Goal: Task Accomplishment & Management: Manage account settings

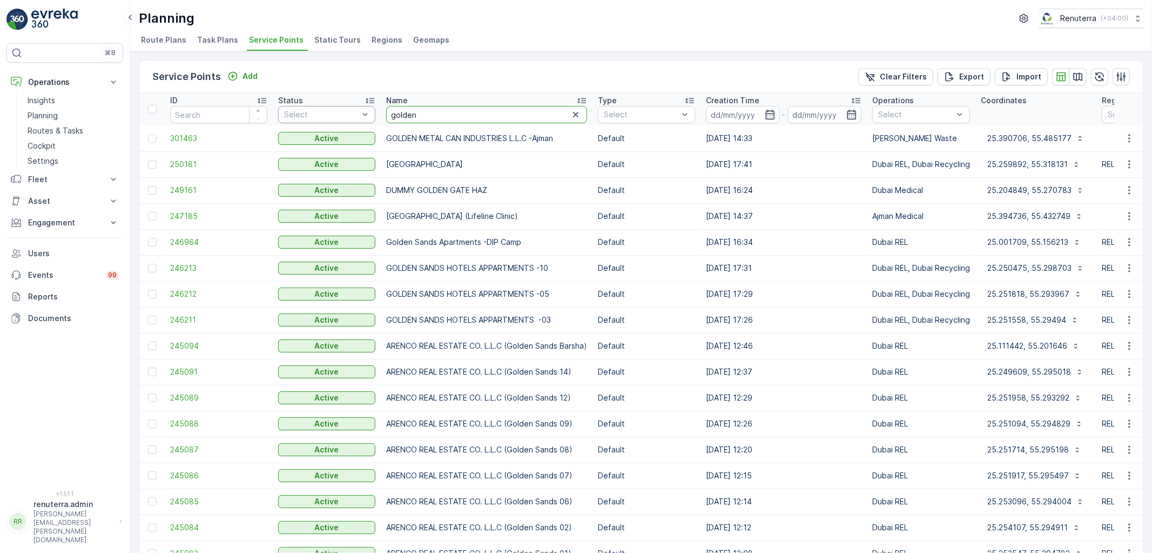
drag, startPoint x: 433, startPoint y: 119, endPoint x: 362, endPoint y: 107, distance: 72.3
type input "seven"
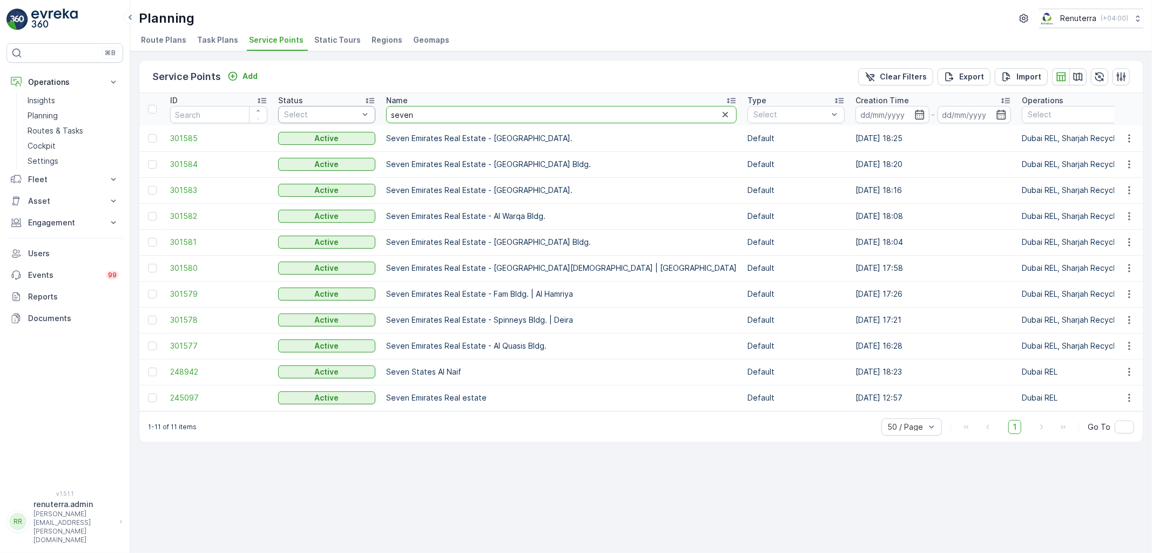
drag, startPoint x: 425, startPoint y: 111, endPoint x: 359, endPoint y: 106, distance: 66.1
type input "nasher"
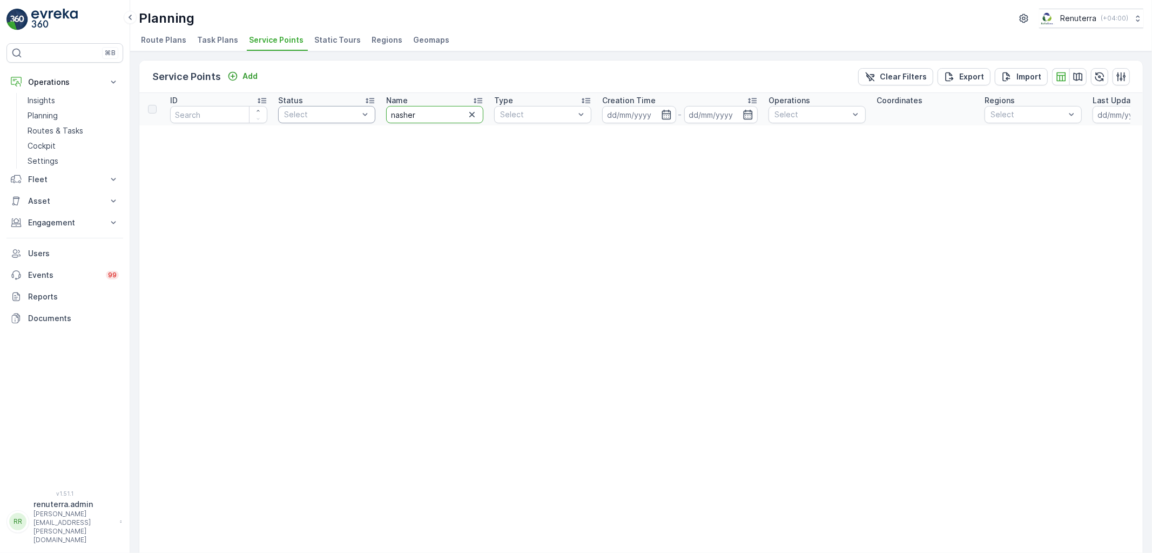
drag, startPoint x: 426, startPoint y: 111, endPoint x: 364, endPoint y: 106, distance: 62.3
type input "loot"
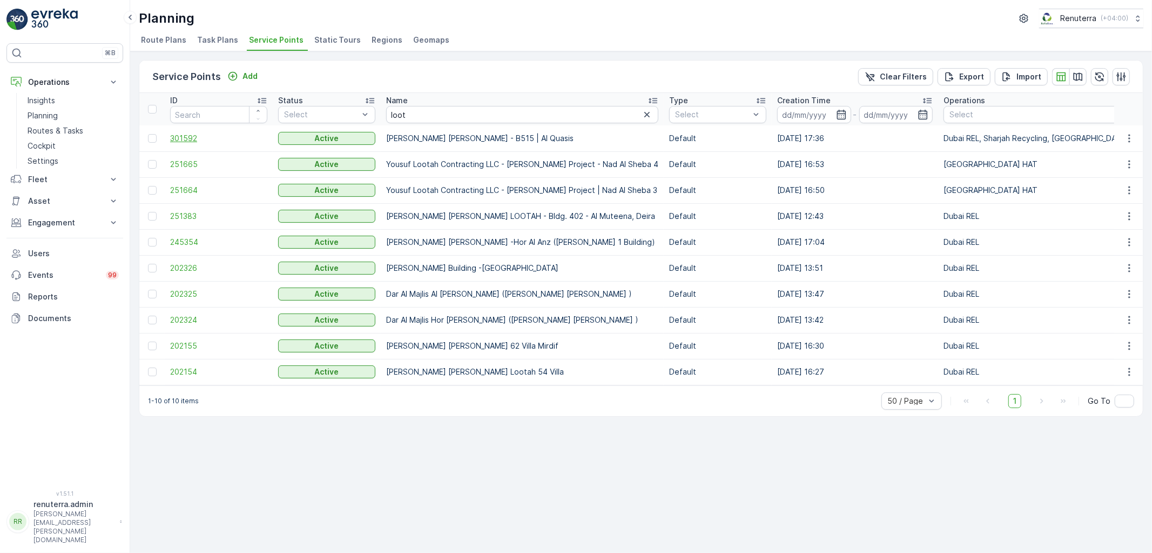
click at [190, 138] on span "301592" at bounding box center [218, 138] width 97 height 11
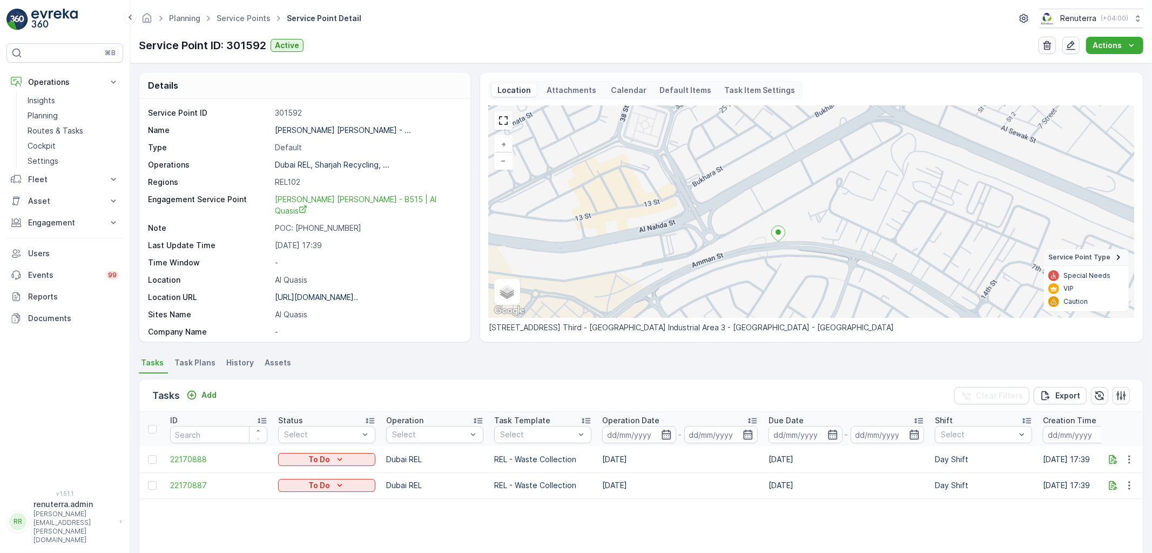
drag, startPoint x: 855, startPoint y: 171, endPoint x: 801, endPoint y: 330, distance: 167.3
click at [801, 330] on div "+ − Satellite Roadmap Terrain Hybrid Leaflet Keyboard shortcuts Map Data Map da…" at bounding box center [812, 219] width 646 height 227
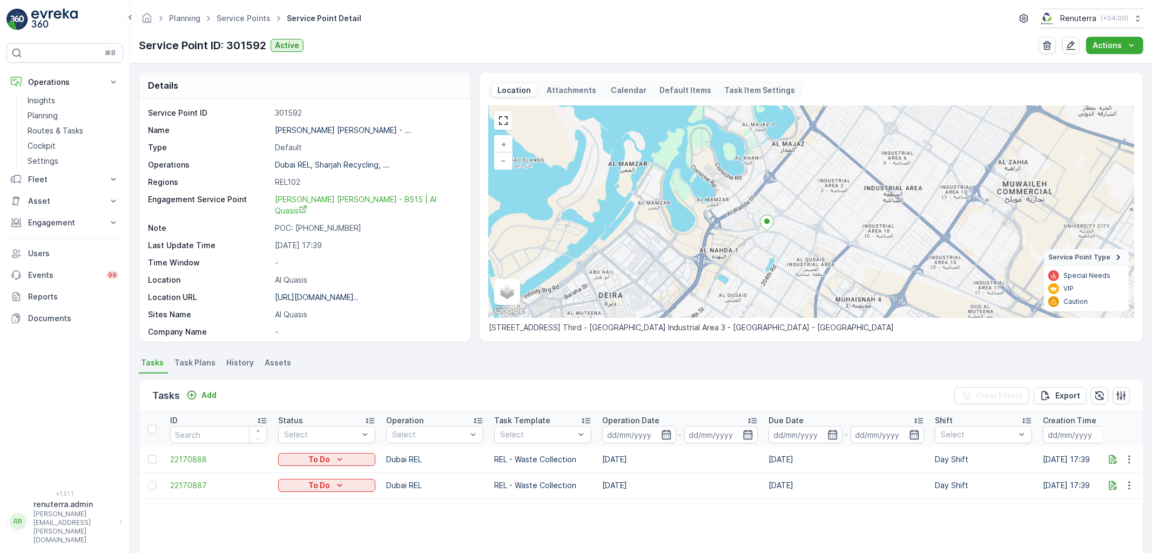
drag, startPoint x: 794, startPoint y: 289, endPoint x: 784, endPoint y: 244, distance: 46.5
click at [786, 246] on div "+ − Satellite Roadmap Terrain Hybrid Leaflet Keyboard shortcuts Map Data Map da…" at bounding box center [812, 212] width 646 height 212
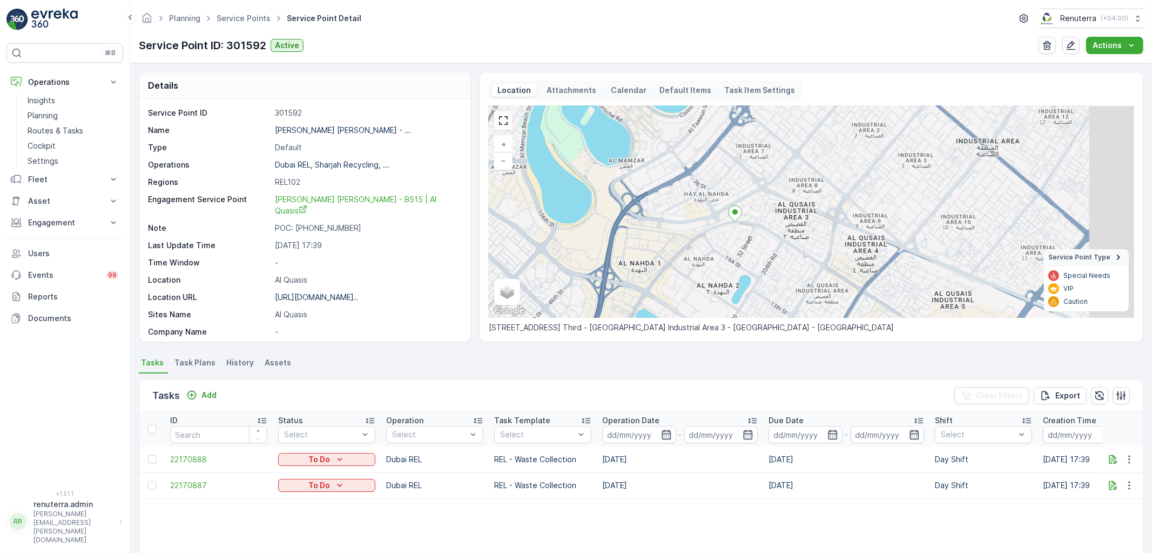
drag, startPoint x: 835, startPoint y: 272, endPoint x: 731, endPoint y: 230, distance: 112.2
click at [731, 230] on div "+ − Satellite Roadmap Terrain Hybrid Leaflet Keyboard shortcuts Map Data Map da…" at bounding box center [812, 212] width 646 height 212
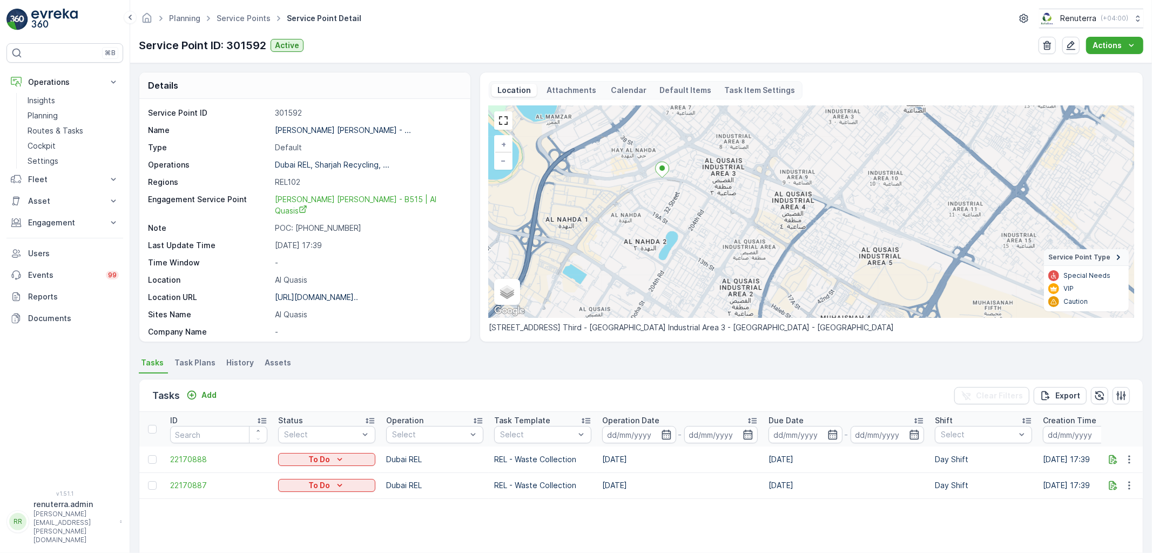
drag, startPoint x: 716, startPoint y: 240, endPoint x: 658, endPoint y: 197, distance: 72.7
click at [658, 197] on div "+ − Satellite Roadmap Terrain Hybrid Leaflet Keyboard shortcuts Map Data Map da…" at bounding box center [812, 212] width 646 height 212
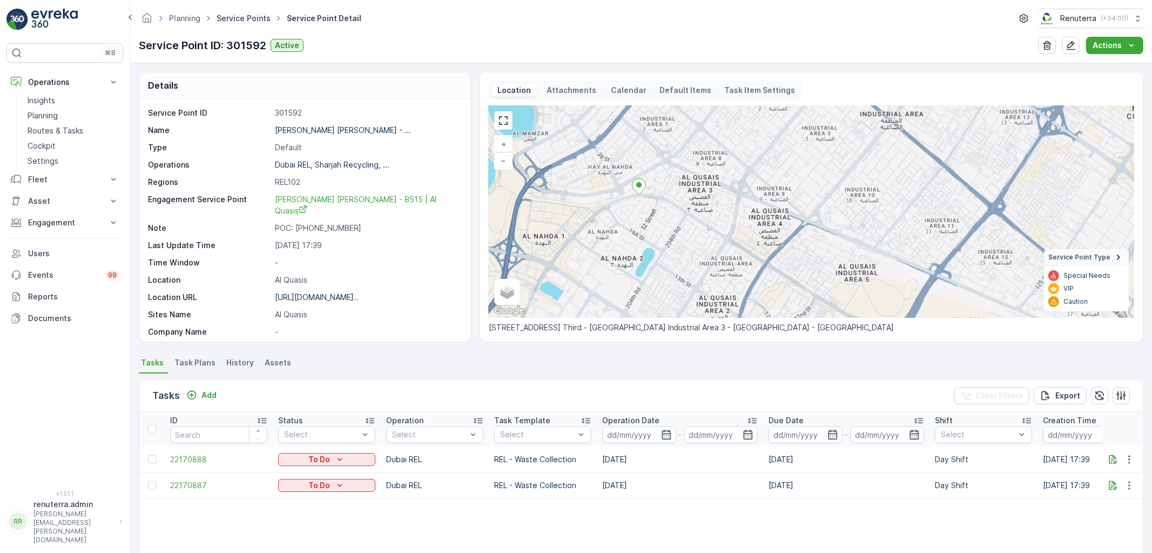
click at [234, 19] on link "Service Points" at bounding box center [244, 18] width 54 height 9
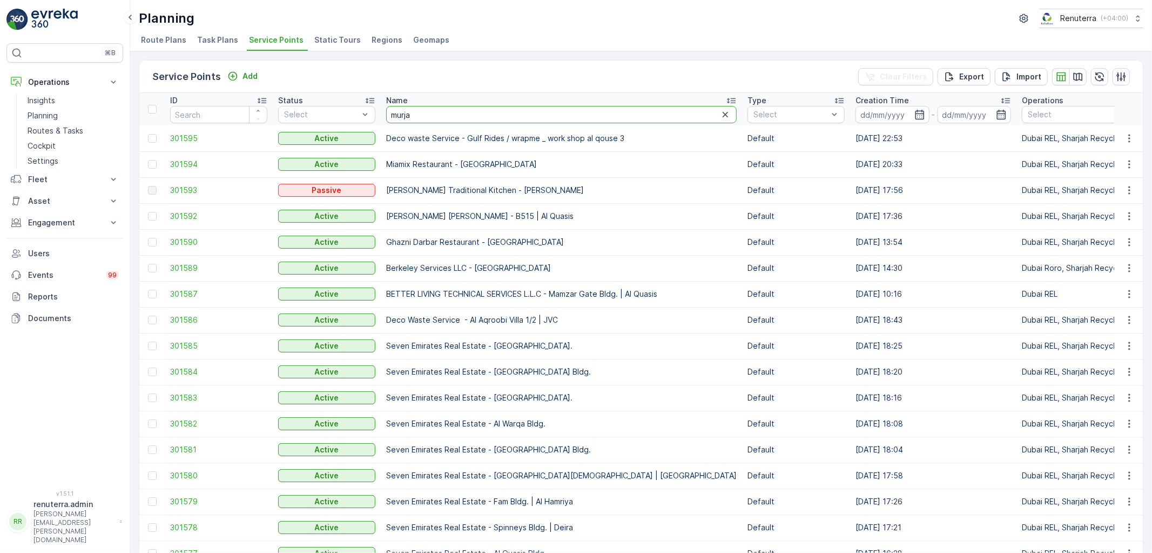
type input "murjan"
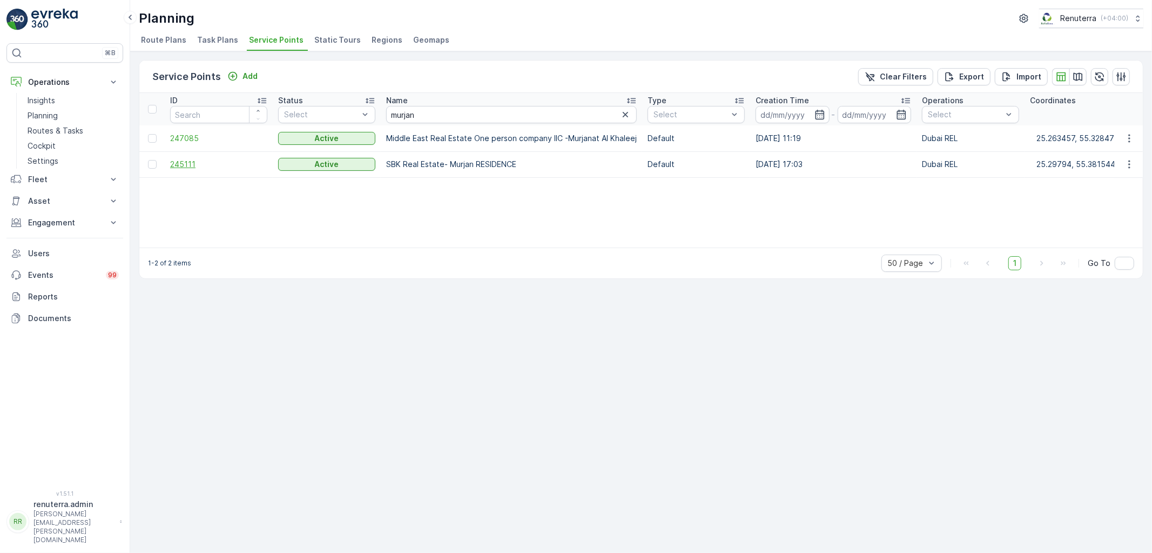
click at [184, 162] on span "245111" at bounding box center [218, 164] width 97 height 11
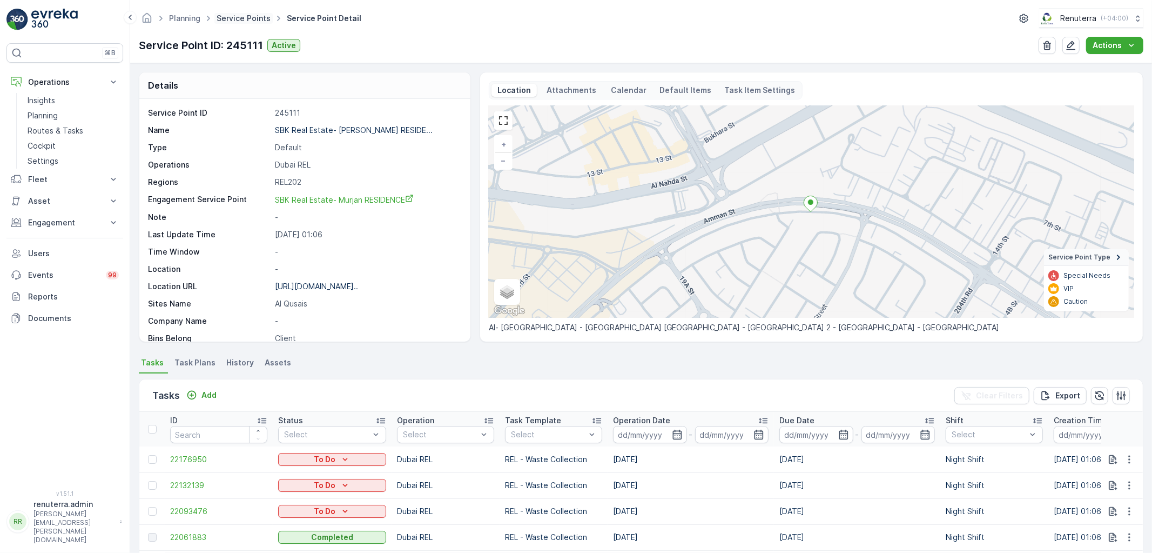
click at [238, 17] on link "Service Points" at bounding box center [244, 18] width 54 height 9
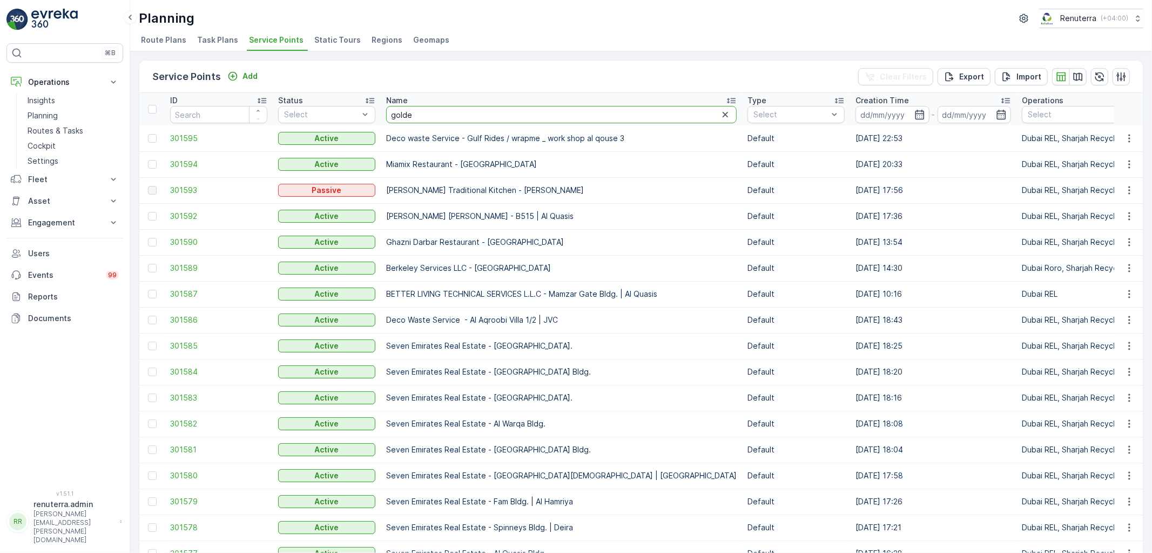
type input "golden"
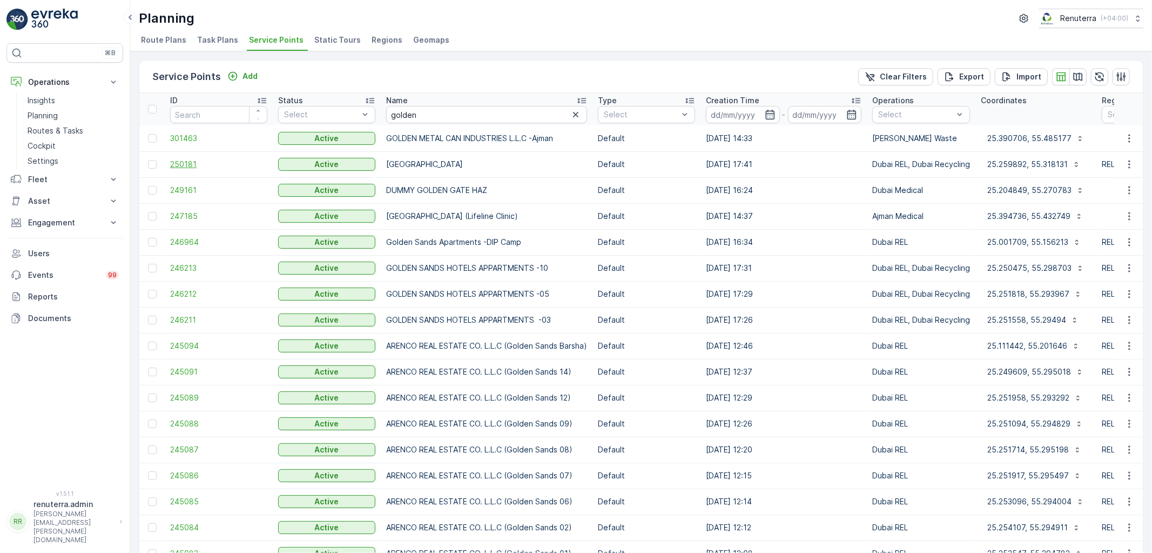
click at [176, 164] on span "250181" at bounding box center [218, 164] width 97 height 11
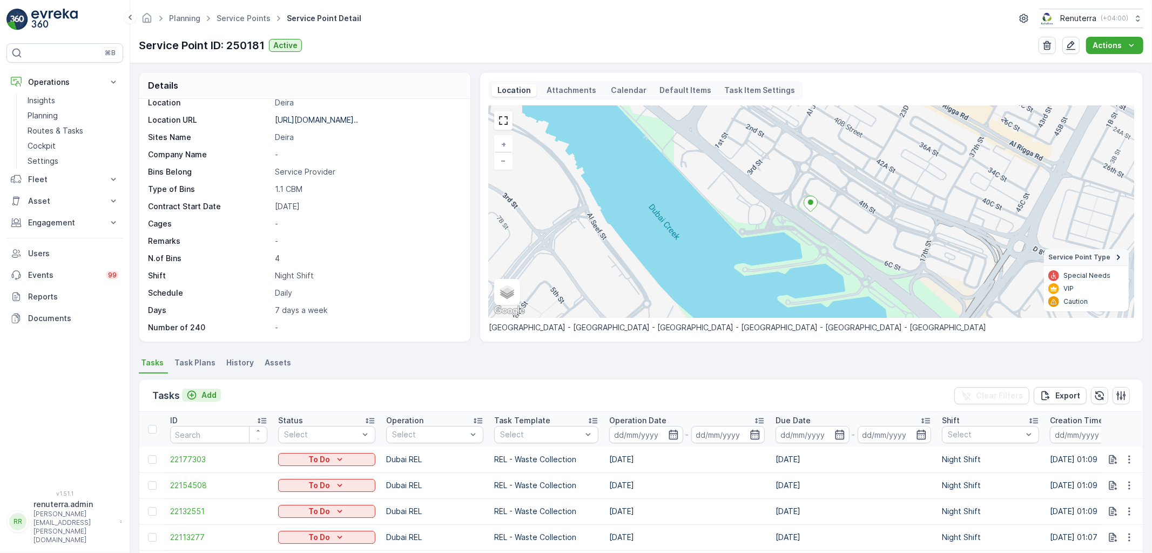
click at [202, 392] on p "Add" at bounding box center [209, 395] width 15 height 11
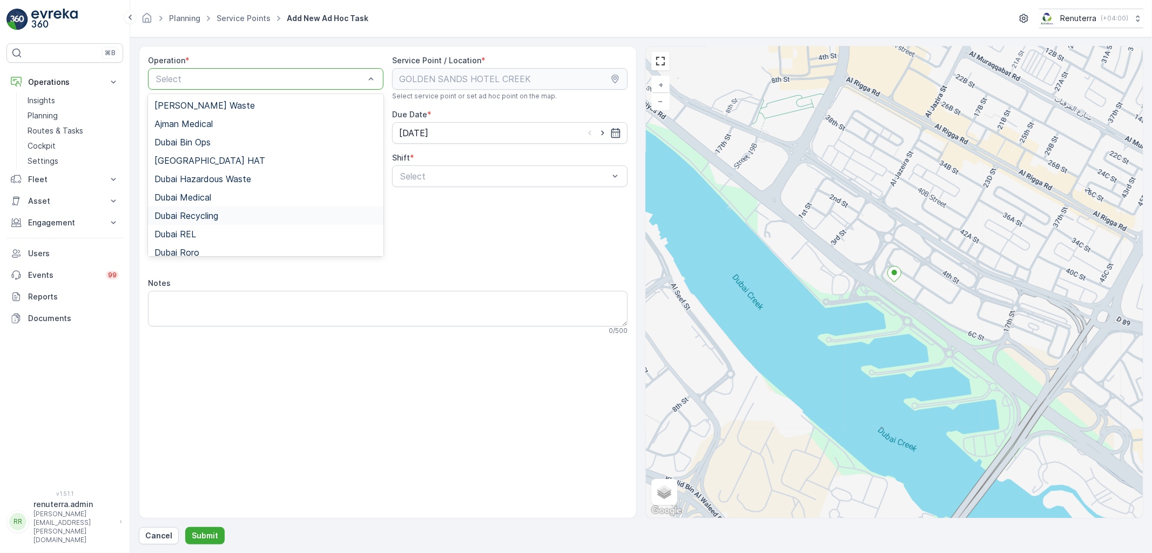
click at [218, 213] on span "Dubai Recycling" at bounding box center [187, 216] width 64 height 10
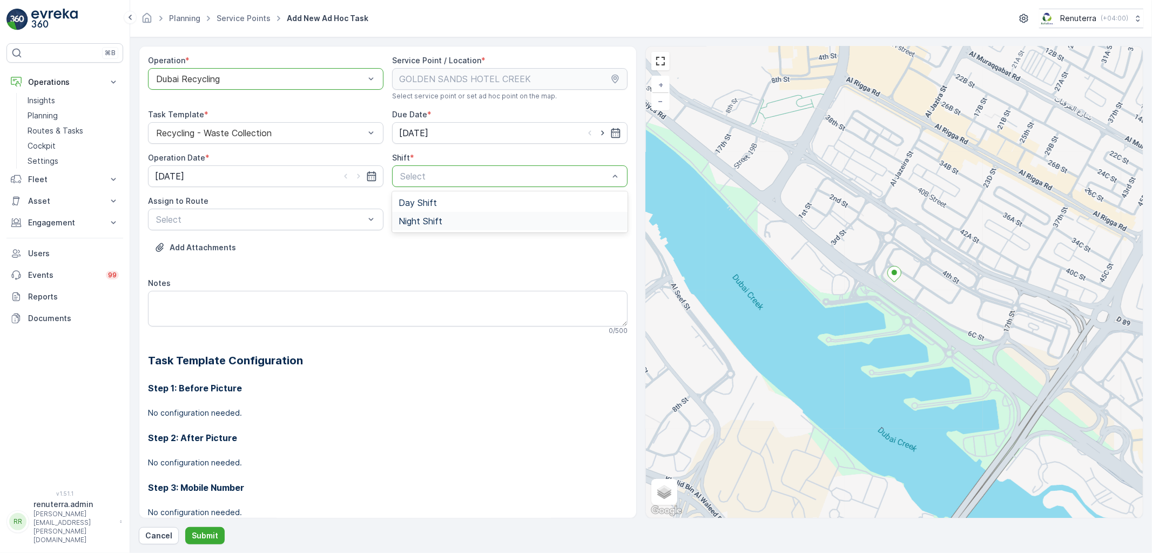
click at [427, 220] on span "Night Shift" at bounding box center [421, 221] width 44 height 10
click at [260, 206] on div "Assign to Route" at bounding box center [266, 201] width 236 height 11
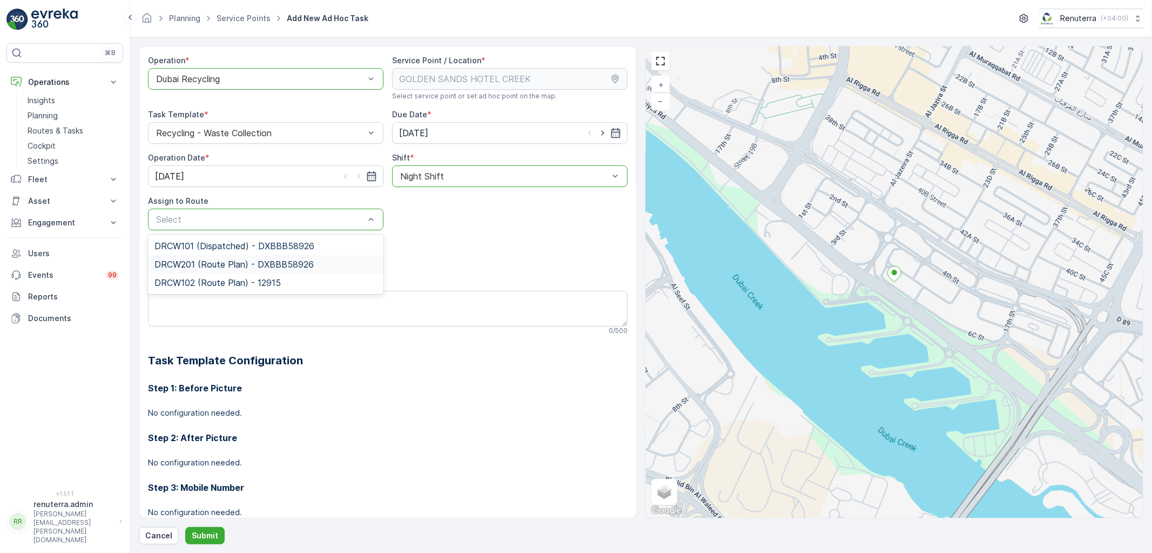
click at [191, 262] on span "DRCW201 (Route Plan) - DXBBB58926" at bounding box center [234, 264] width 159 height 10
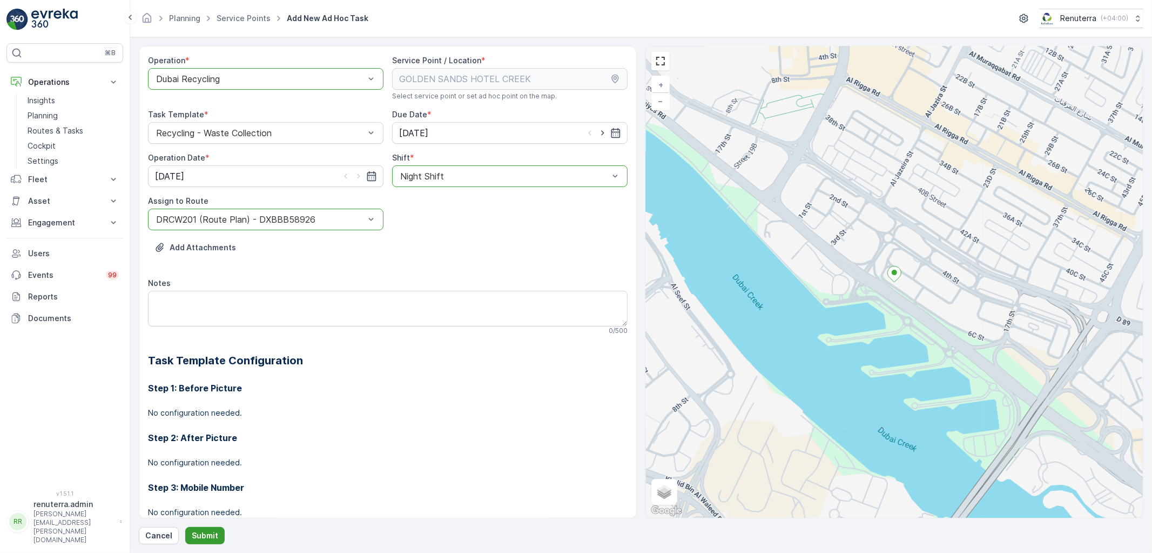
click at [200, 534] on p "Submit" at bounding box center [205, 535] width 26 height 11
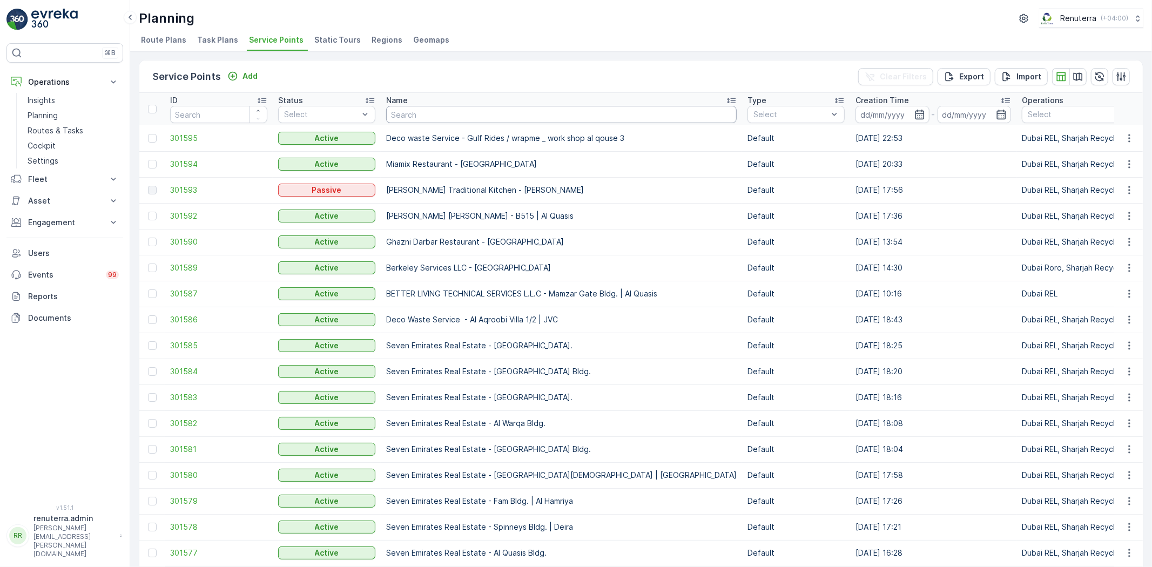
click at [413, 116] on input "text" at bounding box center [561, 114] width 351 height 17
type input "ktc"
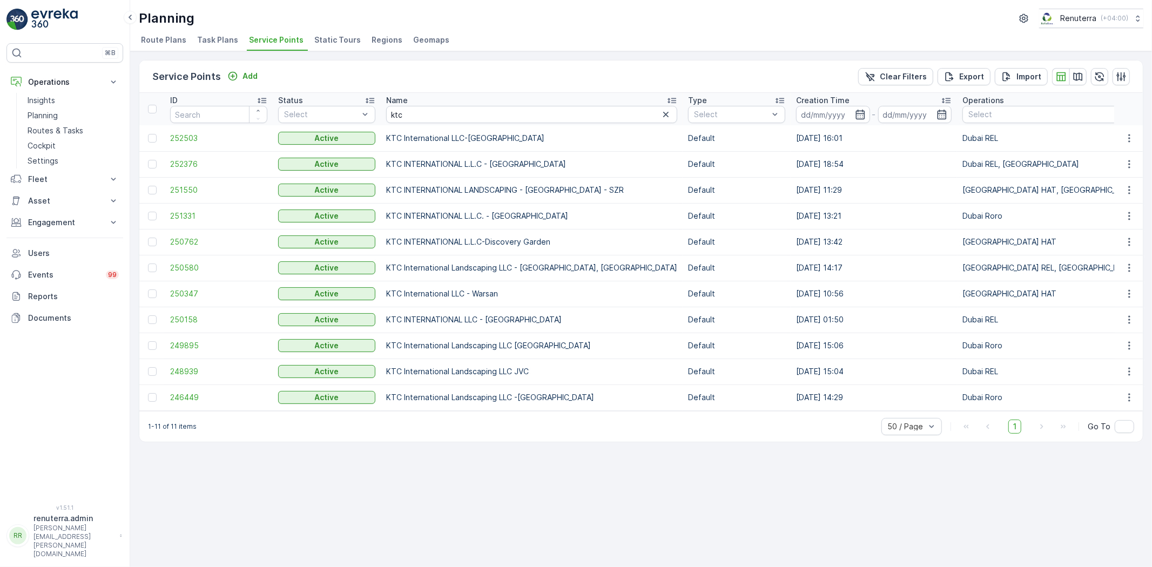
click at [171, 153] on td "252376" at bounding box center [219, 164] width 108 height 26
click at [176, 163] on span "252376" at bounding box center [218, 164] width 97 height 11
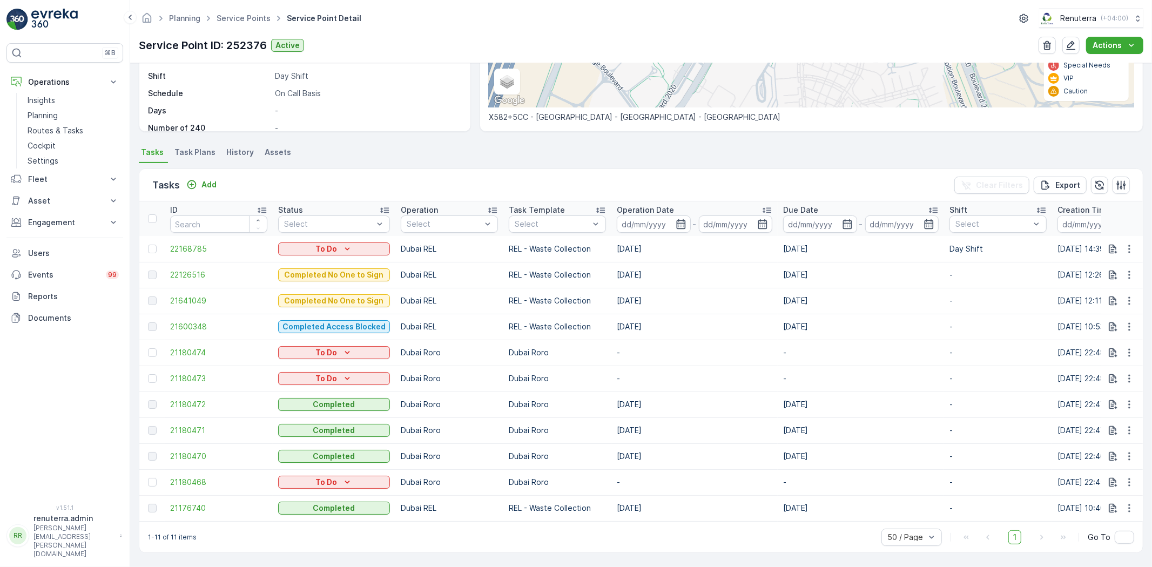
scroll to position [215, 0]
click at [252, 14] on link "Service Points" at bounding box center [244, 18] width 54 height 9
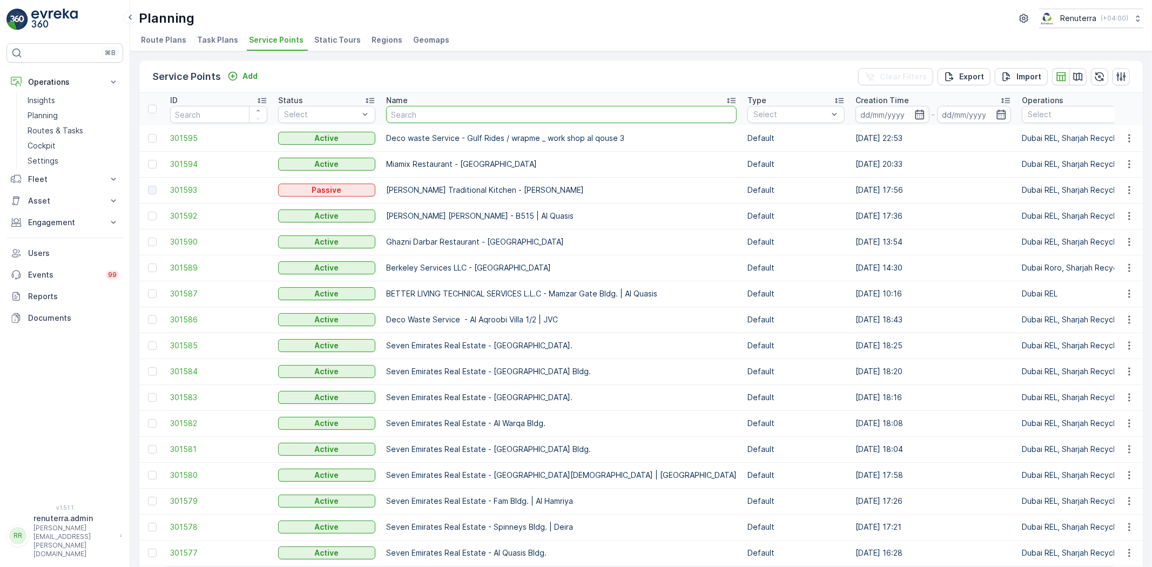
click at [413, 106] on input "text" at bounding box center [561, 114] width 351 height 17
type input "Unicare"
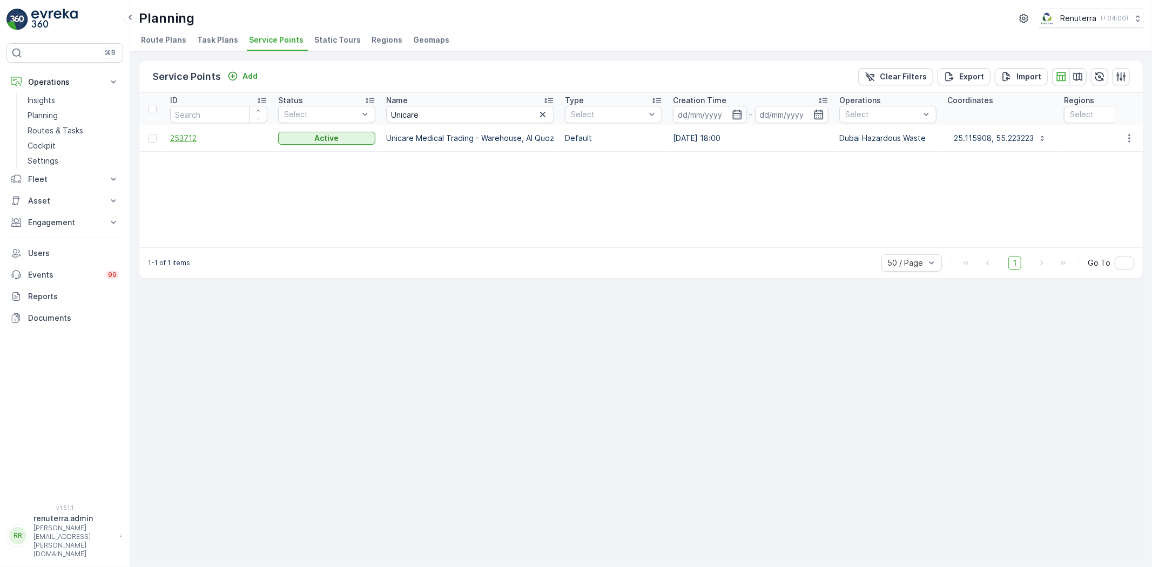
click at [220, 136] on span "253712" at bounding box center [218, 138] width 97 height 11
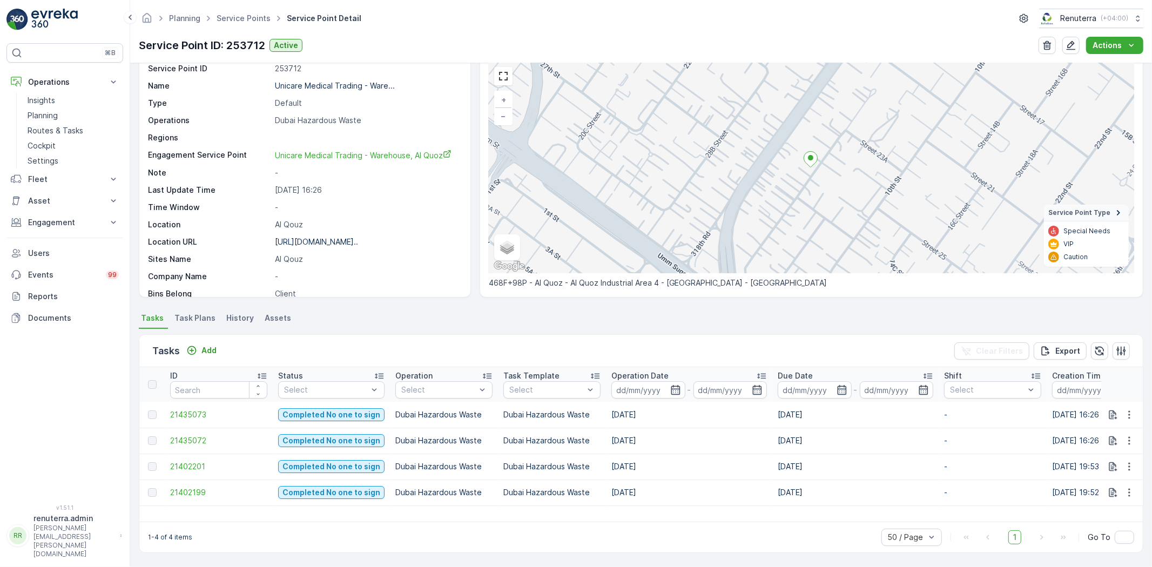
scroll to position [44, 0]
click at [217, 441] on span "21435072" at bounding box center [218, 440] width 97 height 11
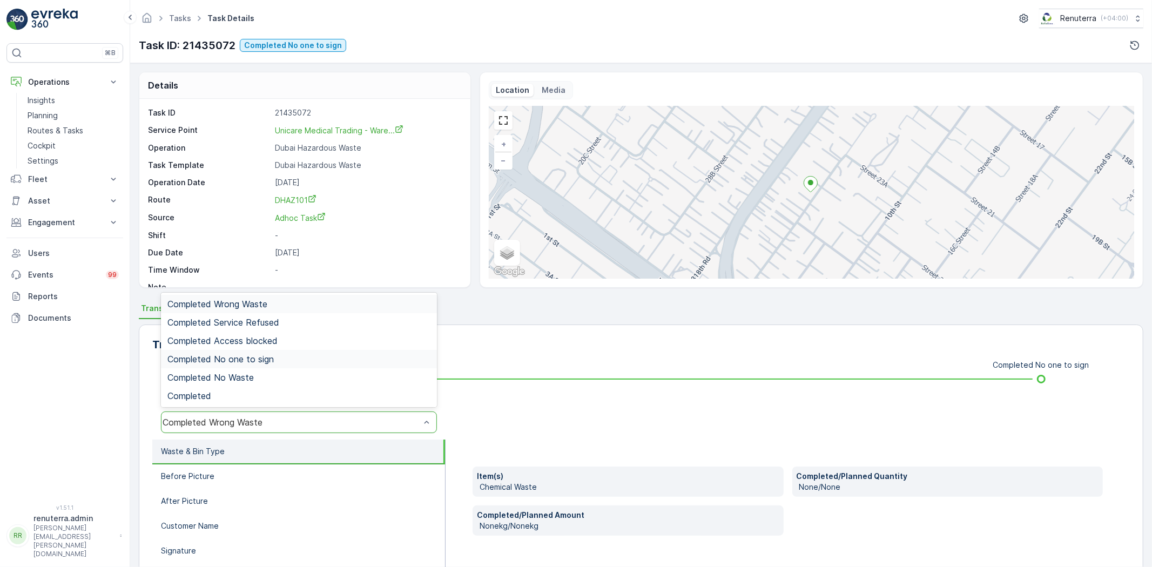
click at [246, 364] on div "Completed No one to sign" at bounding box center [299, 359] width 276 height 18
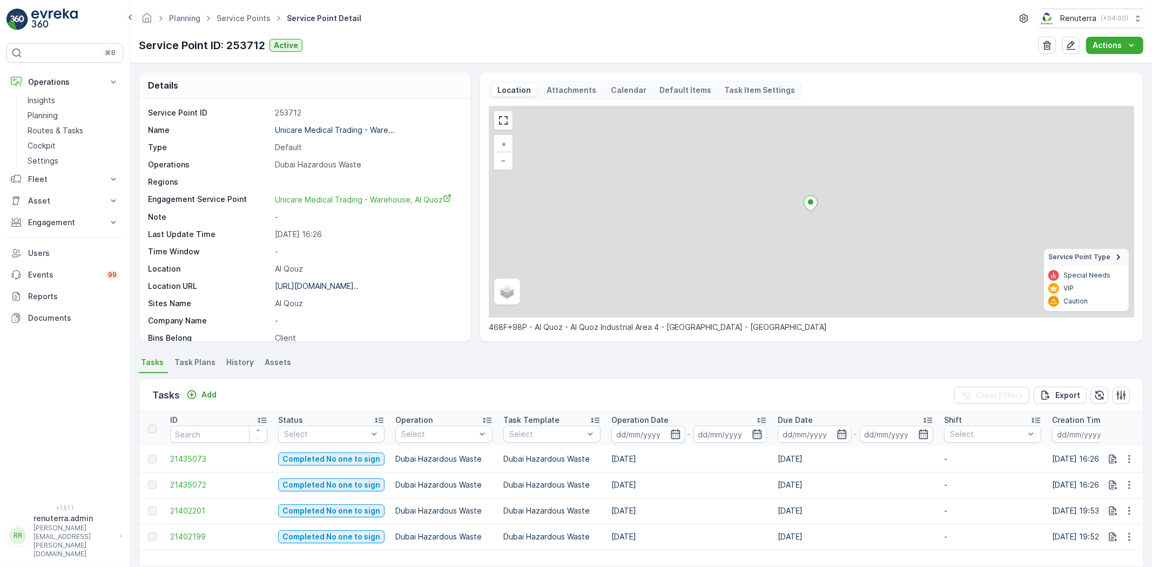
click at [188, 467] on td "21435073" at bounding box center [219, 459] width 108 height 26
click at [191, 454] on span "21435073" at bounding box center [218, 459] width 97 height 11
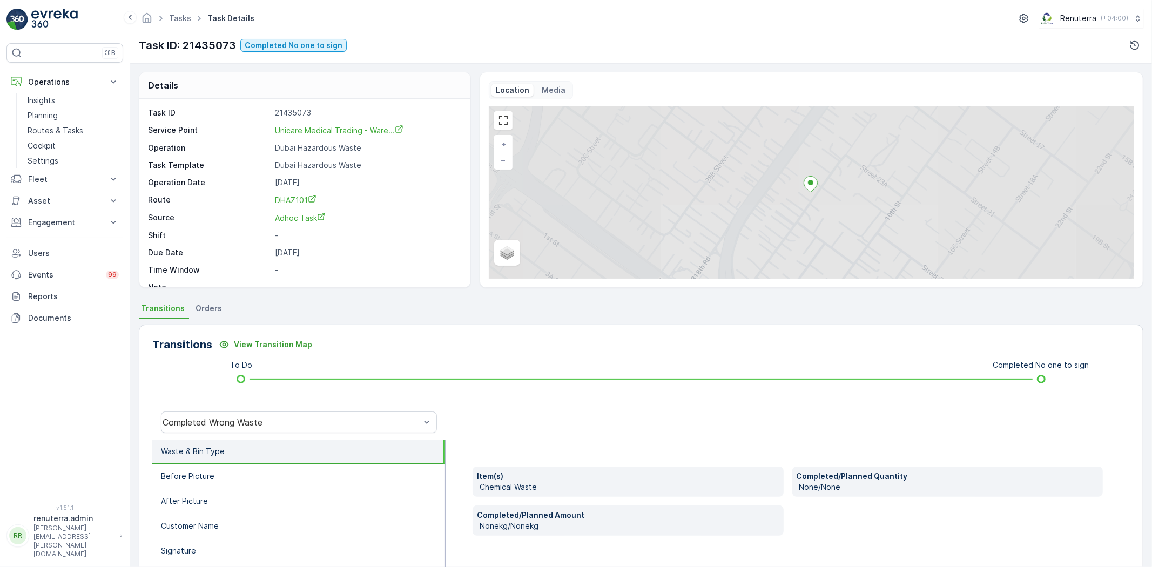
click at [219, 408] on div "Completed Wrong Waste" at bounding box center [298, 422] width 293 height 35
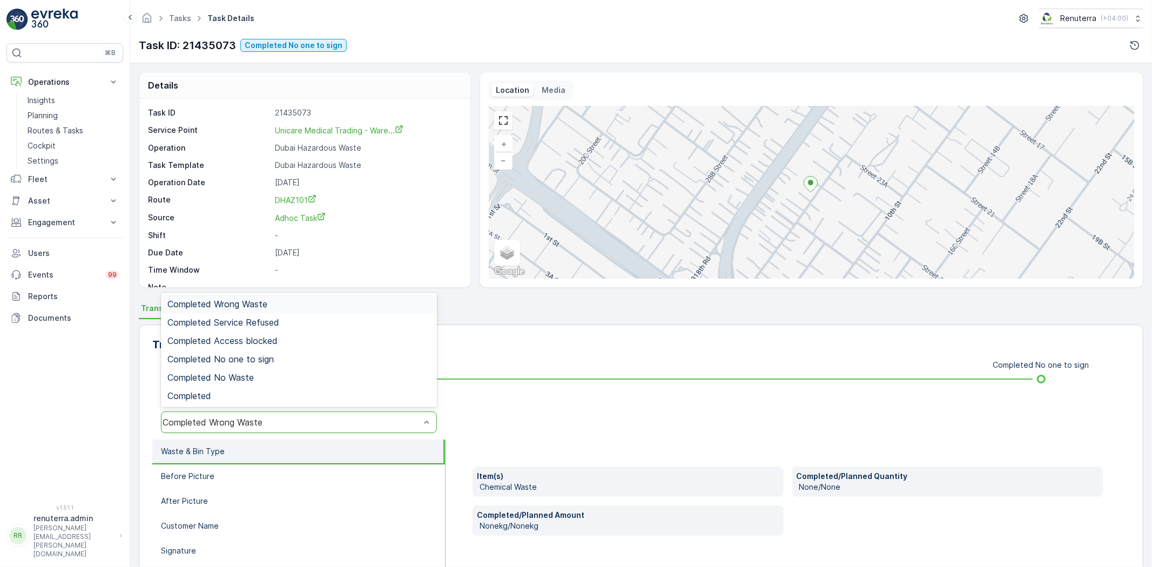
click at [229, 416] on div "Completed Wrong Waste" at bounding box center [299, 423] width 276 height 22
click at [235, 359] on span "Completed No one to sign" at bounding box center [220, 359] width 106 height 10
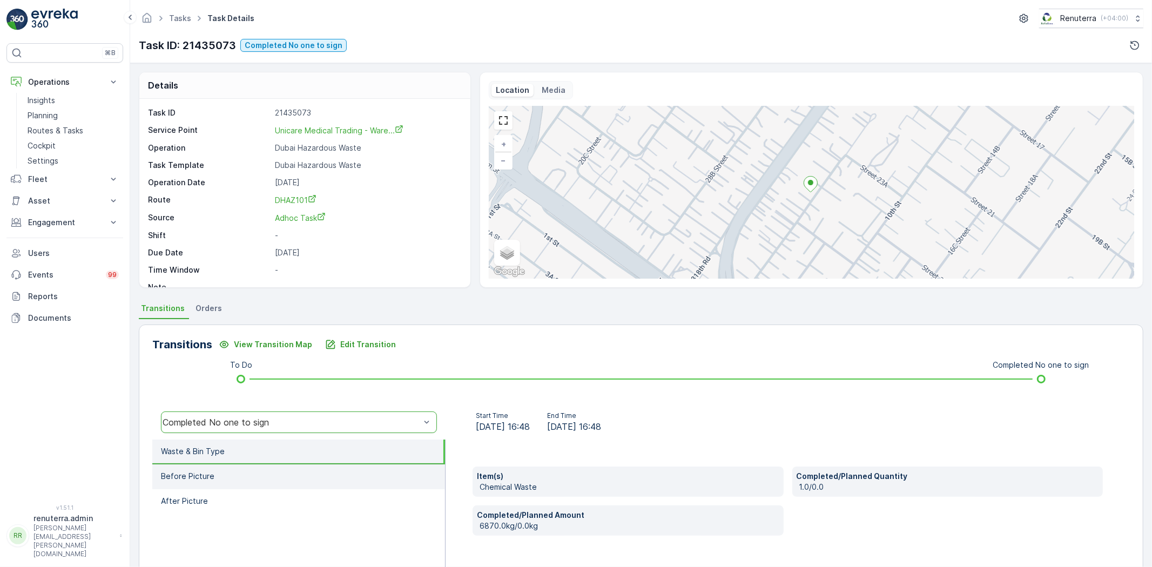
click at [242, 472] on li "Before Picture" at bounding box center [298, 477] width 293 height 25
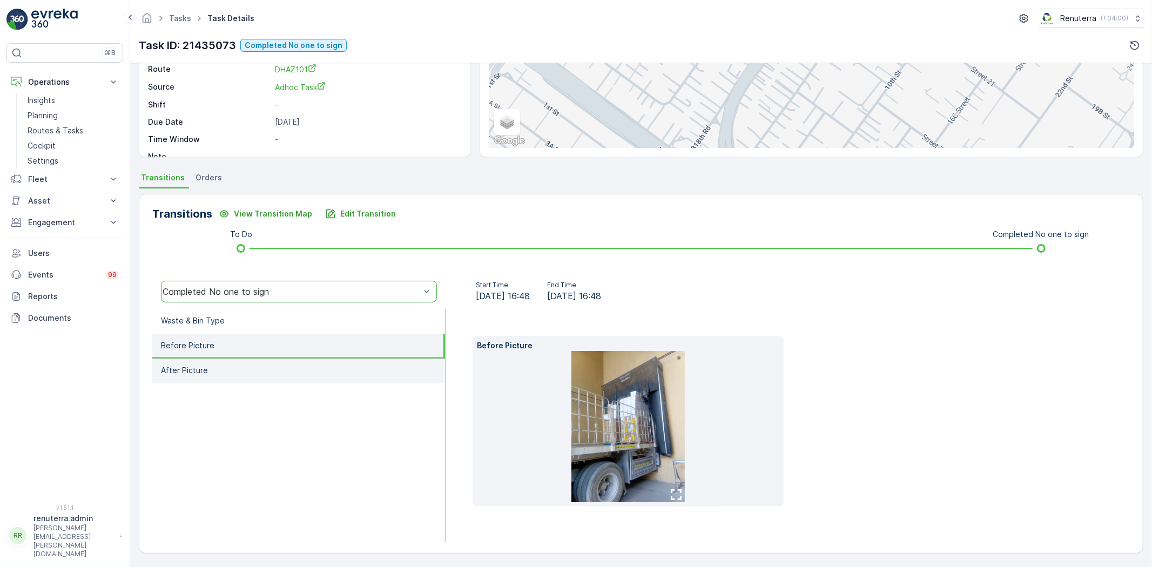
click at [263, 380] on li "After Picture" at bounding box center [298, 371] width 293 height 25
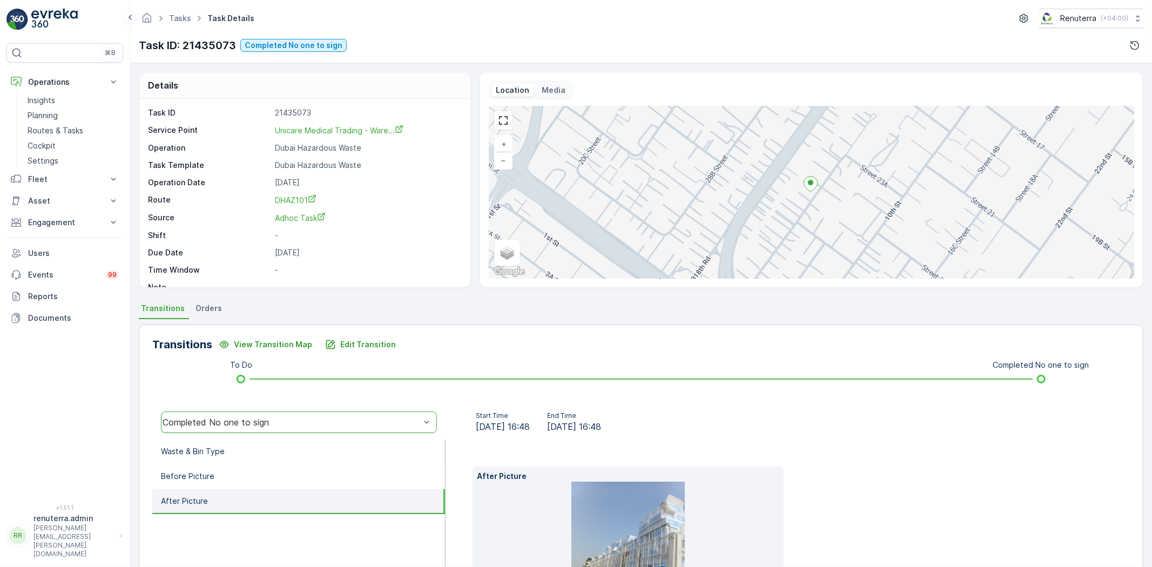
click at [31, 0] on html "⌘B Operations Insights Planning Routes & Tasks Cockpit Settings Fleet Live Trac…" at bounding box center [576, 283] width 1152 height 567
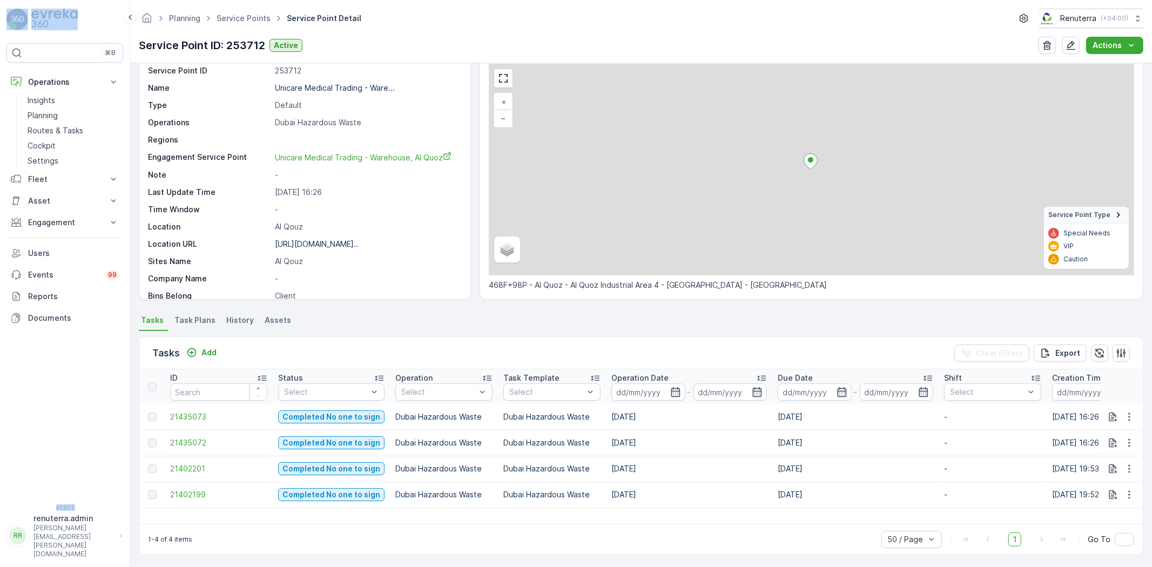
scroll to position [44, 0]
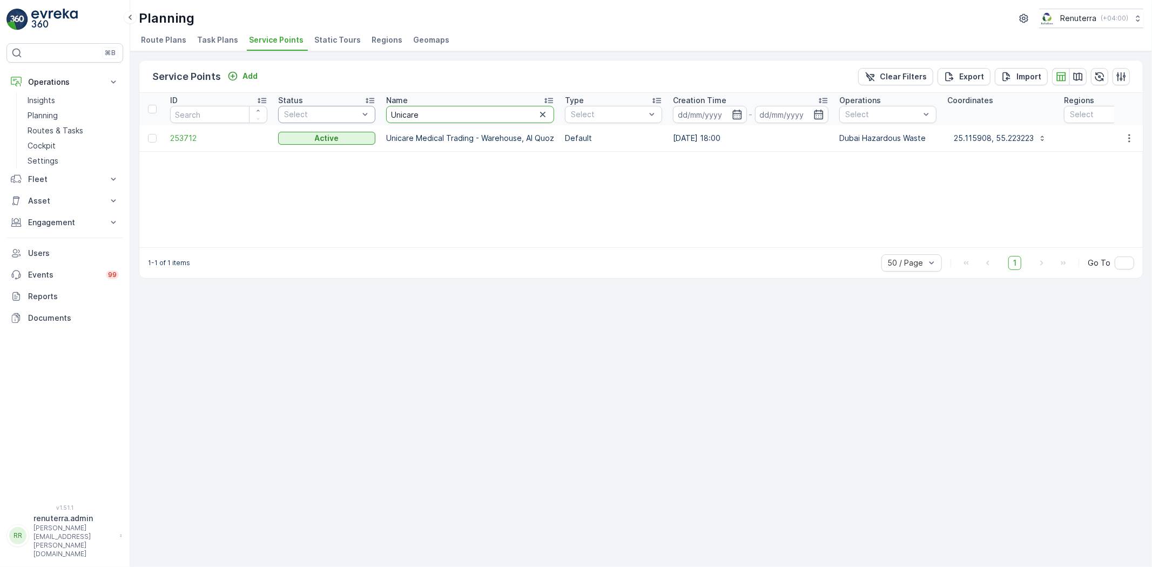
drag, startPoint x: 421, startPoint y: 112, endPoint x: 320, endPoint y: 118, distance: 101.2
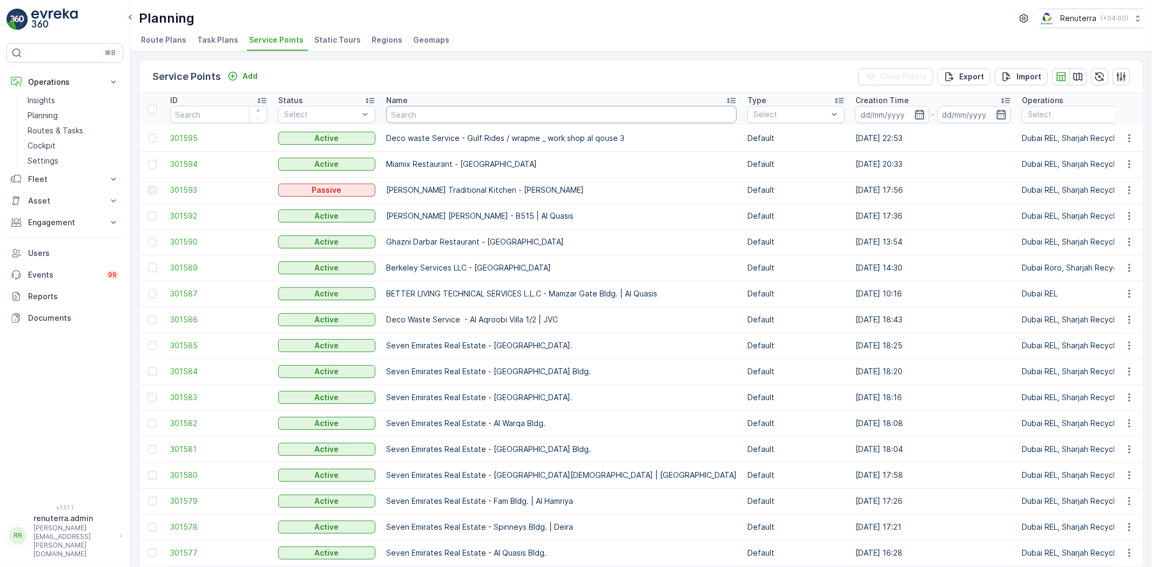
click at [396, 114] on input "text" at bounding box center [561, 114] width 351 height 17
type input "Nomac"
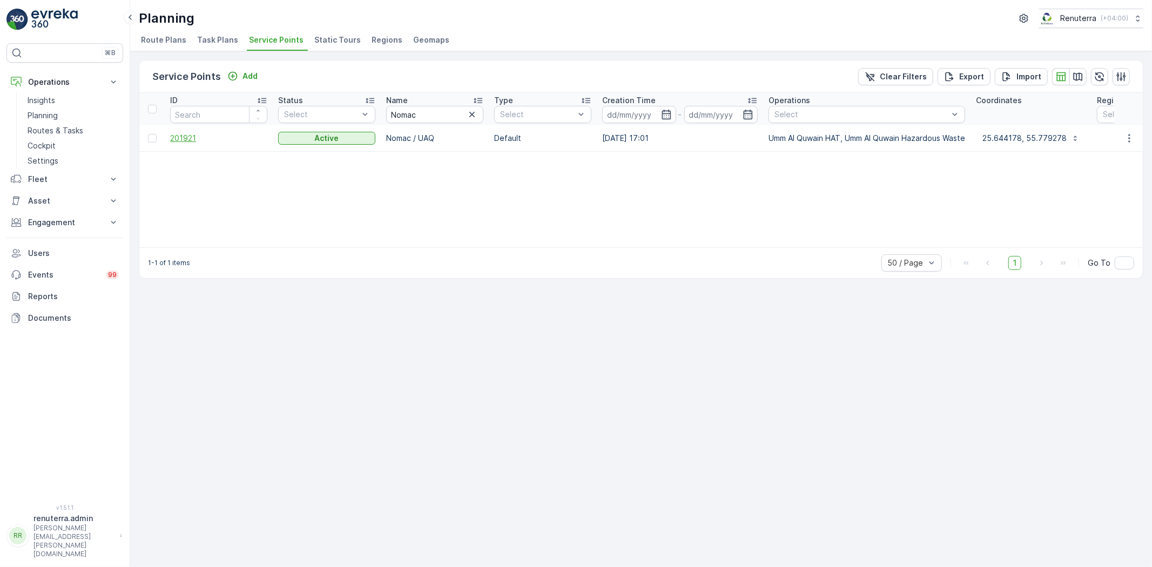
click at [201, 138] on span "201921" at bounding box center [218, 138] width 97 height 11
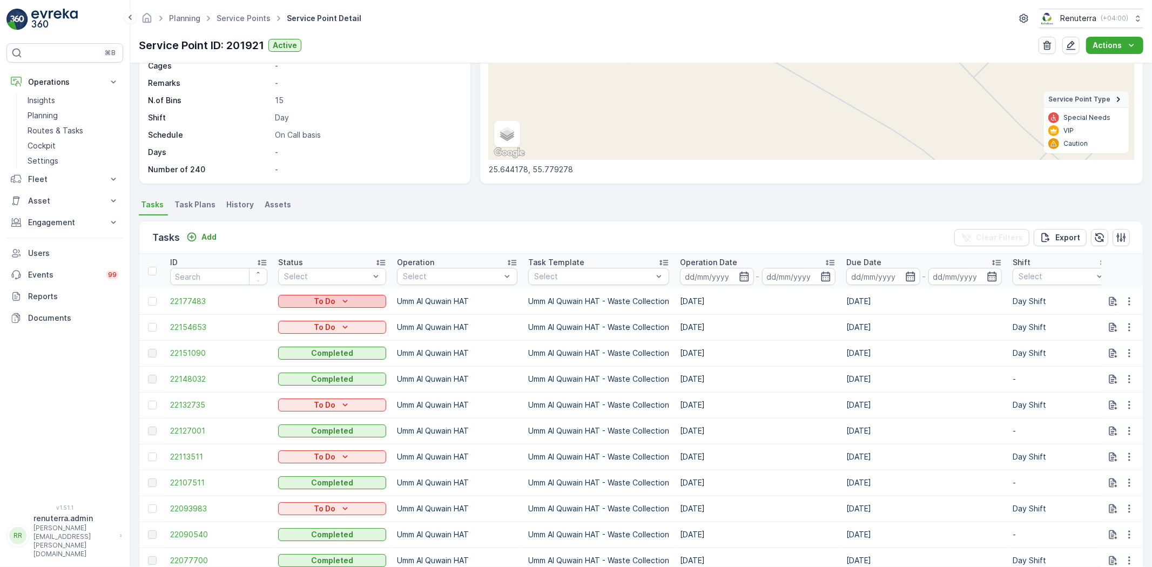
scroll to position [240, 0]
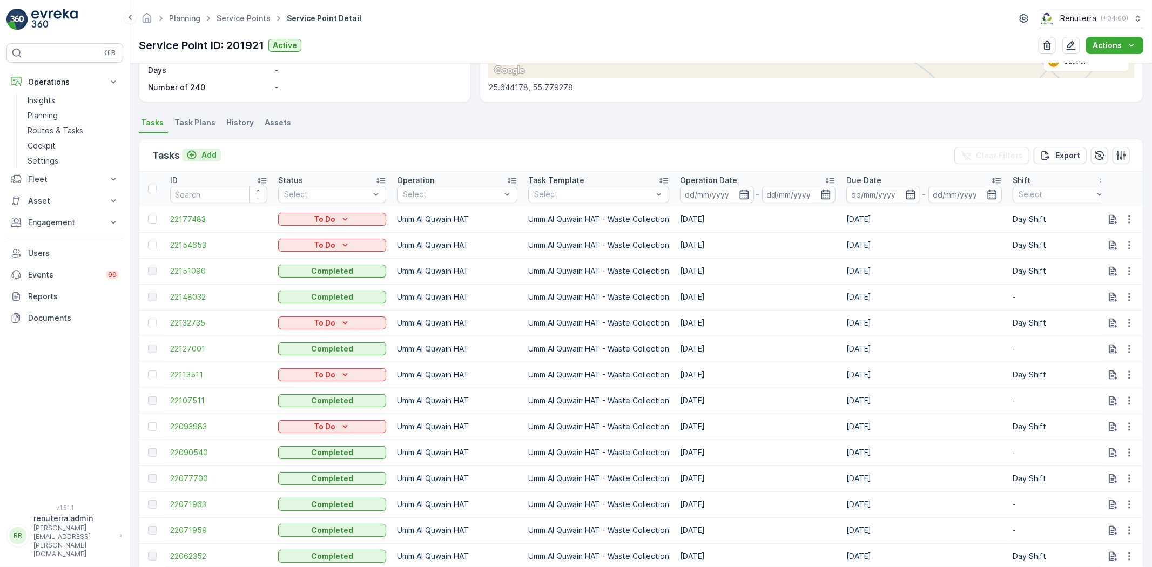
click at [204, 152] on p "Add" at bounding box center [209, 155] width 15 height 11
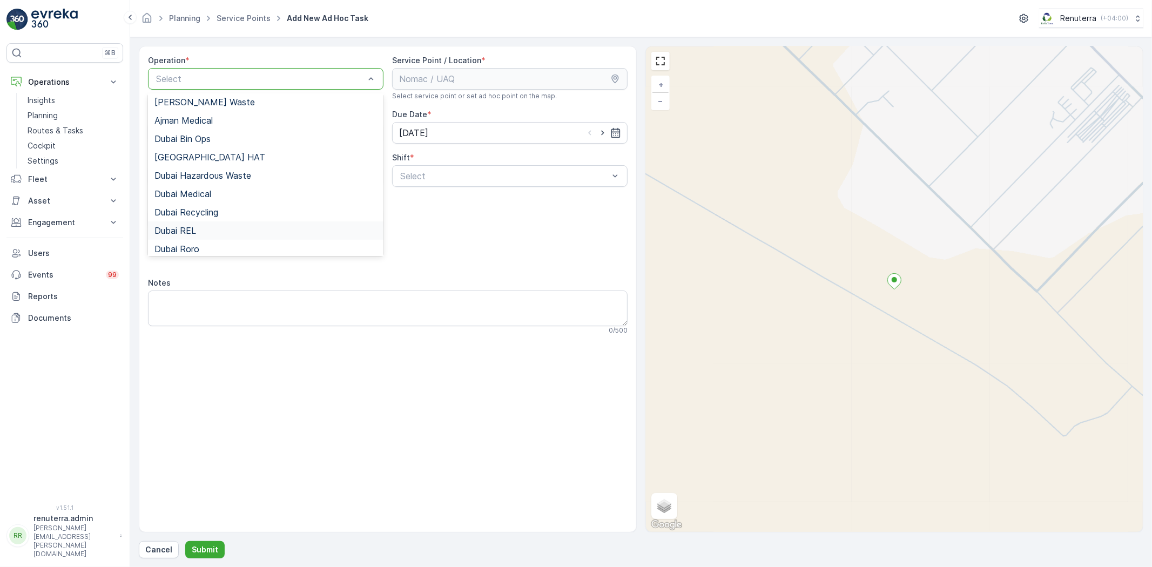
scroll to position [136, 0]
click at [216, 213] on span "Umm Al Quwain HAT" at bounding box center [196, 209] width 83 height 10
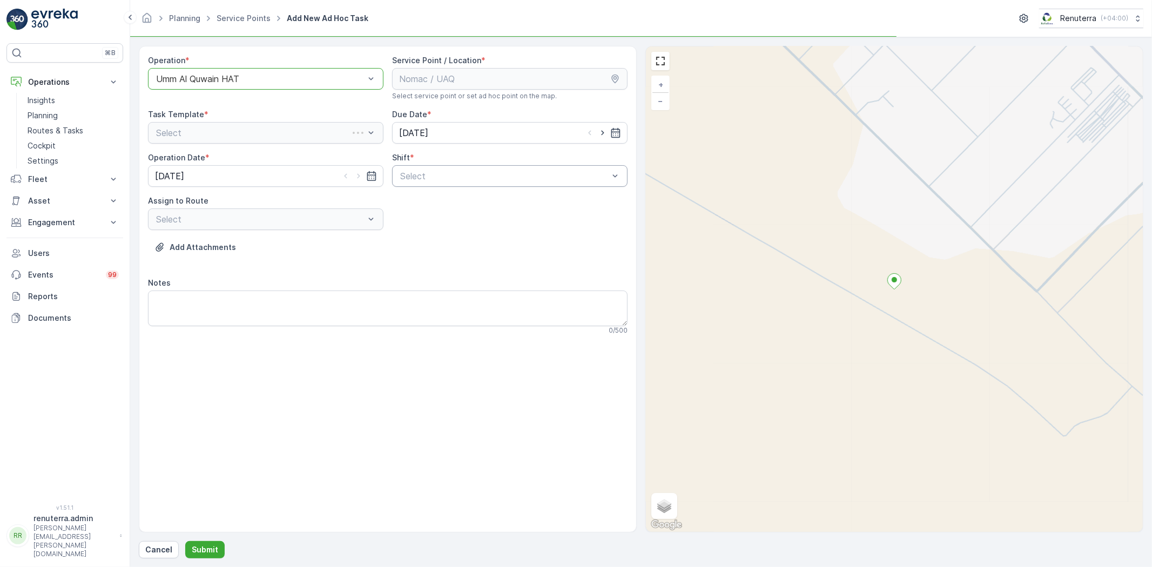
click at [441, 157] on div "Shift *" at bounding box center [510, 157] width 236 height 11
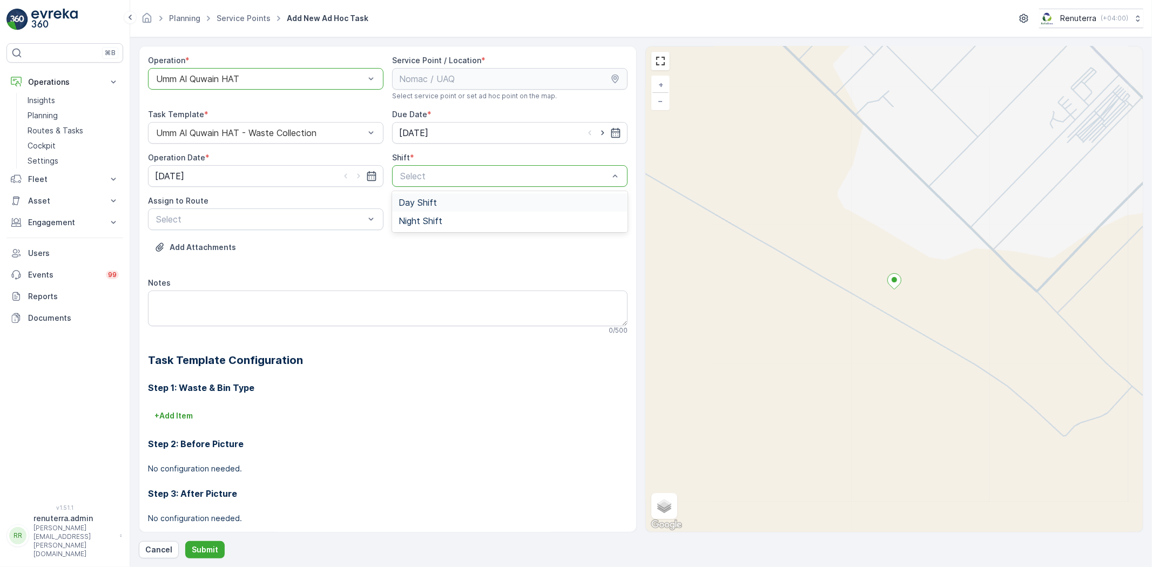
click at [417, 198] on span "Day Shift" at bounding box center [418, 203] width 38 height 10
click at [272, 244] on span "UAQHAT101 (Dispatched) - DXBE24553" at bounding box center [236, 246] width 163 height 10
drag, startPoint x: 219, startPoint y: 563, endPoint x: 213, endPoint y: 551, distance: 13.3
click at [217, 552] on form "Operation * option Umm Al Quwain HAT, selected. Umm Al Quwain HAT Service Point…" at bounding box center [641, 302] width 1022 height 530
click at [213, 551] on p "Submit" at bounding box center [205, 550] width 26 height 11
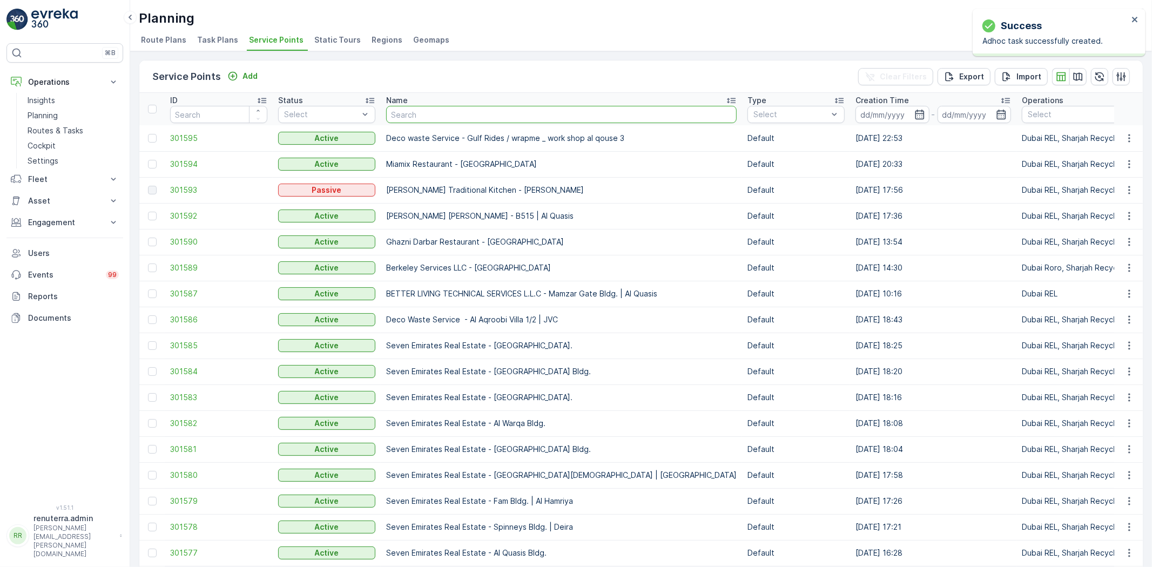
click at [393, 115] on input "text" at bounding box center [561, 114] width 351 height 17
type input "Ihsan"
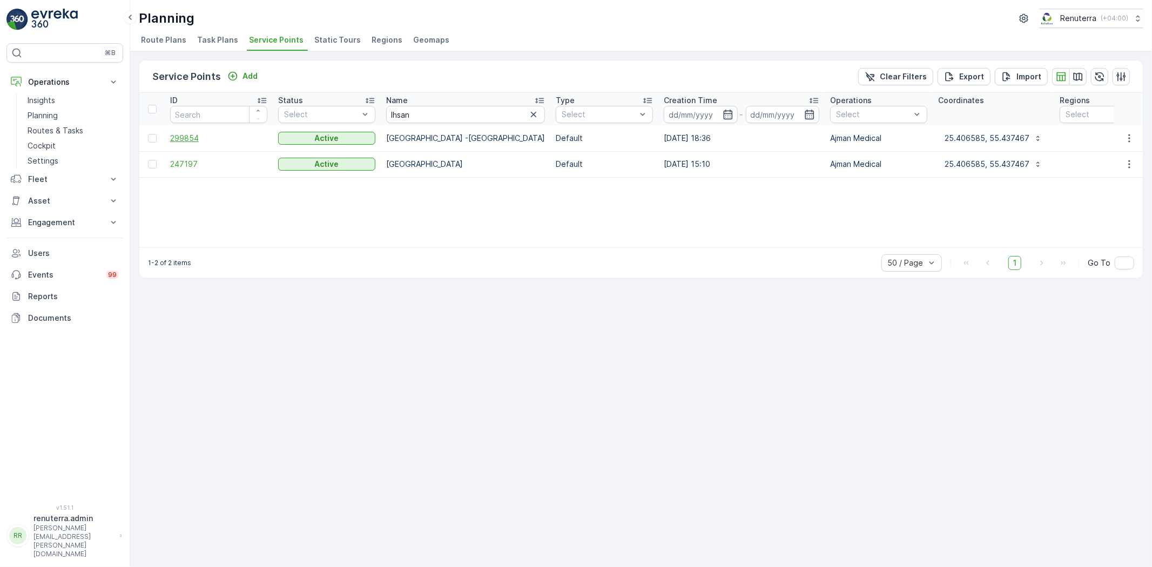
click at [198, 139] on span "299854" at bounding box center [218, 138] width 97 height 11
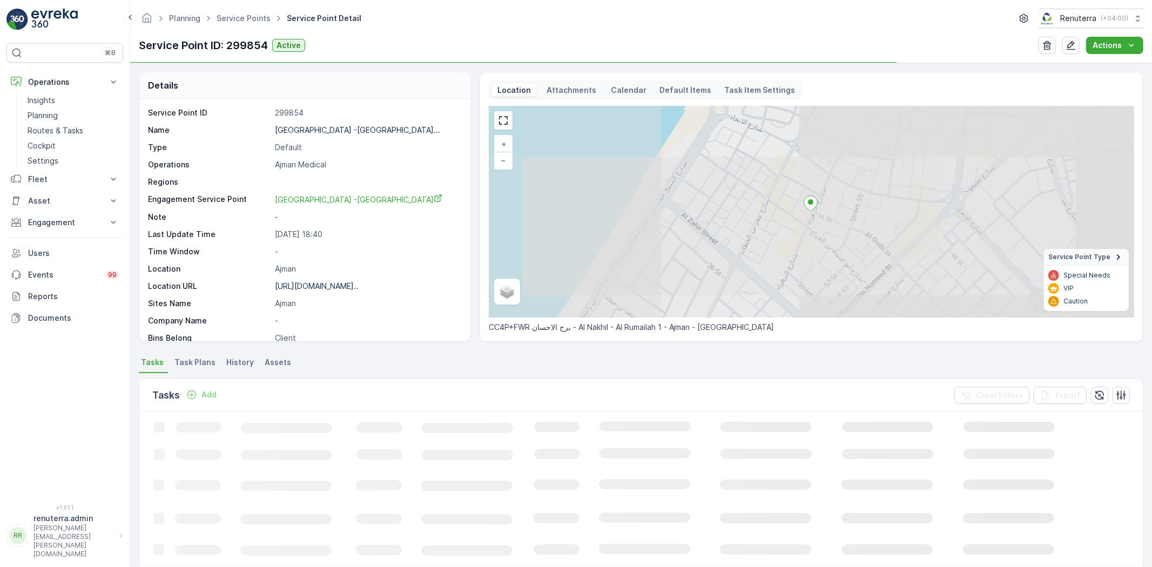
click at [197, 364] on span "Task Plans" at bounding box center [195, 362] width 41 height 11
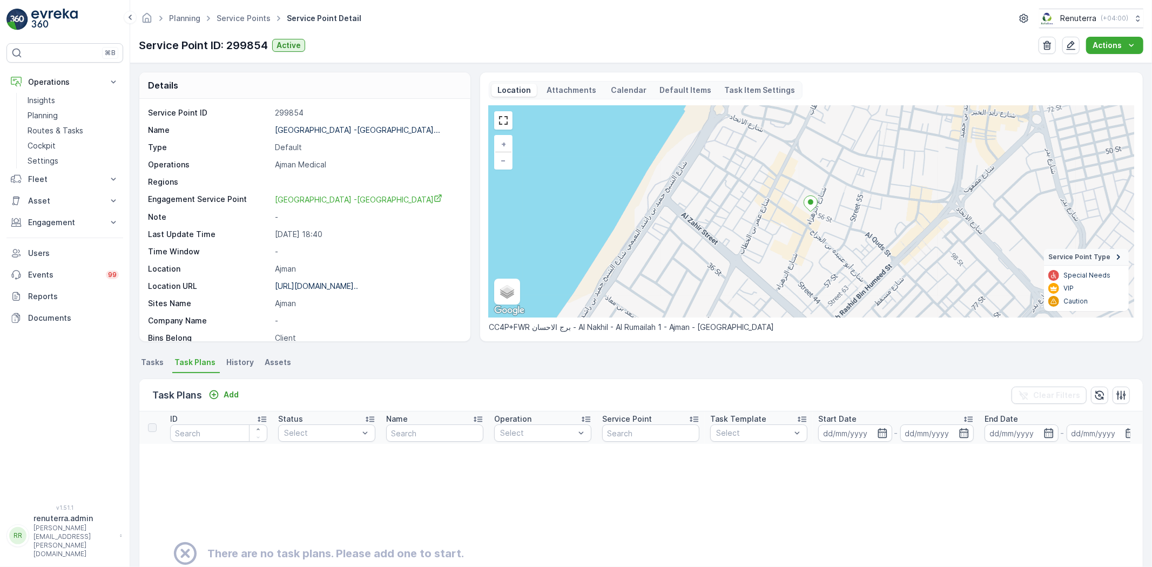
click at [148, 359] on span "Tasks" at bounding box center [152, 362] width 23 height 11
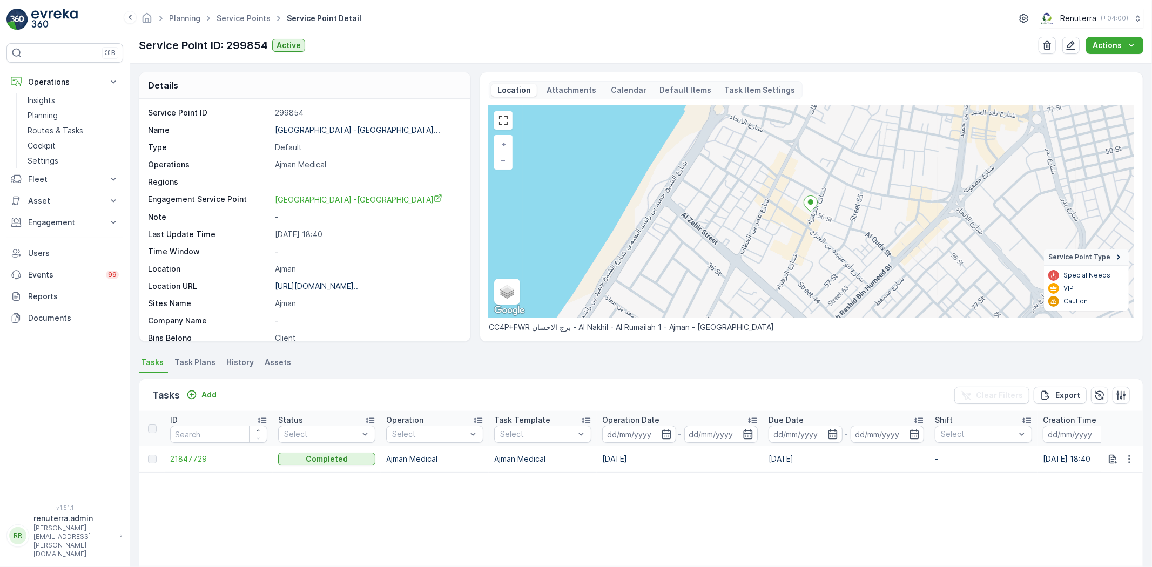
click at [190, 365] on span "Task Plans" at bounding box center [195, 362] width 41 height 11
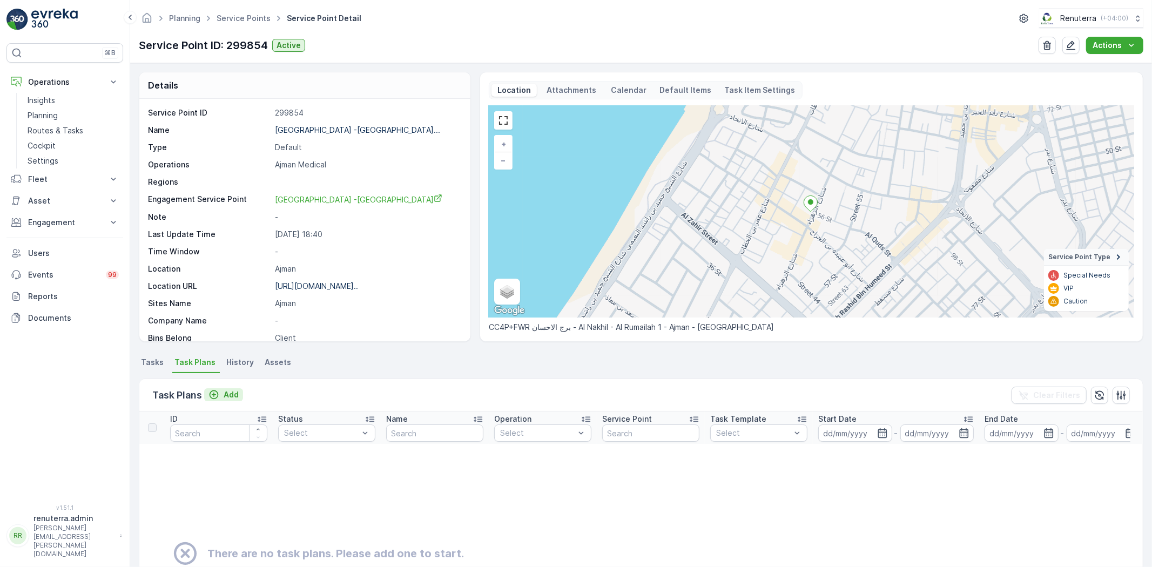
click at [217, 396] on icon "Add" at bounding box center [214, 395] width 11 height 11
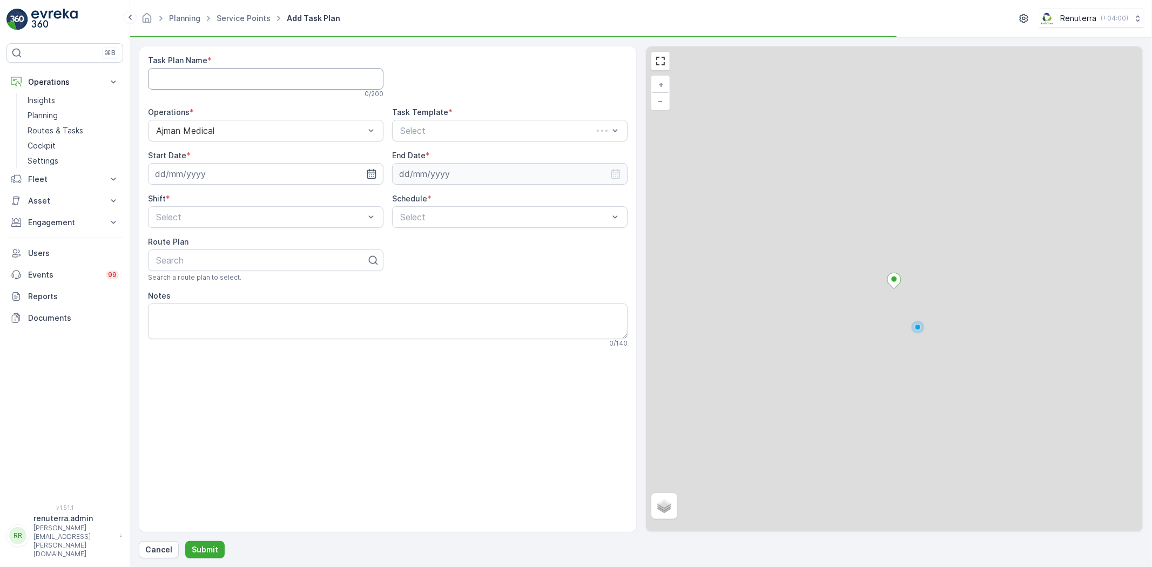
click at [176, 81] on Name "Task Plan Name" at bounding box center [266, 79] width 236 height 22
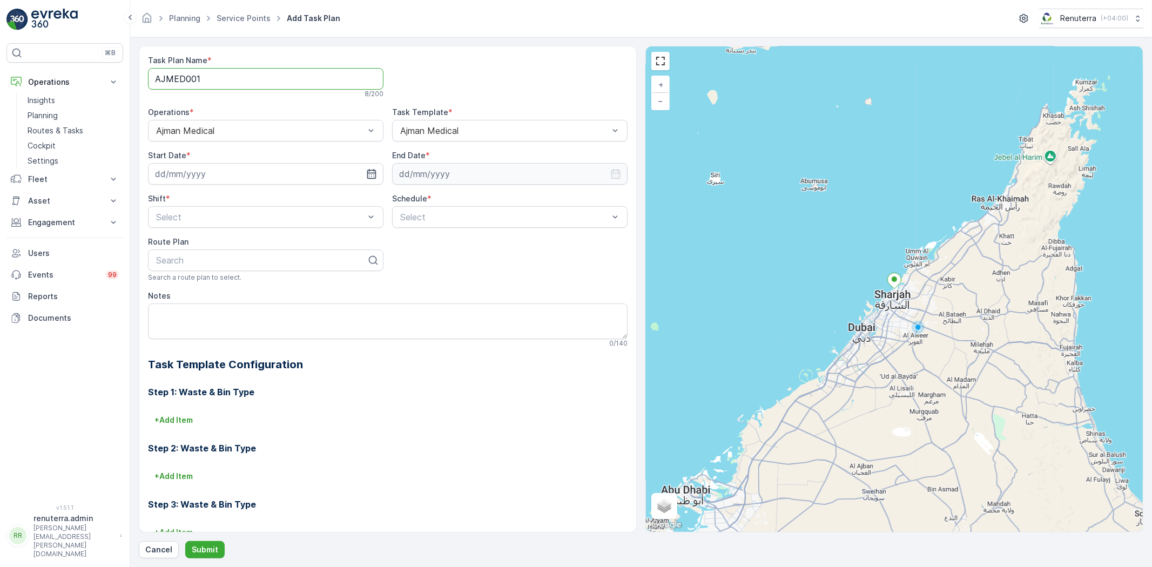
type Name "AJMED001"
click at [179, 155] on label "Start Date" at bounding box center [167, 155] width 38 height 9
click at [192, 169] on input at bounding box center [266, 174] width 236 height 22
click at [258, 241] on div "3" at bounding box center [263, 242] width 17 height 17
type input "[DATE]"
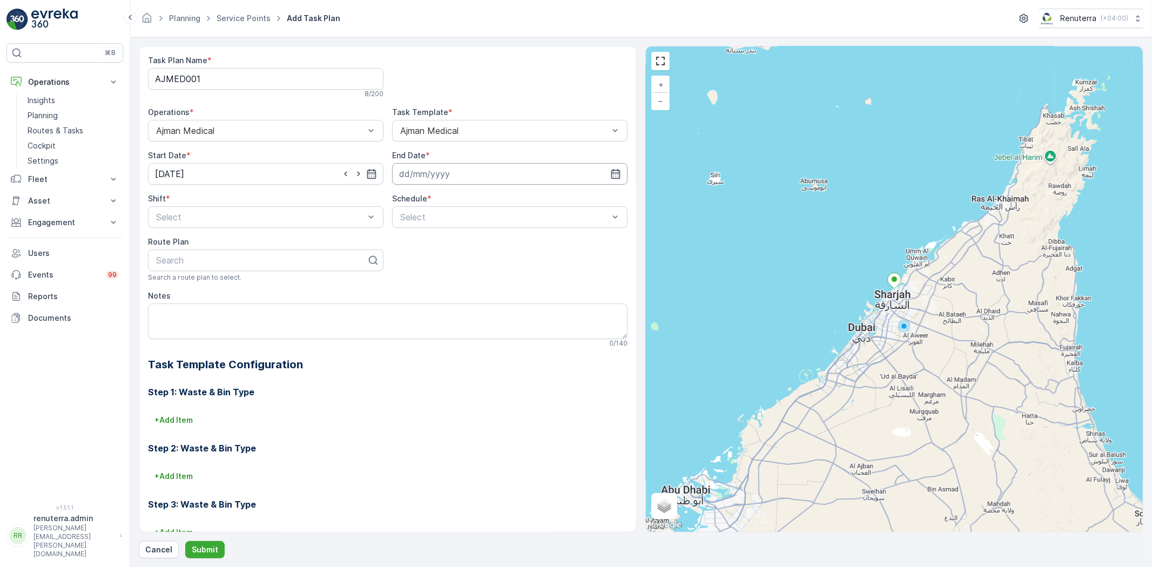
click at [410, 167] on input at bounding box center [510, 174] width 236 height 22
drag, startPoint x: 424, startPoint y: 202, endPoint x: 432, endPoint y: 209, distance: 11.1
click at [425, 202] on p "October" at bounding box center [419, 200] width 31 height 11
click at [437, 298] on span "December" at bounding box center [429, 299] width 38 height 11
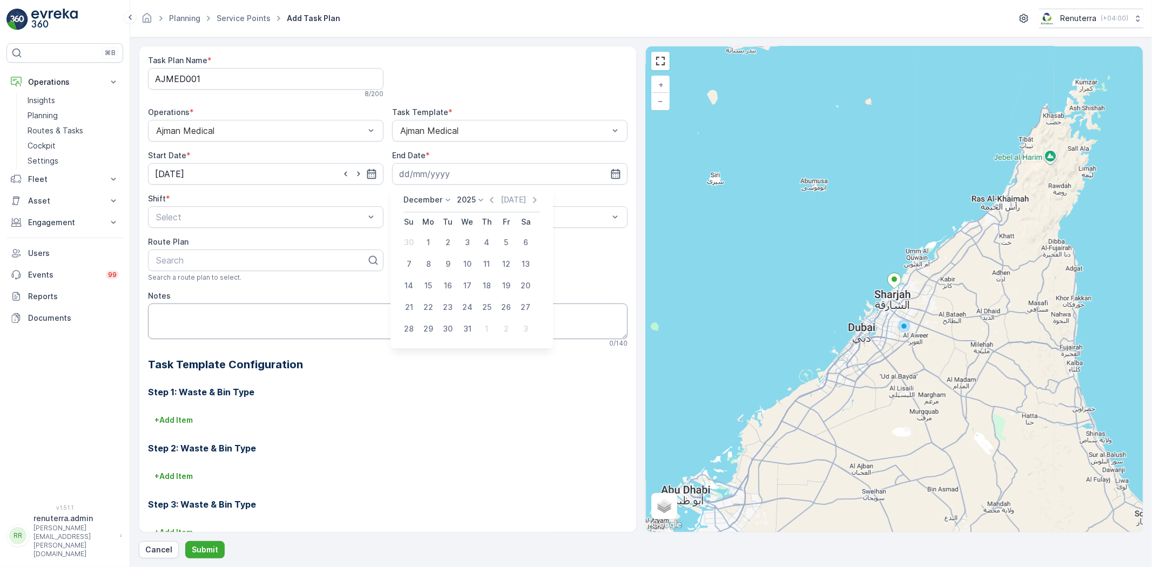
click at [469, 326] on div "31" at bounding box center [467, 328] width 17 height 17
click at [428, 205] on div "Schedule * Select" at bounding box center [510, 210] width 236 height 35
click at [436, 173] on input "[DATE]" at bounding box center [510, 174] width 236 height 22
click at [470, 190] on div "December 2025 Today Su Mo Tu We Th Fr Sa 30 1 2 3 4 5 6 7 8 9 10 11 12 13 14 15…" at bounding box center [472, 267] width 163 height 163
click at [473, 197] on div "2025" at bounding box center [472, 200] width 30 height 11
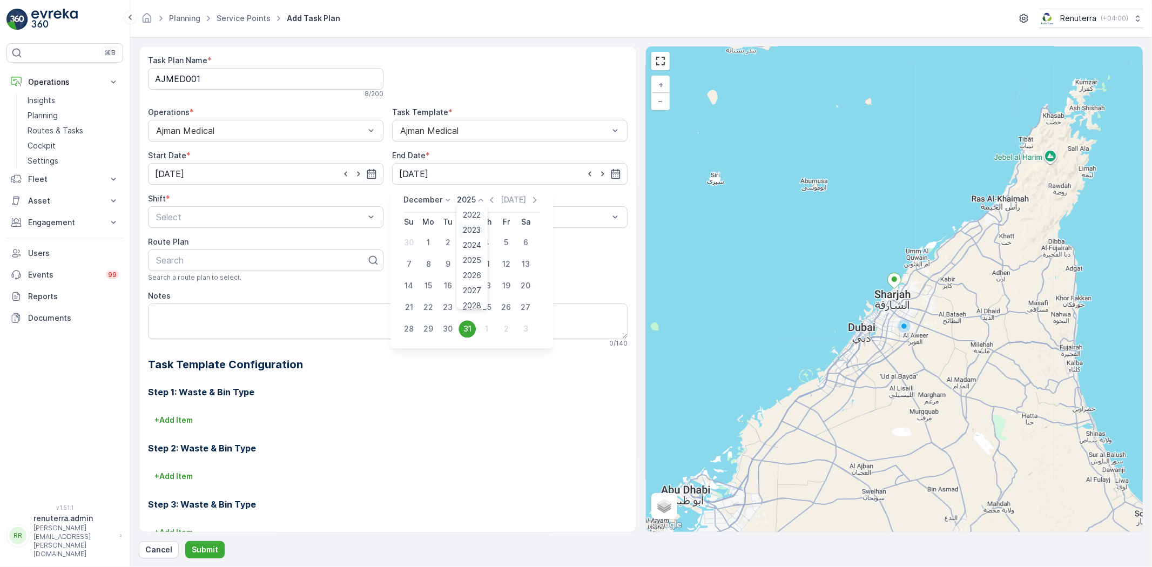
scroll to position [66, 0]
click at [470, 238] on span "2026" at bounding box center [473, 239] width 18 height 11
click at [487, 329] on div "31" at bounding box center [486, 328] width 17 height 17
type input "[DATE]"
click at [318, 222] on div "Select" at bounding box center [266, 217] width 236 height 22
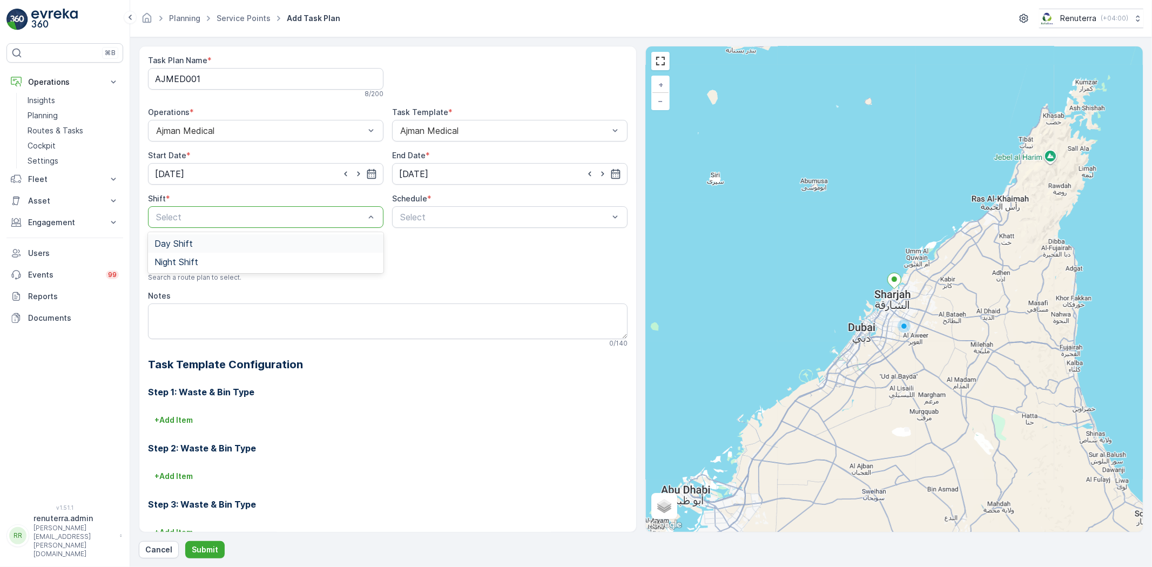
click at [175, 232] on div "Day Shift Night Shift" at bounding box center [266, 252] width 236 height 41
click at [180, 249] on span "Day Shift" at bounding box center [174, 244] width 38 height 10
click at [417, 220] on div "Select" at bounding box center [510, 217] width 236 height 22
click at [417, 220] on div at bounding box center [504, 217] width 211 height 10
click at [414, 228] on div "Select" at bounding box center [510, 217] width 236 height 22
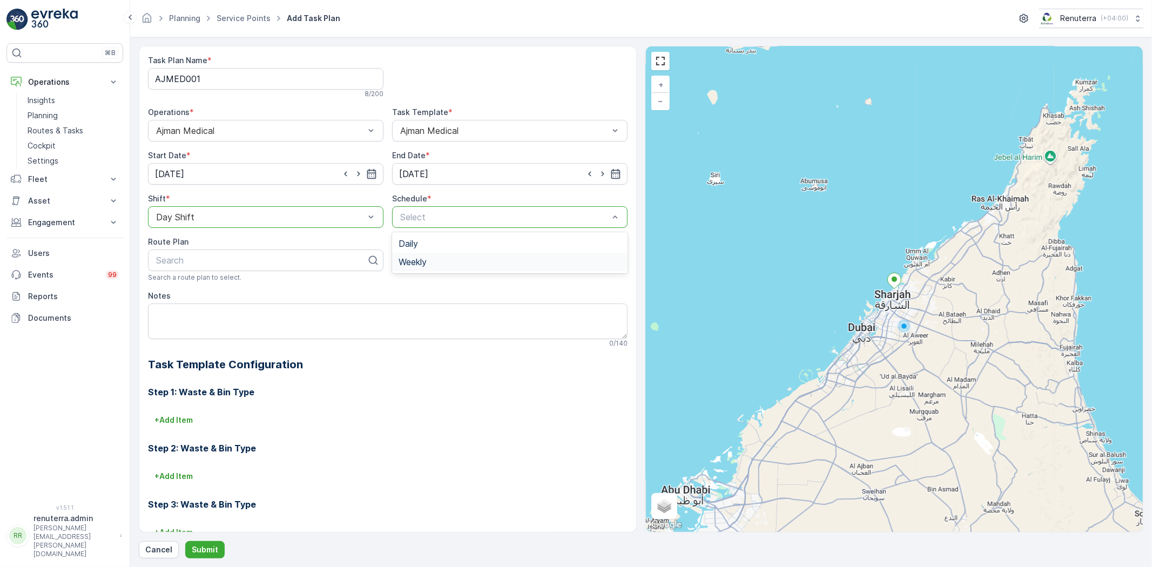
click at [419, 264] on span "Weekly" at bounding box center [413, 262] width 28 height 10
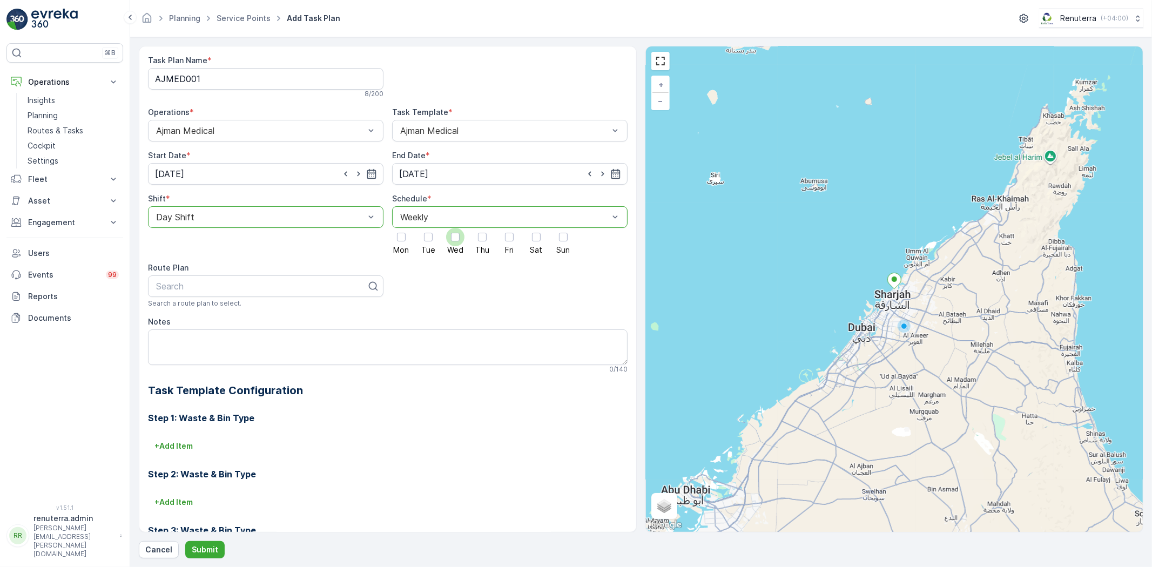
click at [457, 238] on div at bounding box center [455, 237] width 9 height 9
click at [455, 228] on input "Wed" at bounding box center [455, 228] width 0 height 0
click at [403, 238] on div at bounding box center [401, 237] width 9 height 9
click at [401, 228] on input "Mon" at bounding box center [401, 228] width 0 height 0
drag, startPoint x: 306, startPoint y: 285, endPoint x: 299, endPoint y: 311, distance: 26.5
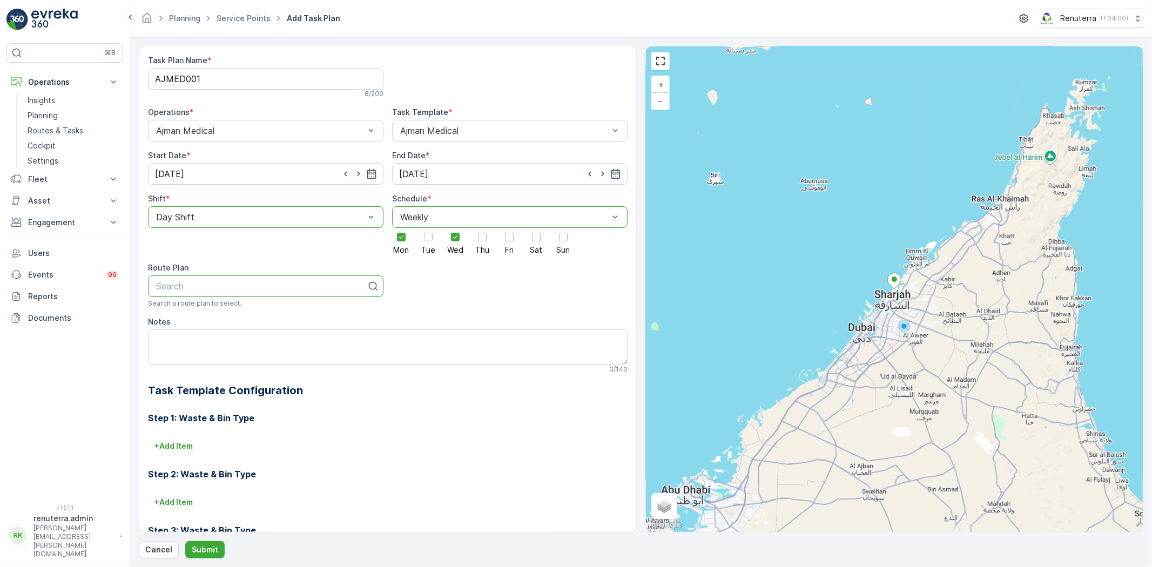
click at [306, 285] on div at bounding box center [261, 286] width 213 height 10
type input "101"
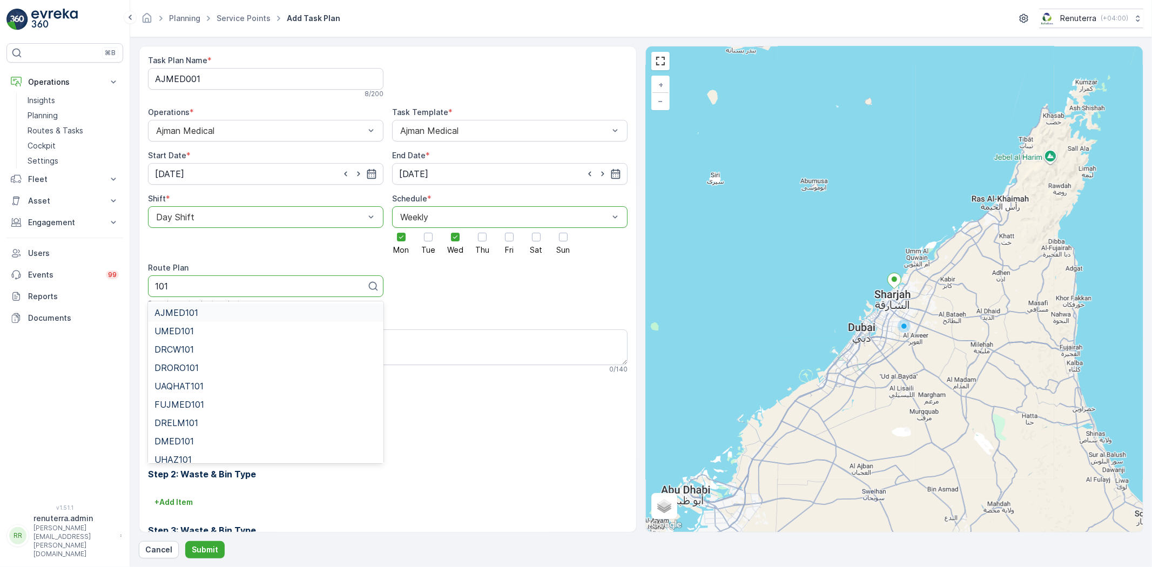
click at [207, 310] on div "AJMED101" at bounding box center [266, 313] width 223 height 10
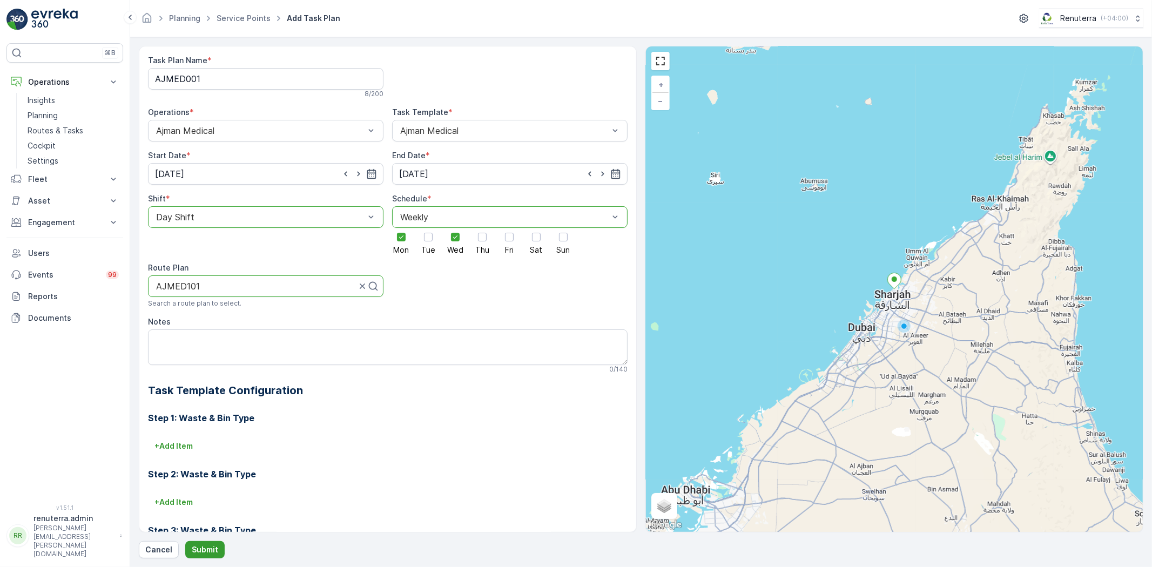
click at [216, 548] on p "Submit" at bounding box center [205, 550] width 26 height 11
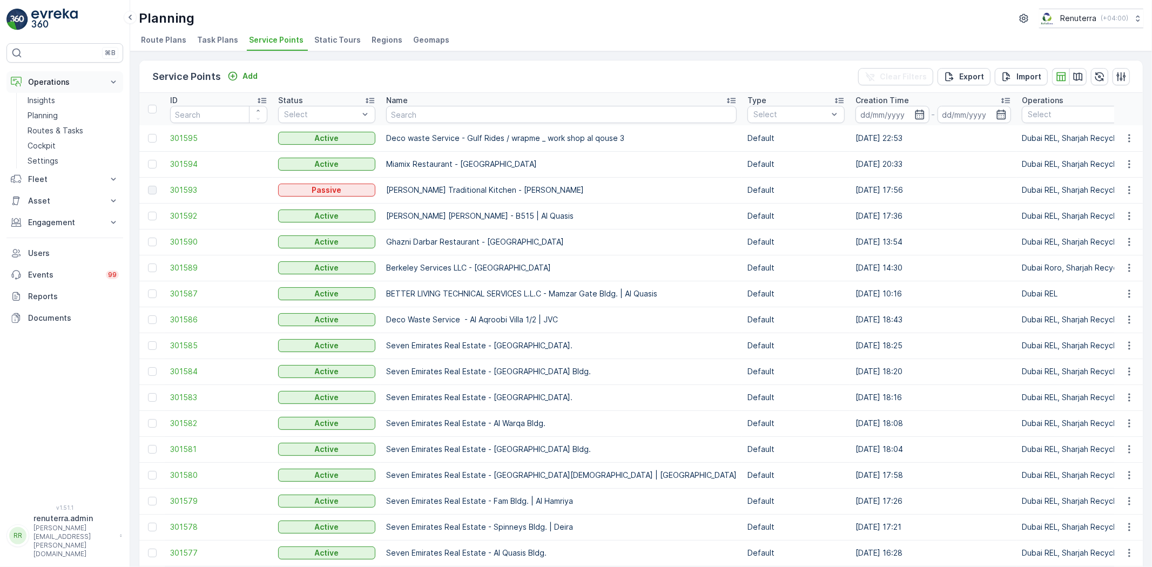
click at [78, 91] on button "Operations" at bounding box center [64, 82] width 117 height 22
click at [58, 79] on p "Operations" at bounding box center [64, 82] width 73 height 11
click at [57, 102] on link "Insights" at bounding box center [73, 100] width 100 height 15
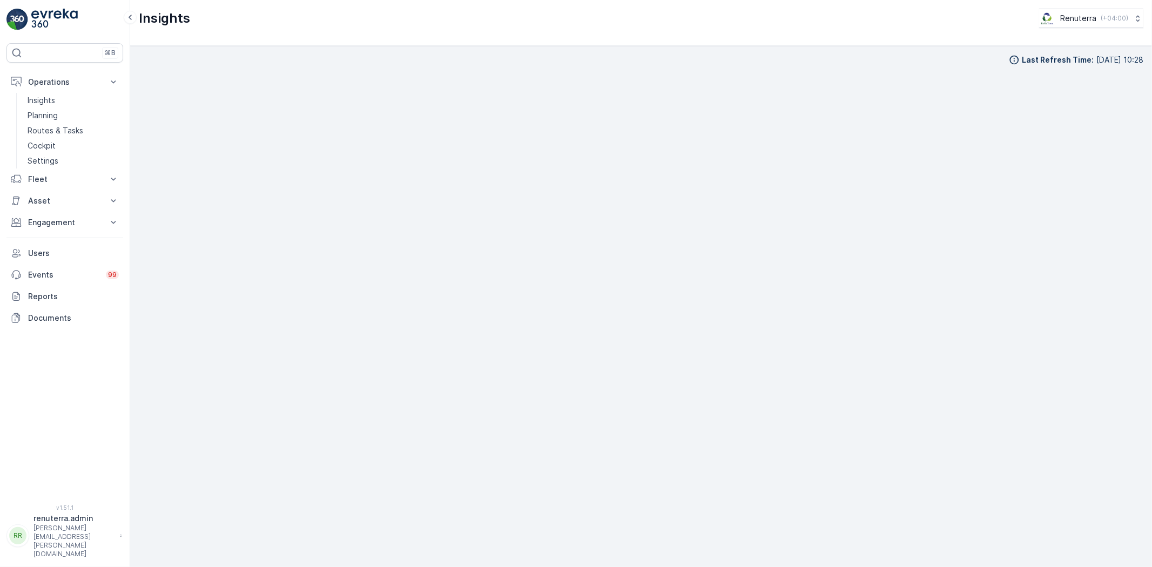
scroll to position [12, 0]
click at [46, 101] on p "Insights" at bounding box center [42, 100] width 28 height 11
click at [68, 87] on p "Operations" at bounding box center [64, 82] width 73 height 11
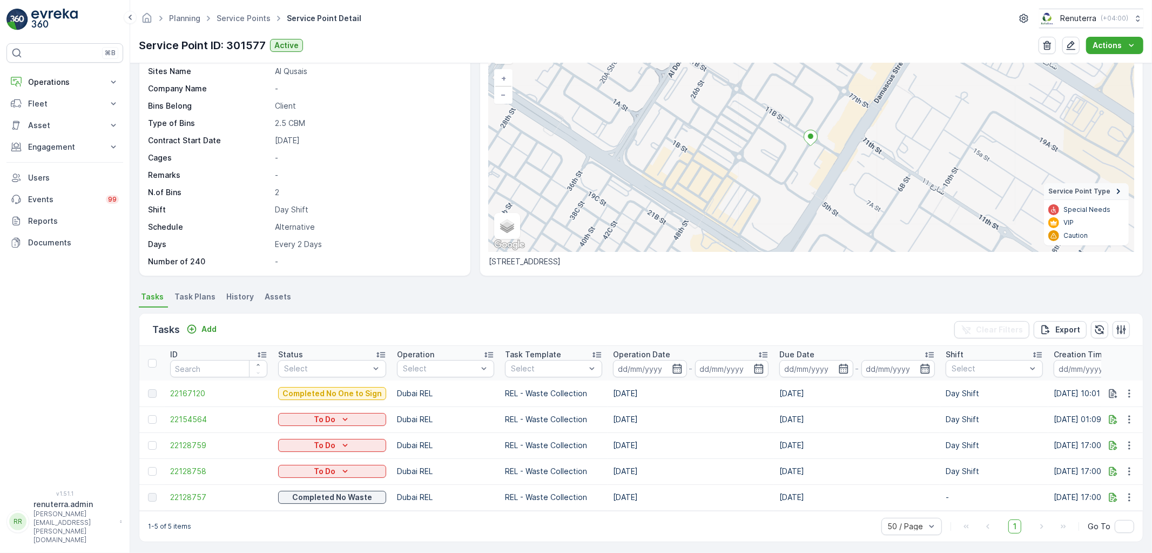
scroll to position [73, 0]
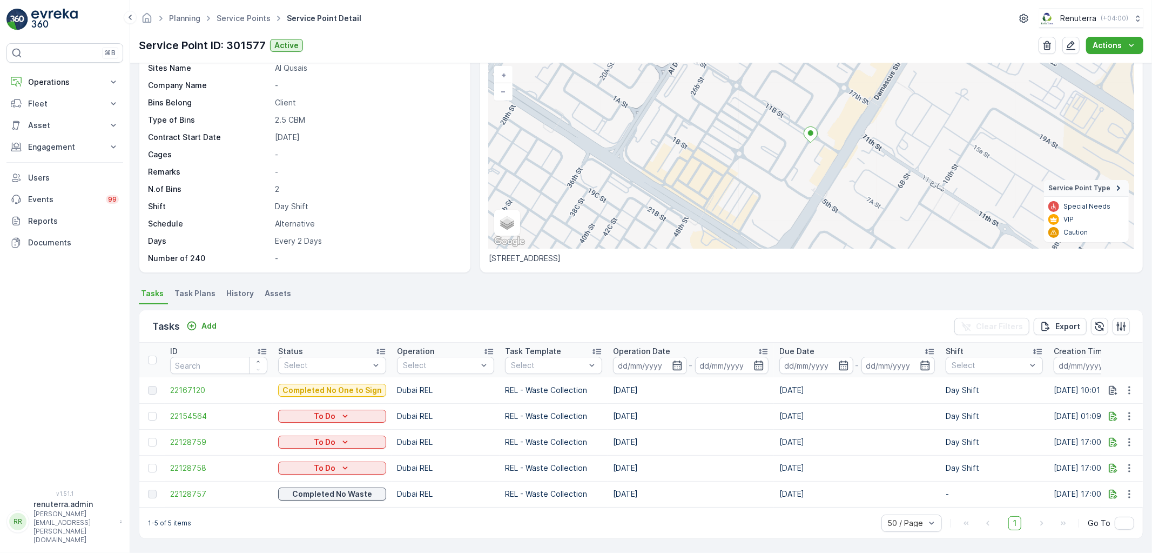
click at [203, 289] on span "Task Plans" at bounding box center [195, 293] width 41 height 11
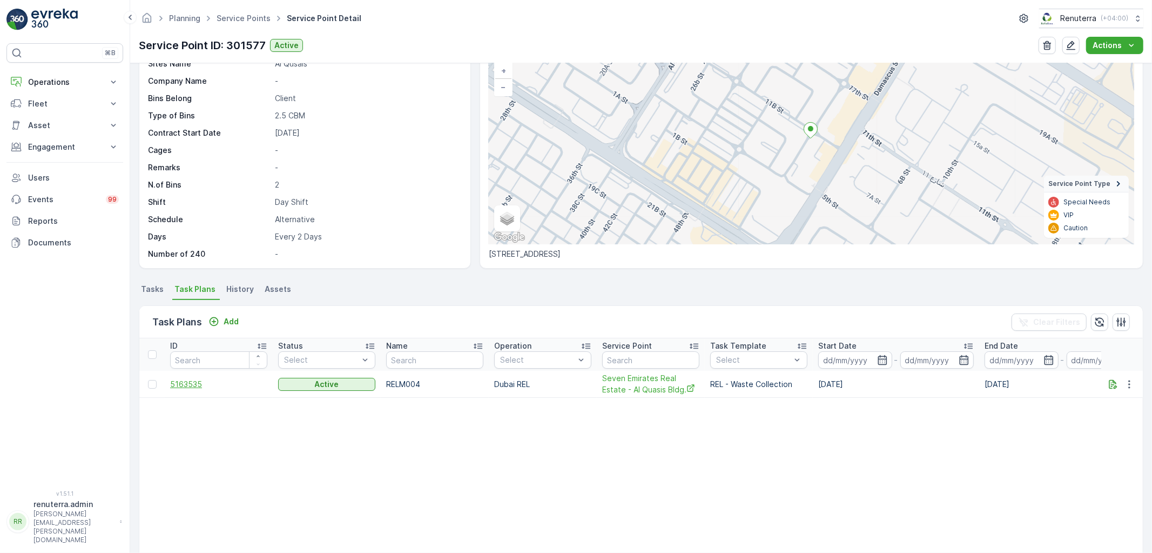
click at [186, 381] on span "5163535" at bounding box center [218, 384] width 97 height 11
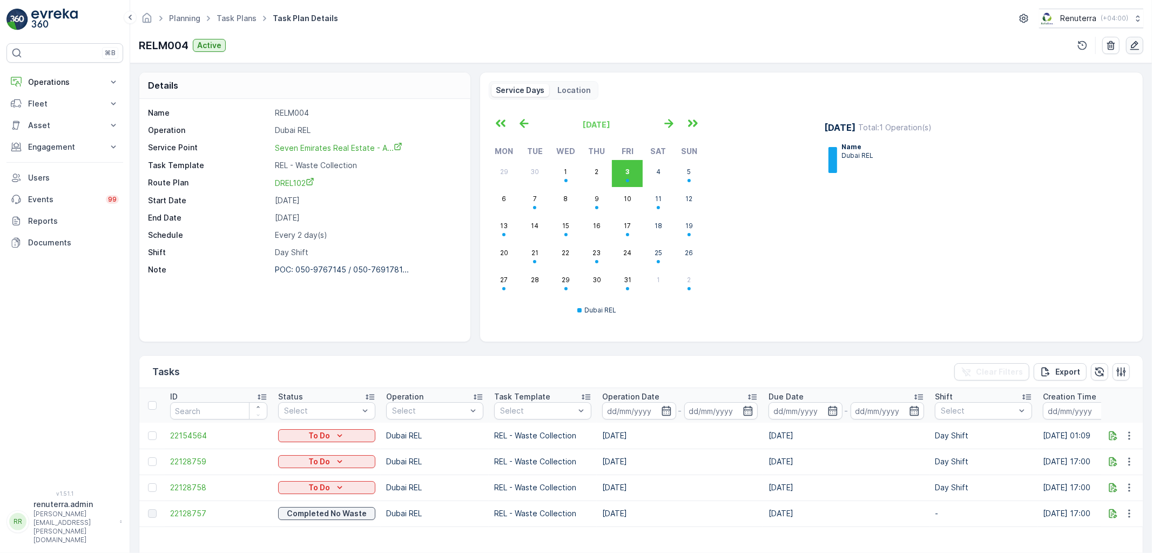
click at [1131, 37] on button "button" at bounding box center [1135, 45] width 17 height 17
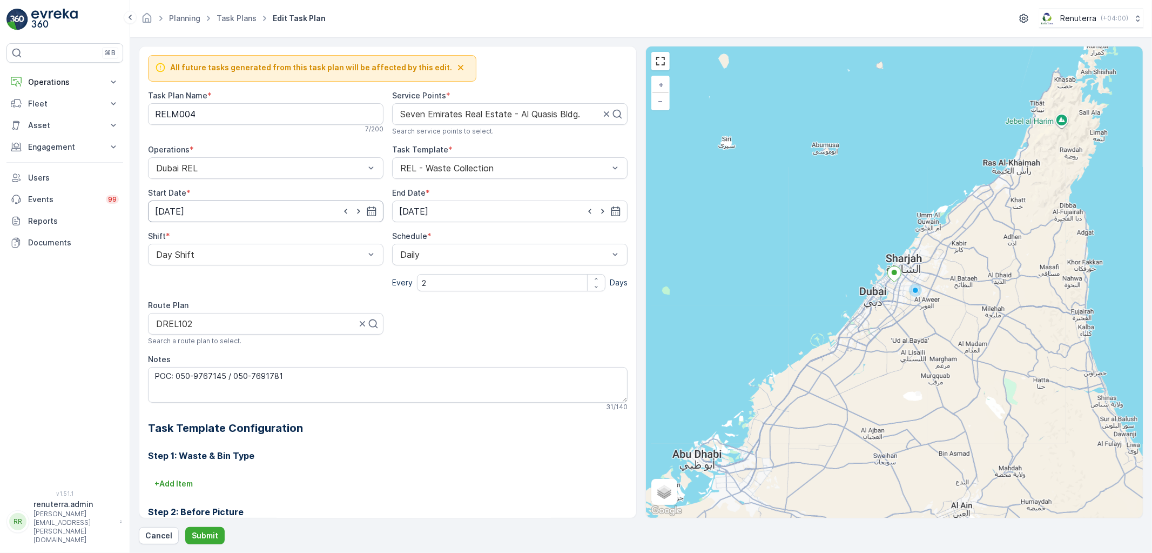
click at [303, 213] on input "[DATE]" at bounding box center [266, 211] width 236 height 22
click at [287, 277] on div "4" at bounding box center [282, 280] width 17 height 17
type input "04.10.2025"
click at [207, 536] on p "Submit" at bounding box center [205, 535] width 26 height 11
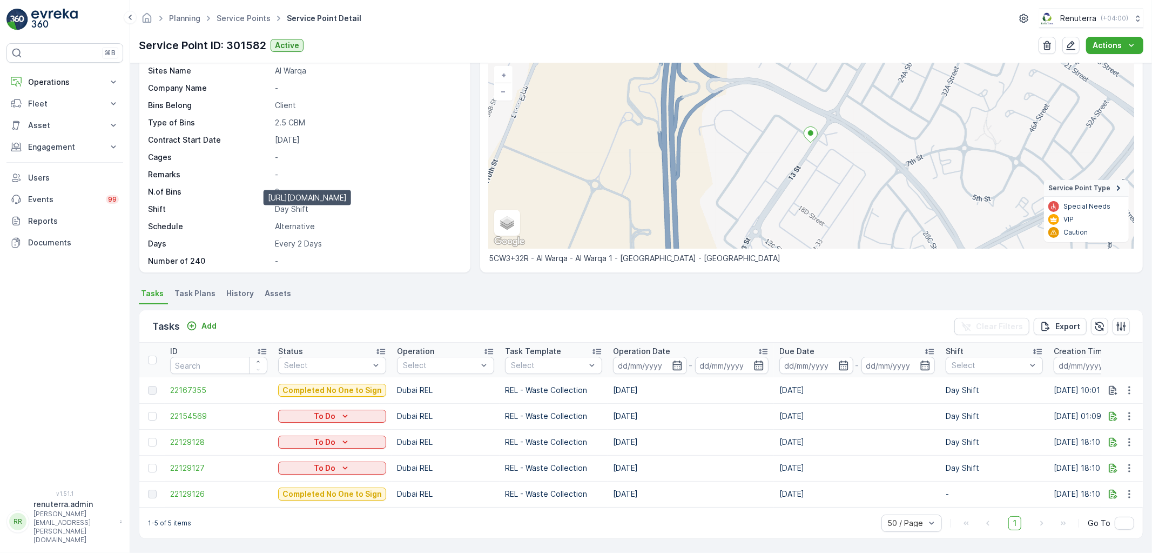
scroll to position [166, 0]
click at [197, 289] on span "Task Plans" at bounding box center [195, 293] width 41 height 11
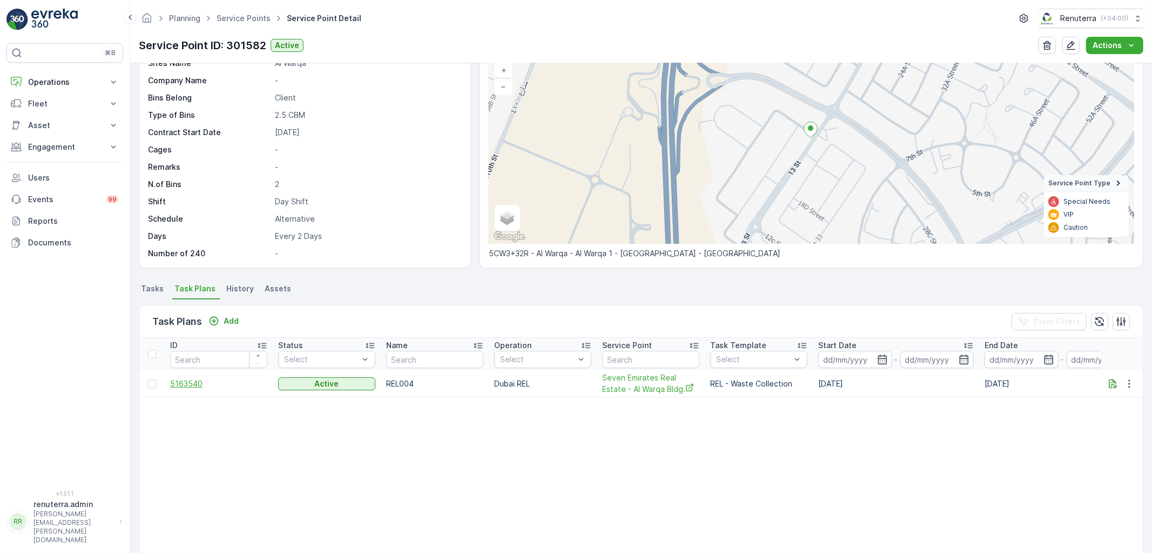
click at [192, 385] on span "5163540" at bounding box center [218, 383] width 97 height 11
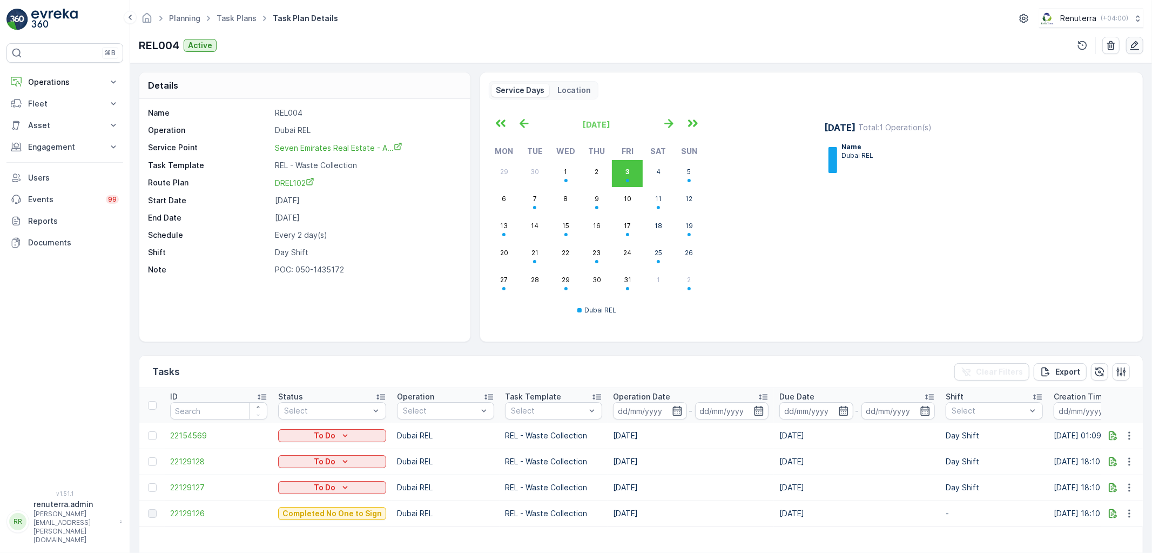
click at [1137, 44] on icon "button" at bounding box center [1135, 45] width 9 height 9
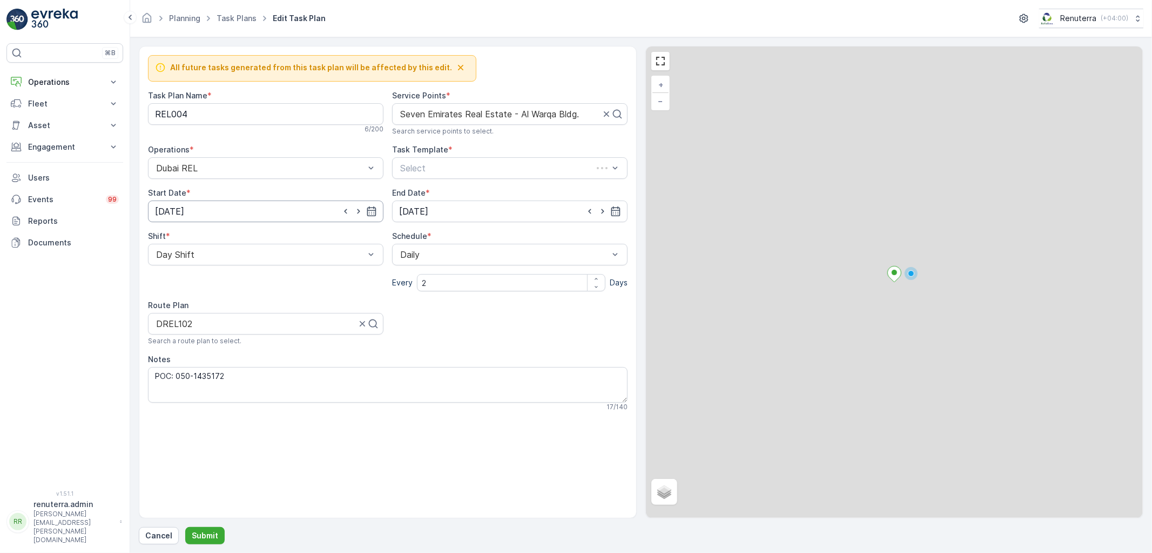
click at [235, 209] on input "[DATE]" at bounding box center [266, 211] width 236 height 22
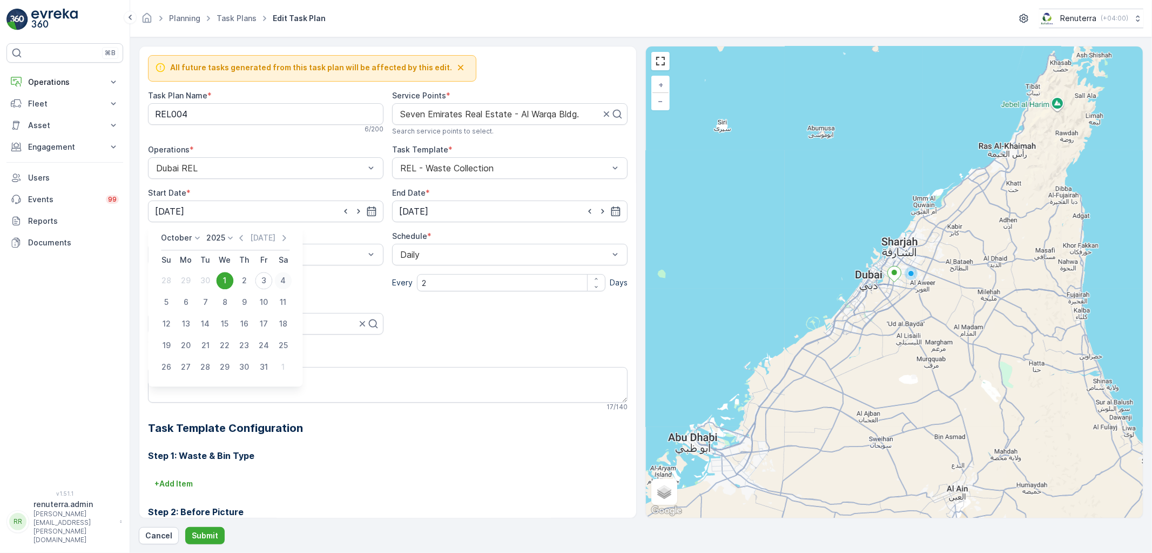
click at [281, 277] on div "4" at bounding box center [282, 280] width 17 height 17
type input "[DATE]"
click at [208, 533] on p "Submit" at bounding box center [205, 535] width 26 height 11
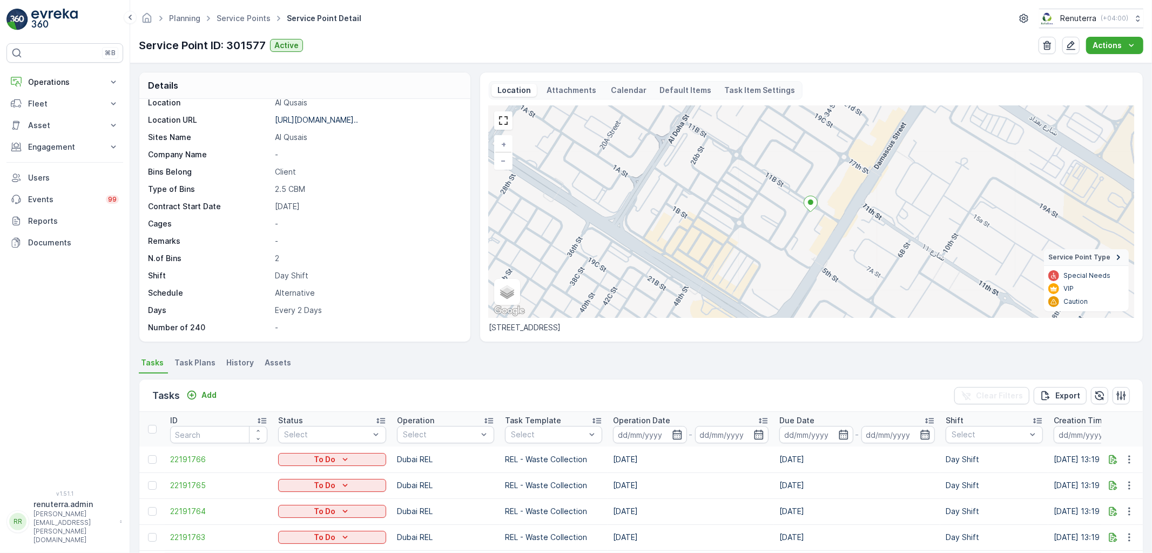
scroll to position [60, 0]
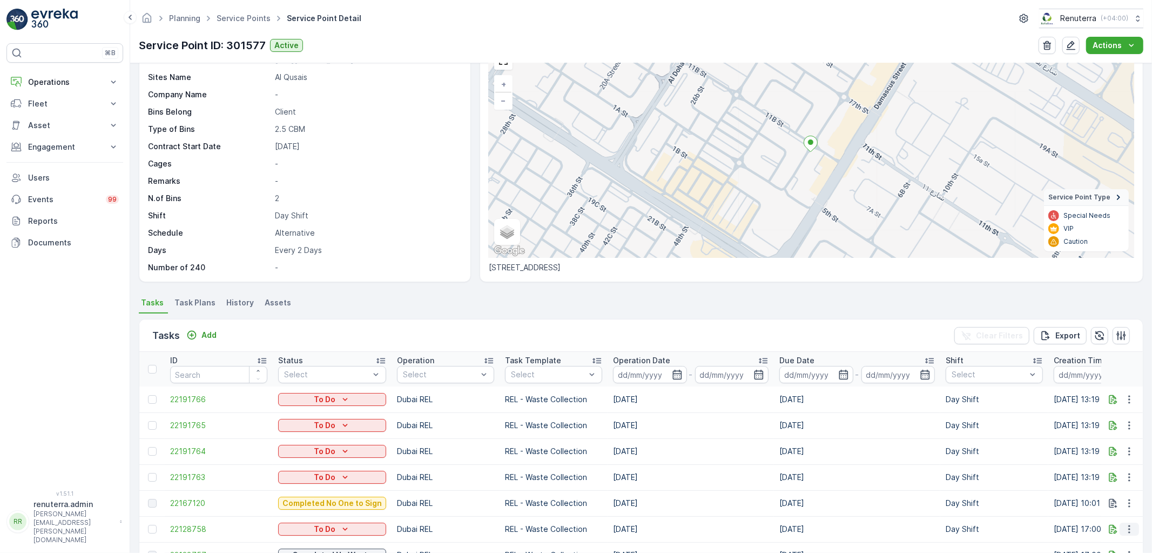
click at [1130, 528] on icon "button" at bounding box center [1129, 529] width 11 height 11
click at [1099, 492] on span "Remove from Route" at bounding box center [1112, 492] width 73 height 11
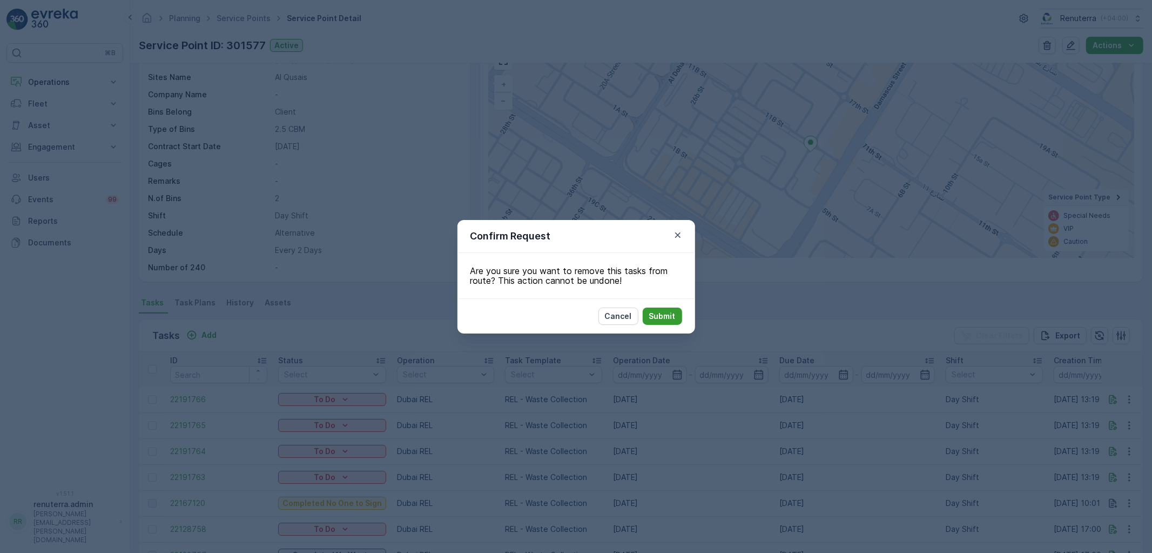
click at [673, 312] on p "Submit" at bounding box center [662, 316] width 26 height 11
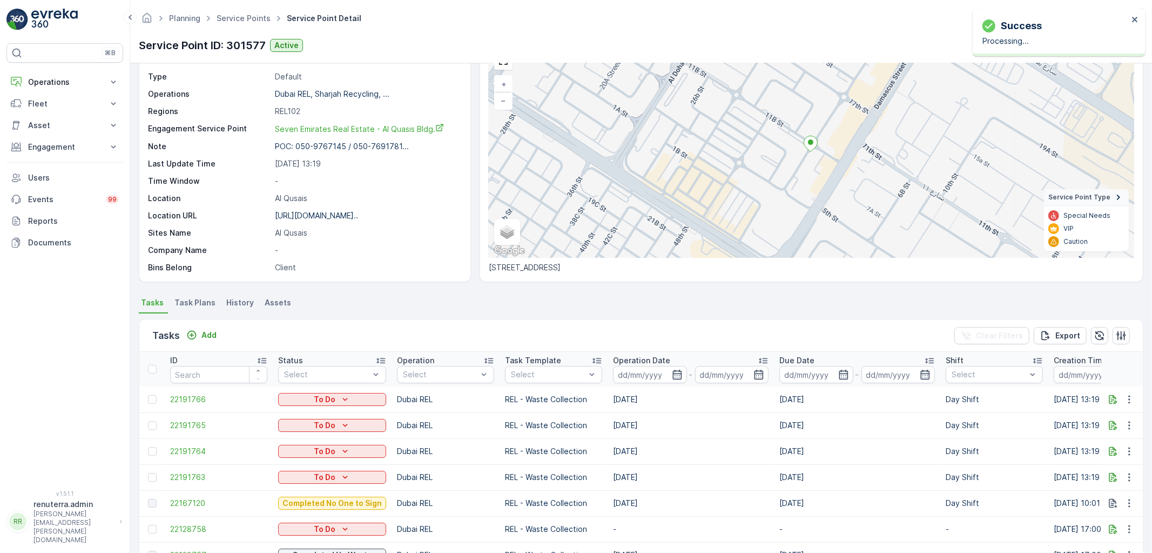
scroll to position [0, 0]
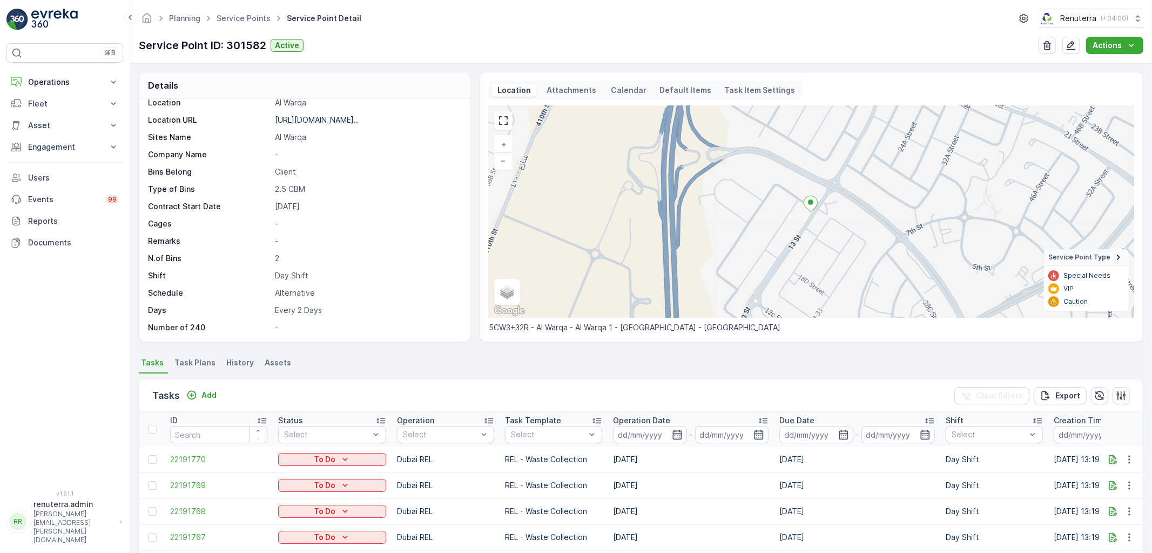
scroll to position [120, 0]
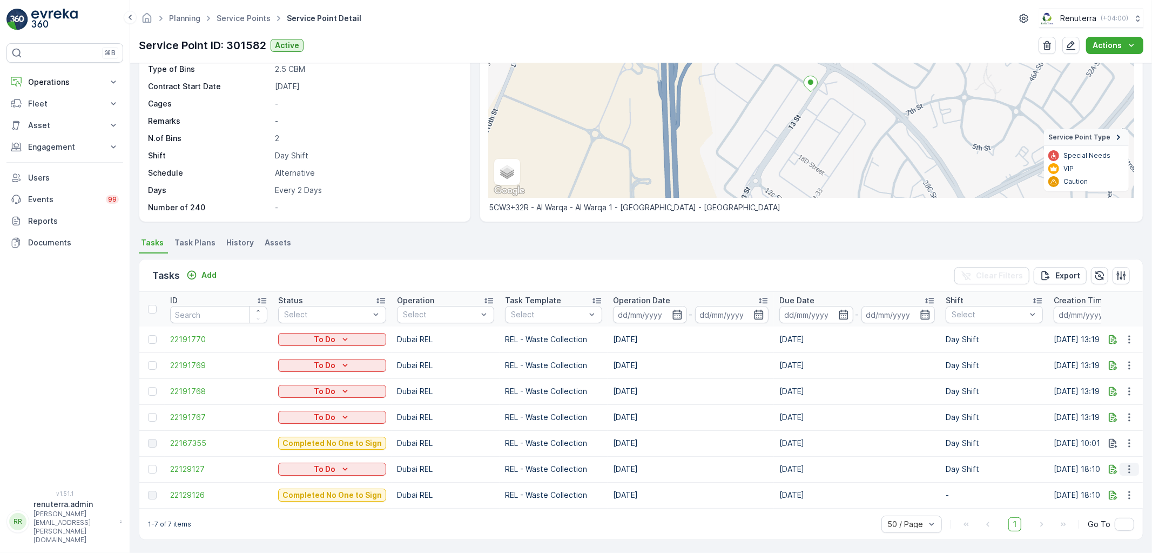
click at [1125, 466] on icon "button" at bounding box center [1129, 469] width 11 height 11
click at [1095, 431] on span "Remove from Route" at bounding box center [1112, 432] width 73 height 11
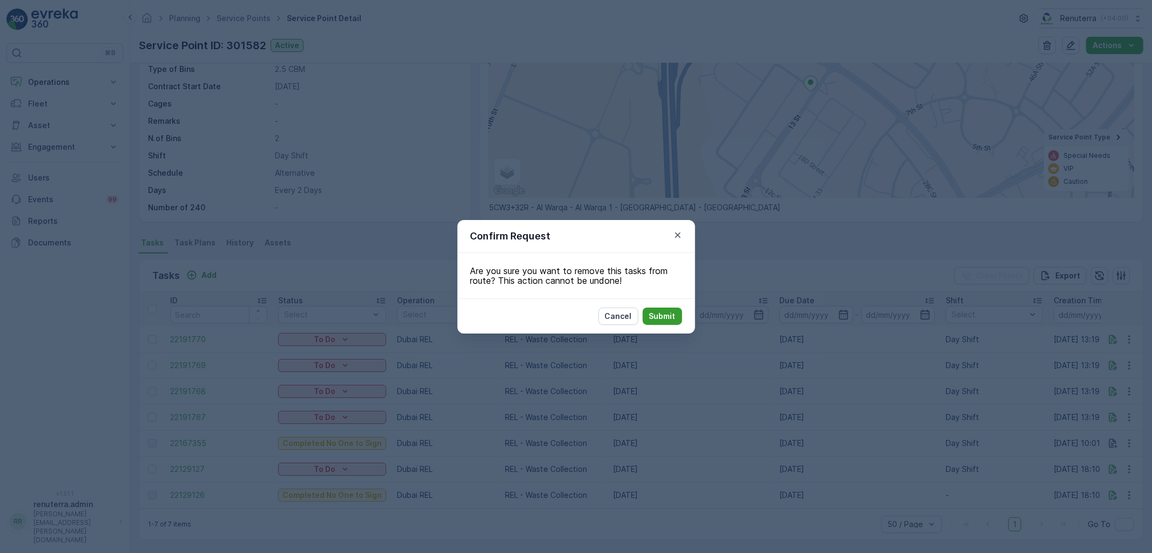
click at [660, 307] on button "Submit" at bounding box center [662, 315] width 39 height 17
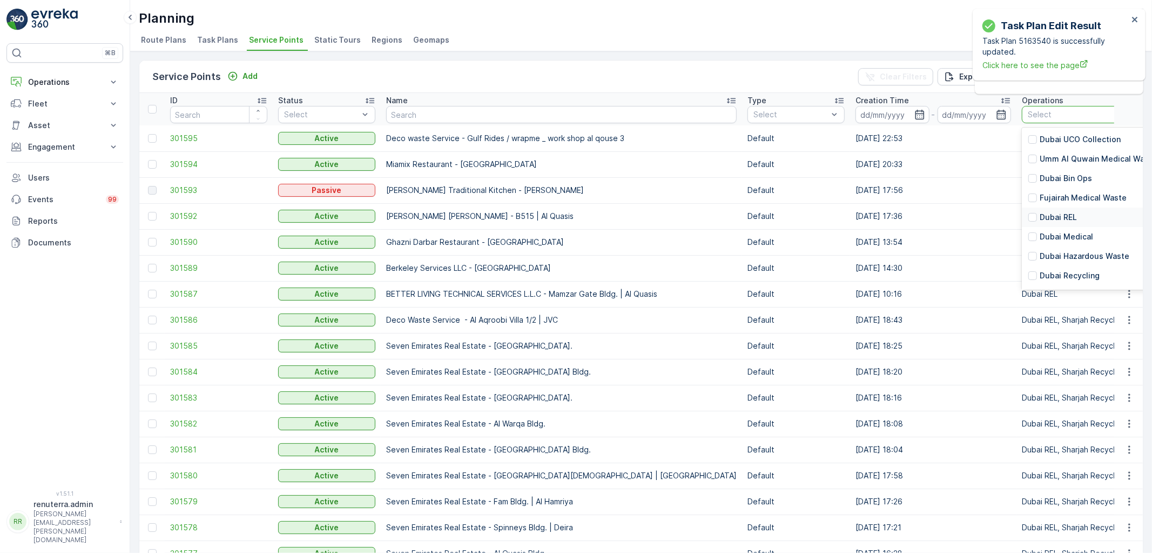
click at [1040, 215] on p "Dubai REL" at bounding box center [1058, 217] width 37 height 11
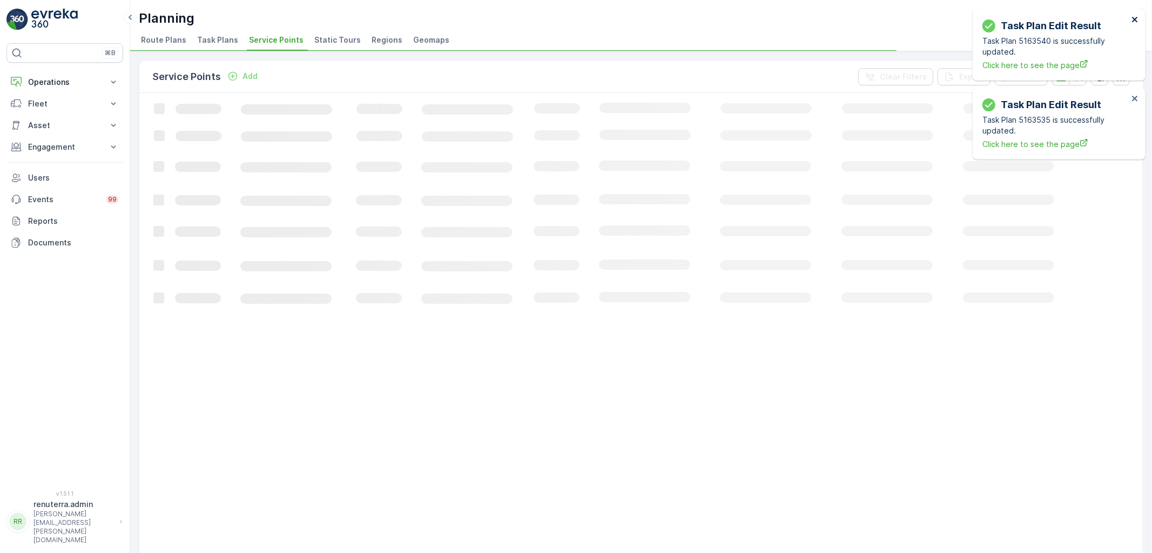
click at [1135, 15] on icon "close" at bounding box center [1136, 19] width 8 height 9
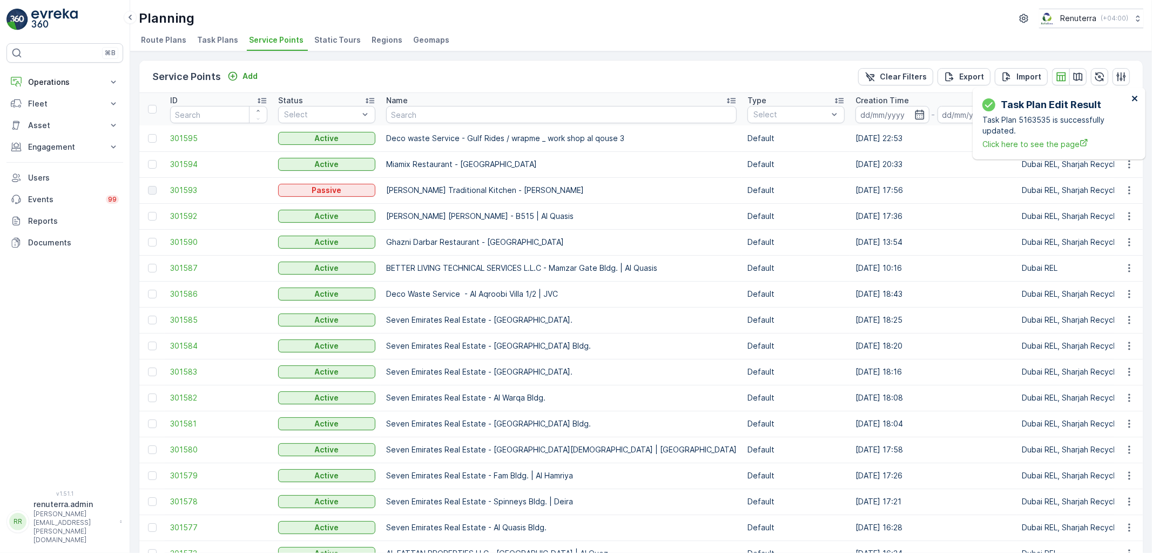
click at [1134, 96] on icon "close" at bounding box center [1136, 98] width 8 height 9
click at [1080, 75] on icon "button" at bounding box center [1078, 76] width 9 height 8
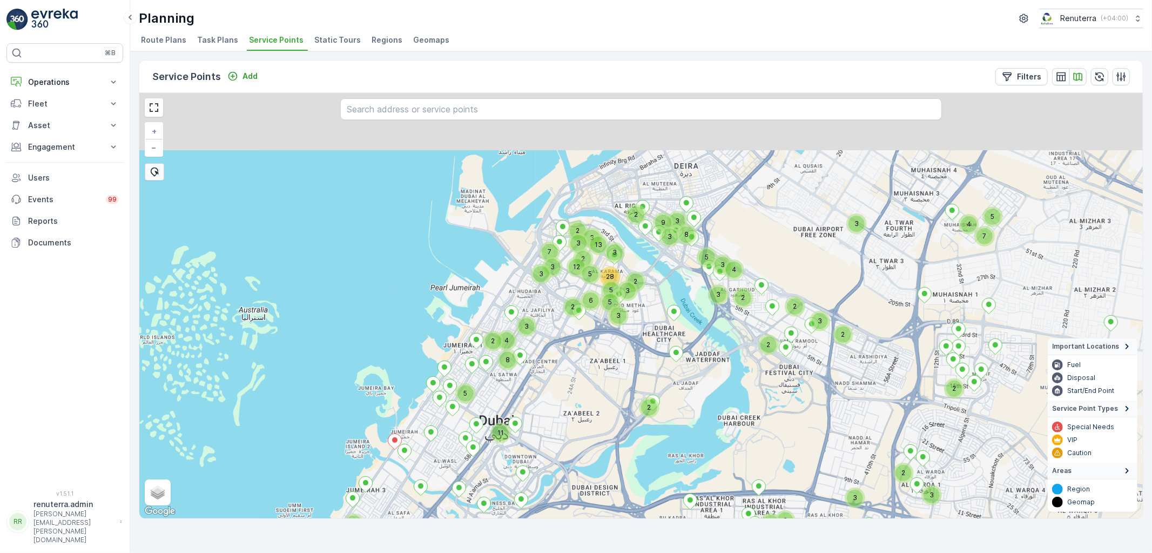
drag, startPoint x: 615, startPoint y: 220, endPoint x: 631, endPoint y: 353, distance: 133.3
click at [651, 362] on div "2 2 3 2 3 2 3 2 3 2 3 3 2 2 12 5 28 5 5 6 3 3 2 2 4 3 3 4 2 2 3 5 3 4 5 7 2 3 3…" at bounding box center [641, 305] width 1004 height 425
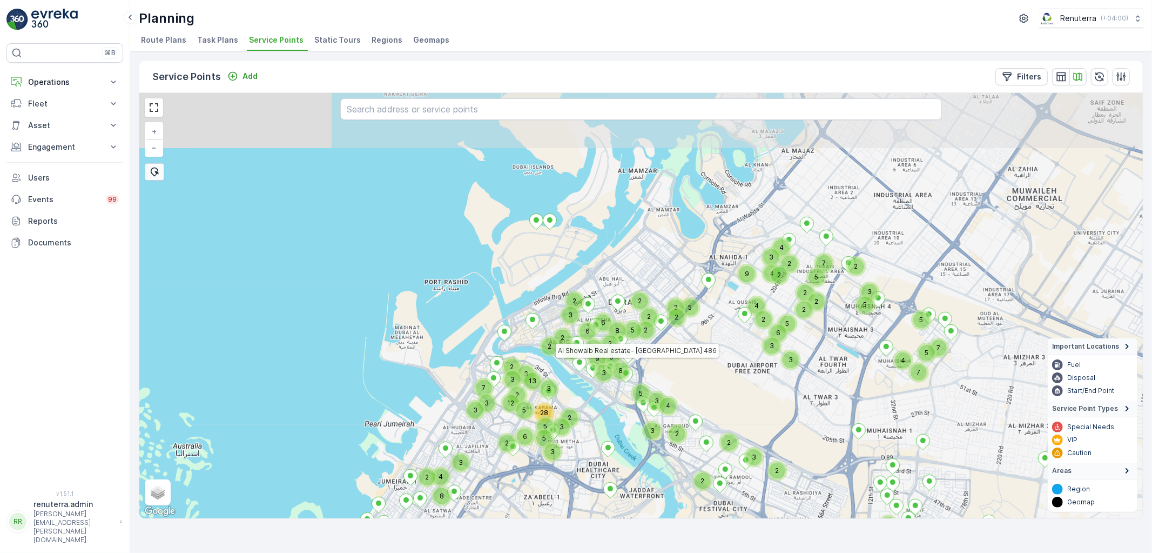
drag, startPoint x: 678, startPoint y: 264, endPoint x: 612, endPoint y: 374, distance: 128.4
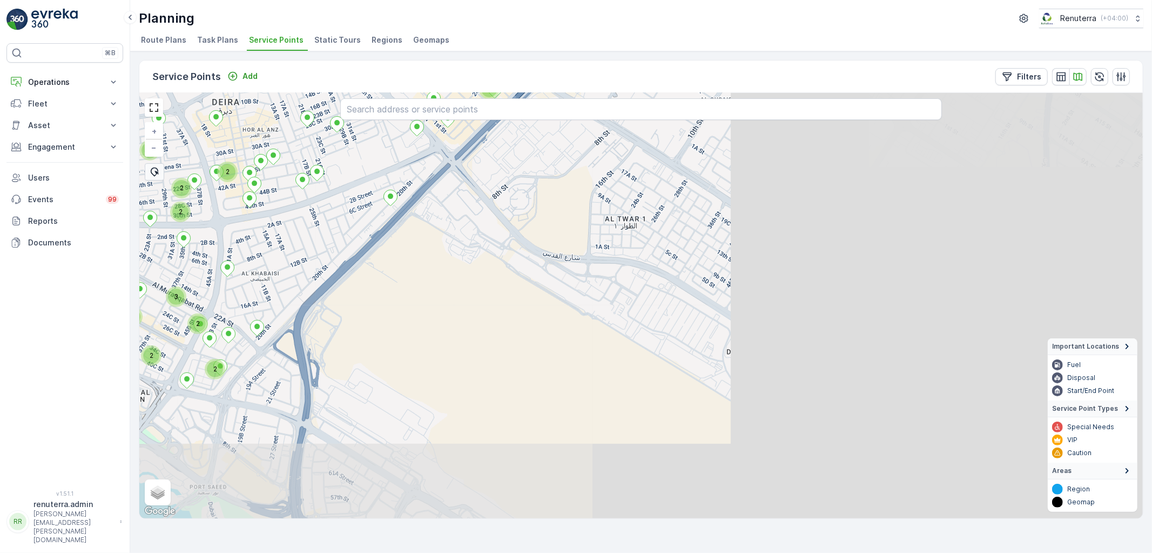
drag, startPoint x: 852, startPoint y: 375, endPoint x: 403, endPoint y: 269, distance: 461.4
click at [377, 249] on div "3 2 2 2 2 2 2 2 2 2 2 2 2 2 2 2 3 2 3 2 + − Satellite Roadmap Terrain Hybrid Le…" at bounding box center [641, 305] width 1004 height 425
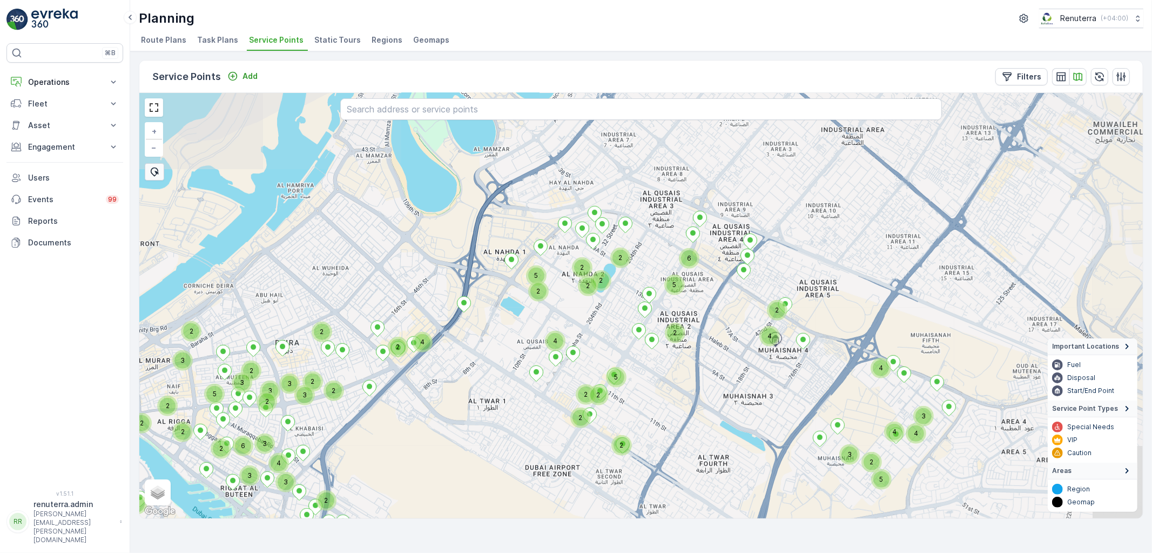
drag, startPoint x: 606, startPoint y: 310, endPoint x: 508, endPoint y: 436, distance: 159.8
click at [508, 436] on div "3 2 2 2 2 2 2 2 2 3 5 3 2 8 3 2 2 3 2 24 5 2 2 2 2 4 3 3 3 2 4 6 2 2 2 4 4 2 2 …" at bounding box center [641, 305] width 1004 height 425
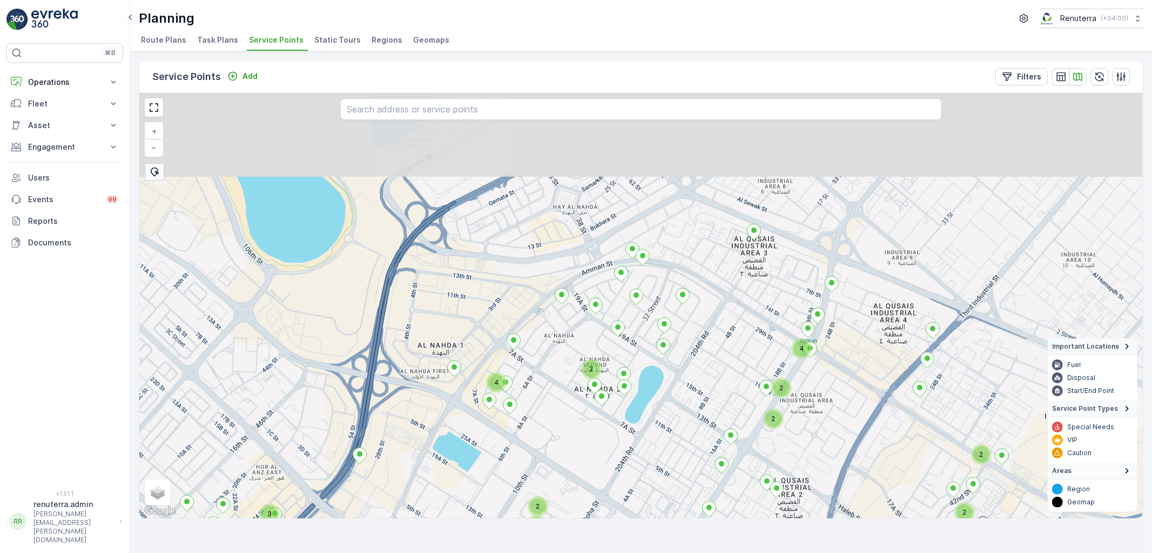
drag, startPoint x: 595, startPoint y: 239, endPoint x: 549, endPoint y: 353, distance: 122.4
click at [549, 353] on div "2 2 2 2 2 2 2 4 2 2 3 4 2 + − Satellite Roadmap Terrain Hybrid Leaflet Keyboard…" at bounding box center [641, 305] width 1004 height 425
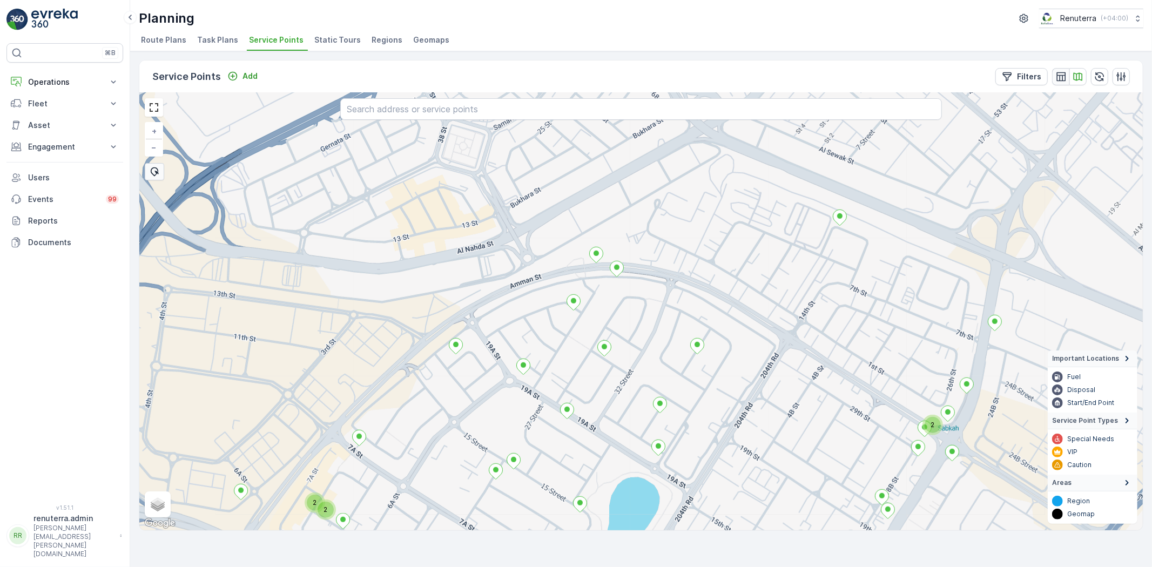
click at [1061, 69] on button "button" at bounding box center [1061, 76] width 17 height 17
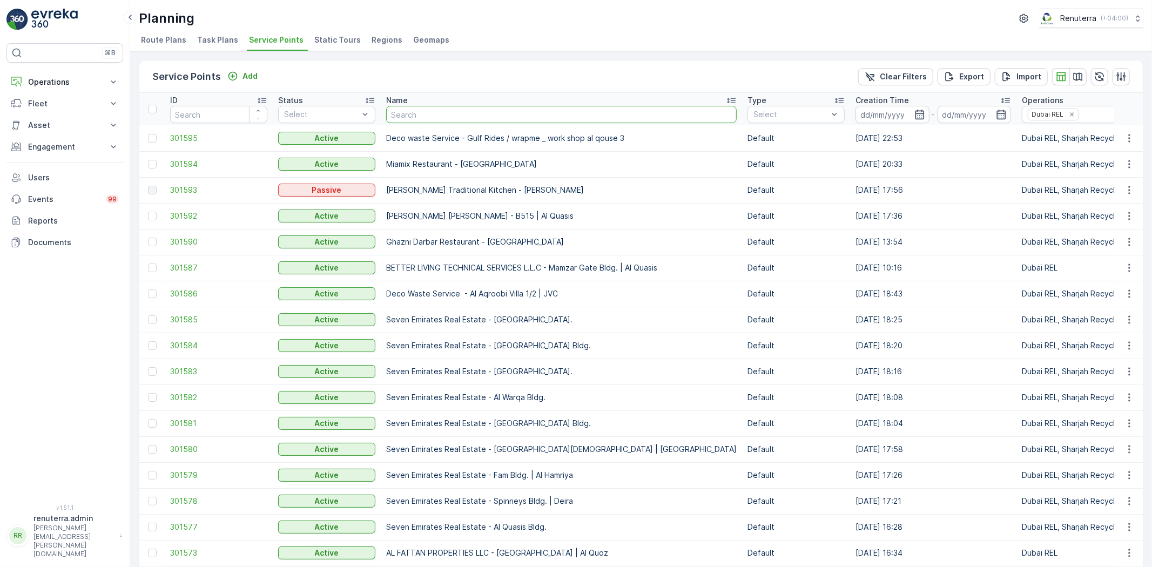
click at [425, 117] on input "text" at bounding box center [561, 114] width 351 height 17
type input "ktc"
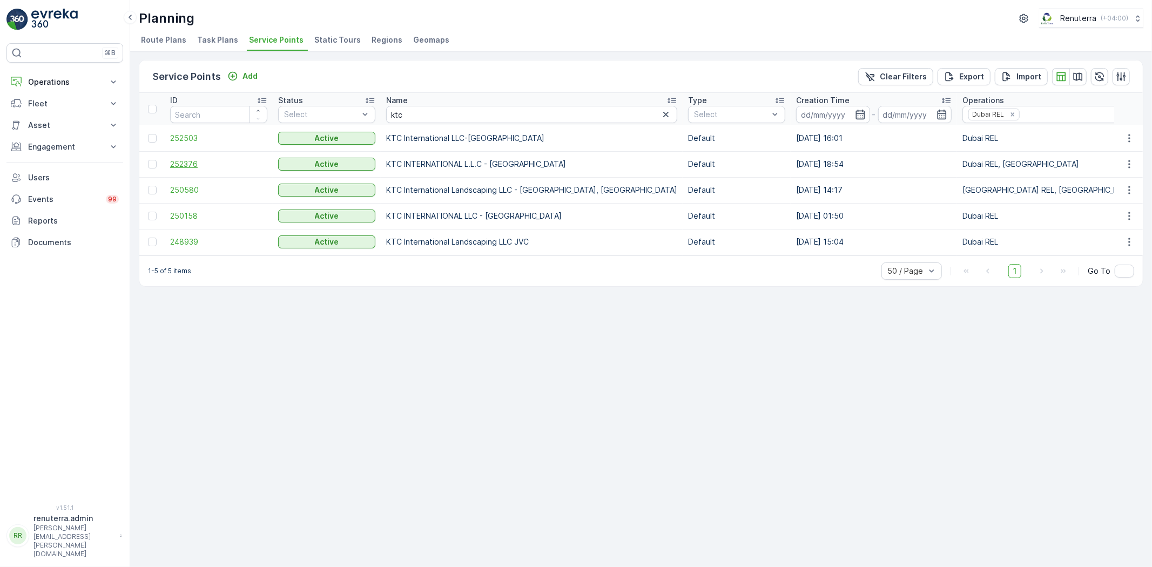
click at [189, 160] on span "252376" at bounding box center [218, 164] width 97 height 11
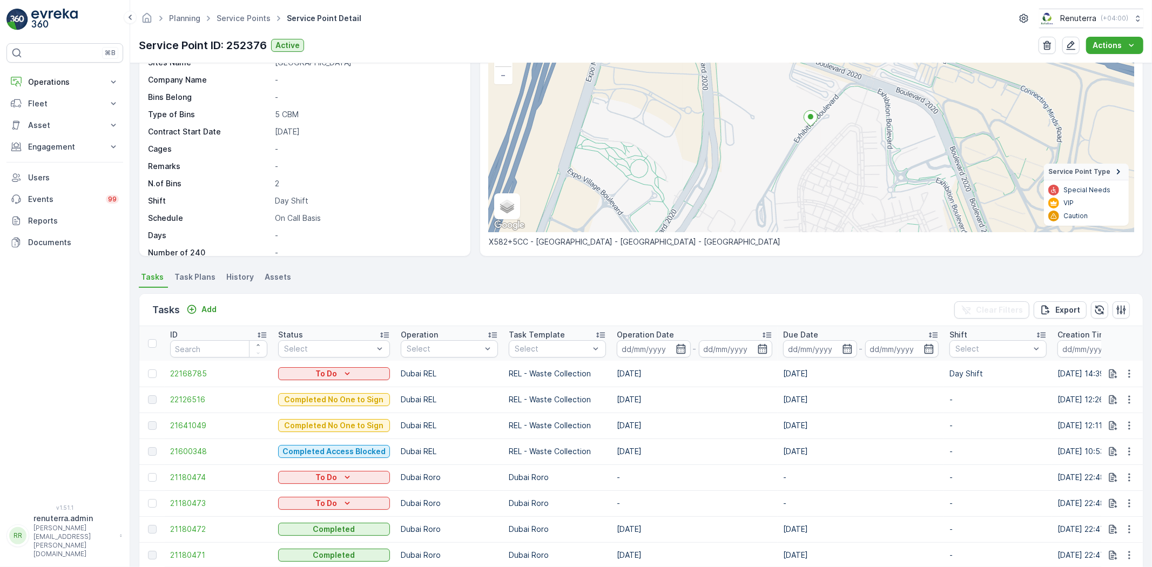
scroll to position [120, 0]
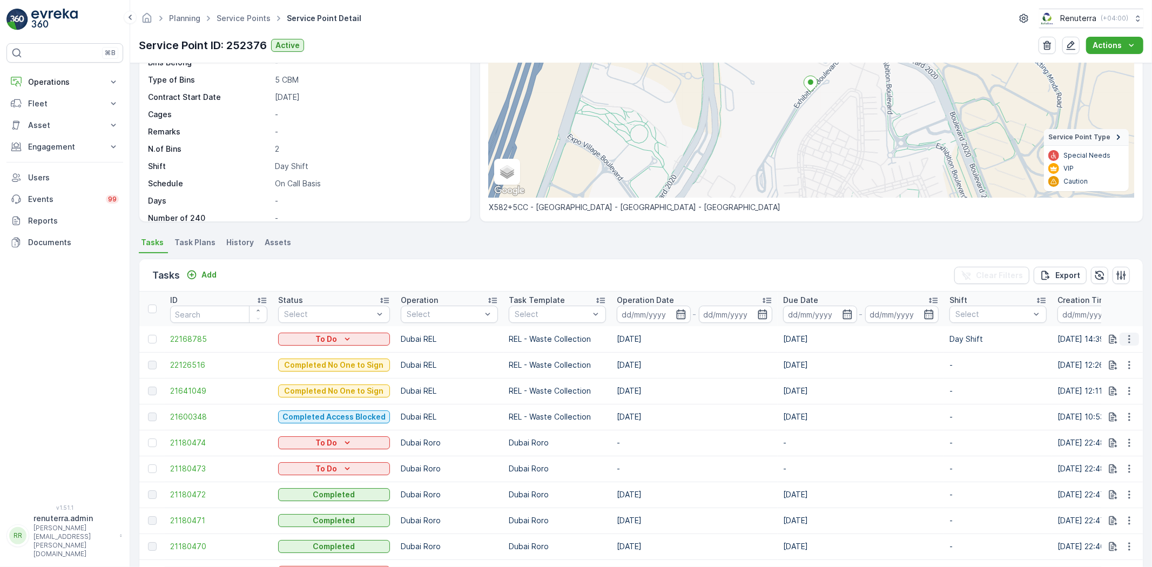
click at [1127, 334] on icon "button" at bounding box center [1129, 339] width 11 height 11
click at [1104, 384] on span "Change Route" at bounding box center [1102, 385] width 52 height 11
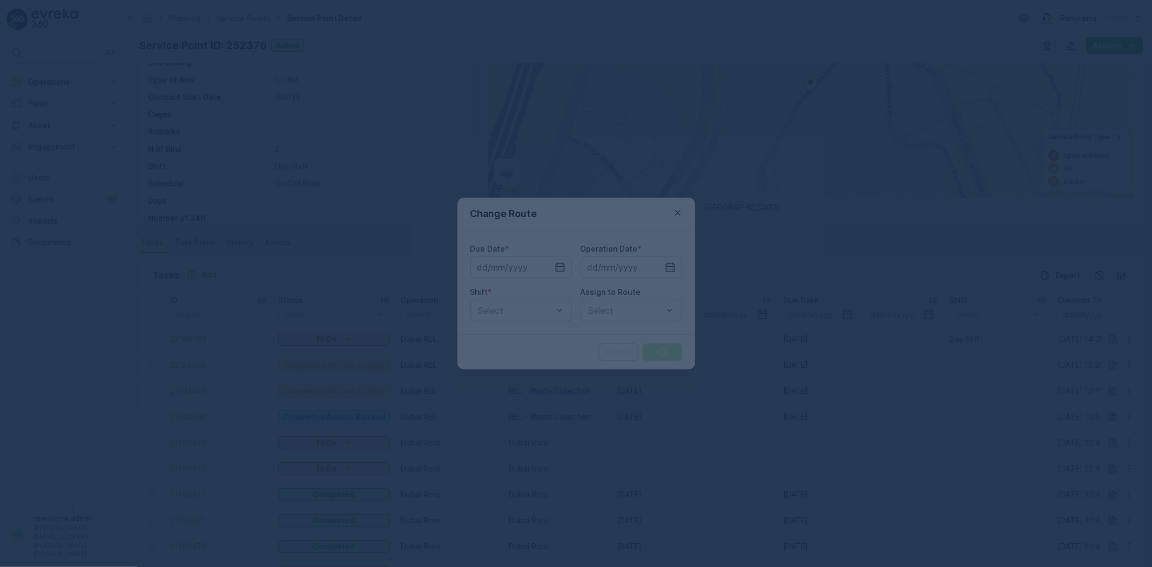
type input "[DATE]"
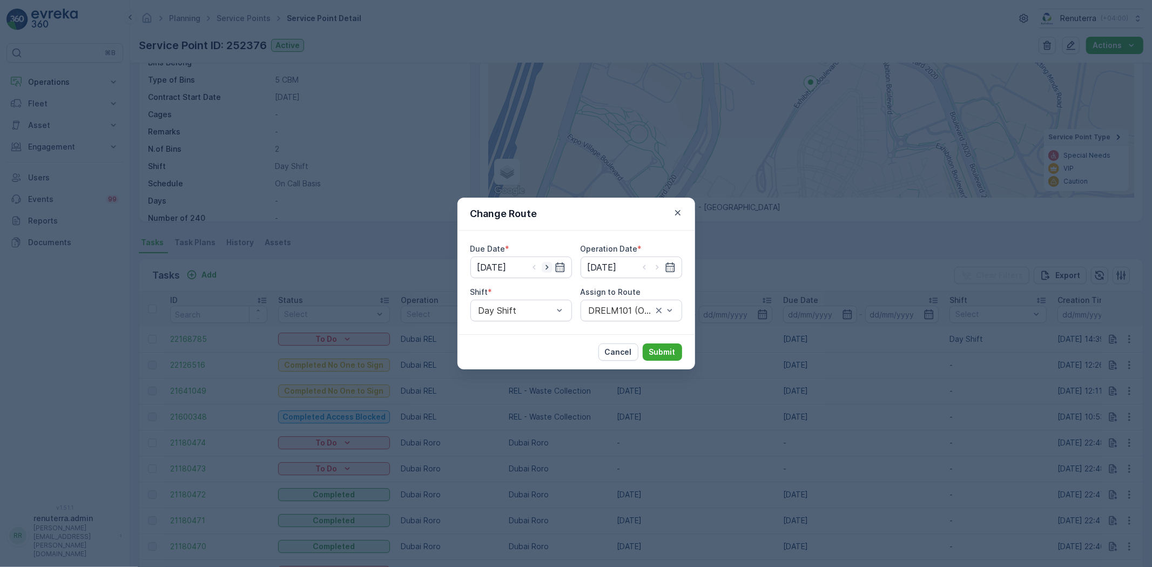
click at [547, 265] on icon "button" at bounding box center [547, 267] width 11 height 11
type input "04.10.2025"
click at [659, 269] on icon "button" at bounding box center [657, 267] width 11 height 11
type input "04.10.2025"
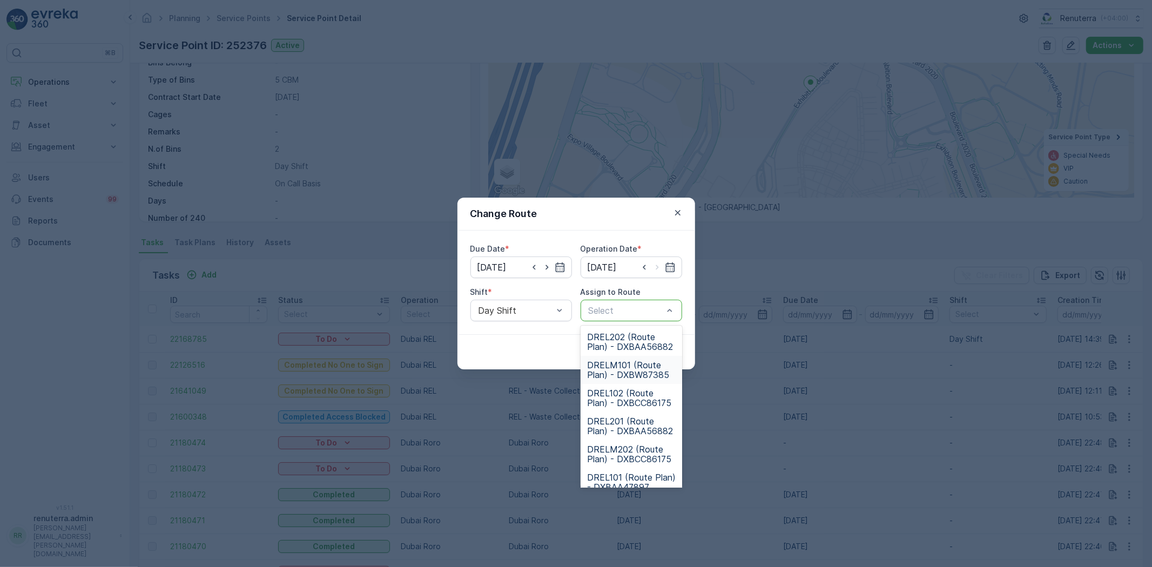
scroll to position [60, 0]
click at [624, 444] on span "DRELM102 (Route Plan) - DXBW87385" at bounding box center [631, 450] width 89 height 19
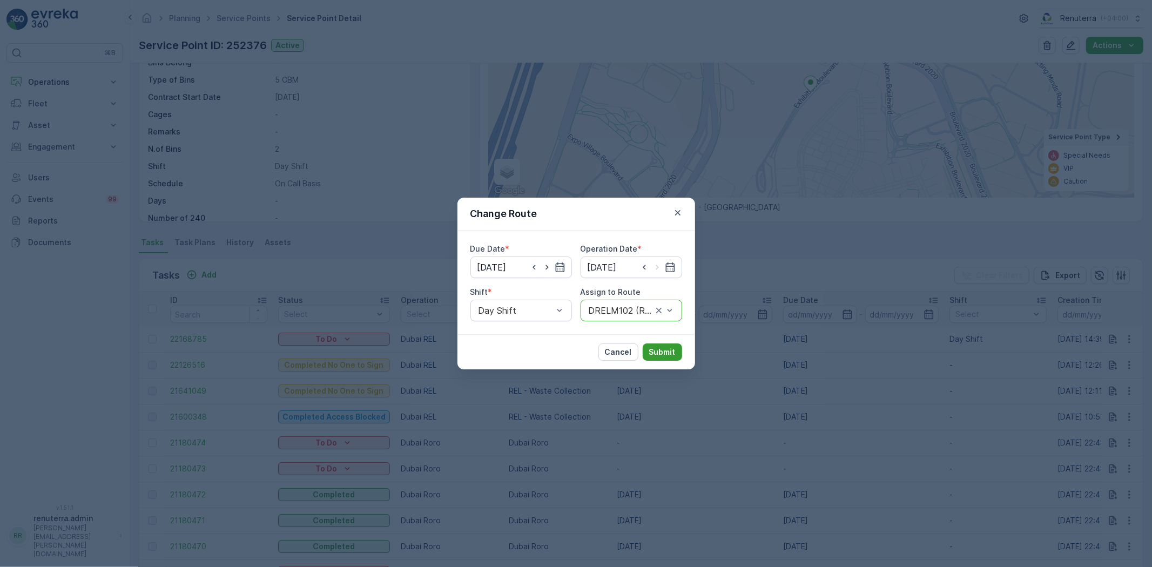
click at [659, 347] on p "Submit" at bounding box center [662, 352] width 26 height 11
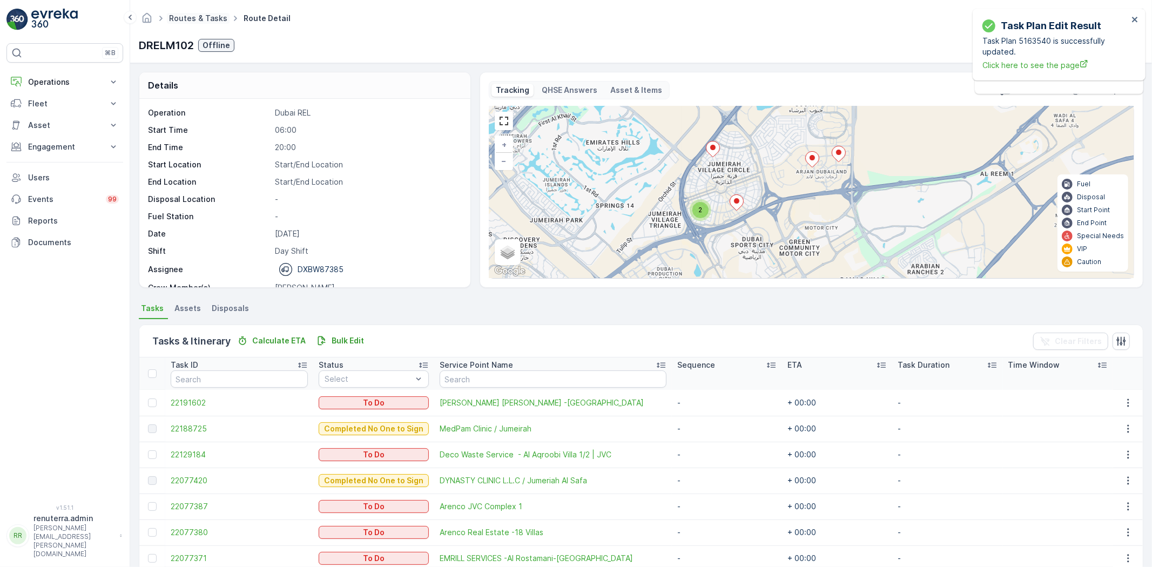
click at [205, 18] on link "Routes & Tasks" at bounding box center [198, 18] width 58 height 9
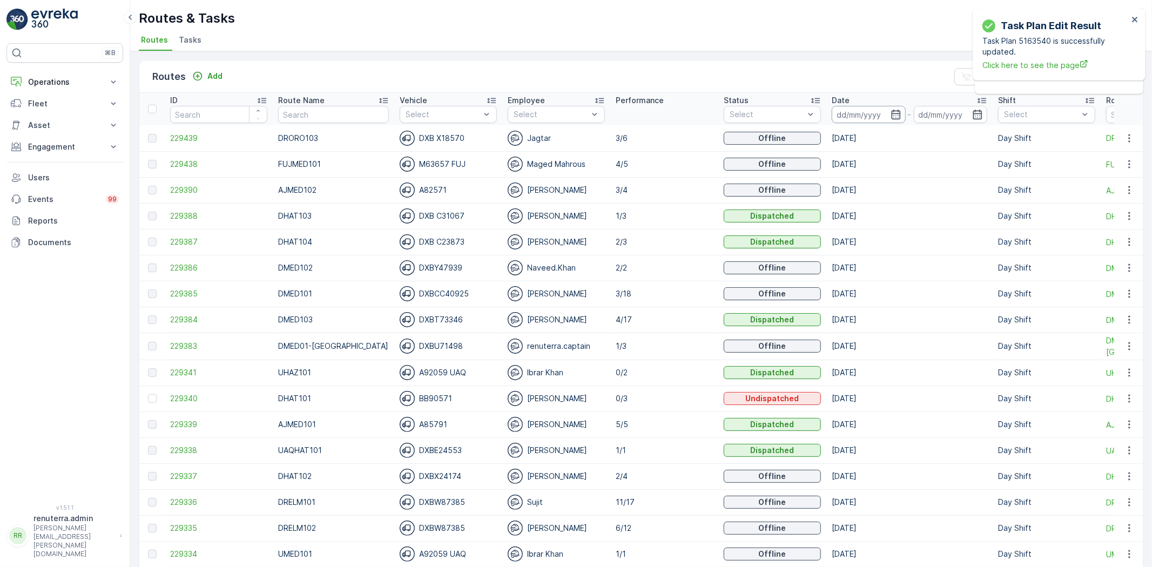
click at [848, 112] on input at bounding box center [869, 114] width 74 height 17
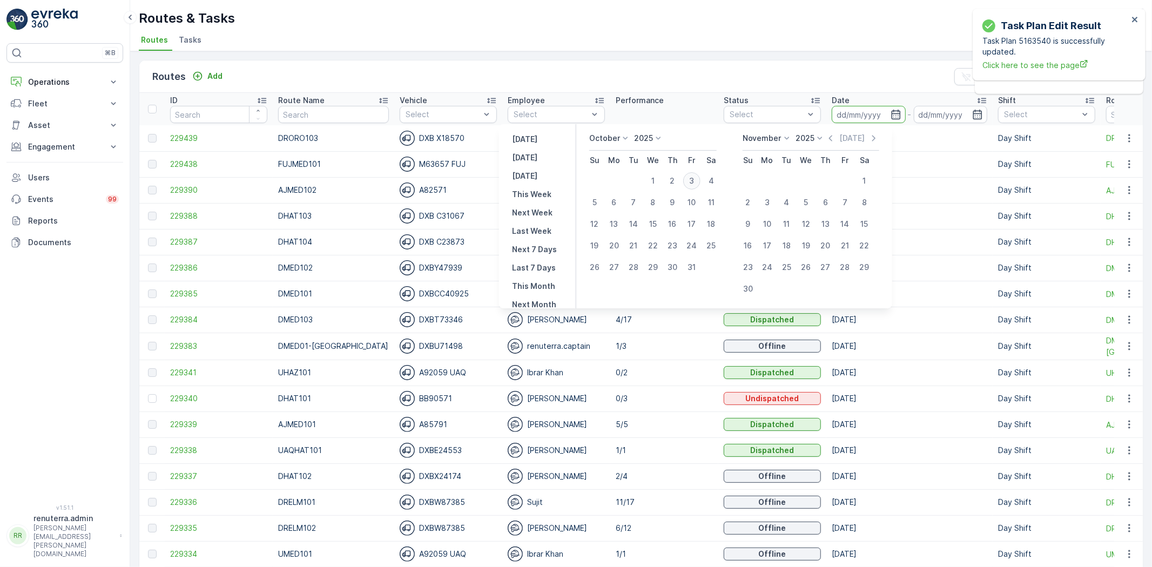
click at [695, 176] on div "3" at bounding box center [691, 180] width 17 height 17
type input "[DATE]"
click at [695, 176] on div "3" at bounding box center [691, 180] width 17 height 17
type input "[DATE]"
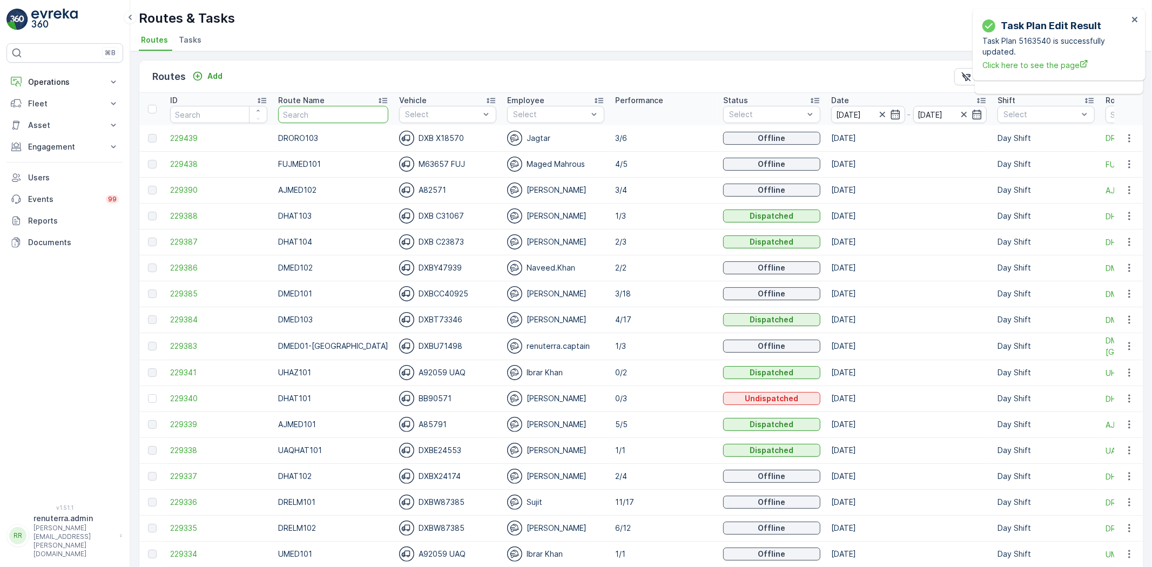
click at [337, 114] on input "text" at bounding box center [333, 114] width 110 height 17
type input "UHAZ"
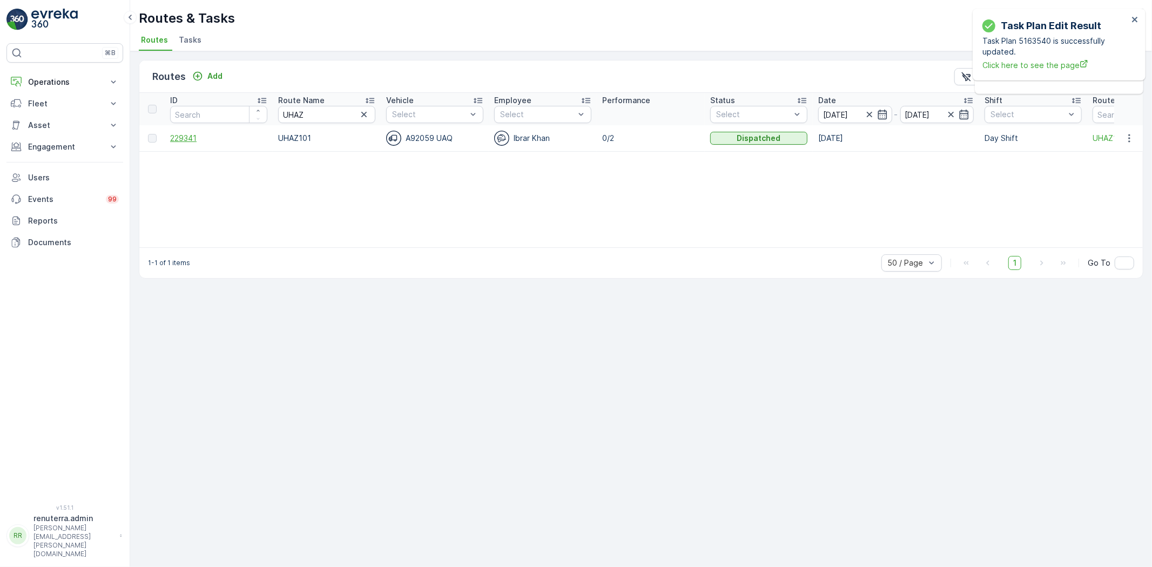
click at [208, 133] on span "229341" at bounding box center [218, 138] width 97 height 11
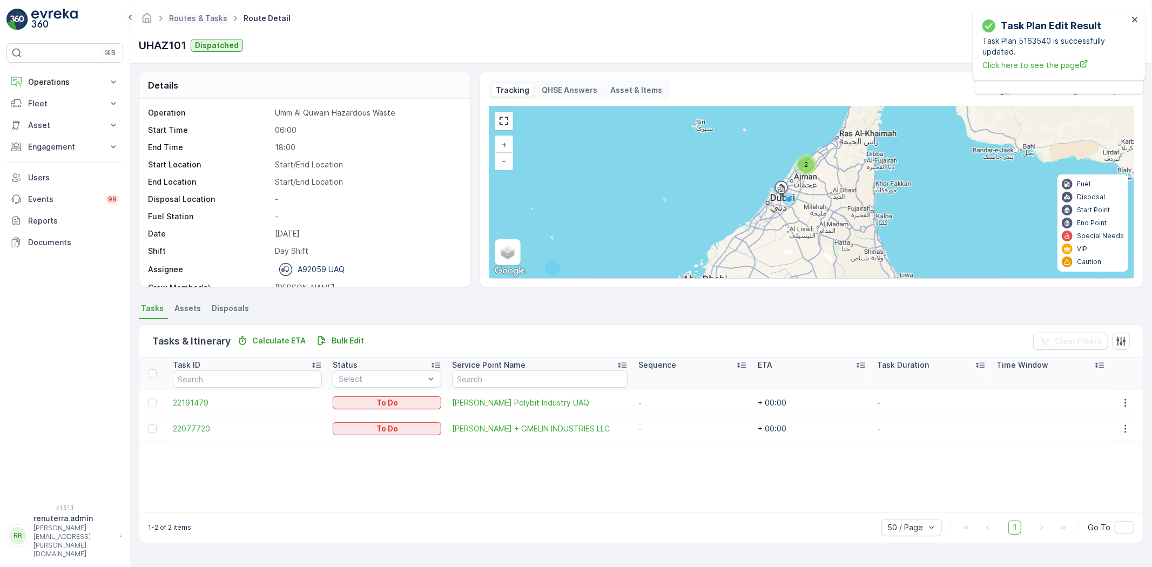
click at [220, 24] on ul "Routes & Tasks" at bounding box center [204, 19] width 75 height 16
click at [208, 11] on ul "Routes & Tasks" at bounding box center [204, 19] width 75 height 16
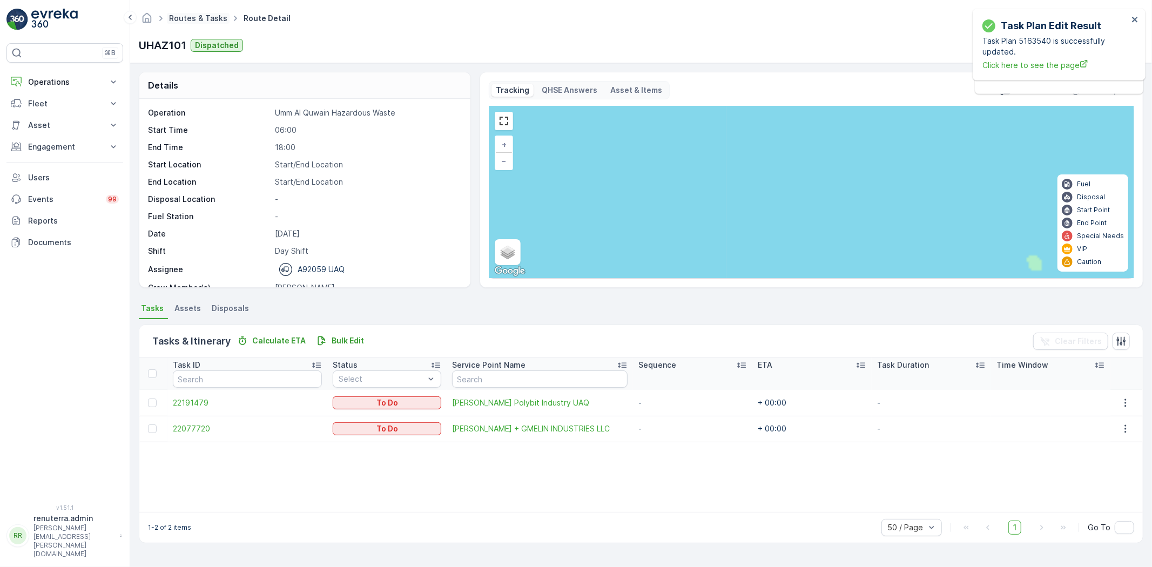
click at [207, 22] on link "Routes & Tasks" at bounding box center [198, 18] width 58 height 9
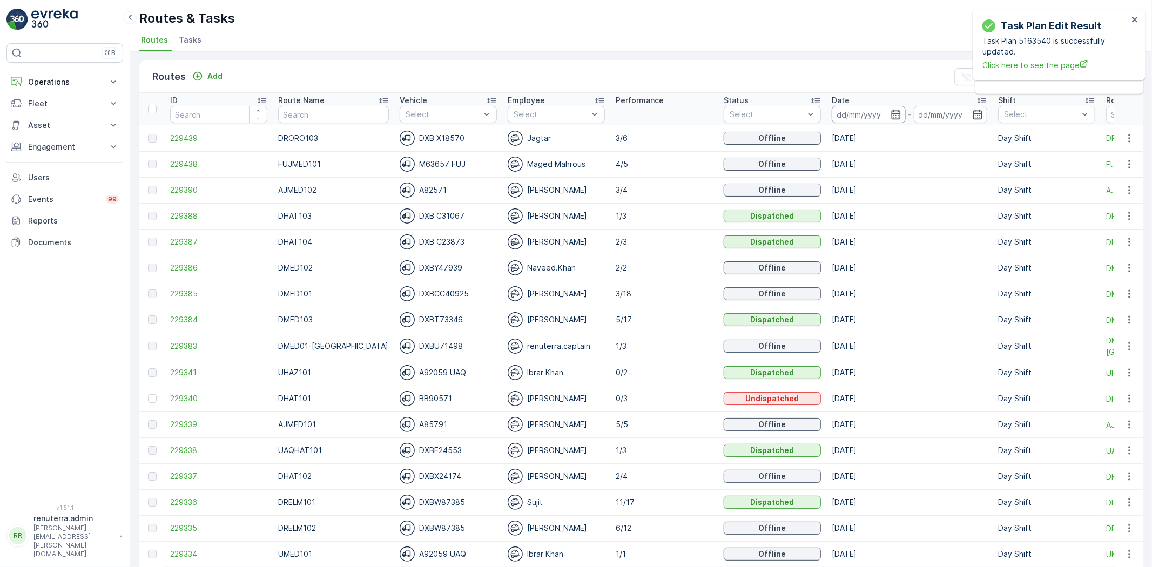
click at [837, 116] on input at bounding box center [869, 114] width 74 height 17
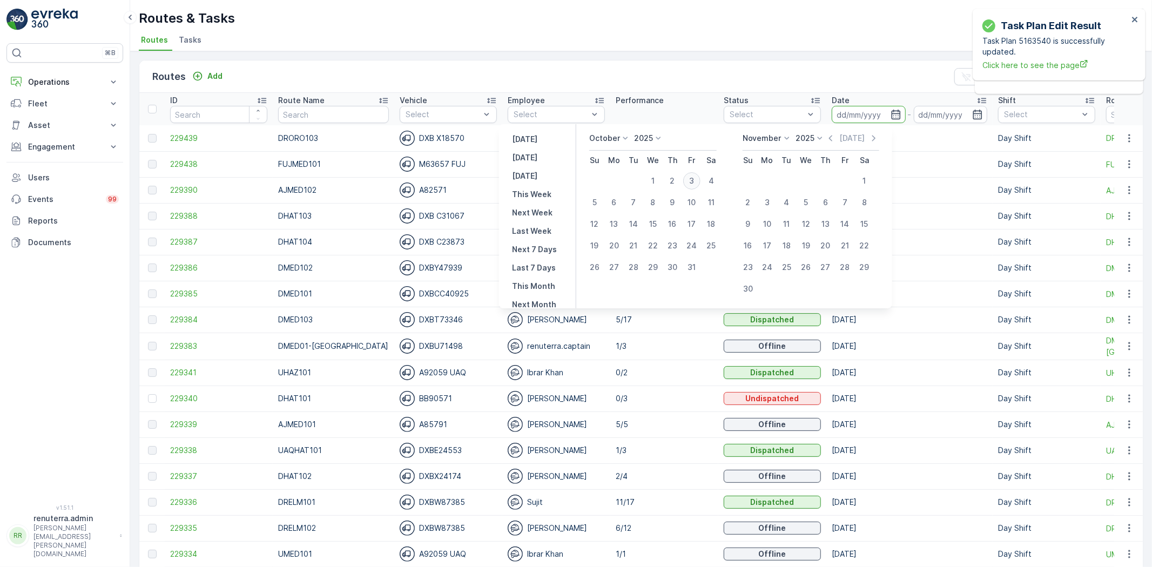
click at [695, 173] on div "3" at bounding box center [691, 180] width 17 height 17
type input "[DATE]"
click at [695, 173] on div "3" at bounding box center [691, 180] width 17 height 17
type input "[DATE]"
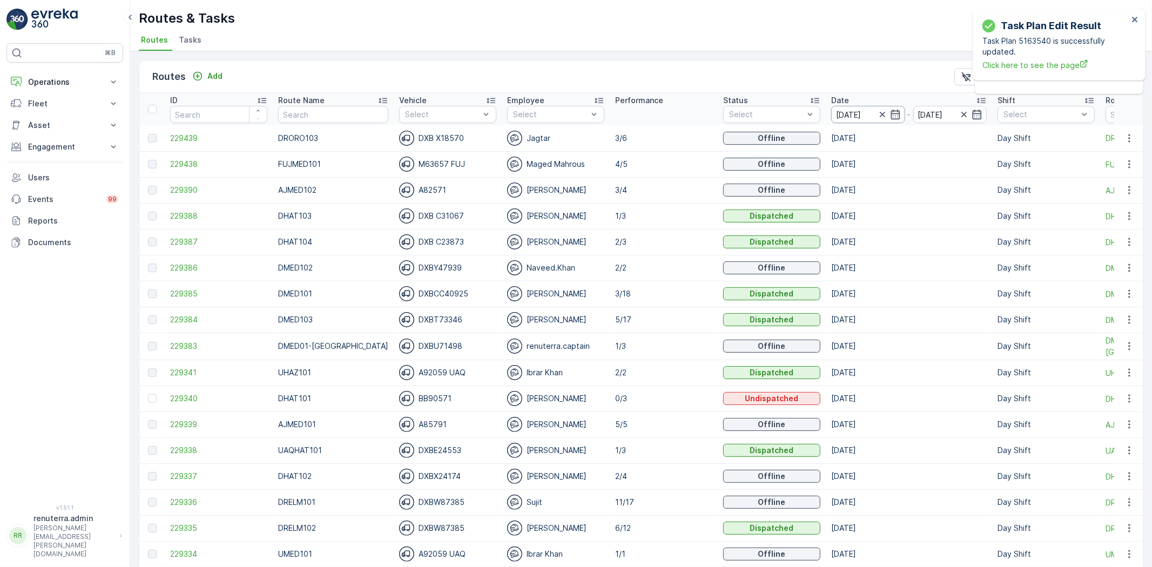
click at [838, 117] on input "[DATE]" at bounding box center [869, 114] width 74 height 17
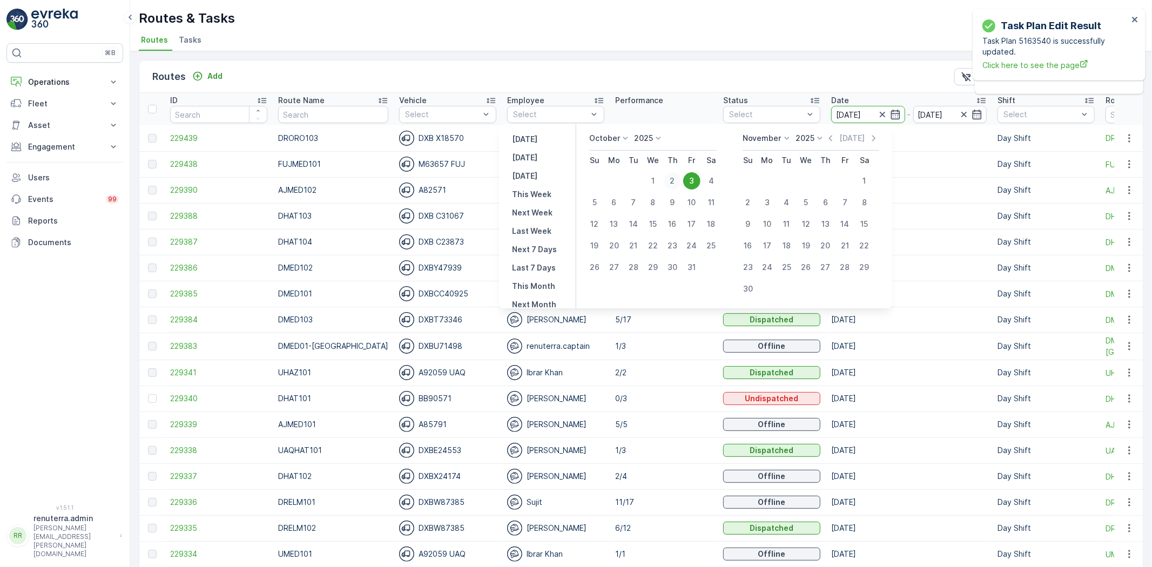
click at [681, 178] on div "2" at bounding box center [672, 180] width 17 height 17
type input "[DATE]"
click at [681, 178] on div "2" at bounding box center [672, 180] width 17 height 17
type input "[DATE]"
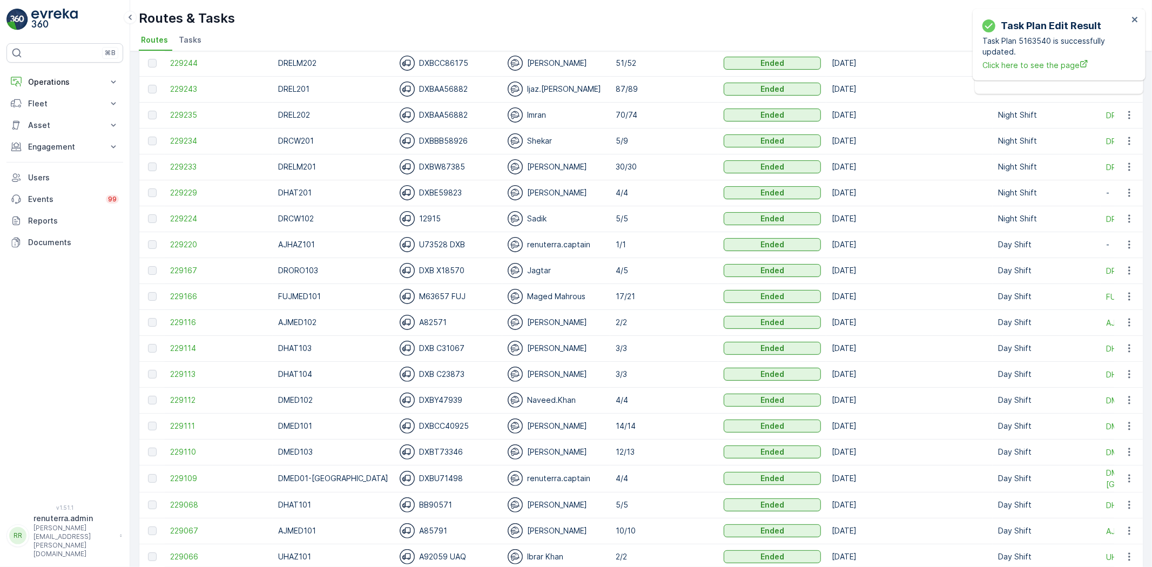
scroll to position [240, 0]
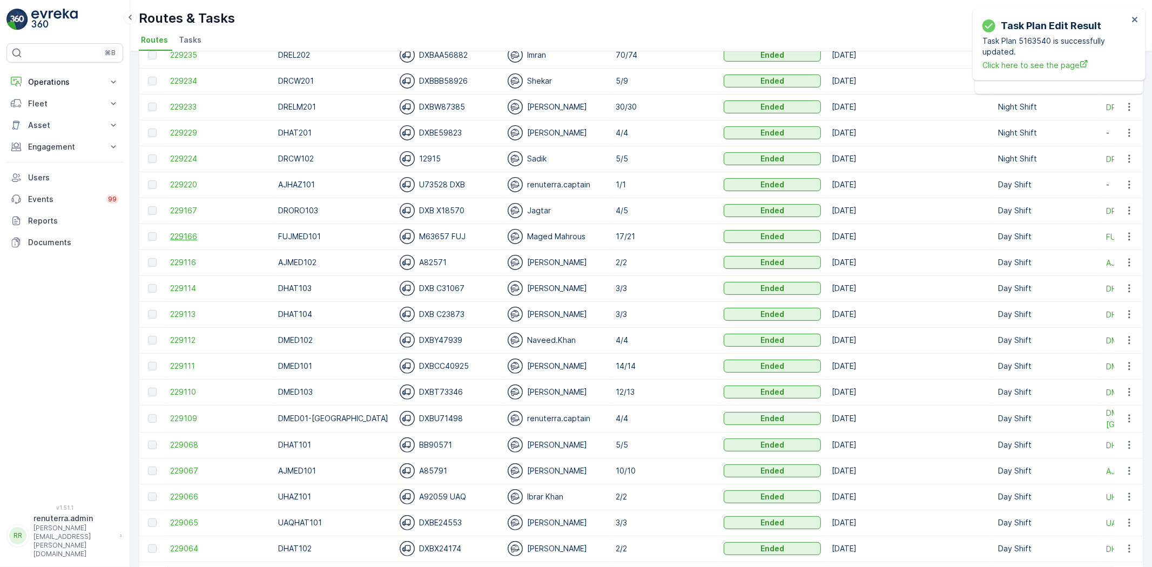
click at [202, 241] on span "229166" at bounding box center [218, 236] width 97 height 11
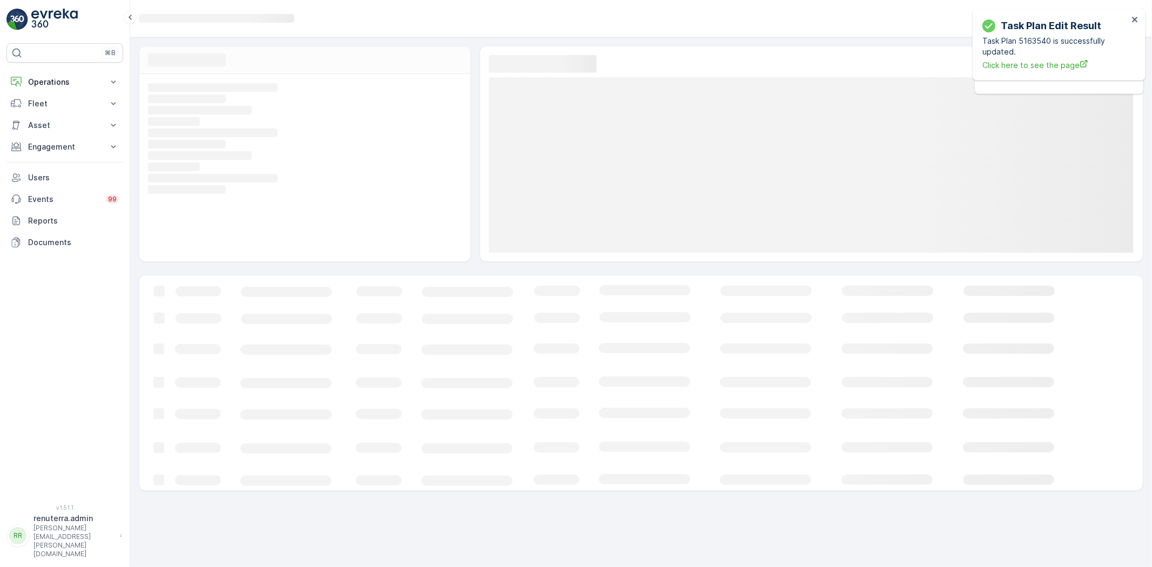
click at [192, 235] on div "Loading... Loading... Loading... Loading... Loading... Loading... Loading... Lo…" at bounding box center [304, 167] width 331 height 187
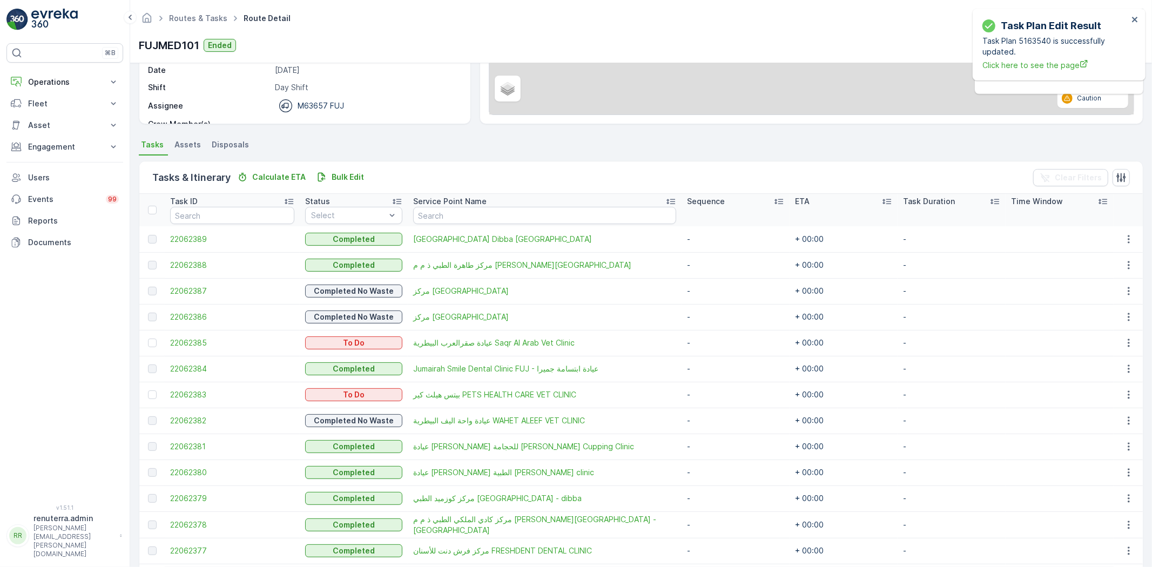
scroll to position [300, 0]
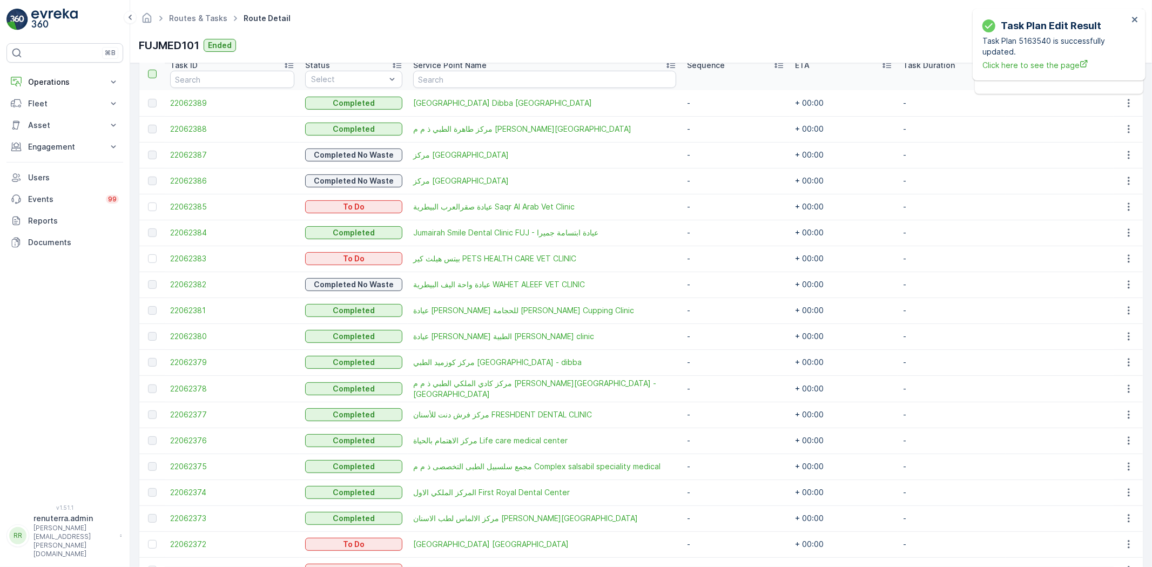
click at [155, 71] on div at bounding box center [152, 74] width 9 height 9
click at [154, 70] on input "checkbox" at bounding box center [154, 70] width 0 height 0
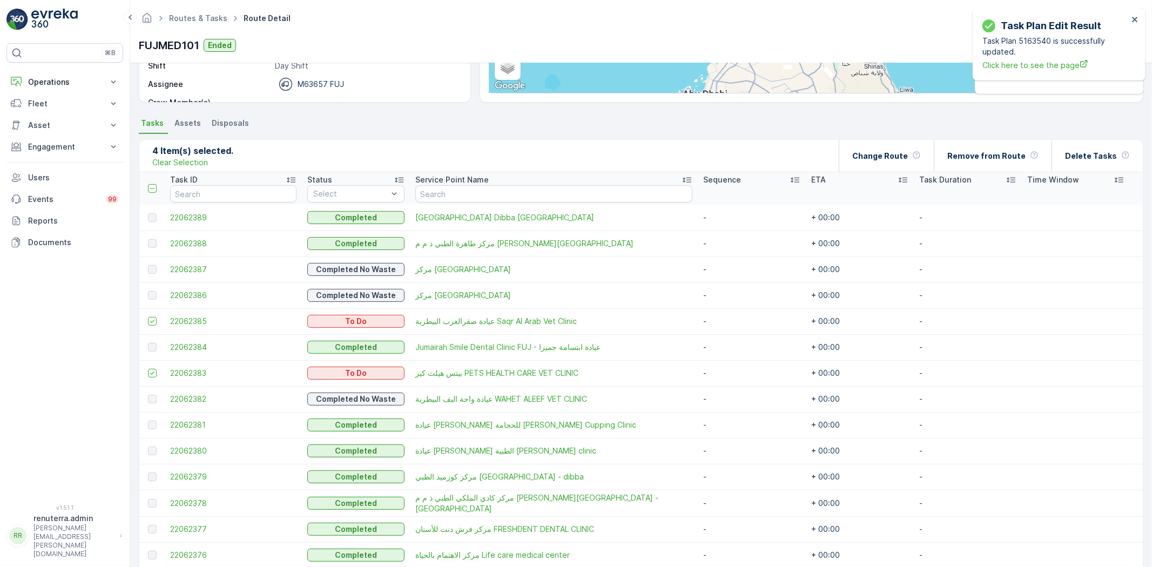
scroll to position [180, 0]
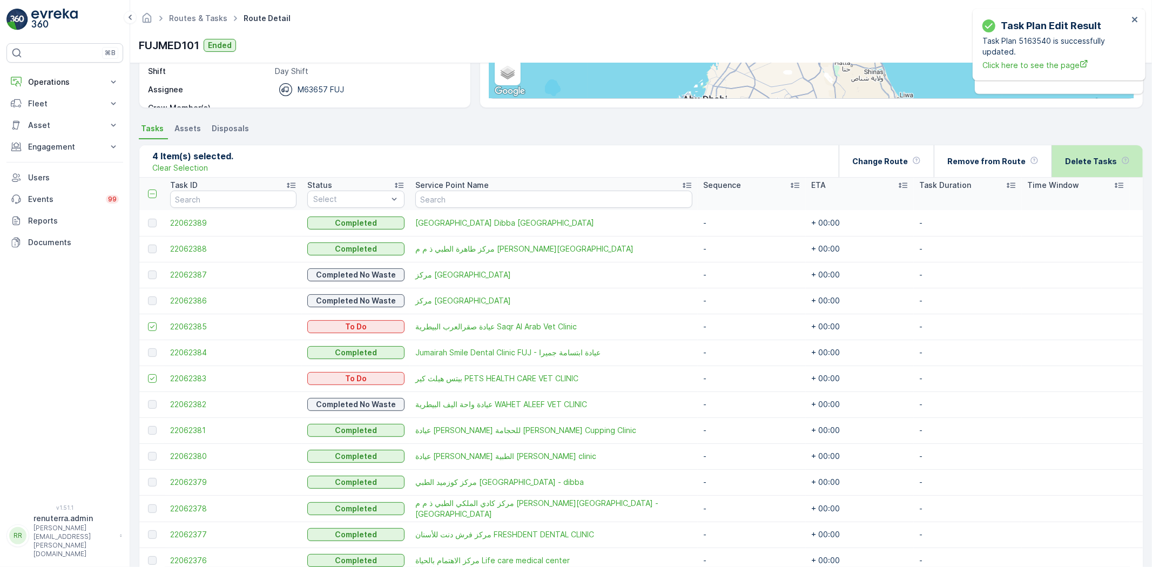
click at [1098, 159] on p "Delete Tasks" at bounding box center [1091, 161] width 52 height 11
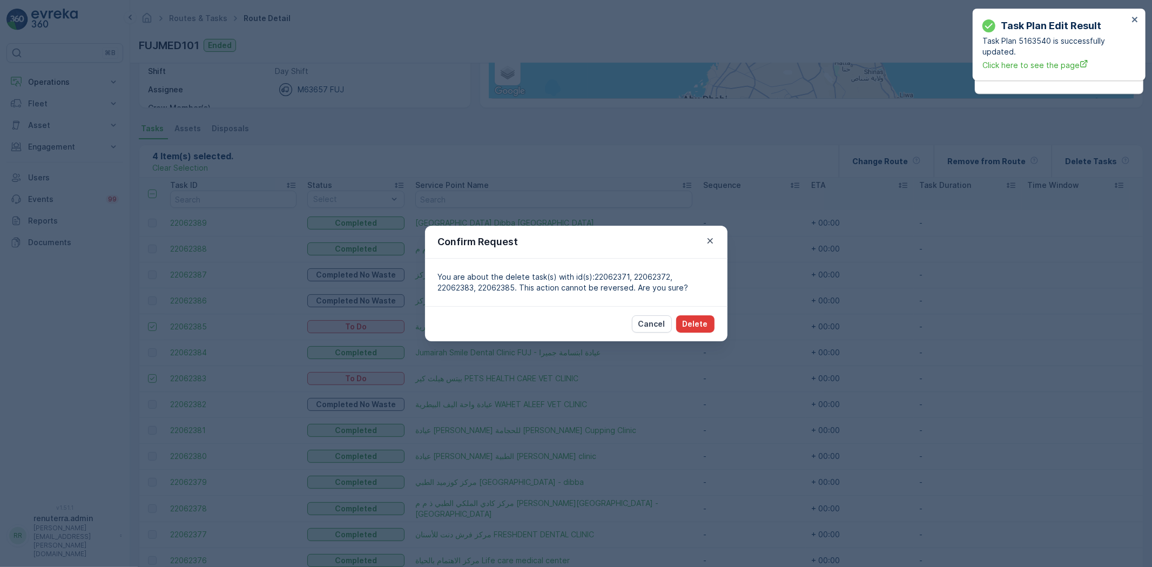
click at [706, 327] on p "Delete" at bounding box center [695, 324] width 25 height 11
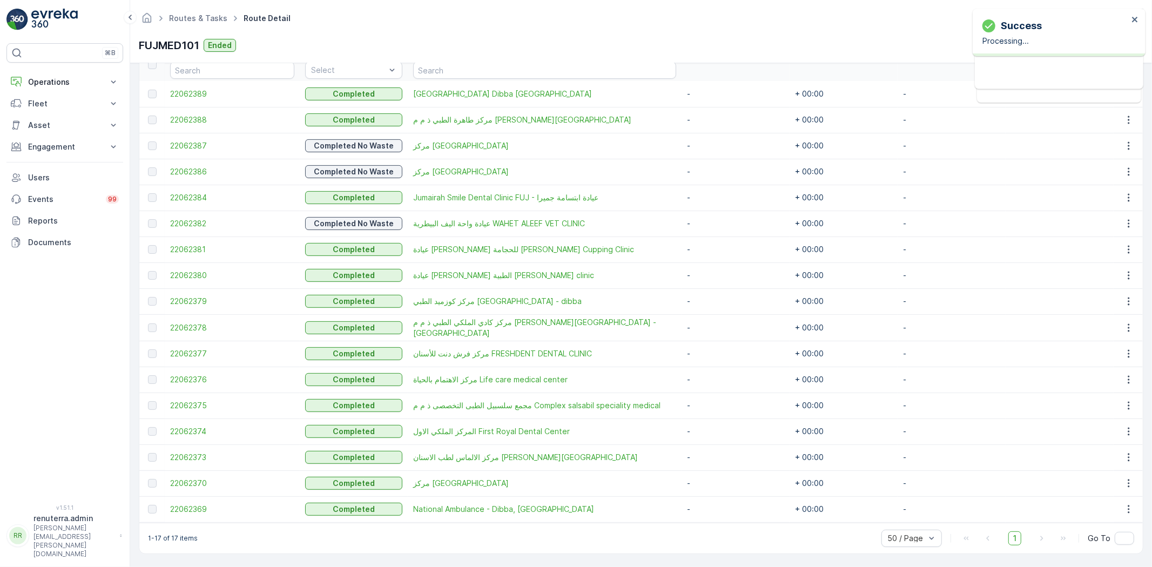
scroll to position [69, 0]
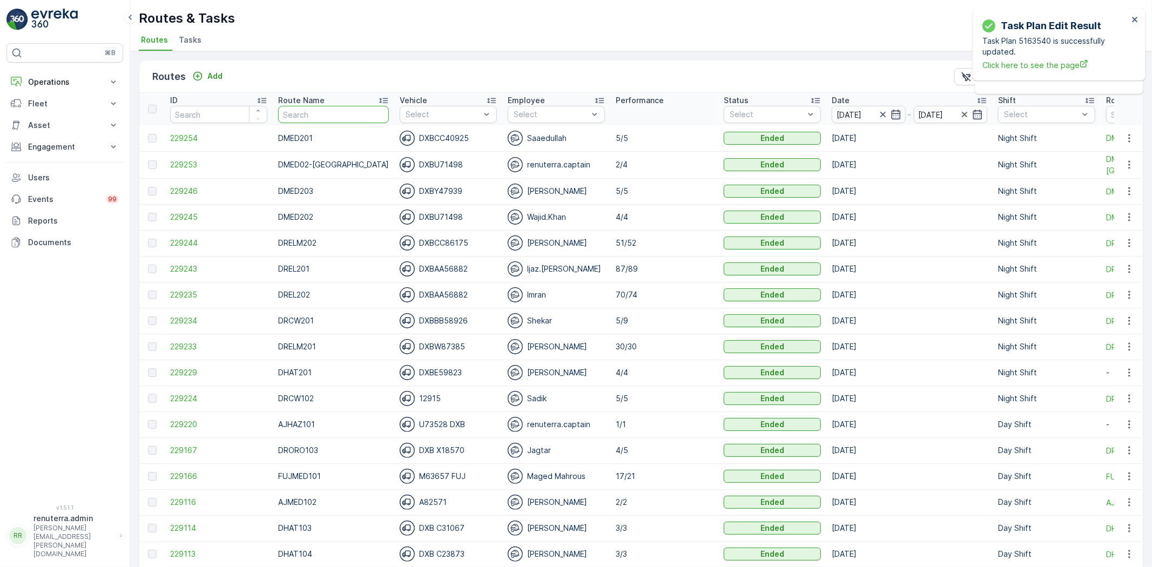
click at [300, 109] on input "text" at bounding box center [333, 114] width 111 height 17
type input "RCW101"
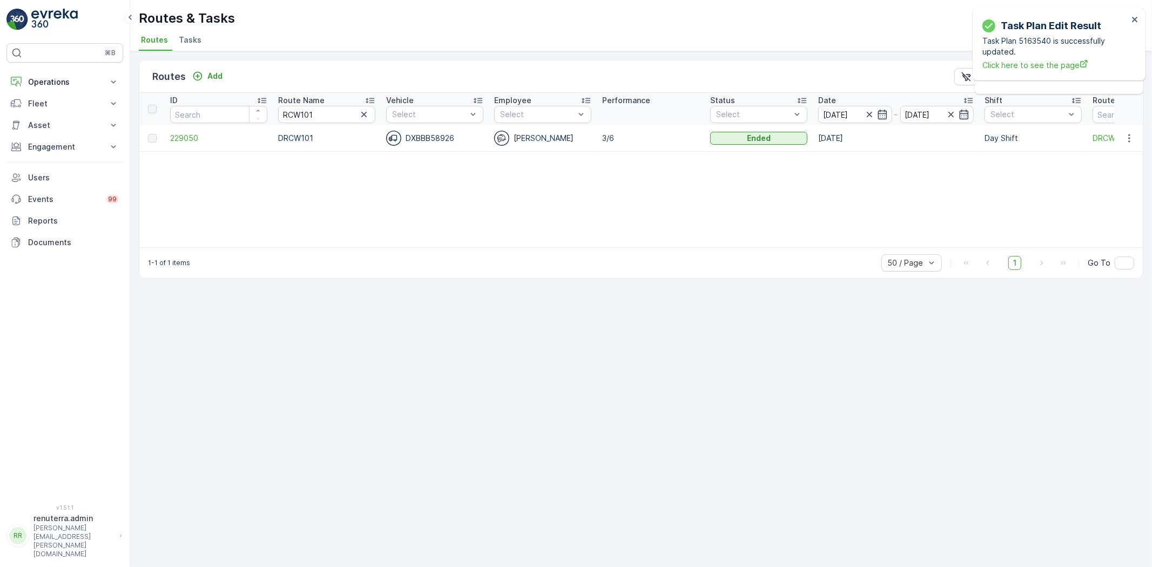
click at [187, 144] on td "229050" at bounding box center [219, 138] width 108 height 26
click at [181, 139] on span "229050" at bounding box center [218, 138] width 97 height 11
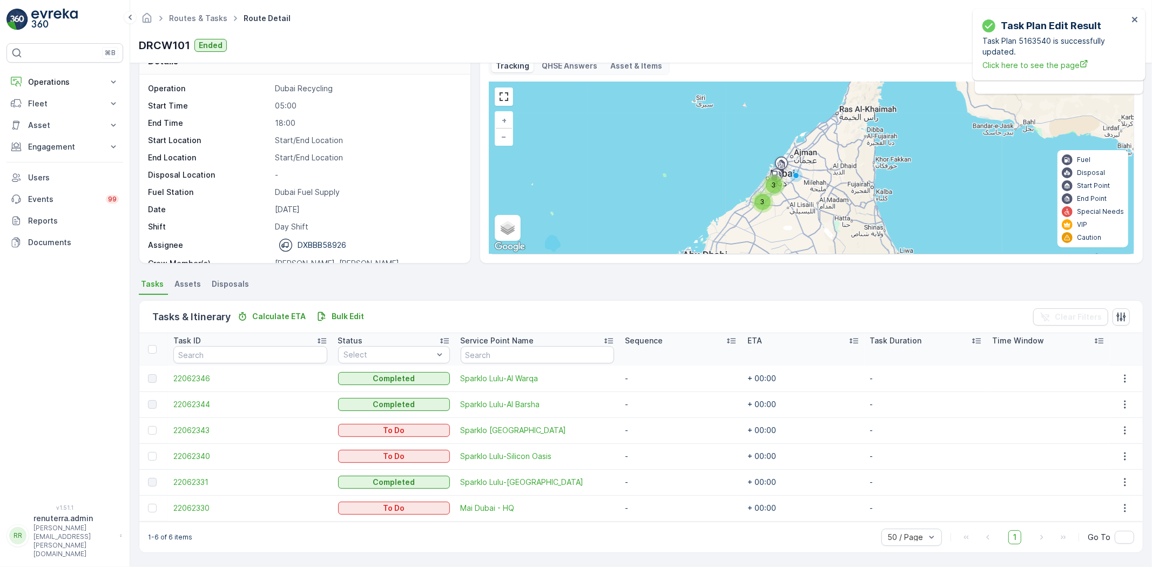
scroll to position [24, 0]
click at [150, 510] on div at bounding box center [152, 509] width 9 height 9
click at [148, 505] on input "checkbox" at bounding box center [148, 505] width 0 height 0
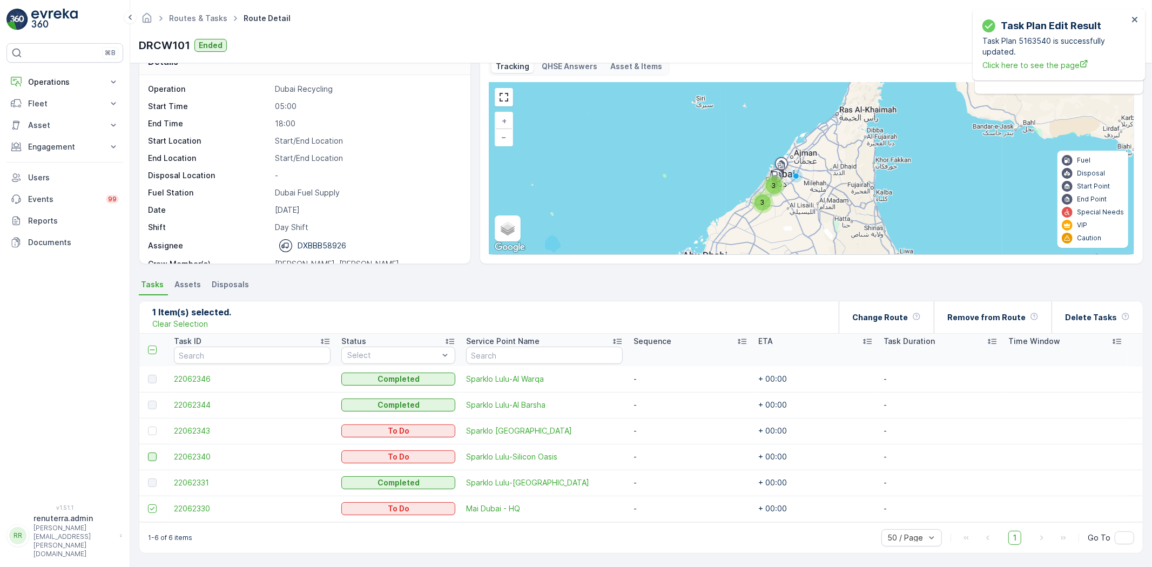
click at [149, 454] on div at bounding box center [152, 457] width 9 height 9
click at [148, 453] on input "checkbox" at bounding box center [148, 453] width 0 height 0
click at [150, 439] on td at bounding box center [153, 431] width 29 height 26
click at [150, 428] on div at bounding box center [152, 431] width 9 height 9
click at [148, 427] on input "checkbox" at bounding box center [148, 427] width 0 height 0
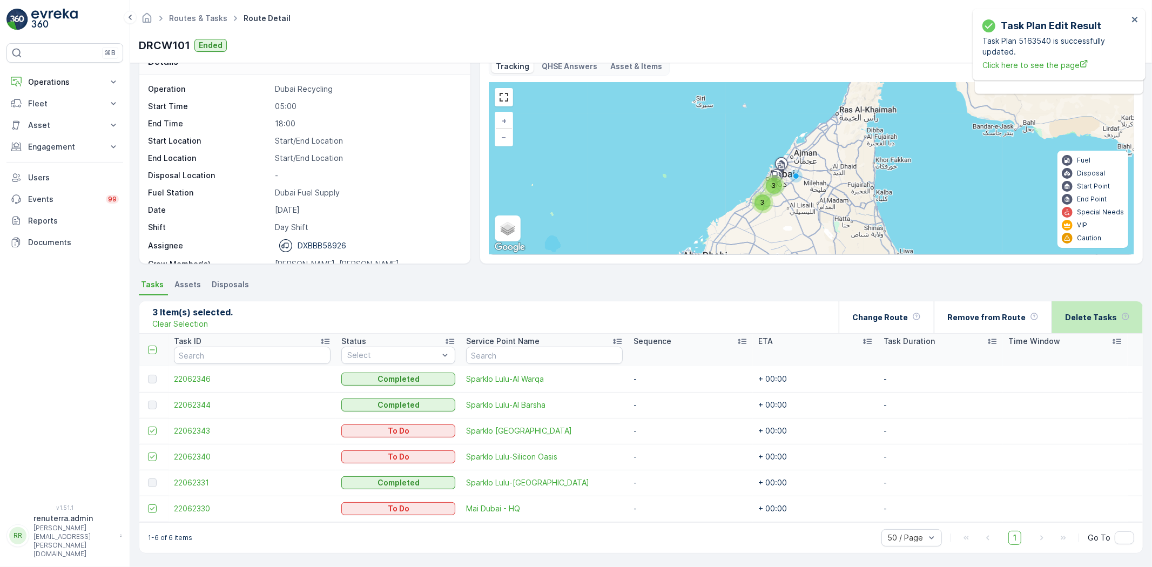
click at [1096, 320] on p "Delete Tasks" at bounding box center [1091, 317] width 52 height 11
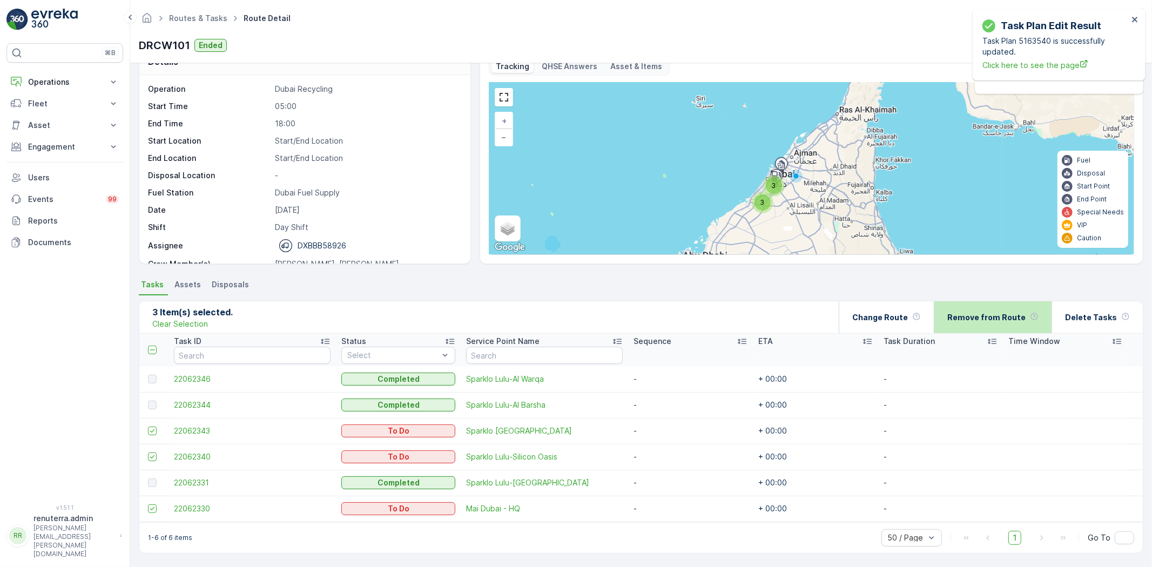
click at [987, 314] on p "Remove from Route" at bounding box center [987, 317] width 78 height 11
click at [149, 353] on icon at bounding box center [153, 350] width 8 height 8
click at [154, 346] on input "checkbox" at bounding box center [154, 346] width 0 height 0
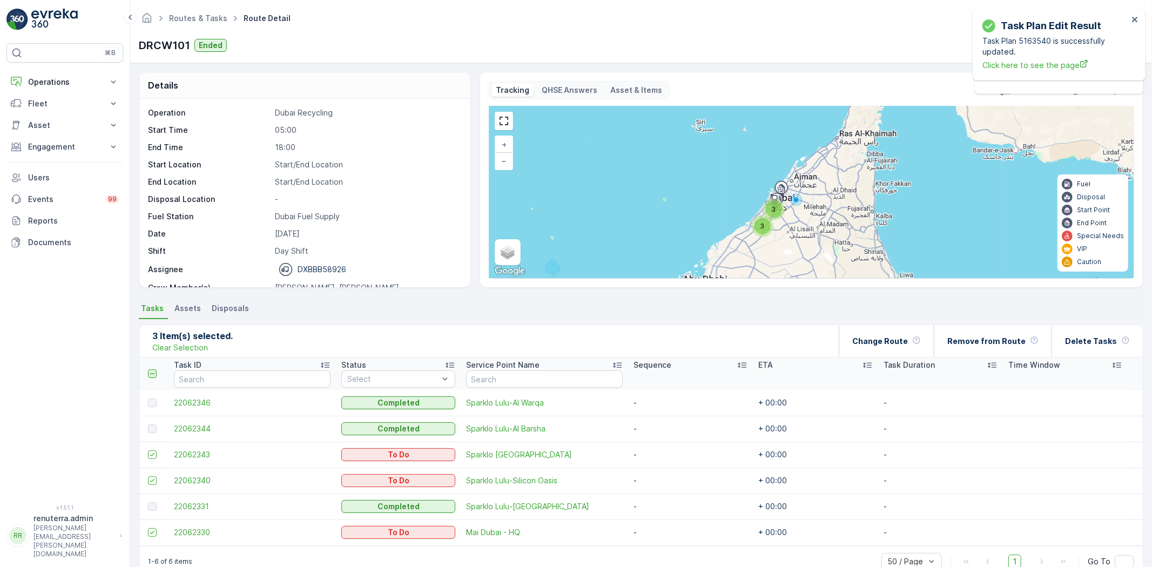
click at [153, 376] on icon at bounding box center [153, 374] width 8 height 8
click at [154, 370] on input "checkbox" at bounding box center [154, 370] width 0 height 0
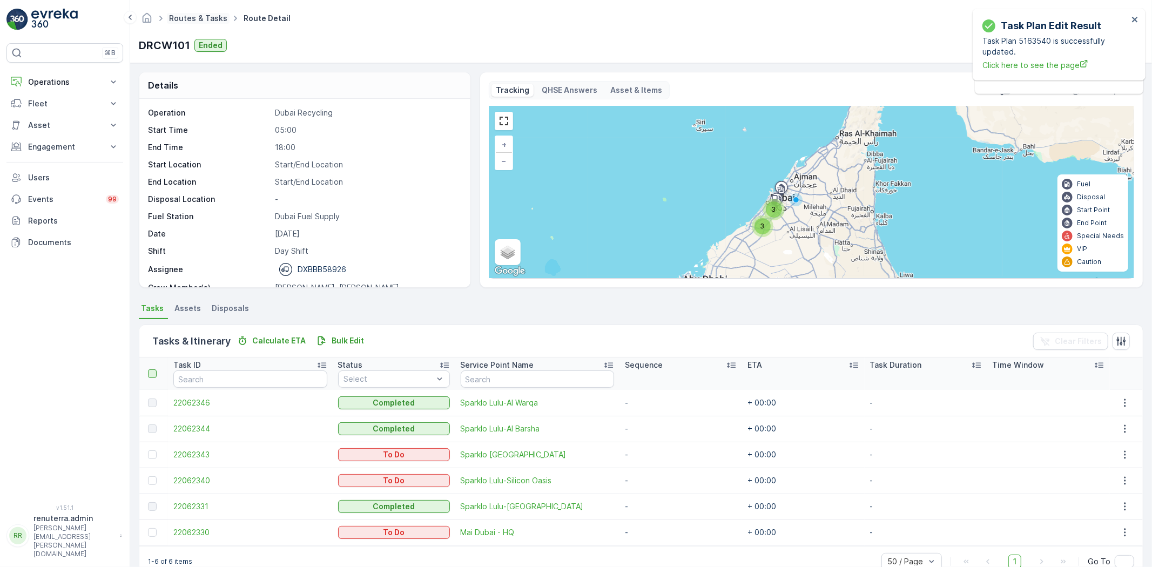
click at [209, 19] on link "Routes & Tasks" at bounding box center [198, 18] width 58 height 9
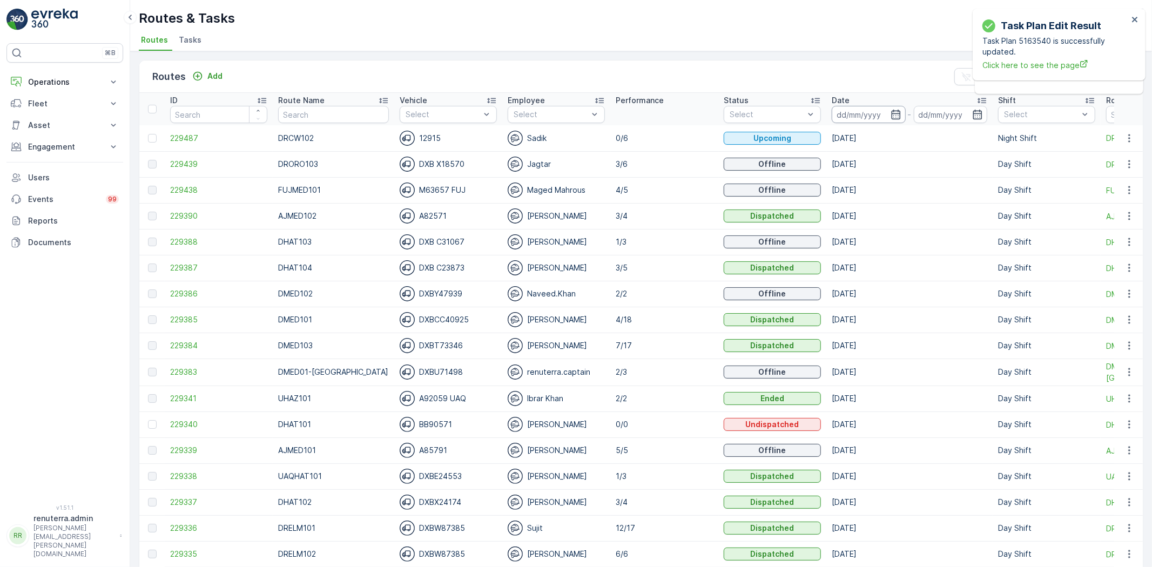
click at [856, 115] on input at bounding box center [869, 114] width 74 height 17
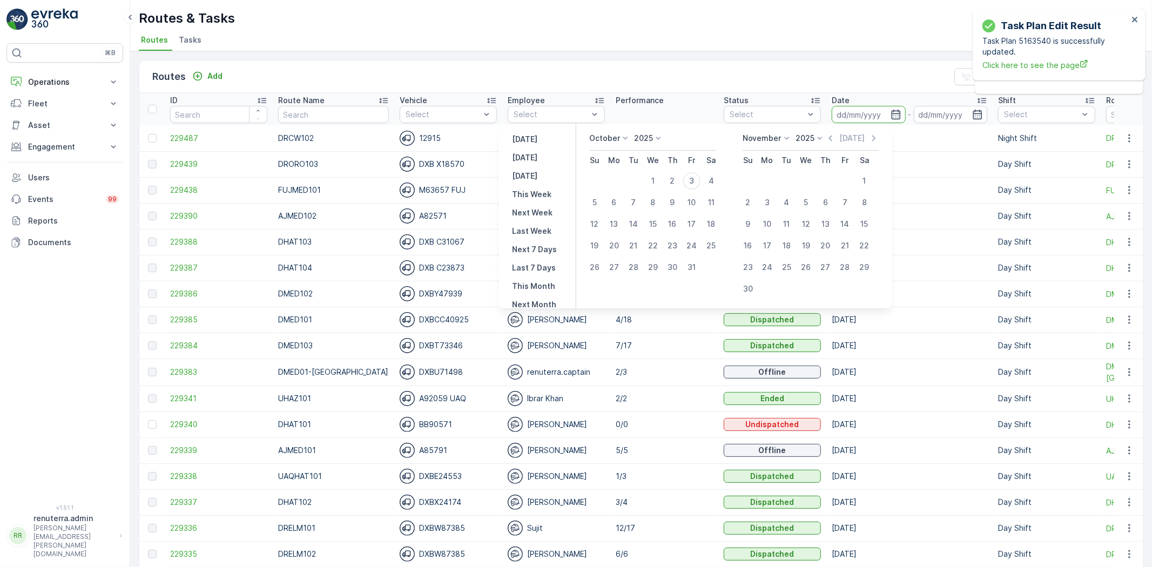
click at [693, 180] on div "3" at bounding box center [691, 180] width 17 height 17
type input "[DATE]"
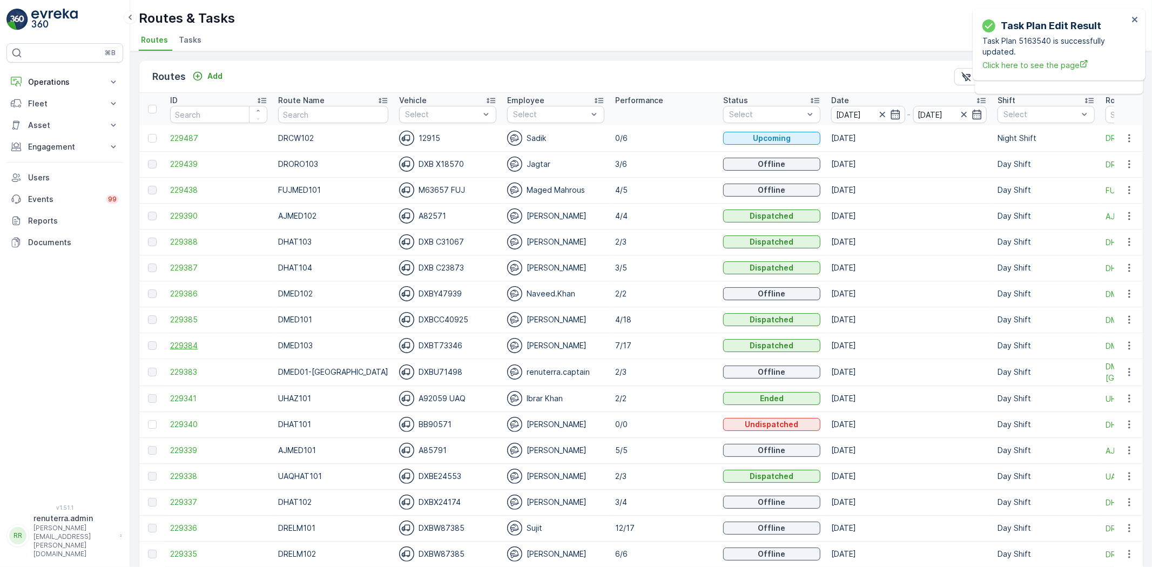
click at [190, 349] on span "229384" at bounding box center [218, 345] width 97 height 11
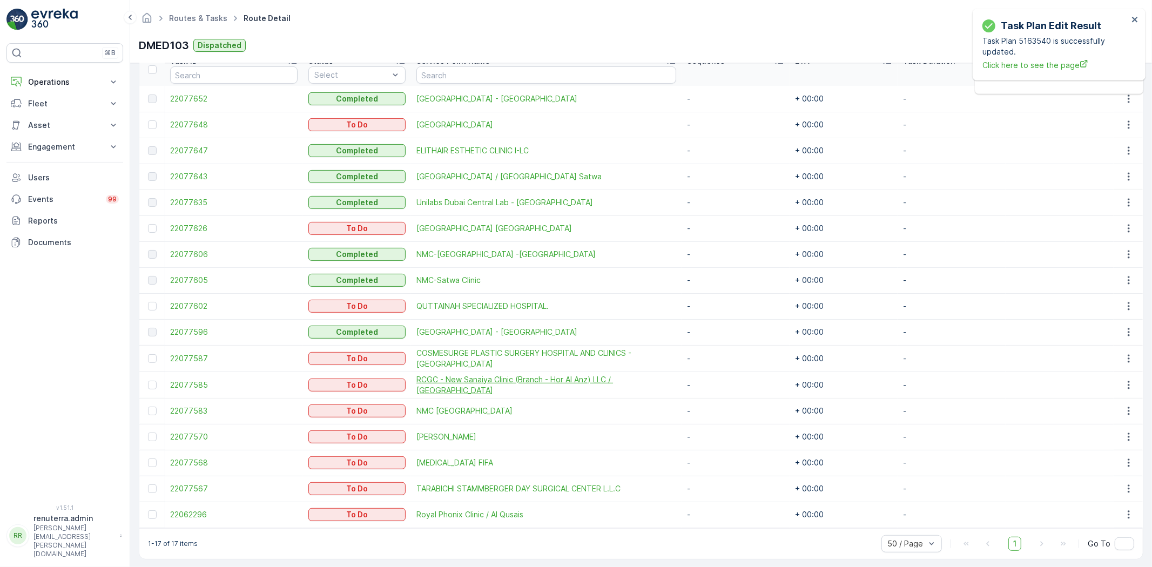
scroll to position [309, 0]
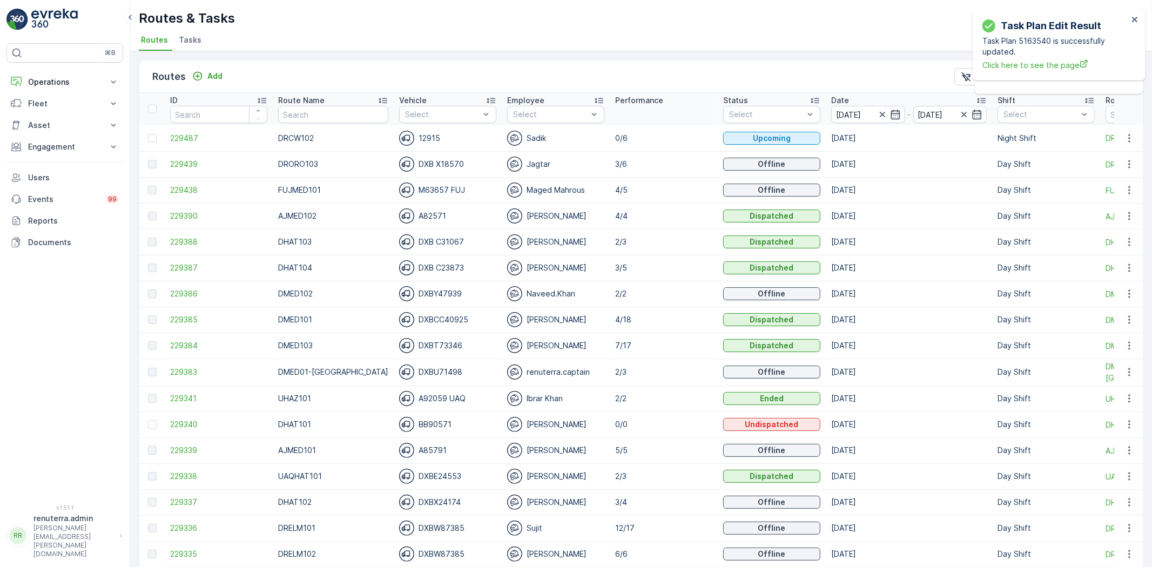
scroll to position [60, 0]
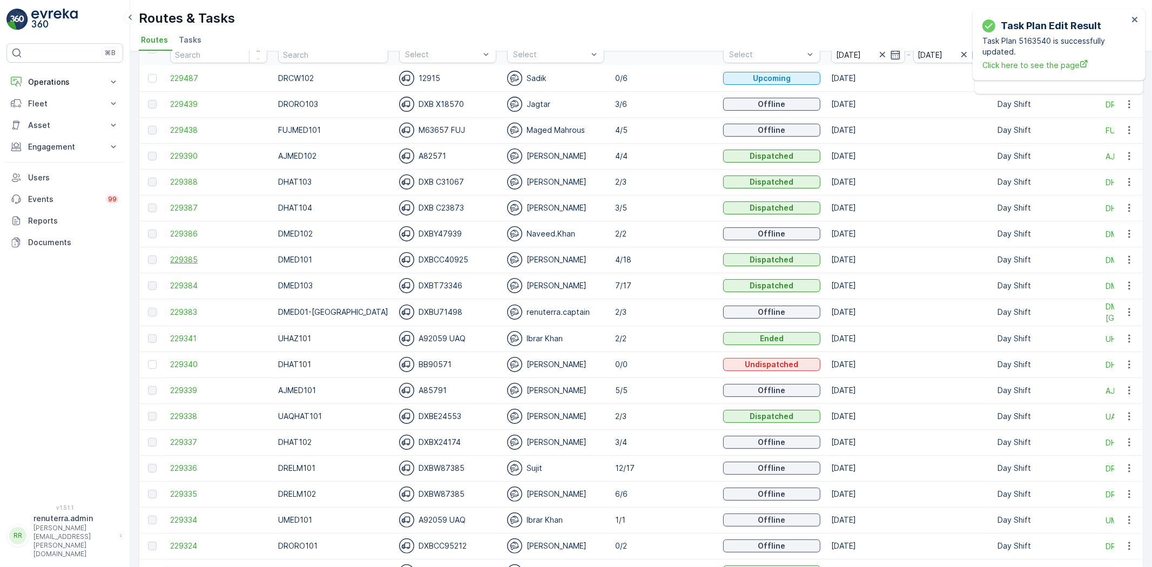
click at [213, 260] on span "229385" at bounding box center [218, 259] width 97 height 11
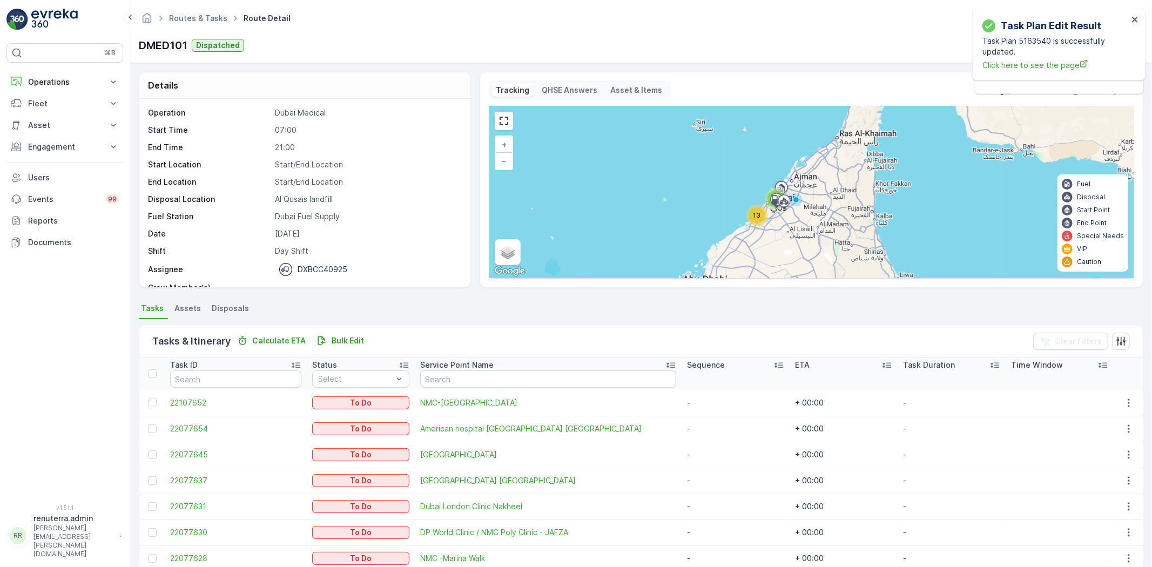
click at [215, 23] on span "Routes & Tasks" at bounding box center [198, 18] width 63 height 11
click at [212, 19] on link "Routes & Tasks" at bounding box center [198, 18] width 58 height 9
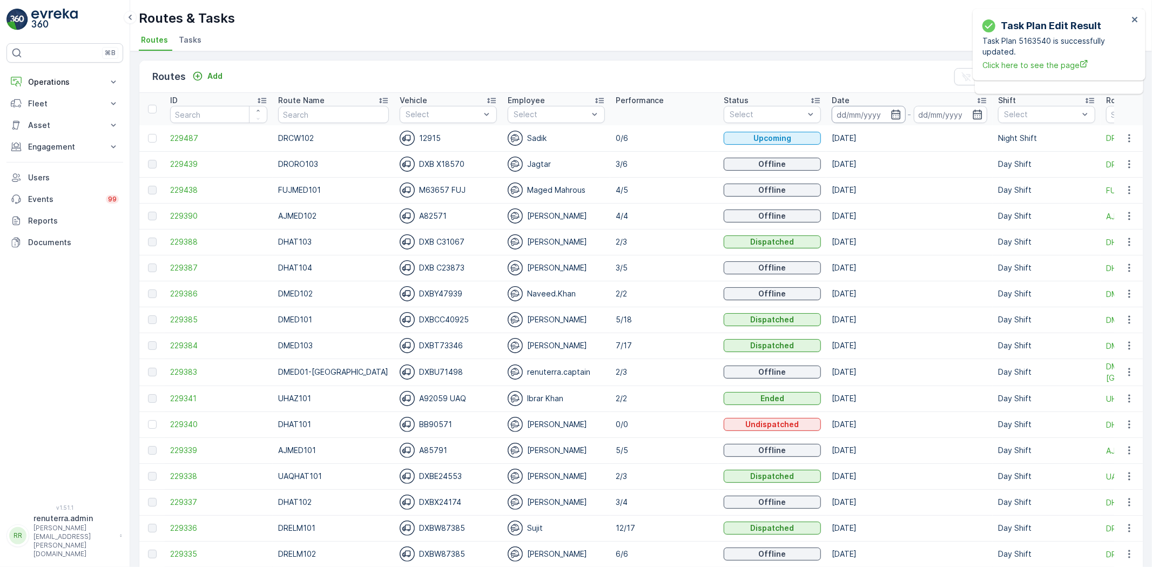
click at [834, 113] on input at bounding box center [869, 114] width 74 height 17
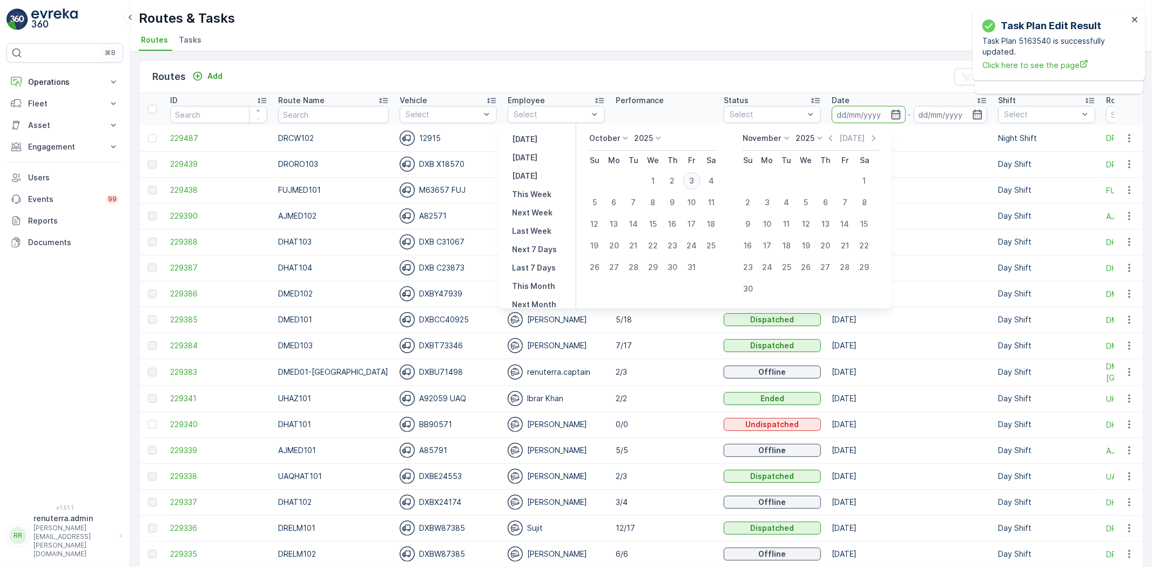
click at [692, 175] on div "3" at bounding box center [691, 180] width 17 height 17
type input "[DATE]"
click at [692, 175] on div "3" at bounding box center [691, 180] width 17 height 17
type input "[DATE]"
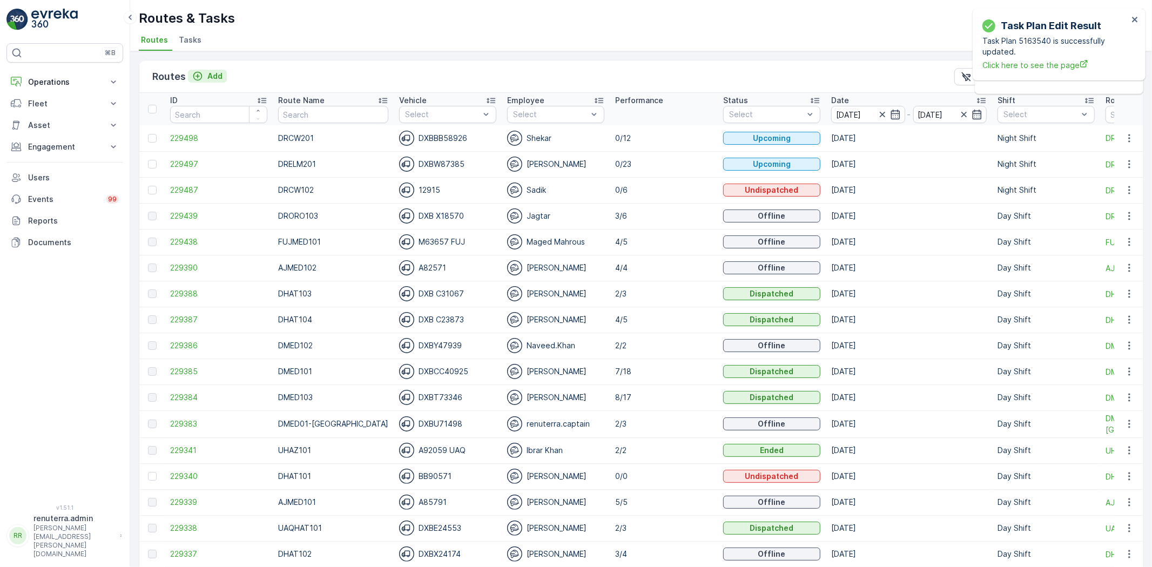
click at [208, 70] on button "Add" at bounding box center [207, 76] width 39 height 13
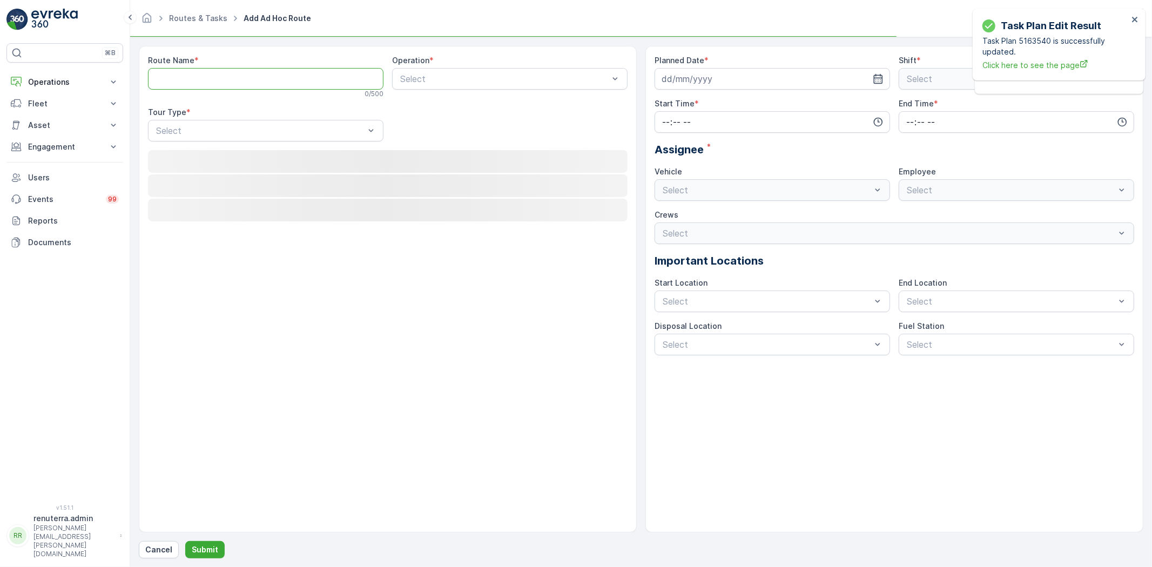
click at [225, 82] on Name "Route Name" at bounding box center [266, 79] width 236 height 22
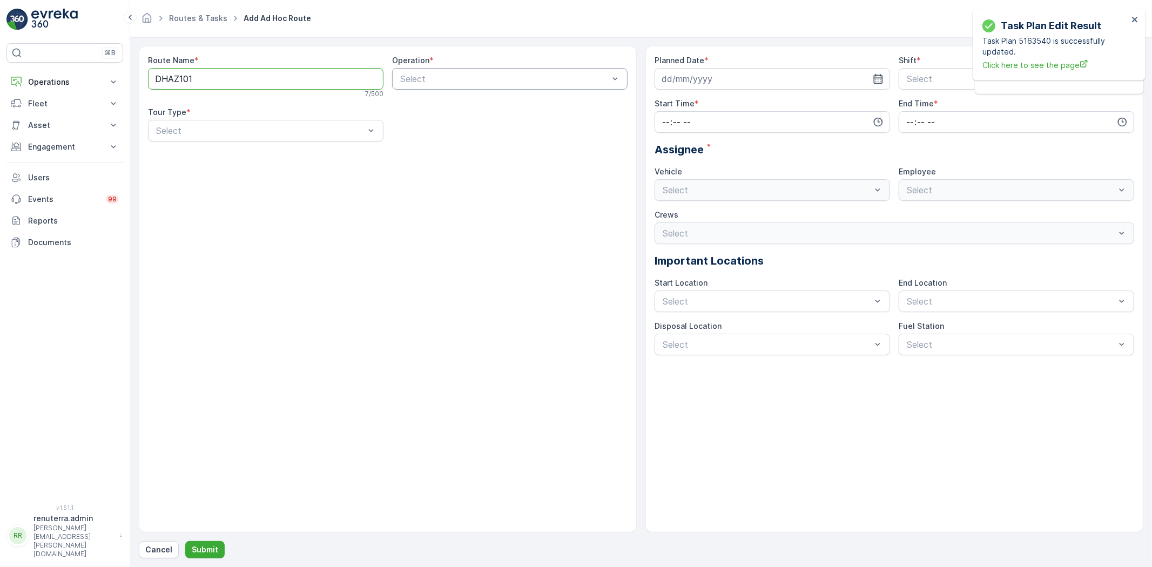
type Name "DHAZ101"
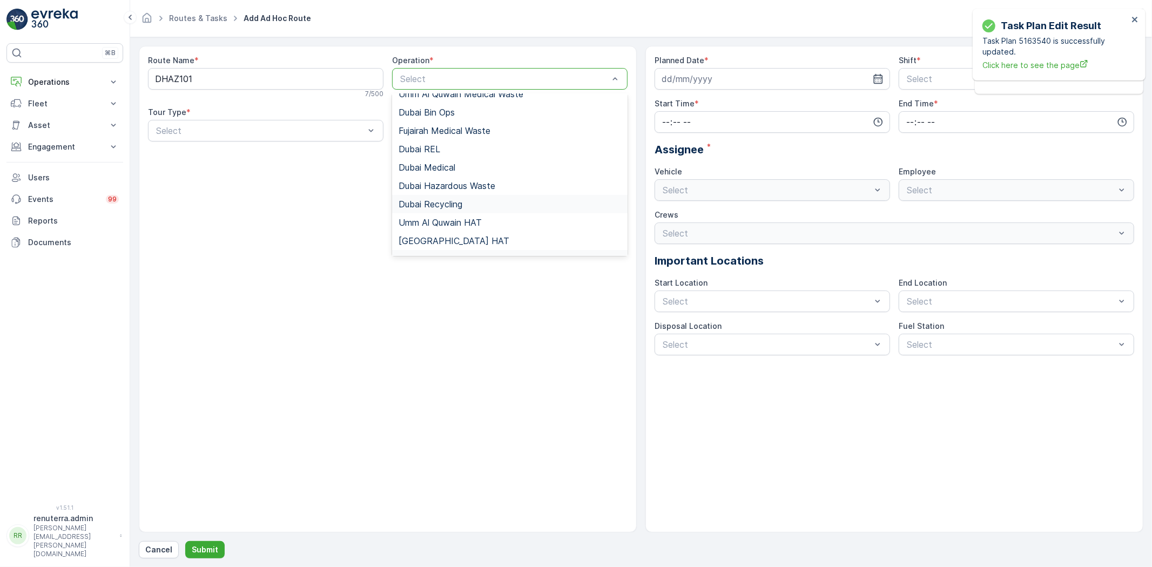
scroll to position [120, 0]
click at [458, 105] on div "Dubai Recycling" at bounding box center [510, 114] width 236 height 18
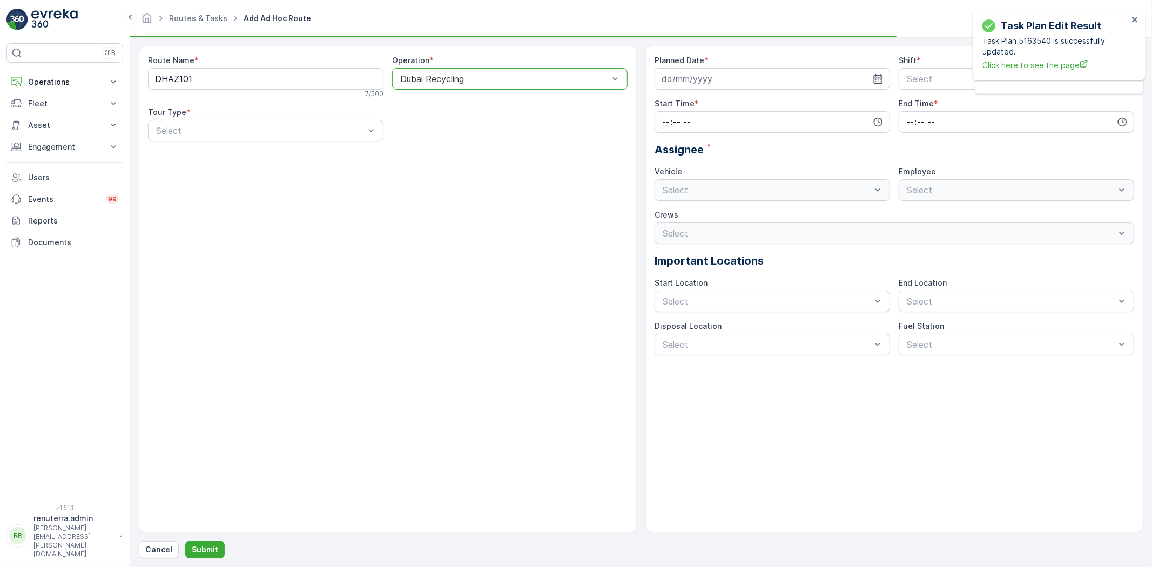
click at [455, 87] on div "Dubai Recycling" at bounding box center [510, 79] width 236 height 22
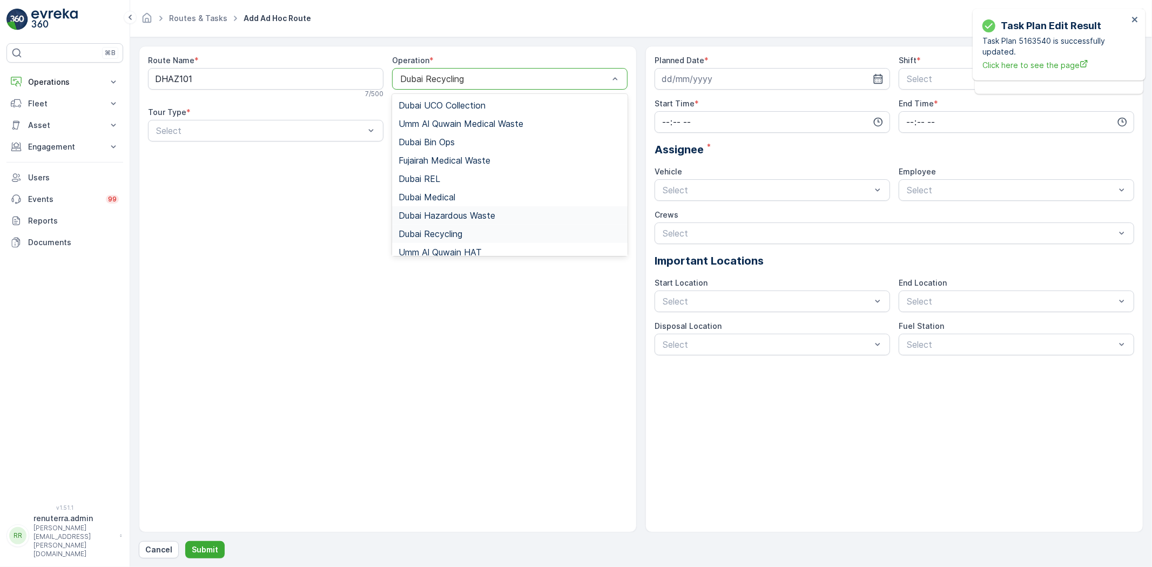
click at [466, 217] on span "Dubai Hazardous Waste" at bounding box center [447, 216] width 97 height 10
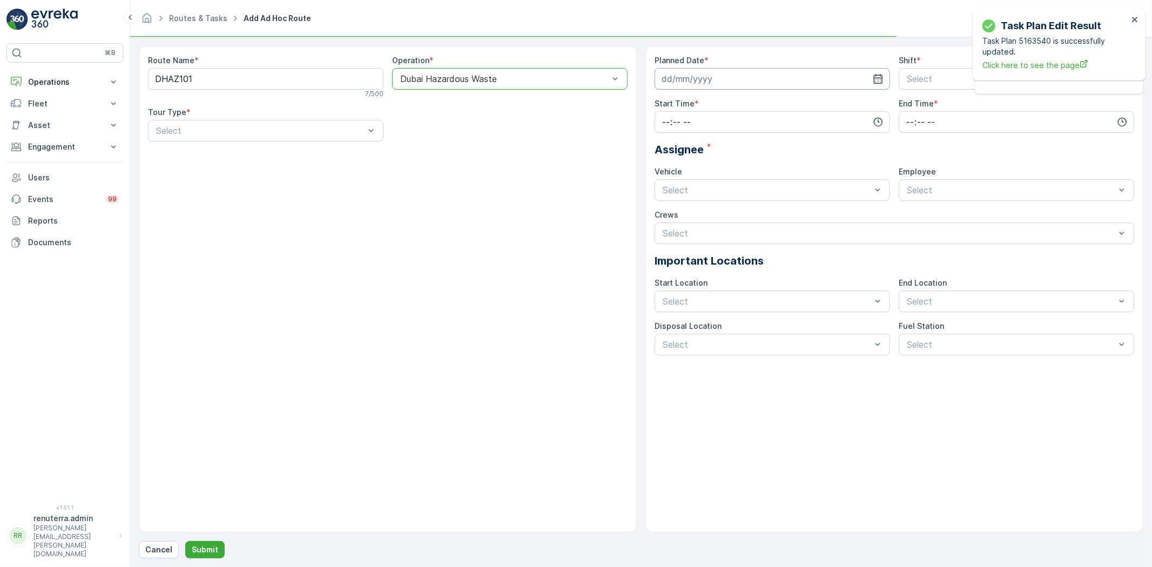
click at [725, 81] on input at bounding box center [773, 79] width 236 height 22
click at [774, 143] on div "3" at bounding box center [770, 147] width 17 height 17
type input "[DATE]"
click at [913, 85] on div "Select" at bounding box center [1017, 79] width 236 height 22
click at [916, 104] on span "Day Shift" at bounding box center [925, 105] width 38 height 10
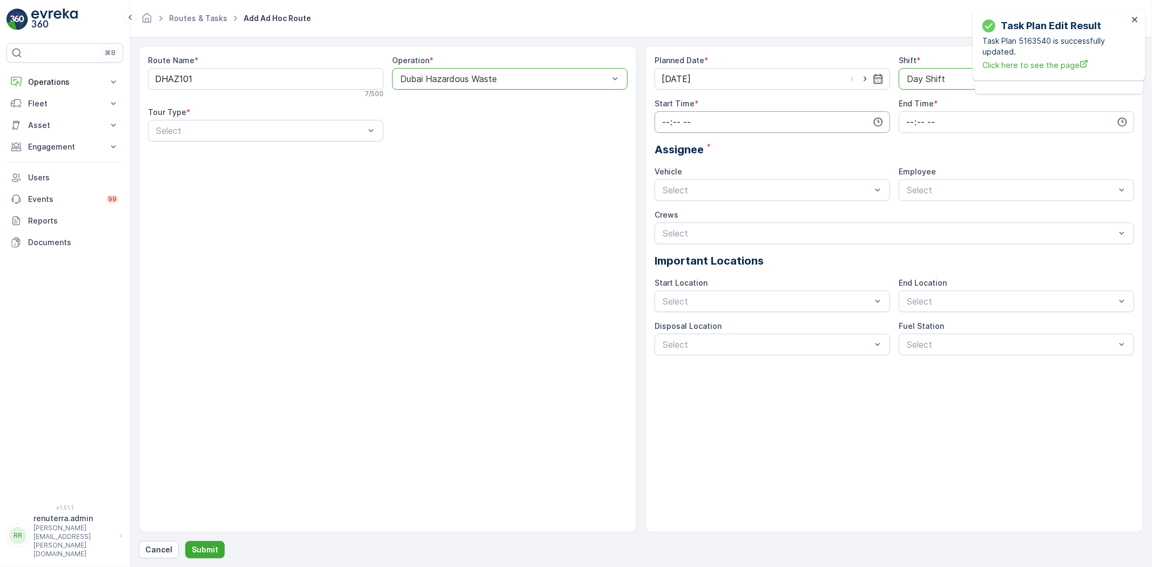
drag, startPoint x: 685, startPoint y: 106, endPoint x: 689, endPoint y: 111, distance: 6.5
click at [687, 108] on label "Start Time" at bounding box center [675, 103] width 40 height 9
click at [693, 120] on input "time" at bounding box center [773, 122] width 236 height 22
click at [667, 180] on span "16" at bounding box center [665, 185] width 9 height 11
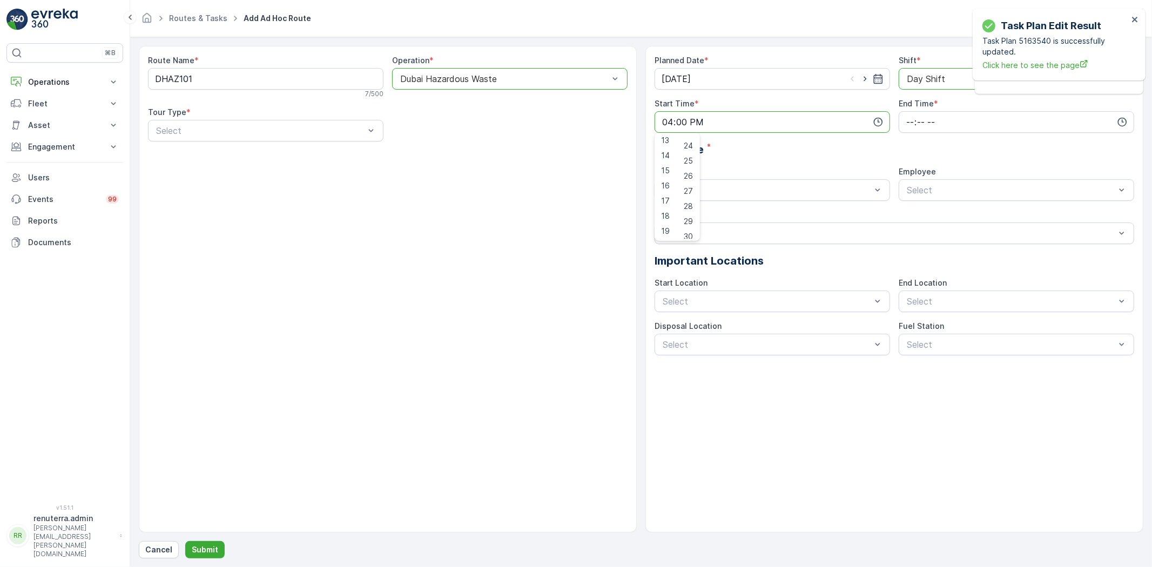
scroll to position [420, 0]
click at [687, 171] on span "30" at bounding box center [688, 176] width 9 height 11
type input "16:30"
click at [912, 129] on input "time" at bounding box center [1017, 122] width 236 height 22
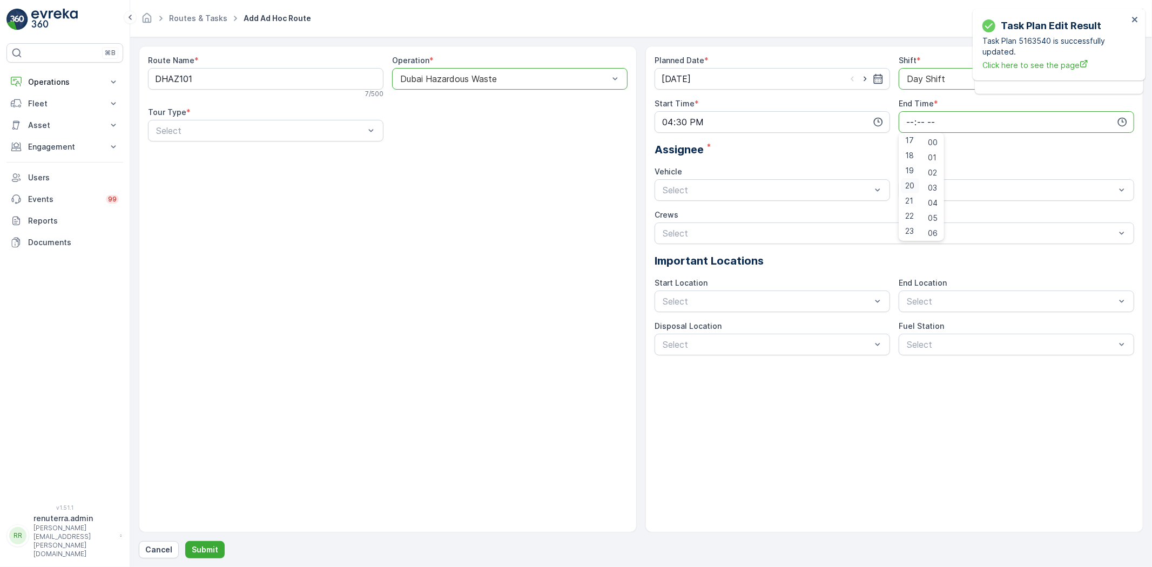
click at [910, 189] on span "20" at bounding box center [910, 185] width 9 height 11
type input "20:00"
click at [697, 178] on div "Vehicle Select" at bounding box center [773, 183] width 236 height 35
click at [675, 236] on span "W35771 DXB" at bounding box center [687, 235] width 53 height 10
click at [961, 252] on span "renuterra.captain" at bounding box center [940, 254] width 68 height 10
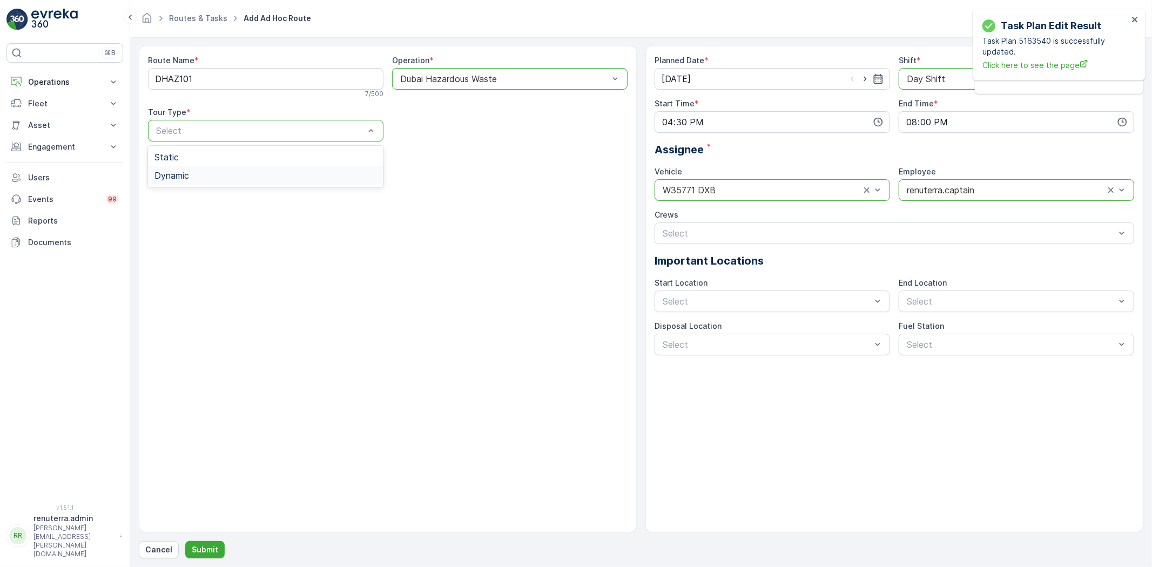
drag, startPoint x: 210, startPoint y: 181, endPoint x: 207, endPoint y: 244, distance: 62.7
click at [207, 177] on div "Dynamic" at bounding box center [266, 175] width 236 height 18
click at [207, 547] on p "Submit" at bounding box center [205, 550] width 26 height 11
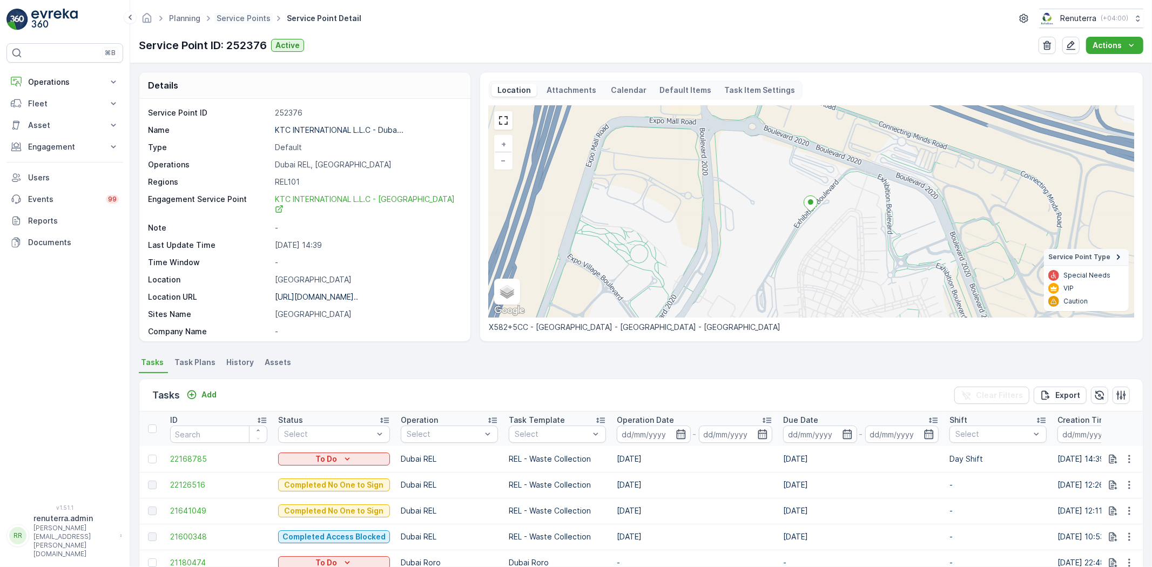
scroll to position [166, 0]
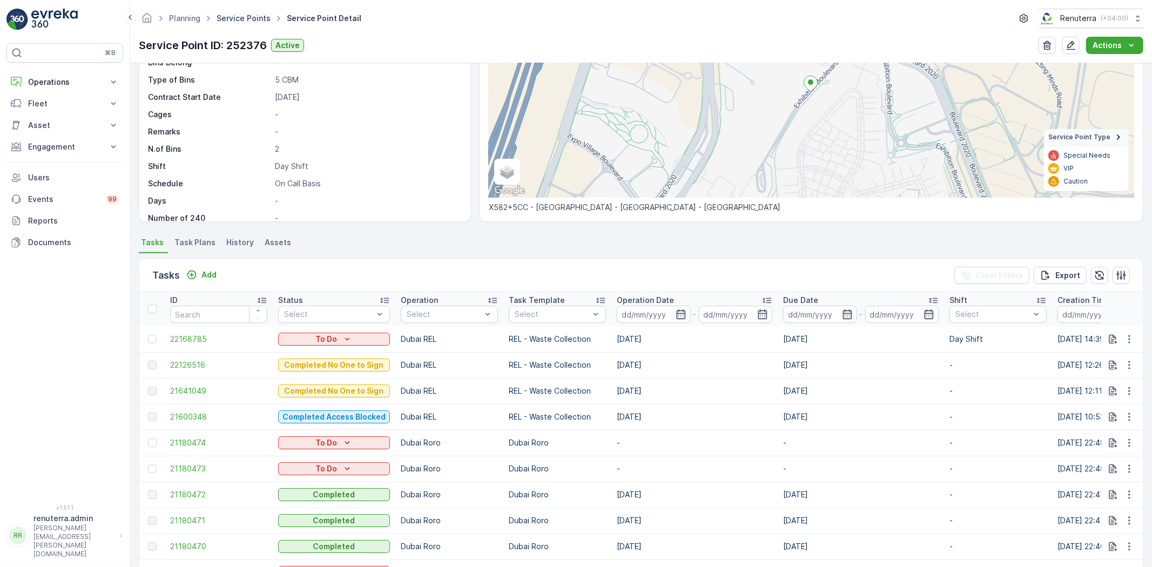
drag, startPoint x: 237, startPoint y: 12, endPoint x: 244, endPoint y: 19, distance: 9.6
click at [238, 14] on span "Service Points" at bounding box center [244, 18] width 58 height 11
click at [246, 17] on link "Service Points" at bounding box center [244, 18] width 54 height 9
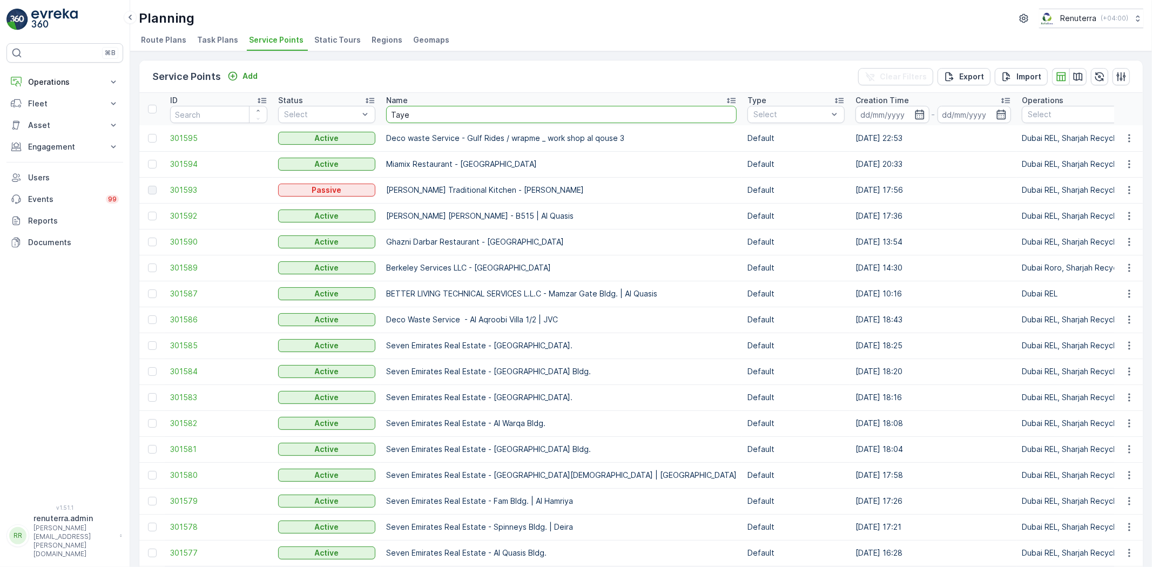
type input "Tayer"
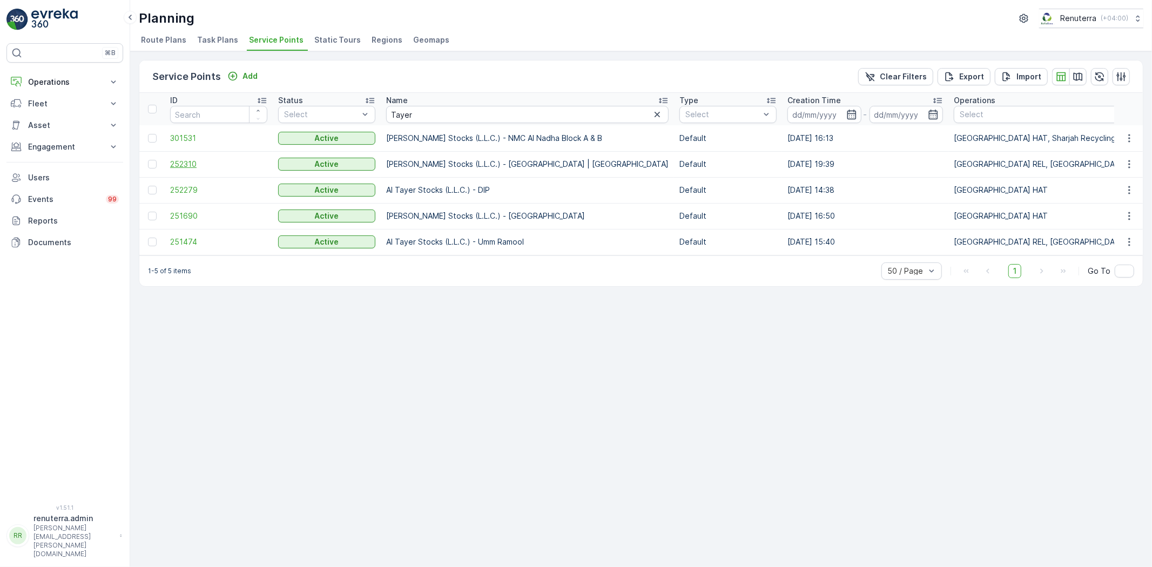
click at [216, 159] on span "252310" at bounding box center [218, 164] width 97 height 11
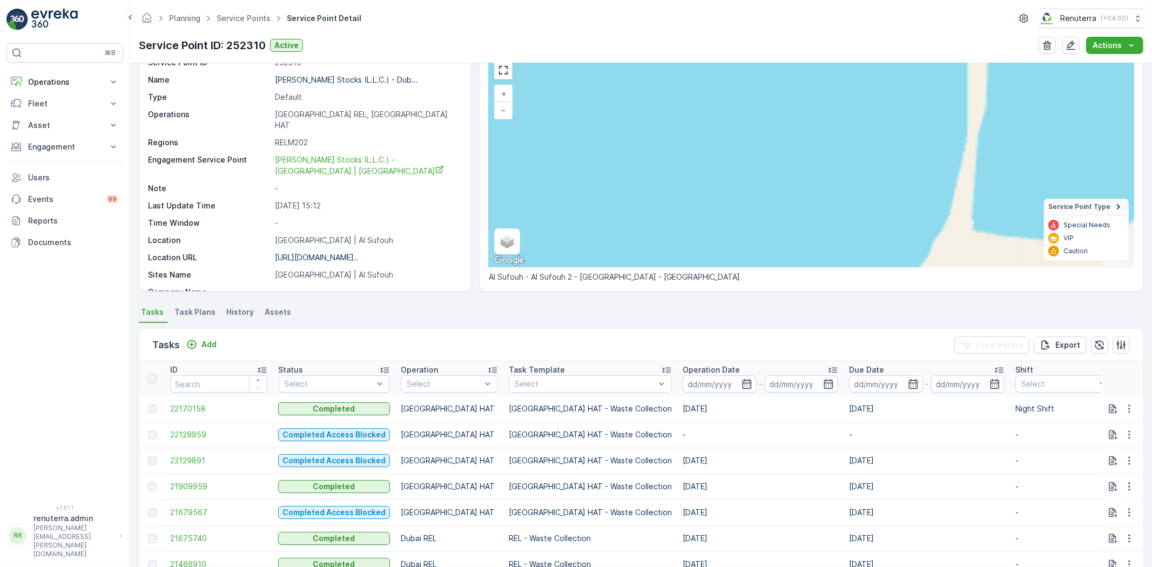
scroll to position [180, 0]
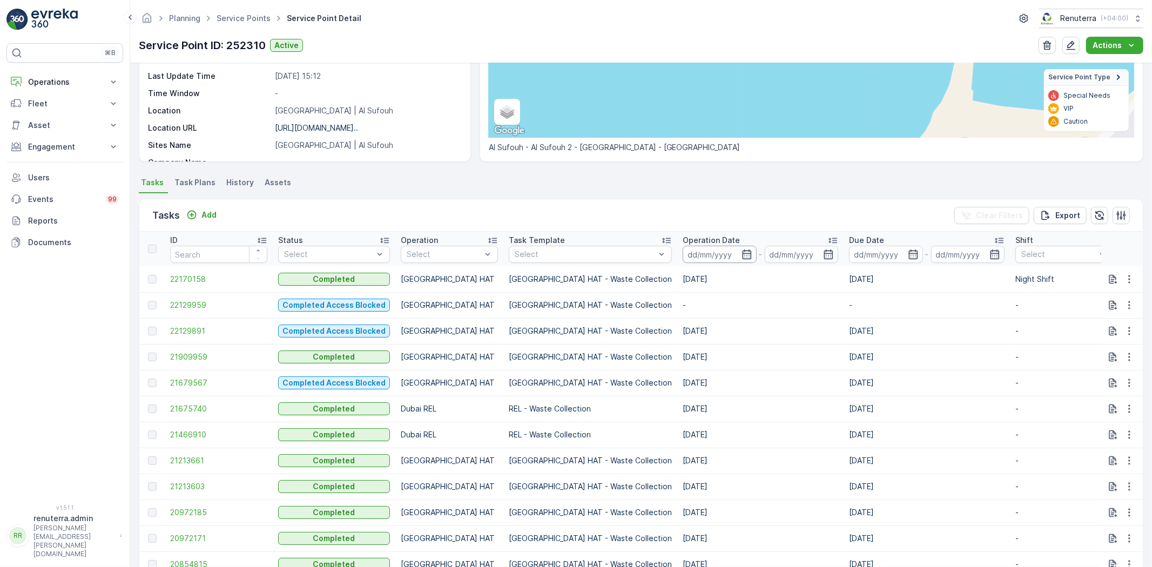
drag, startPoint x: 645, startPoint y: 246, endPoint x: 645, endPoint y: 251, distance: 5.4
click at [683, 246] on input at bounding box center [720, 254] width 74 height 17
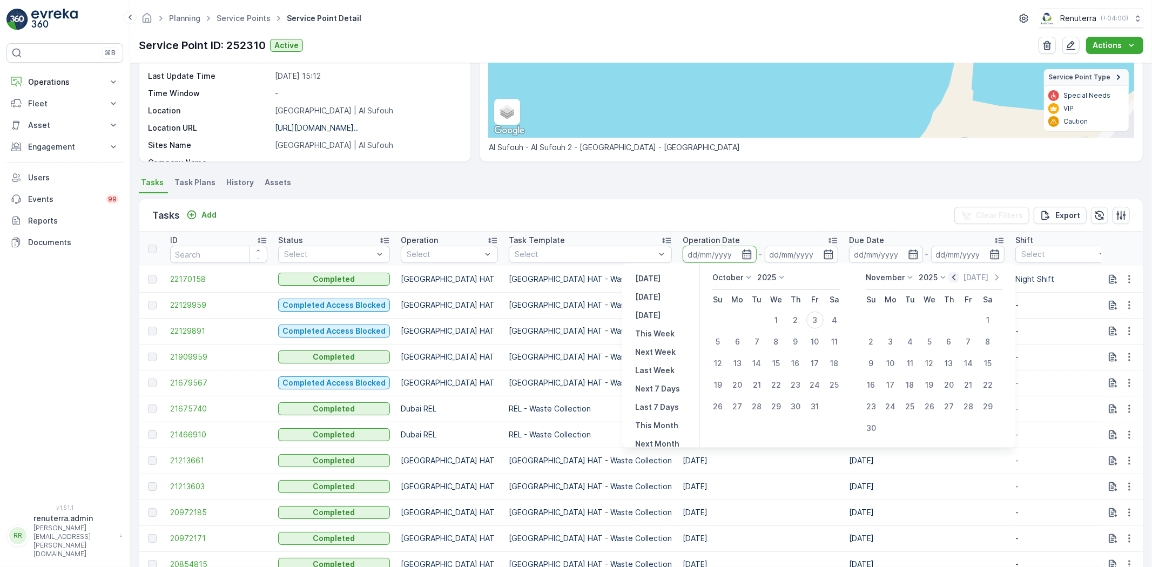
click at [949, 277] on icon "button" at bounding box center [954, 277] width 11 height 11
click at [742, 319] on div "1" at bounding box center [737, 320] width 17 height 17
type input "[DATE]"
click at [752, 401] on div "30" at bounding box center [756, 406] width 17 height 17
type input "[DATE]"
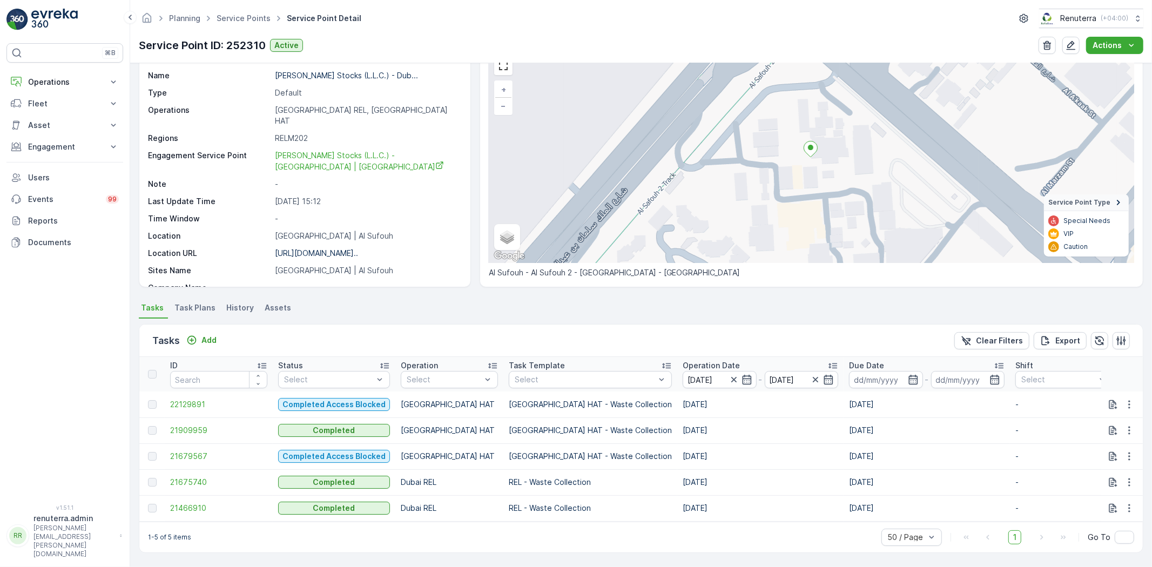
scroll to position [60, 0]
click at [233, 22] on link "Service Points" at bounding box center [244, 18] width 54 height 9
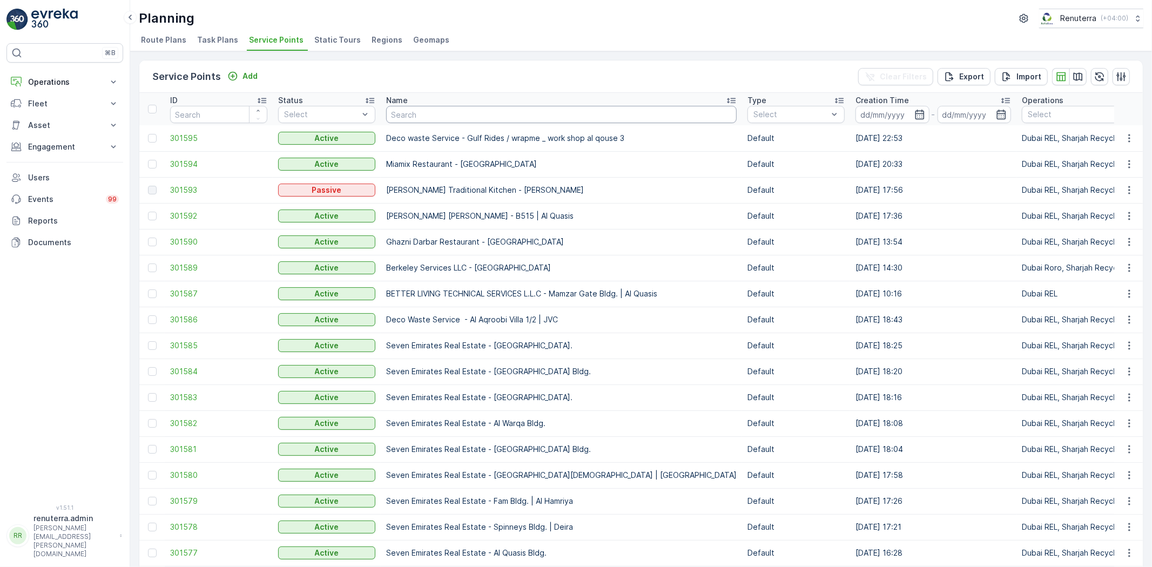
click at [403, 106] on input "text" at bounding box center [561, 114] width 351 height 17
type input "Glob"
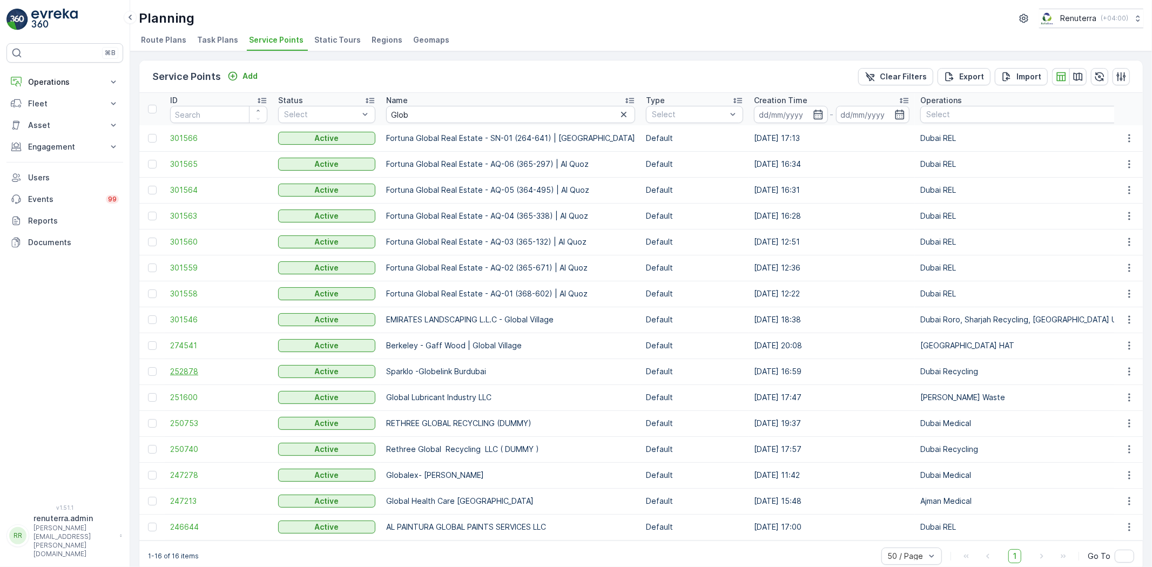
click at [179, 374] on span "252878" at bounding box center [218, 371] width 97 height 11
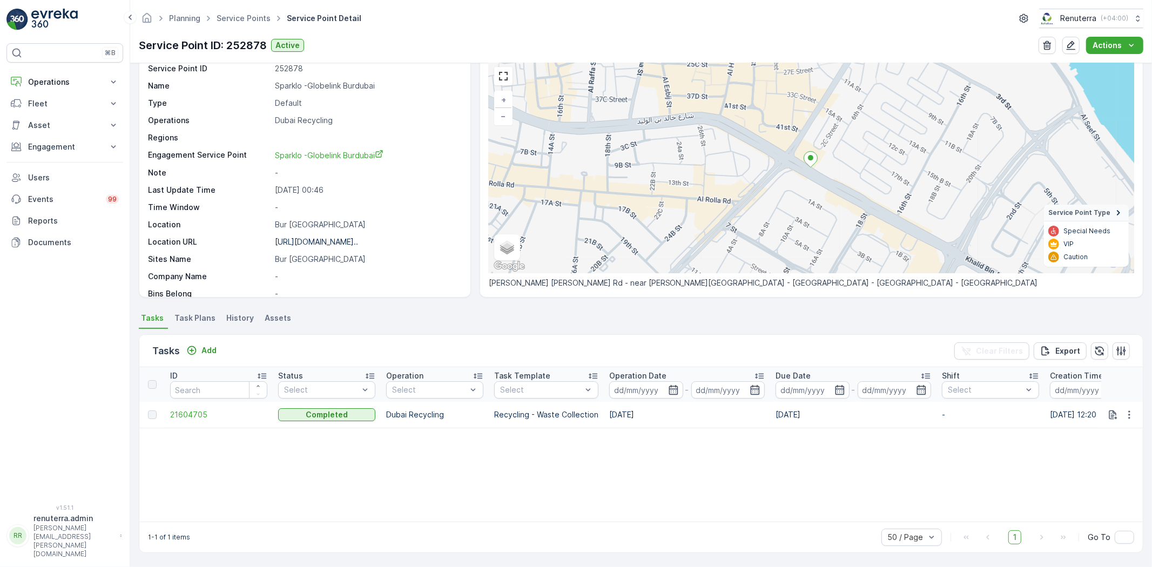
scroll to position [44, 0]
click at [211, 348] on p "Add" at bounding box center [209, 350] width 15 height 11
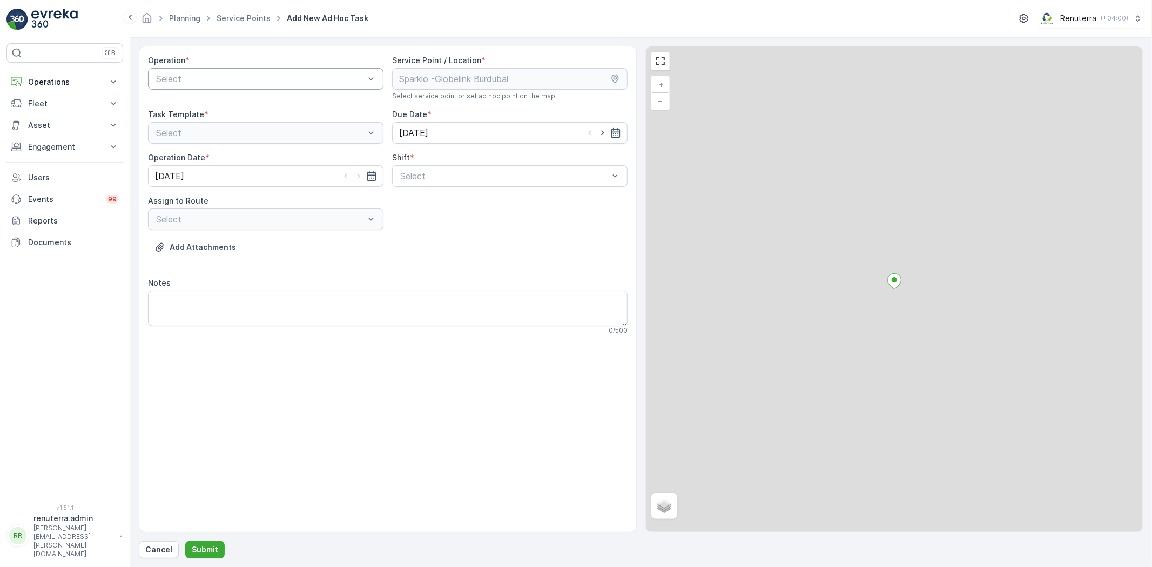
click at [218, 85] on div "Select" at bounding box center [266, 79] width 236 height 22
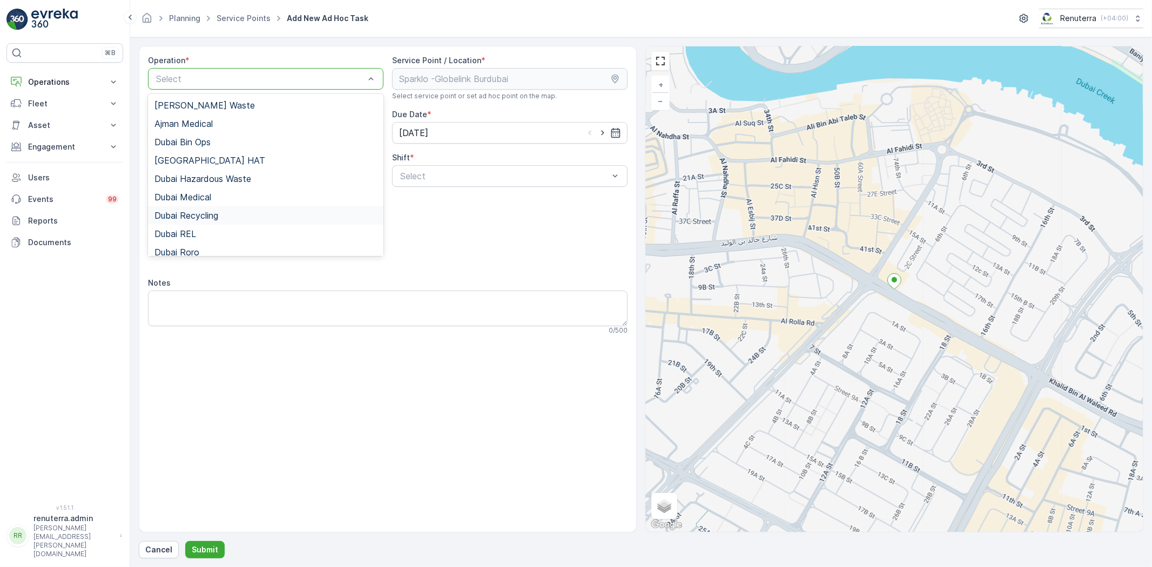
click at [203, 216] on span "Dubai Recycling" at bounding box center [187, 216] width 64 height 10
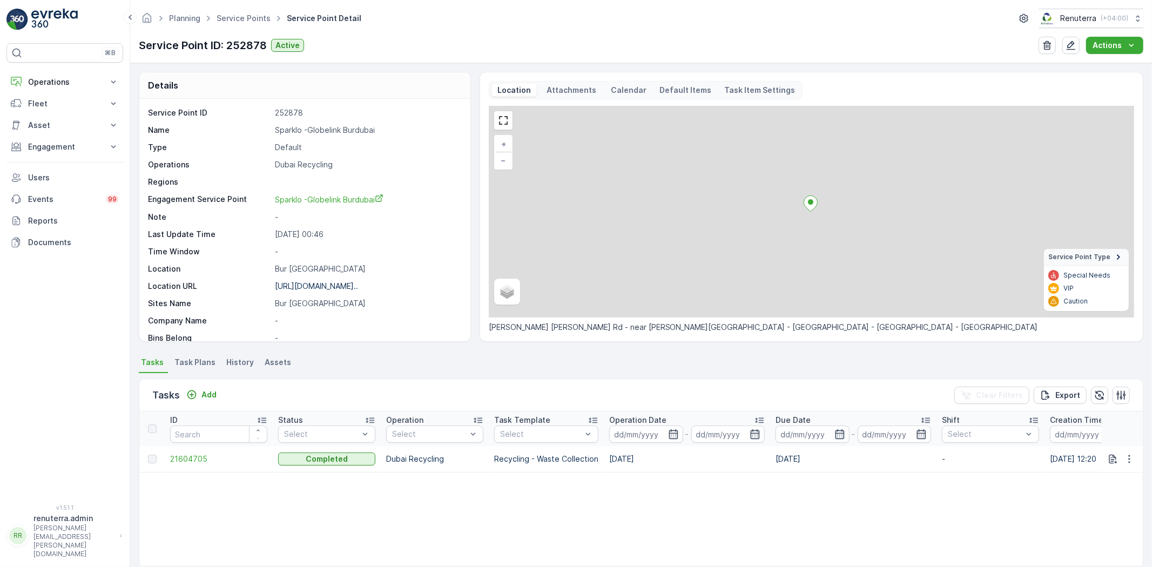
click at [198, 452] on td "21604705" at bounding box center [219, 459] width 108 height 26
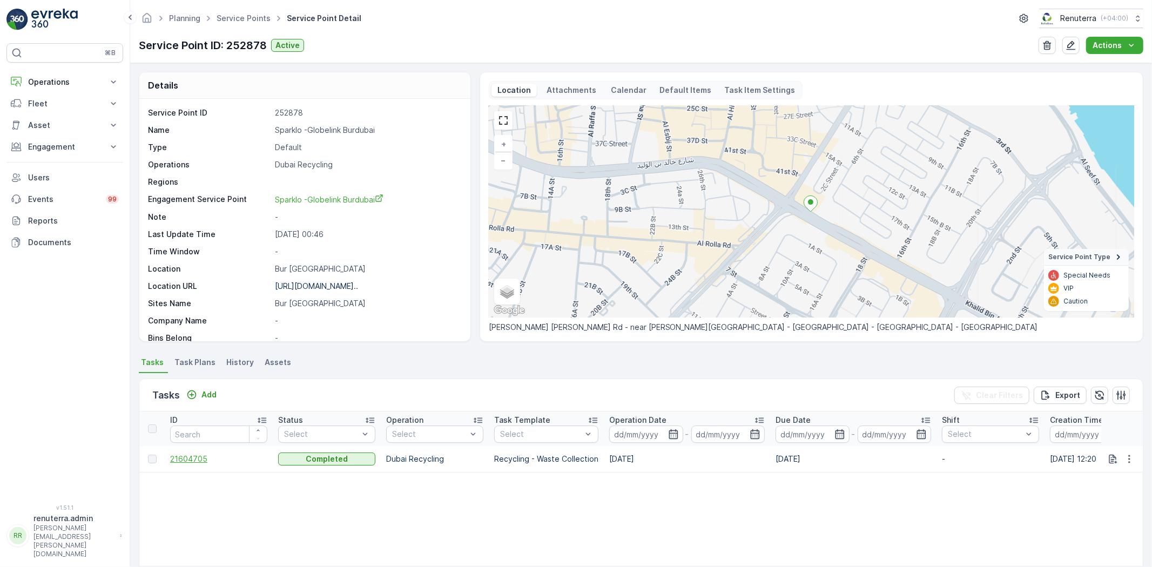
click at [195, 459] on span "21604705" at bounding box center [218, 459] width 97 height 11
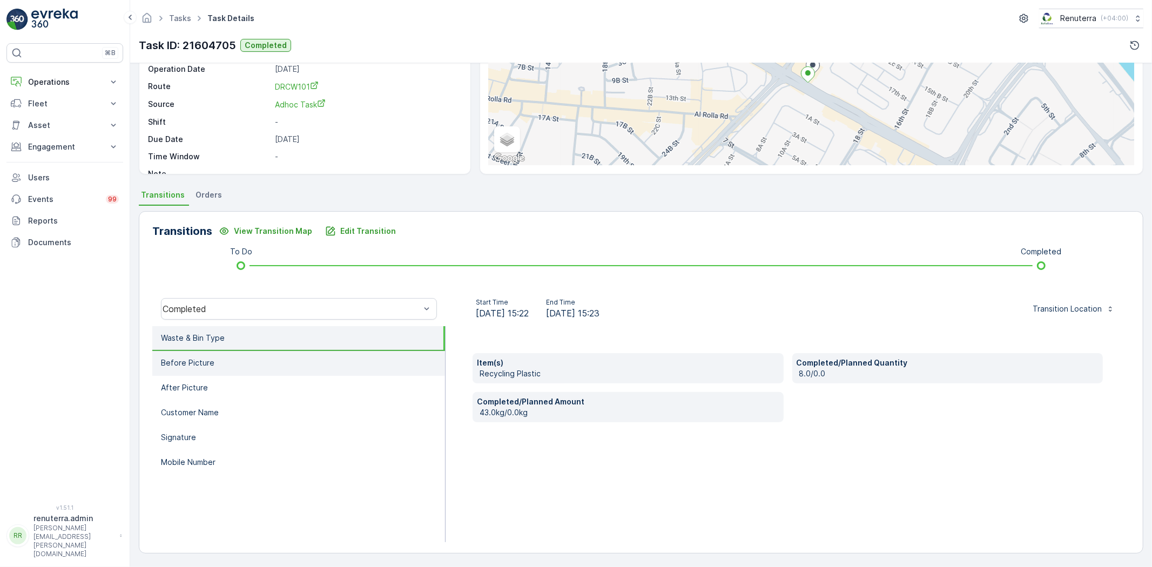
scroll to position [53, 0]
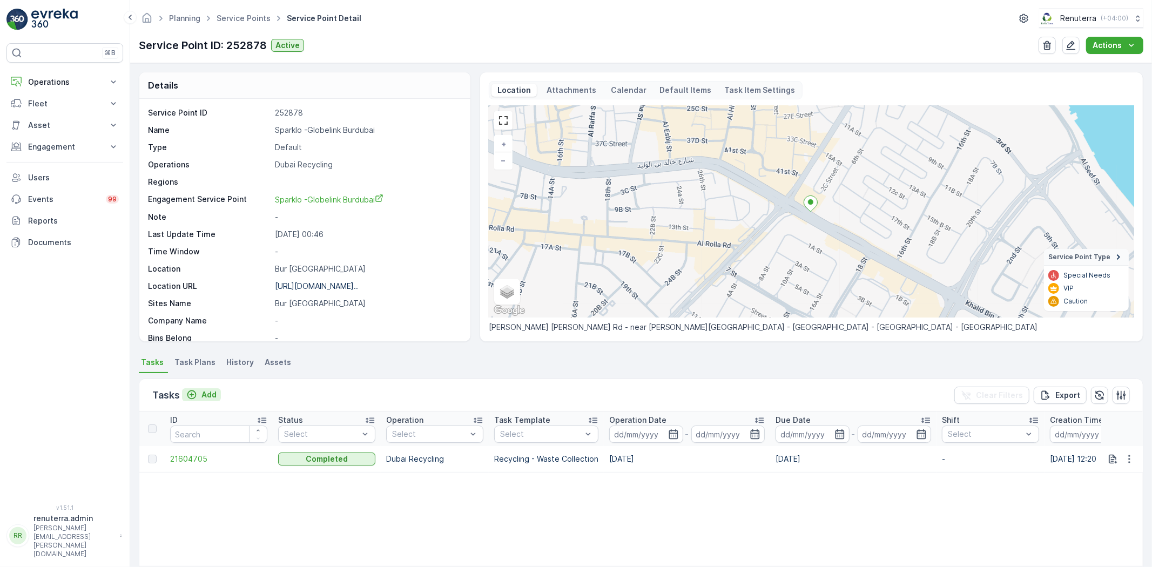
click at [209, 391] on p "Add" at bounding box center [209, 395] width 15 height 11
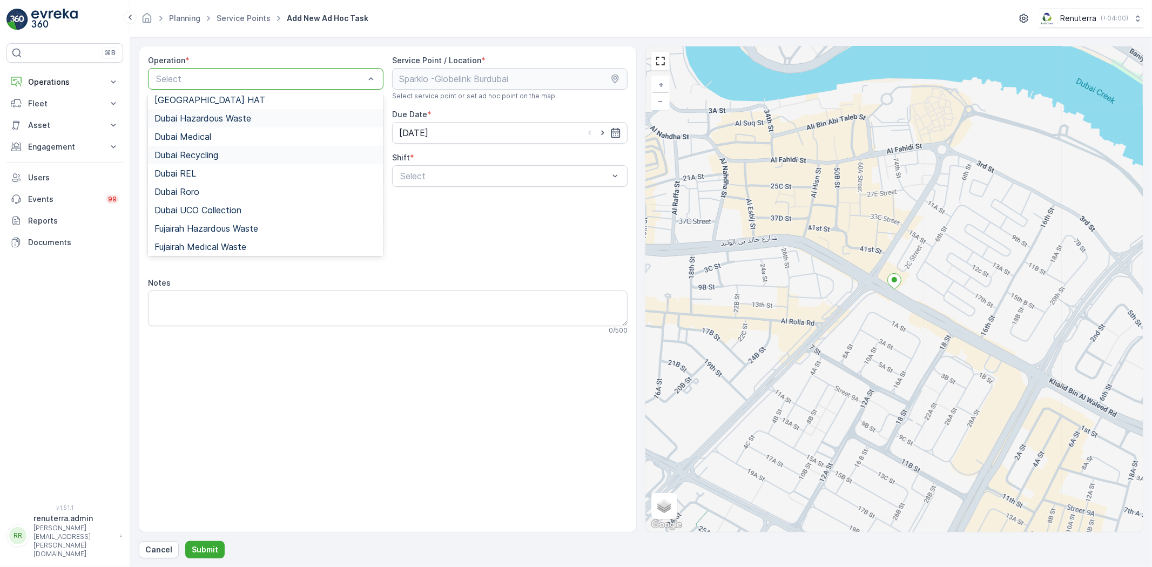
scroll to position [60, 0]
click at [211, 154] on span "Dubai Recycling" at bounding box center [187, 156] width 64 height 10
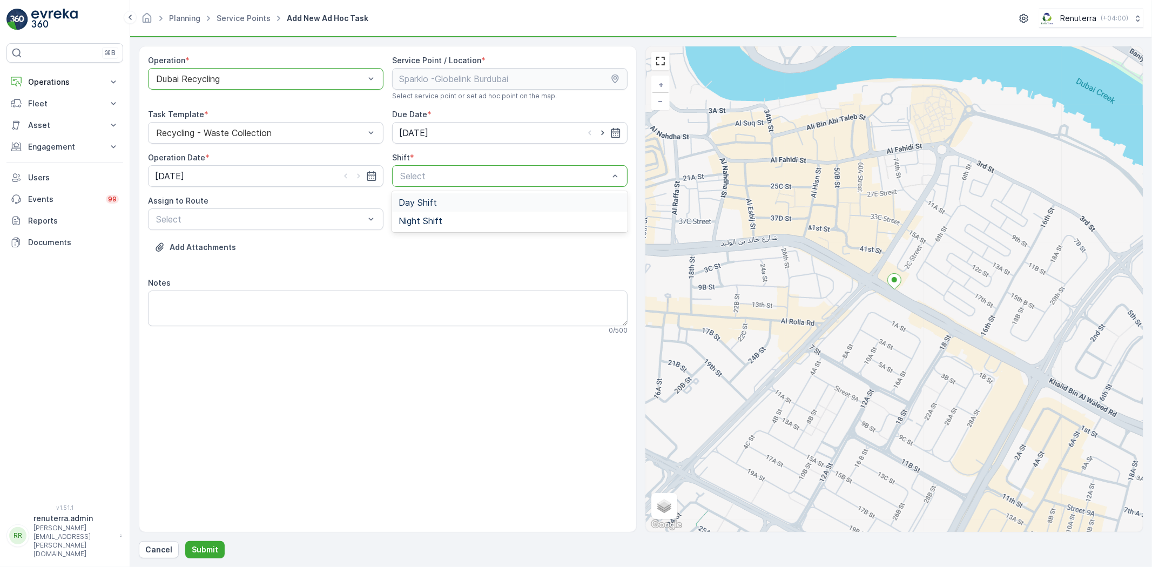
click at [438, 207] on div "Day Shift" at bounding box center [510, 203] width 223 height 10
click at [595, 133] on div at bounding box center [603, 133] width 37 height 11
click at [599, 131] on icon "button" at bounding box center [603, 133] width 11 height 11
type input "04.10.2025"
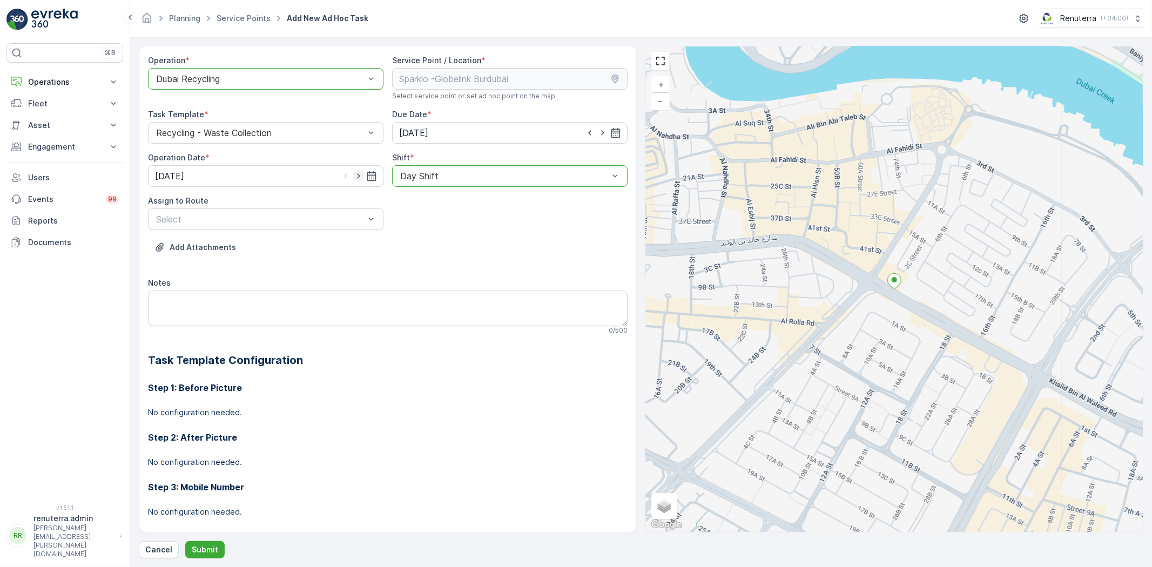
drag, startPoint x: 359, startPoint y: 171, endPoint x: 352, endPoint y: 207, distance: 36.9
click at [359, 171] on icon "button" at bounding box center [358, 176] width 11 height 11
type input "04.10.2025"
click at [262, 264] on span "DRCW101 (Offline) - DXBBB58926" at bounding box center [225, 264] width 141 height 10
click at [359, 213] on div "DRCW101 (Offline) - DXBBB58926" at bounding box center [266, 220] width 236 height 22
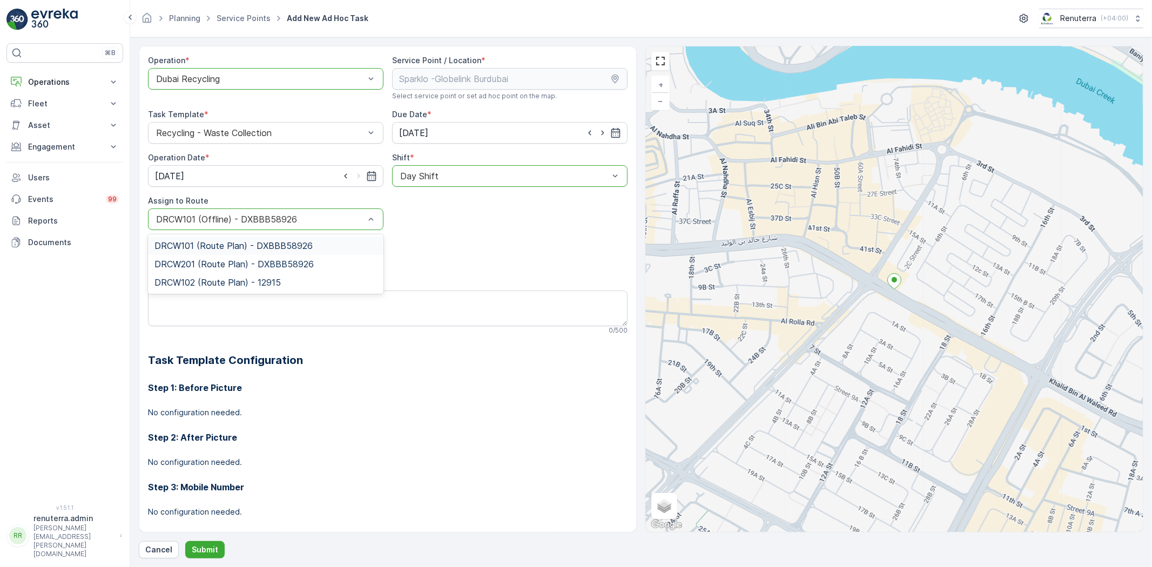
click at [238, 246] on span "DRCW101 (Route Plan) - DXBBB58926" at bounding box center [234, 246] width 158 height 10
click at [204, 557] on button "Submit" at bounding box center [204, 549] width 39 height 17
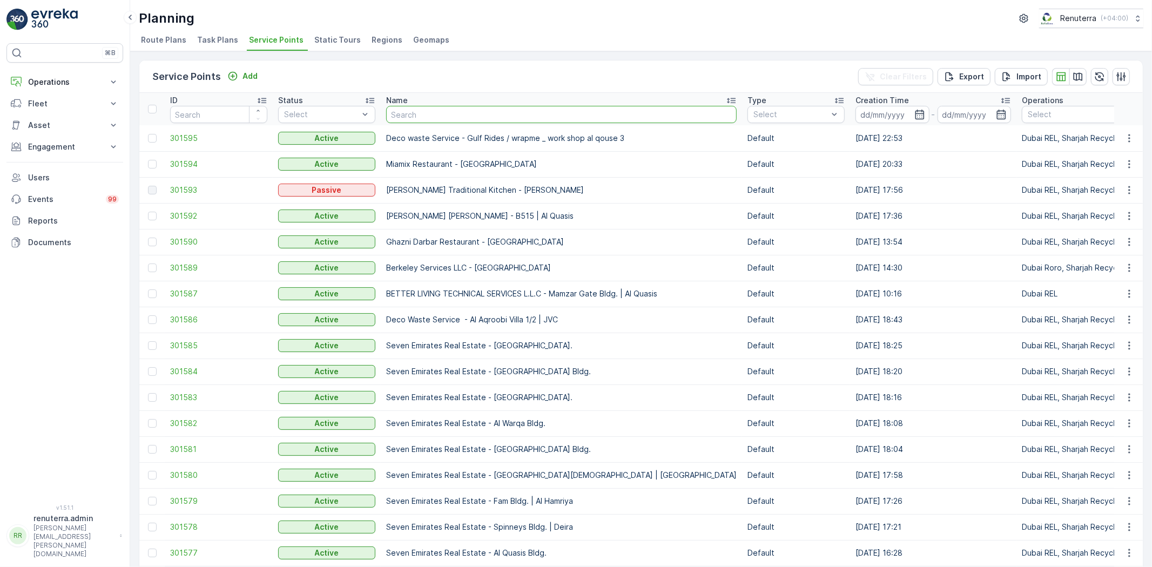
click at [414, 109] on input "text" at bounding box center [561, 114] width 351 height 17
type input "D"
type input "Dic"
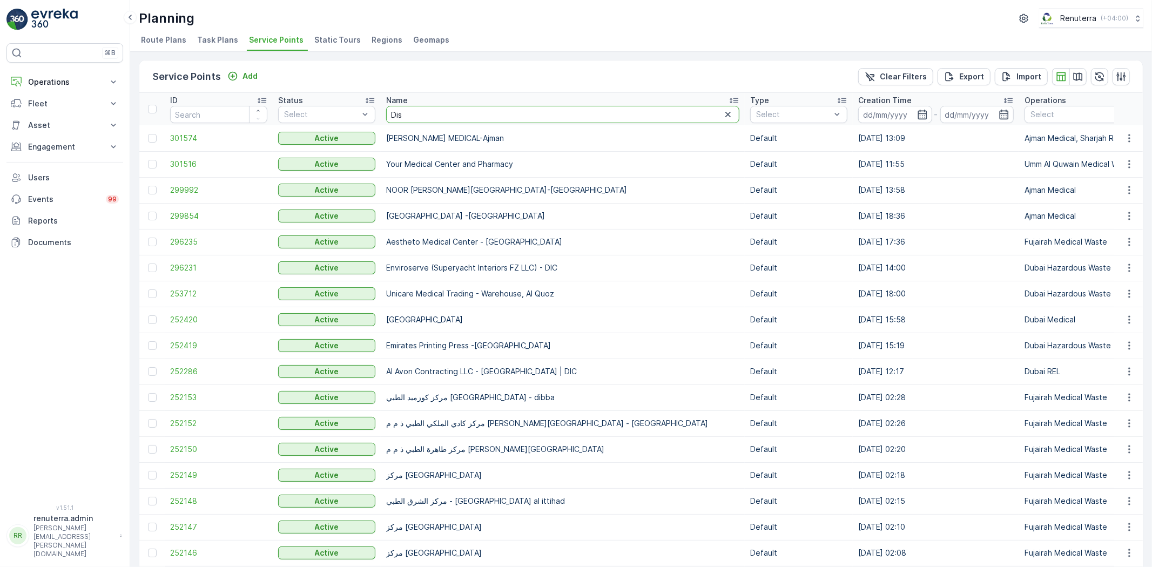
type input "Disc"
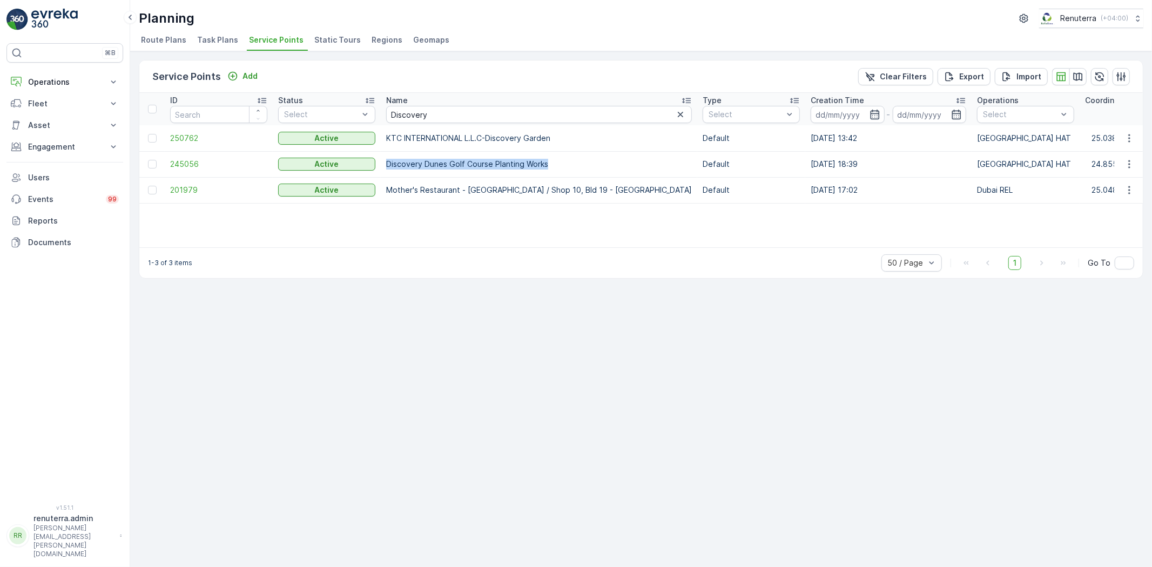
drag, startPoint x: 386, startPoint y: 164, endPoint x: 551, endPoint y: 158, distance: 164.9
click at [550, 159] on p "Discovery Dunes Golf Course Planting Works" at bounding box center [539, 164] width 306 height 11
copy p "Discovery Dunes Golf Course Planting Works"
drag, startPoint x: 416, startPoint y: 112, endPoint x: 364, endPoint y: 106, distance: 52.1
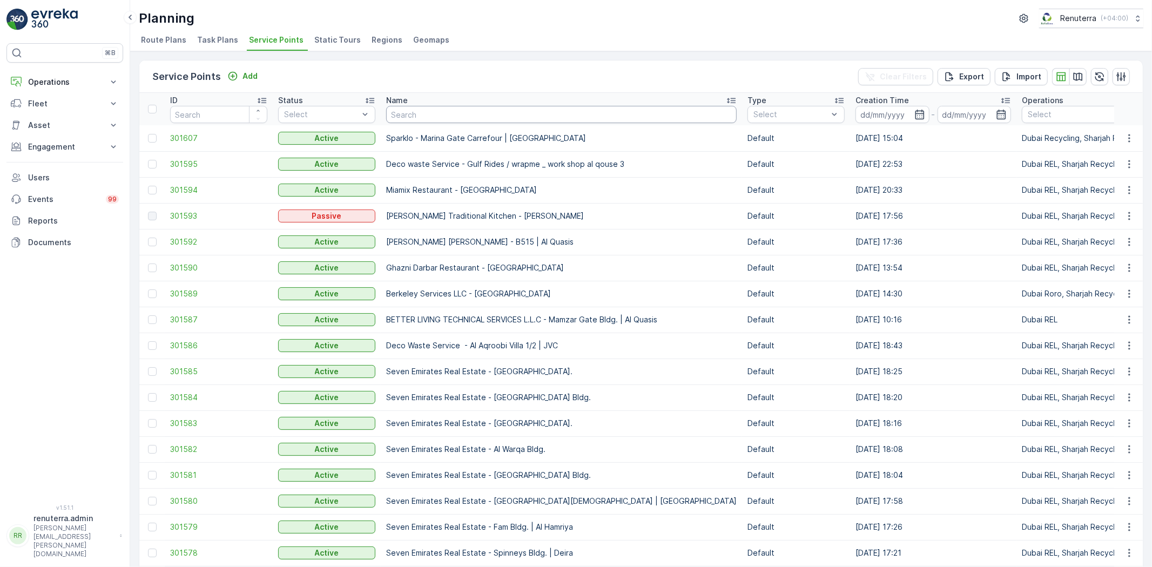
click at [403, 109] on input "text" at bounding box center [561, 114] width 351 height 17
click at [400, 117] on input "text" at bounding box center [561, 114] width 351 height 17
type input "thumbay"
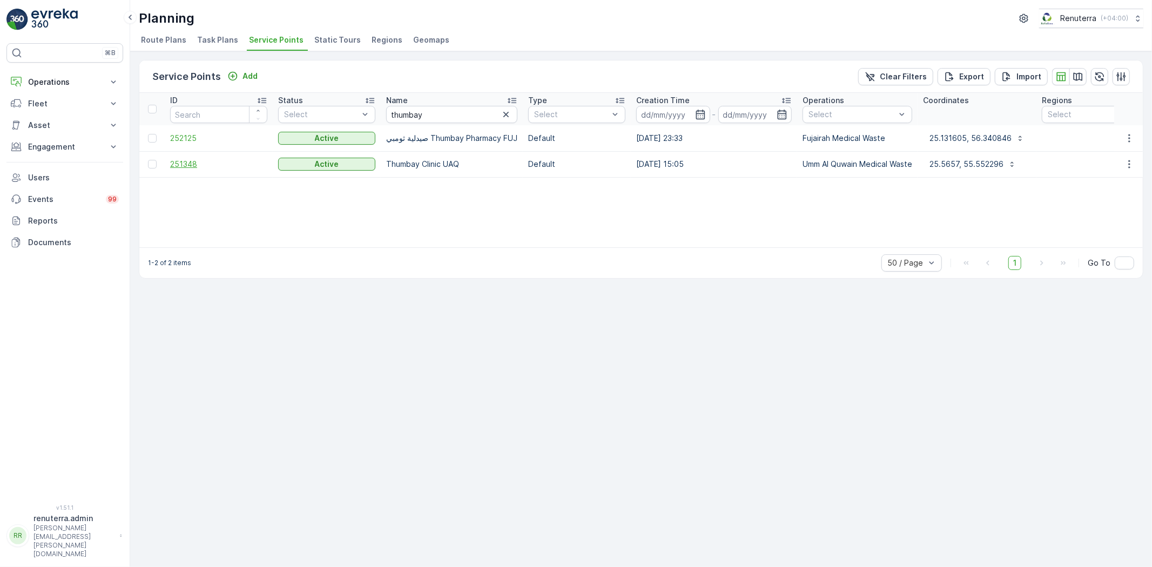
click at [175, 163] on span "251348" at bounding box center [218, 164] width 97 height 11
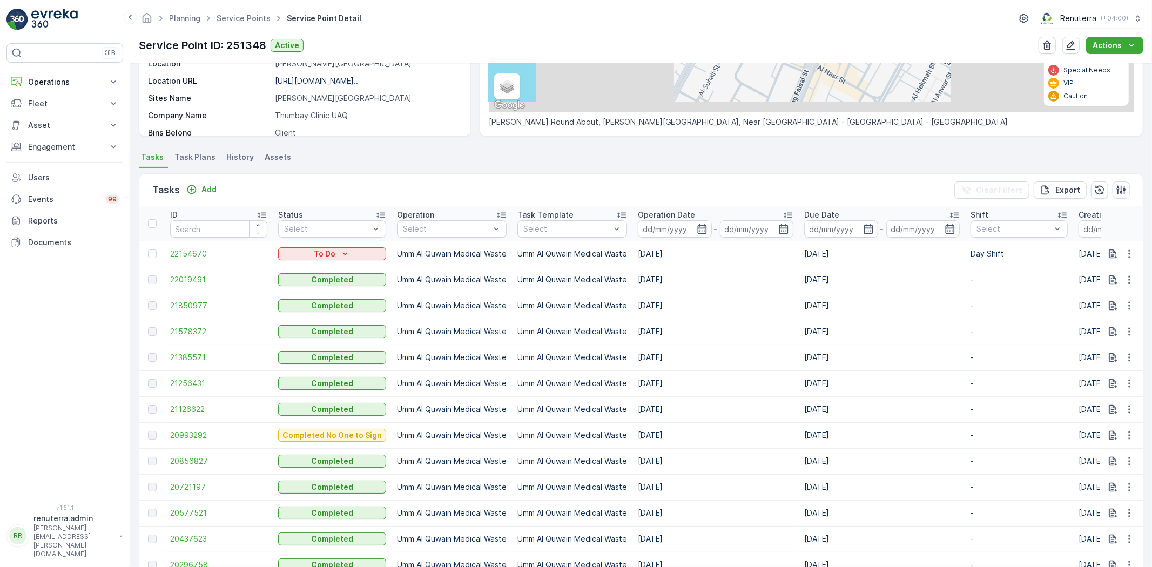
scroll to position [60, 0]
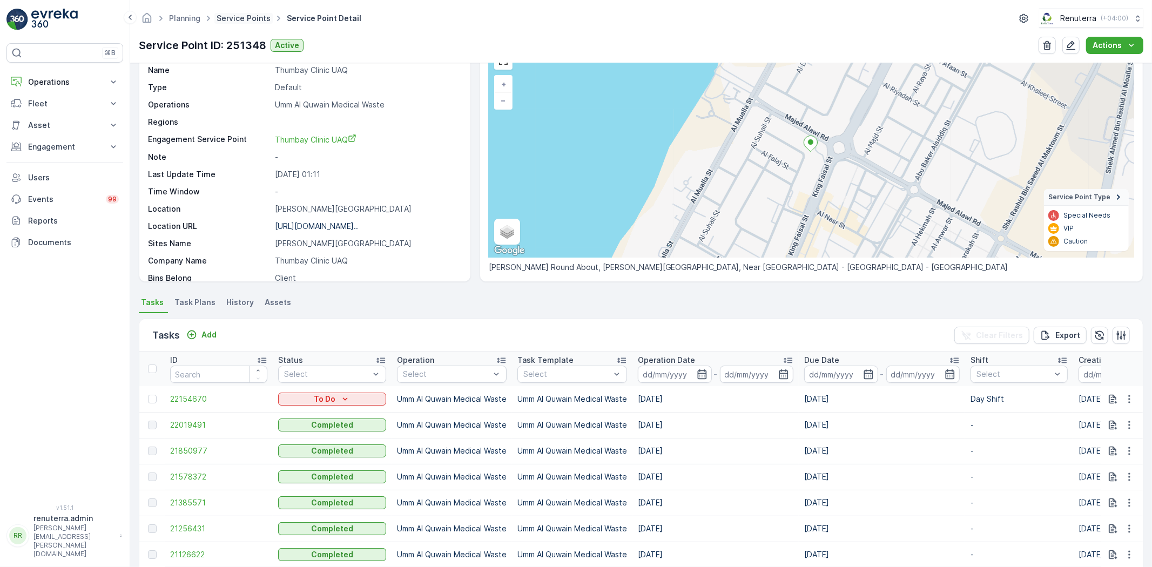
click at [244, 19] on link "Service Points" at bounding box center [244, 18] width 54 height 9
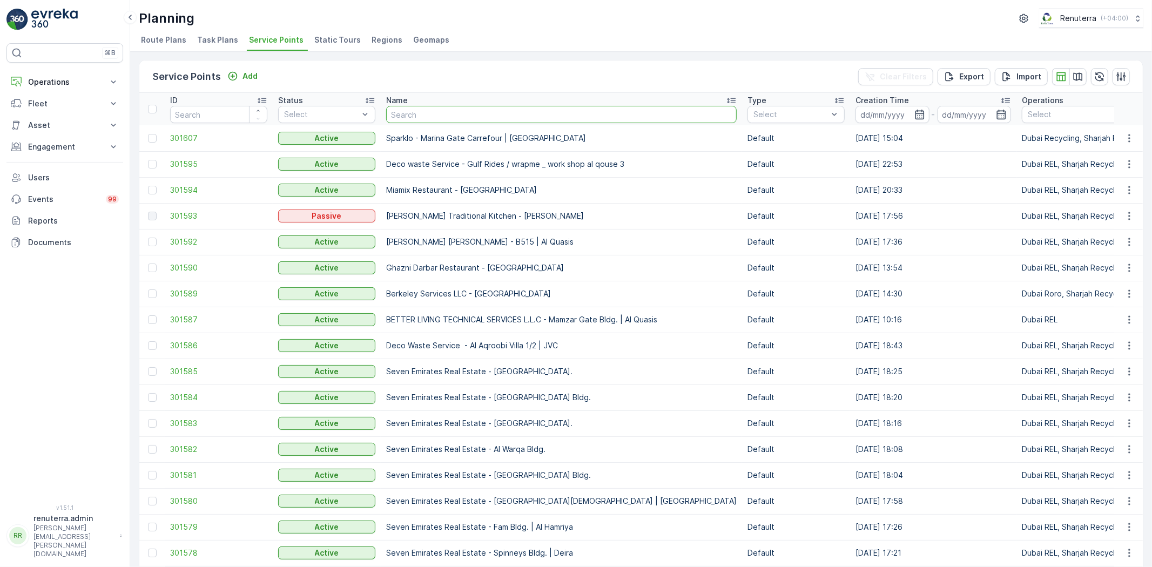
click at [404, 116] on input "text" at bounding box center [561, 114] width 351 height 17
type input "Yes"
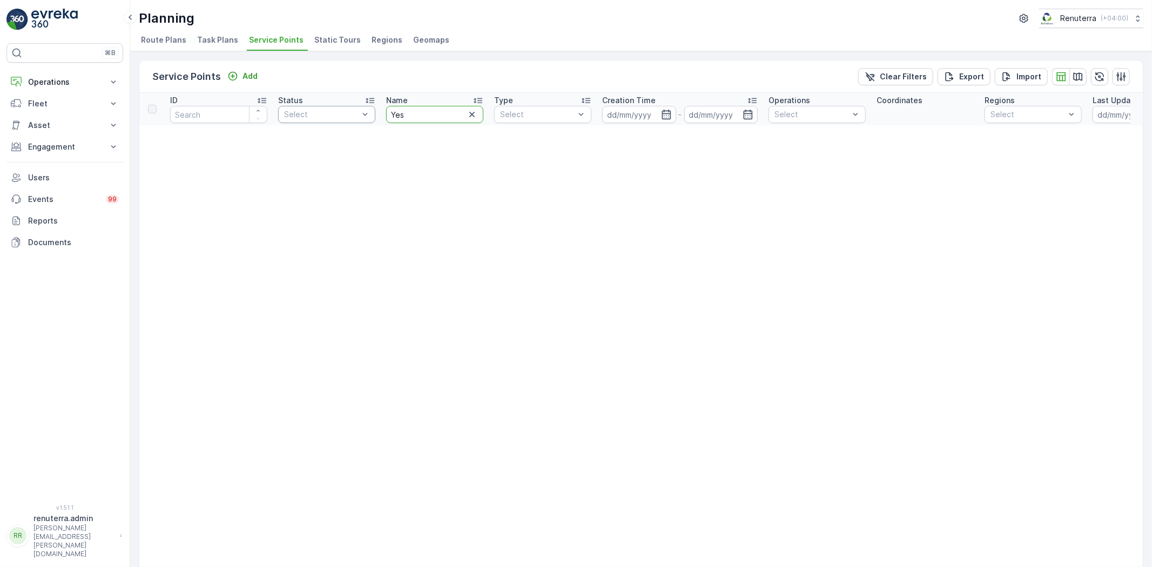
type input "Yes"
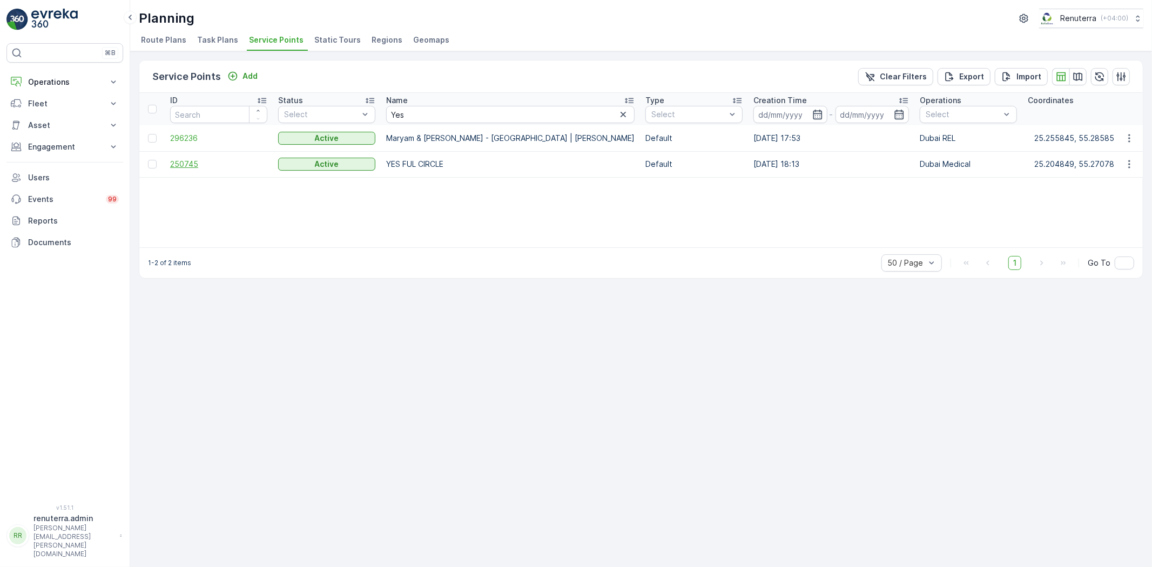
click at [179, 163] on span "250745" at bounding box center [218, 164] width 97 height 11
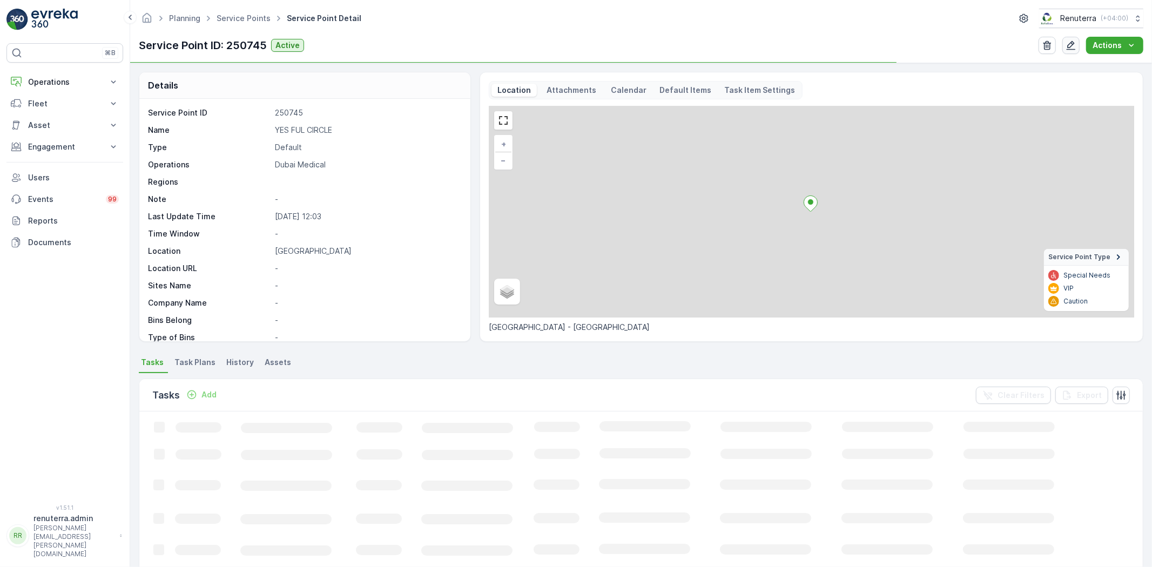
click at [1068, 51] on button "button" at bounding box center [1071, 45] width 17 height 17
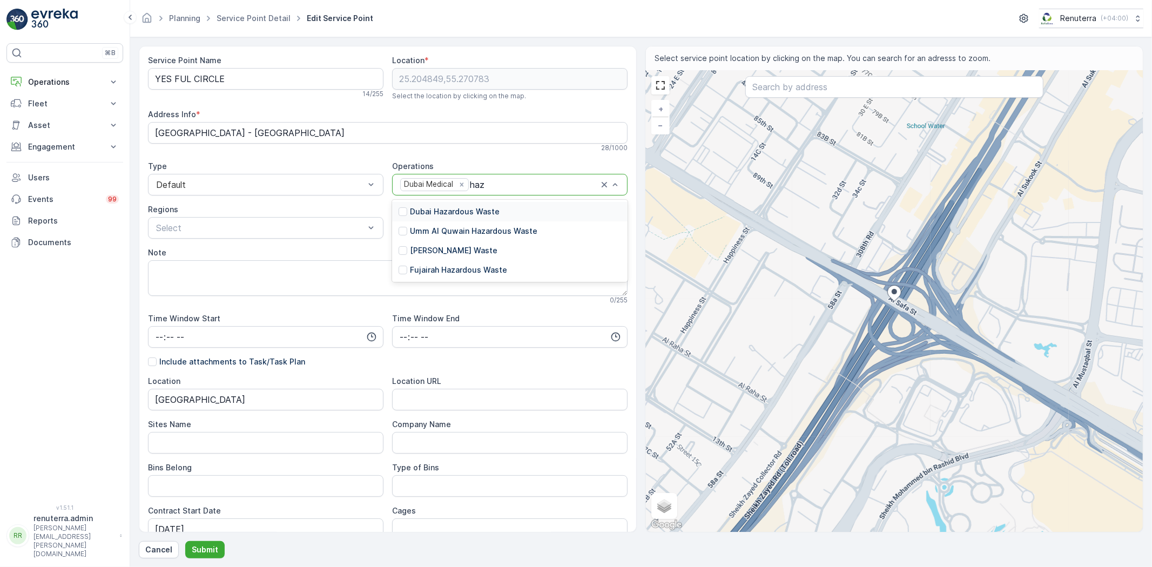
type input "haza"
click at [479, 213] on p "Dubai Hazardous Waste" at bounding box center [455, 211] width 90 height 11
click at [212, 555] on button "Submit" at bounding box center [204, 549] width 39 height 17
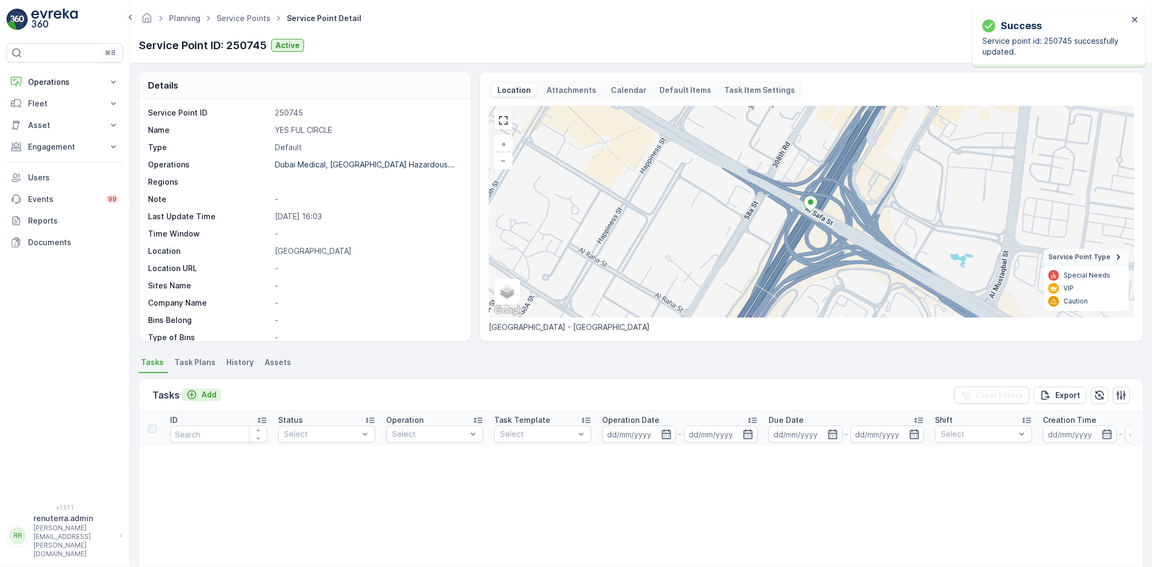
click at [209, 391] on p "Add" at bounding box center [209, 395] width 15 height 11
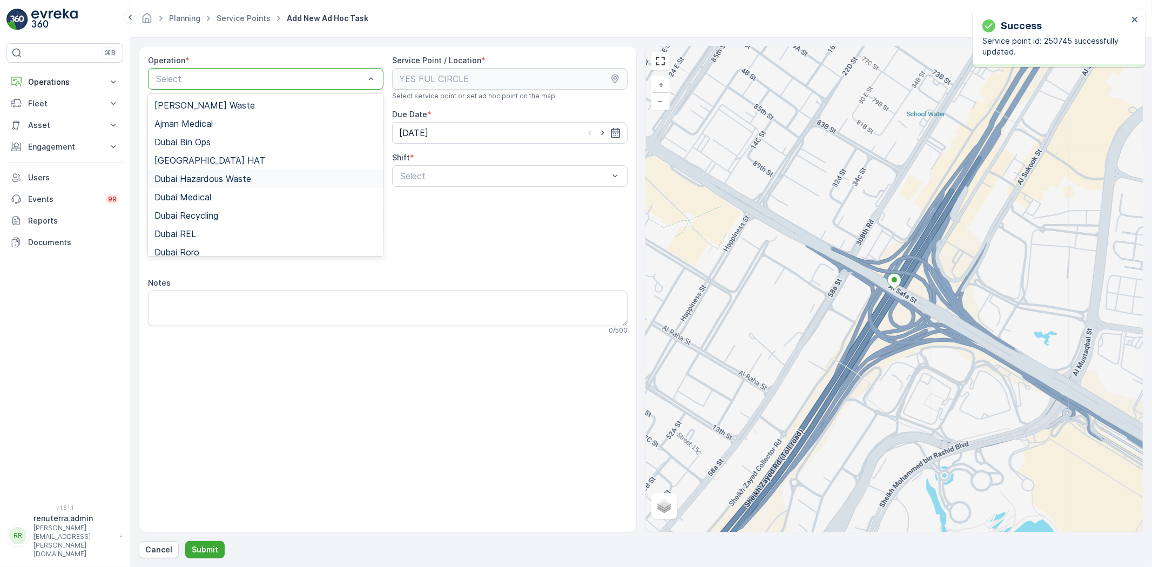
click at [219, 176] on span "Dubai Hazardous Waste" at bounding box center [203, 179] width 97 height 10
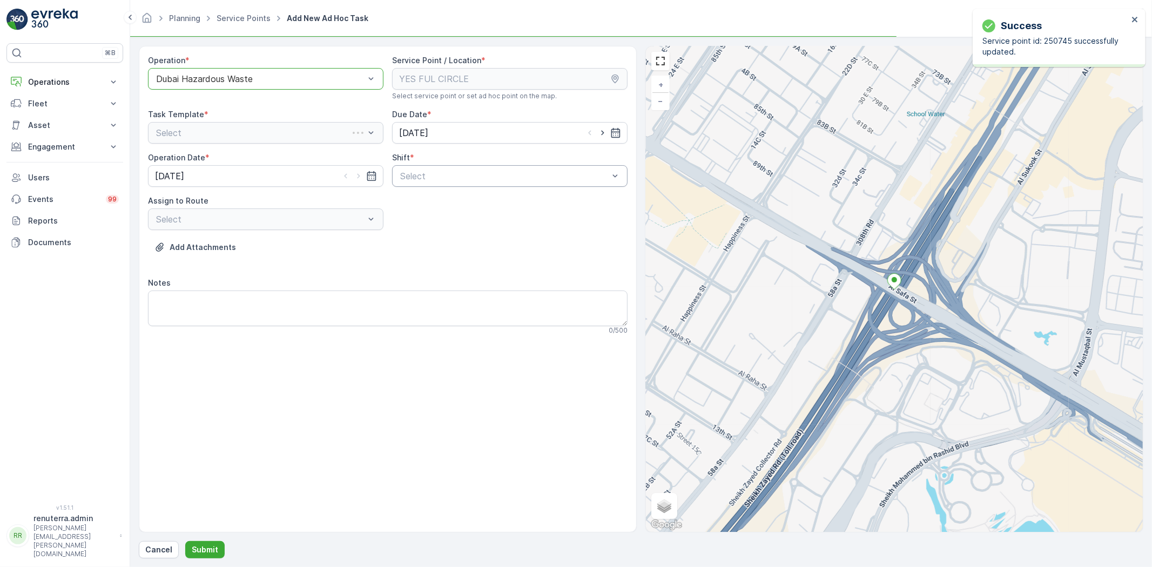
click at [462, 185] on div "Select" at bounding box center [510, 176] width 236 height 22
click at [435, 204] on div "Day Shift" at bounding box center [510, 203] width 223 height 10
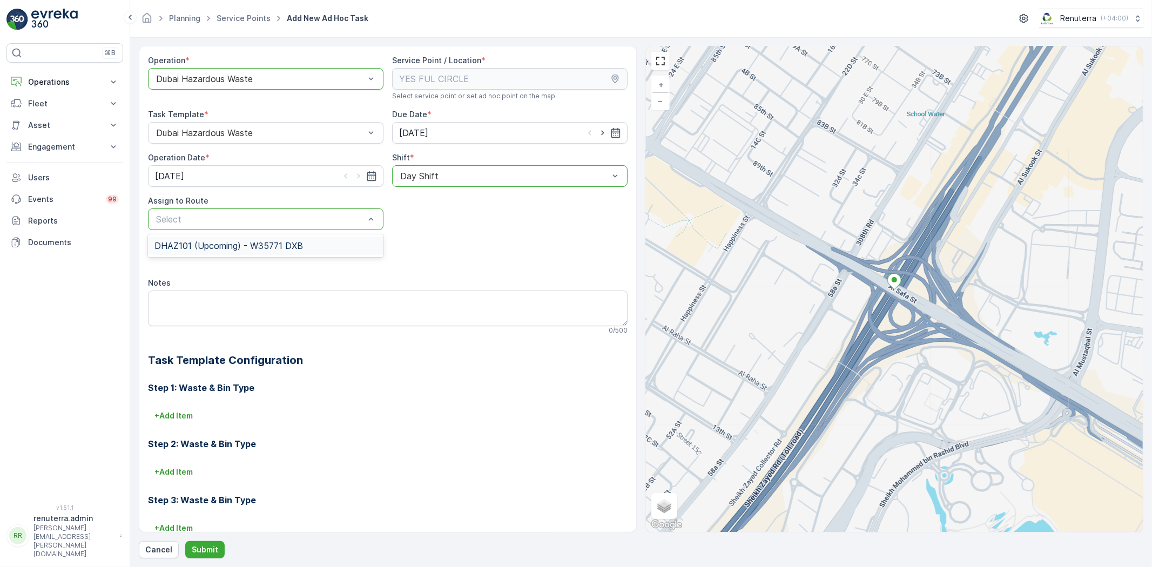
click at [295, 242] on span "DHAZ101 (Upcoming) - W35771 DXB" at bounding box center [229, 246] width 149 height 10
click at [197, 549] on p "Submit" at bounding box center [205, 550] width 26 height 11
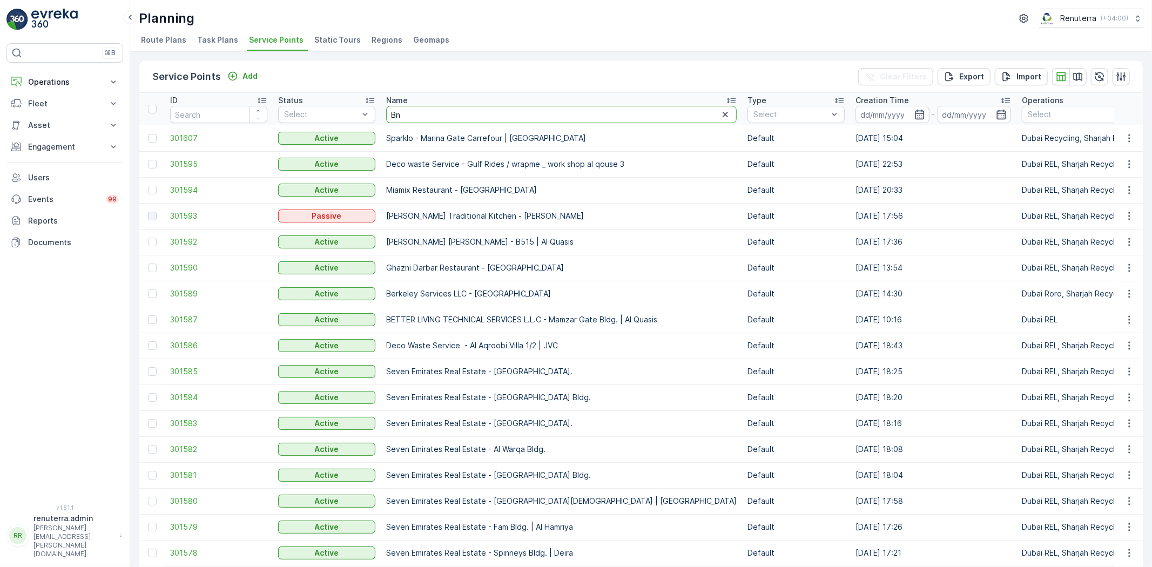
type input "B"
type input "nalco"
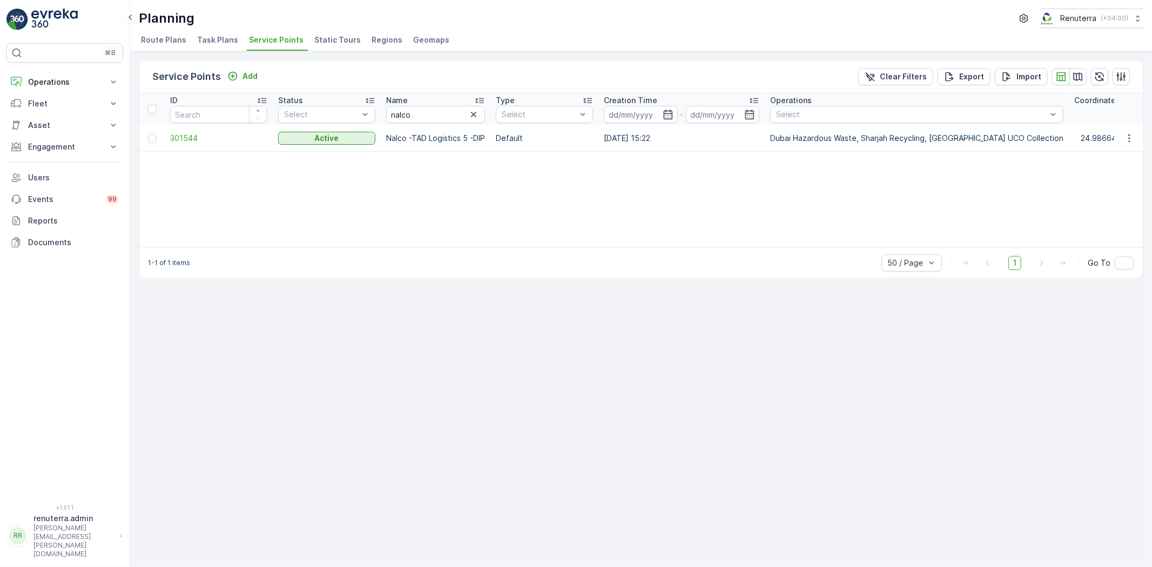
click at [187, 129] on td "301544" at bounding box center [219, 138] width 108 height 26
click at [190, 138] on span "301544" at bounding box center [218, 138] width 97 height 11
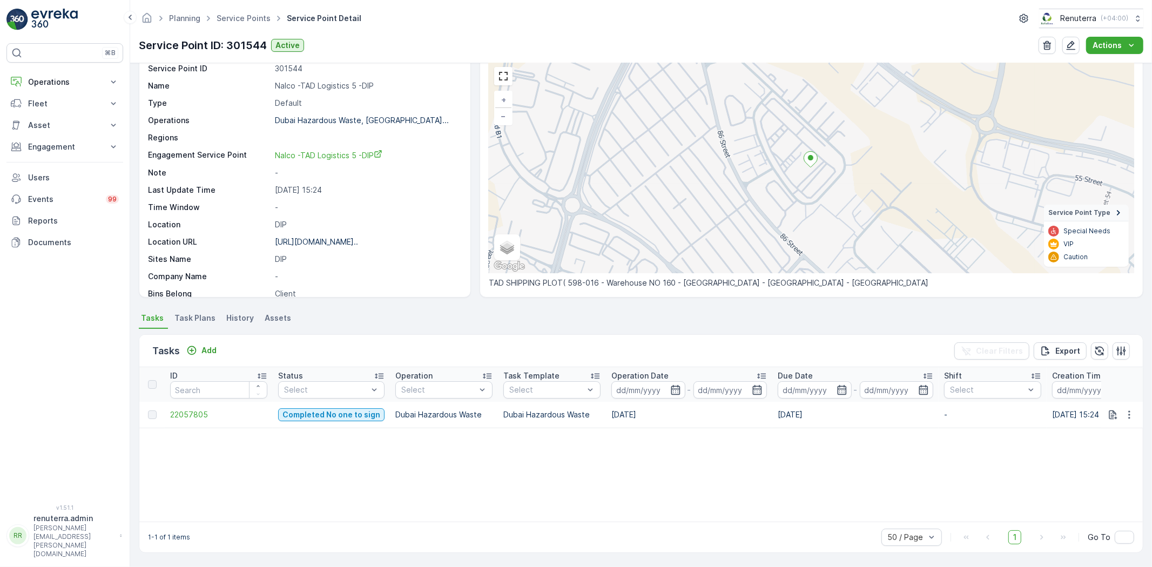
scroll to position [44, 0]
click at [203, 353] on p "Add" at bounding box center [209, 350] width 15 height 11
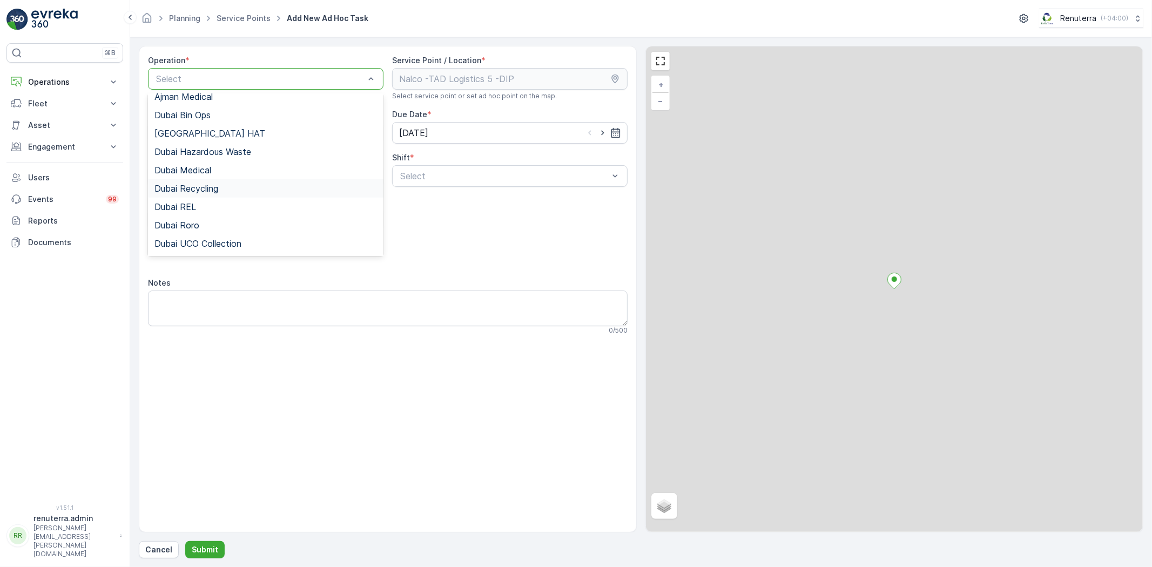
scroll to position [60, 0]
click at [195, 119] on span "Dubai Hazardous Waste" at bounding box center [203, 119] width 97 height 10
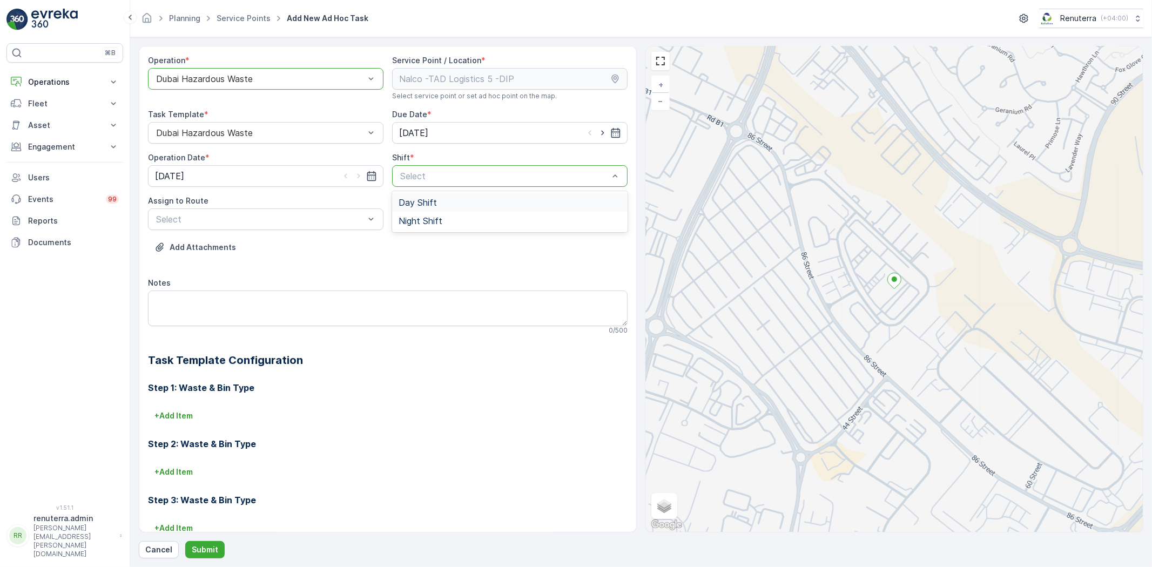
click at [410, 200] on span "Day Shift" at bounding box center [418, 203] width 38 height 10
click at [336, 211] on div "Select" at bounding box center [266, 220] width 236 height 22
click at [311, 252] on div "DHAZ101 (Upcoming) - W35771 DXB" at bounding box center [266, 246] width 236 height 18
click at [204, 554] on p "Submit" at bounding box center [205, 550] width 26 height 11
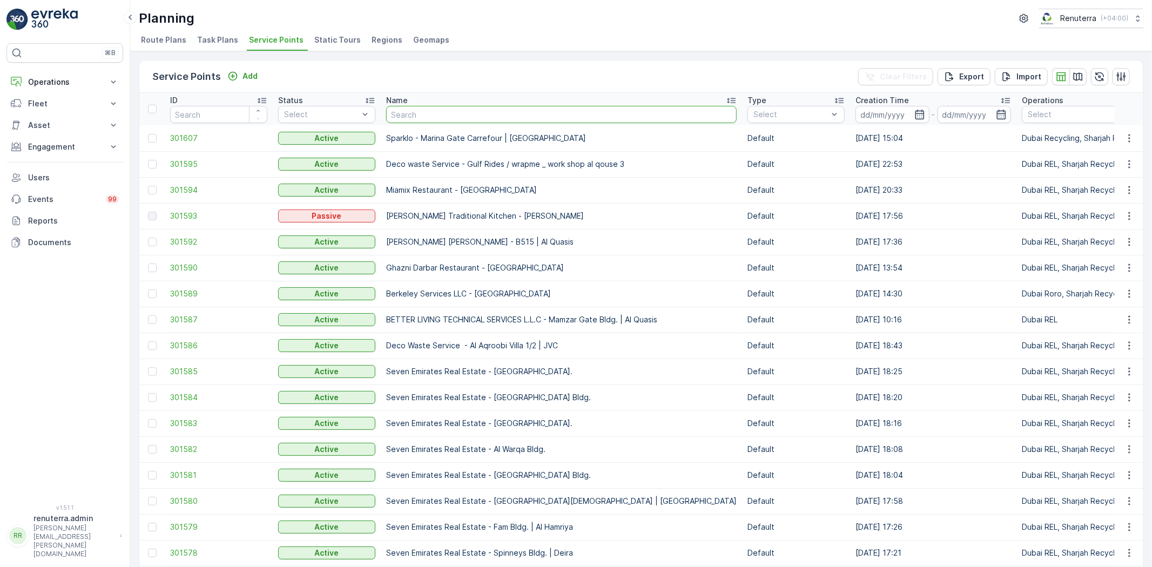
click at [410, 111] on input "text" at bounding box center [561, 114] width 351 height 17
type input "Nalco"
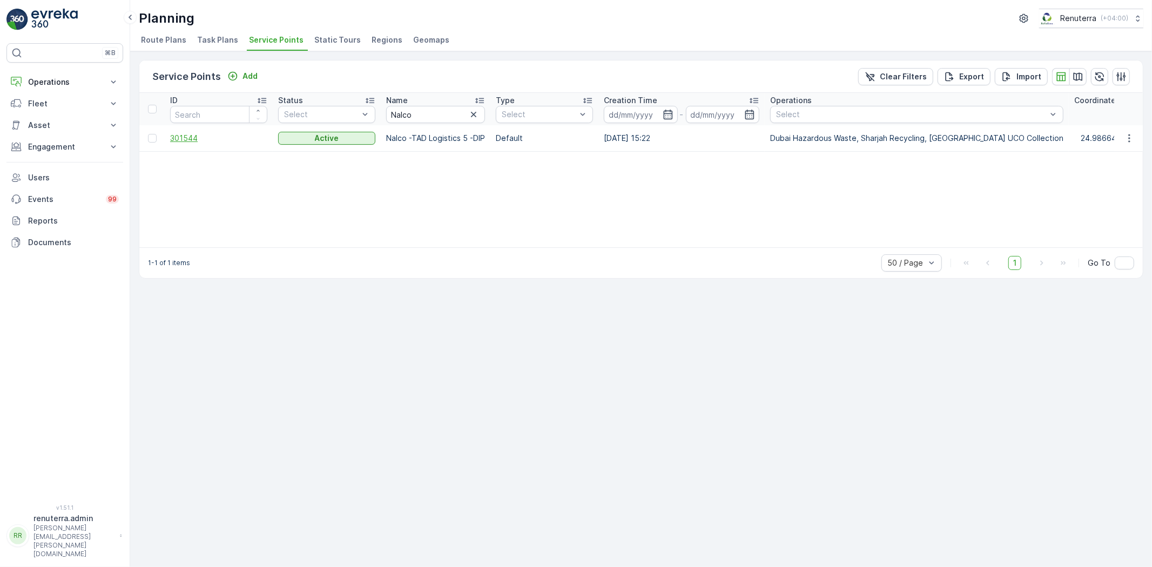
drag, startPoint x: 168, startPoint y: 134, endPoint x: 182, endPoint y: 141, distance: 15.7
click at [168, 134] on td "301544" at bounding box center [219, 138] width 108 height 26
click at [184, 142] on span "301544" at bounding box center [218, 138] width 97 height 11
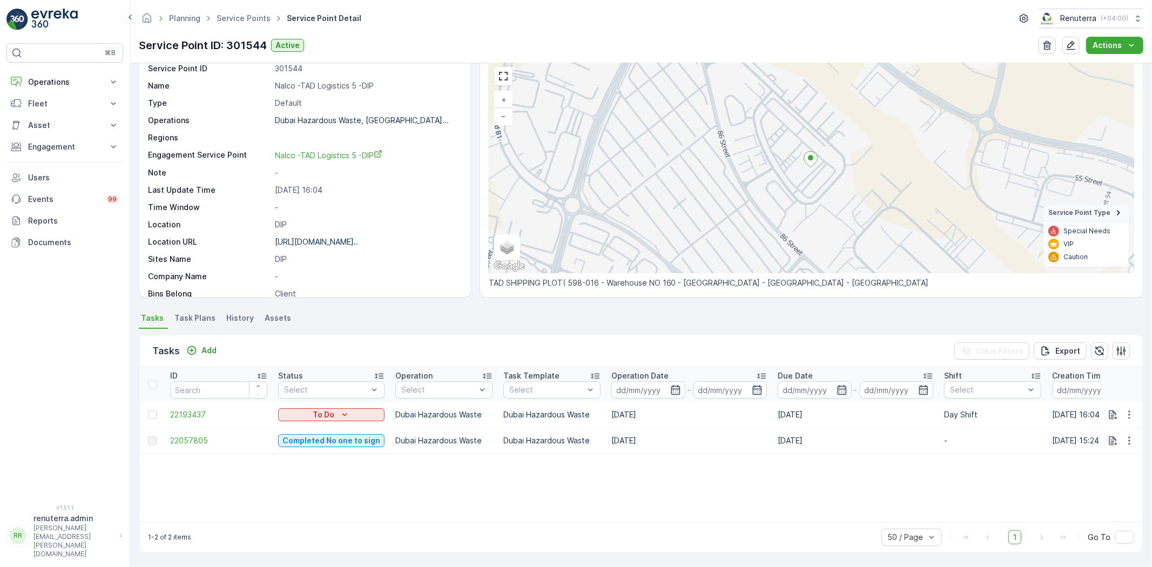
scroll to position [44, 0]
click at [179, 413] on span "22193437" at bounding box center [218, 415] width 97 height 11
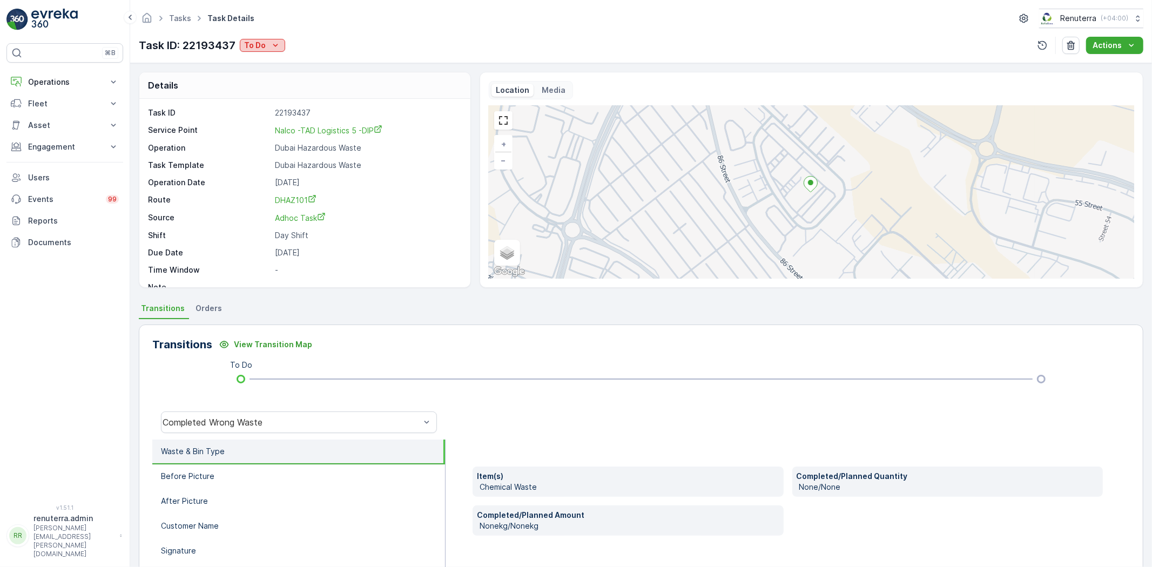
click at [274, 42] on icon "To Do" at bounding box center [275, 45] width 11 height 11
click at [293, 84] on div "Completed No one to sign" at bounding box center [299, 91] width 112 height 15
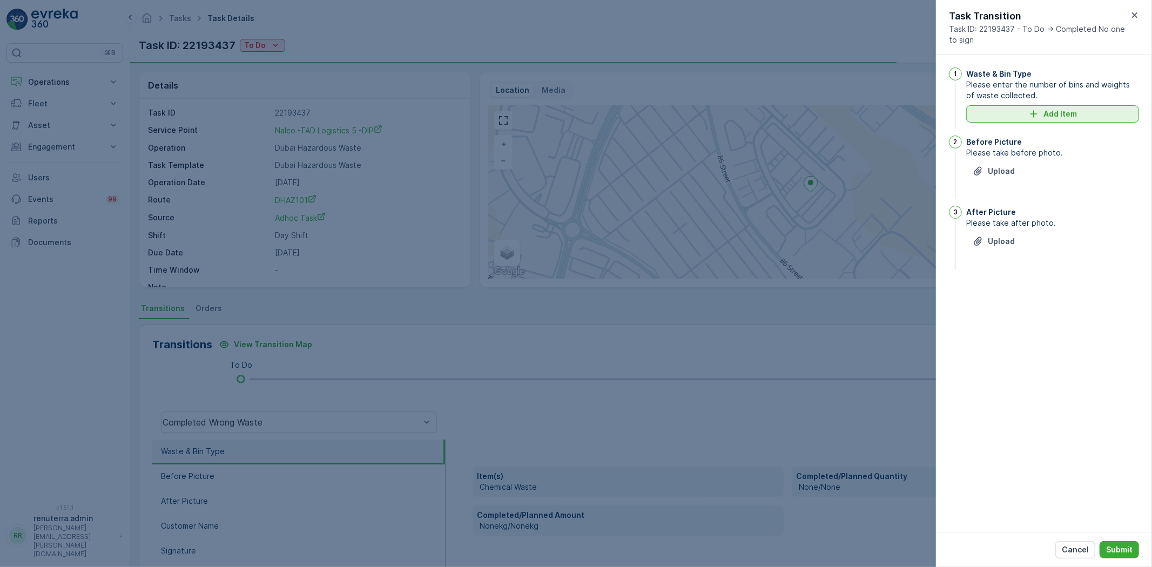
click at [1103, 109] on button "Add Item" at bounding box center [1053, 113] width 173 height 17
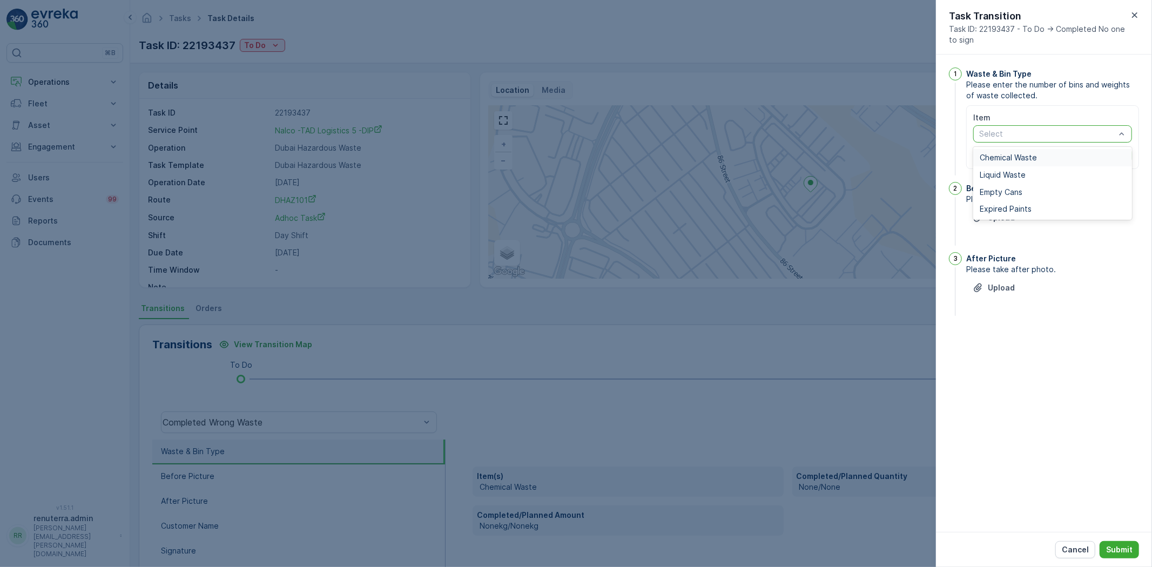
click at [1011, 148] on div "Chemical Waste Liquid Waste Empty Cans Expired Paints" at bounding box center [1053, 183] width 159 height 73
click at [1001, 171] on span "Liquid Waste" at bounding box center [1003, 175] width 46 height 9
click at [990, 139] on div "Liquid Waste" at bounding box center [1053, 133] width 159 height 17
click at [1001, 165] on div "Chemical Waste" at bounding box center [1053, 157] width 159 height 17
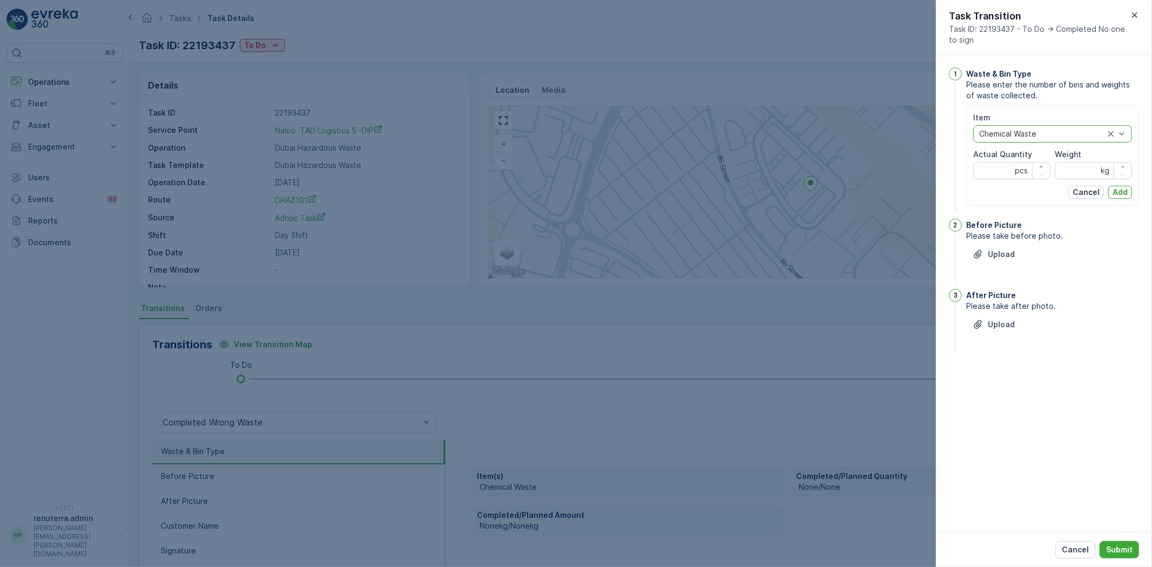
click at [991, 163] on Quantity "Actual Quantity" at bounding box center [1012, 170] width 77 height 17
type Quantity "1"
click at [1091, 166] on input "Weight" at bounding box center [1093, 170] width 77 height 17
type input "5"
click at [1124, 200] on div "Item option Chemical Waste, selected. Chemical Waste Actual Quantity 1 pcs Weig…" at bounding box center [1053, 155] width 173 height 100
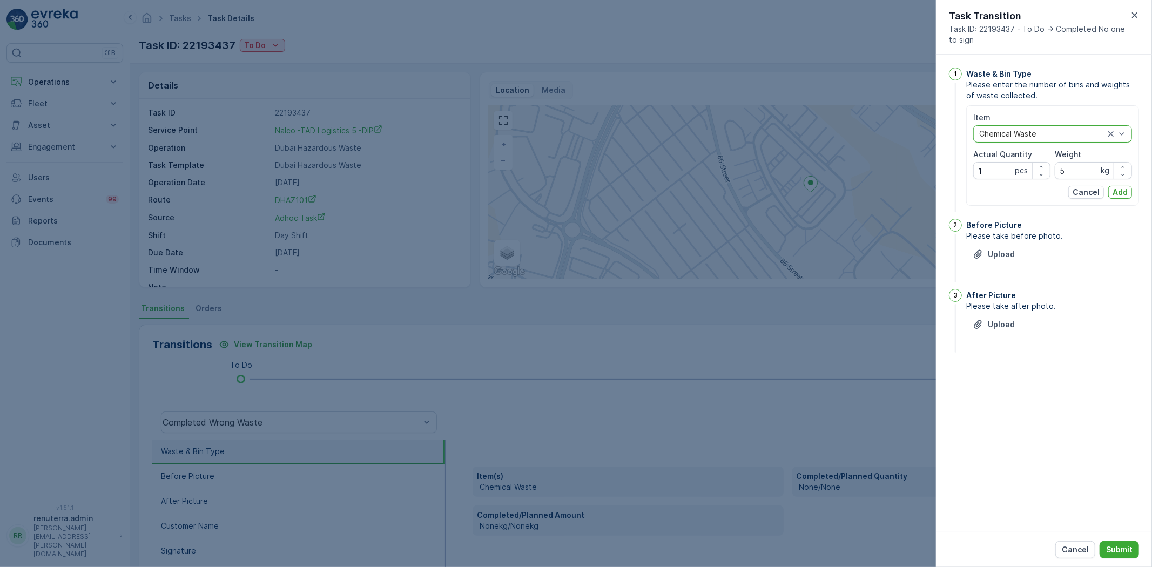
click at [1120, 198] on button "Add" at bounding box center [1121, 192] width 24 height 13
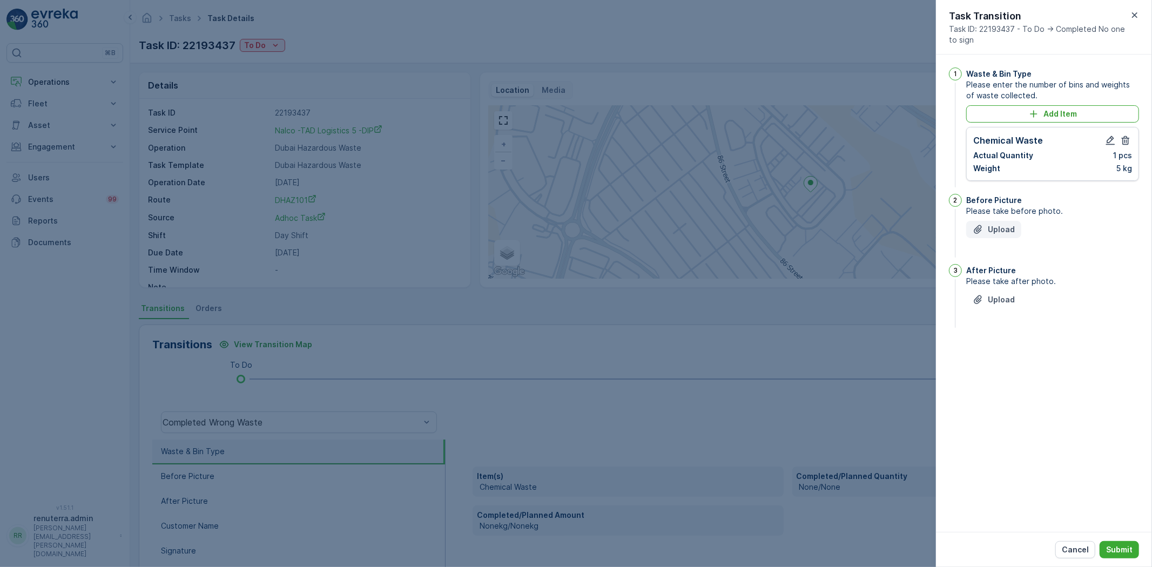
click at [1001, 223] on button "Upload" at bounding box center [994, 229] width 55 height 17
click at [996, 305] on div "Before Picture Please take before photo. Upload WhatsApp Image 202...15.jpeg" at bounding box center [1053, 254] width 173 height 120
click at [1003, 350] on p "Upload" at bounding box center [1001, 353] width 27 height 11
click at [1121, 550] on p "Submit" at bounding box center [1120, 550] width 26 height 11
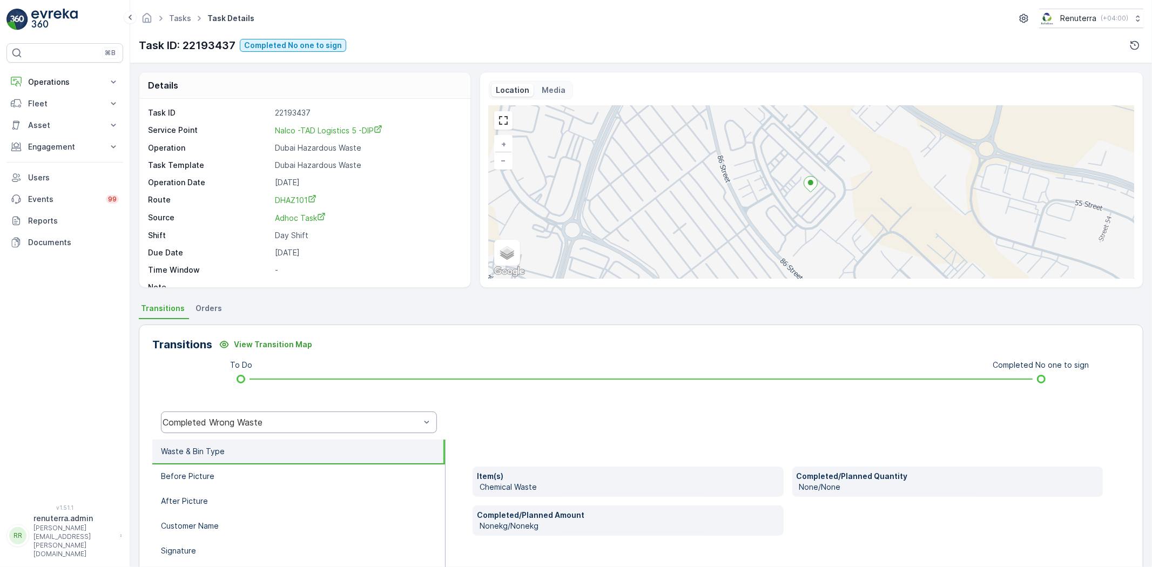
click at [261, 427] on div "Completed Wrong Waste" at bounding box center [299, 423] width 276 height 22
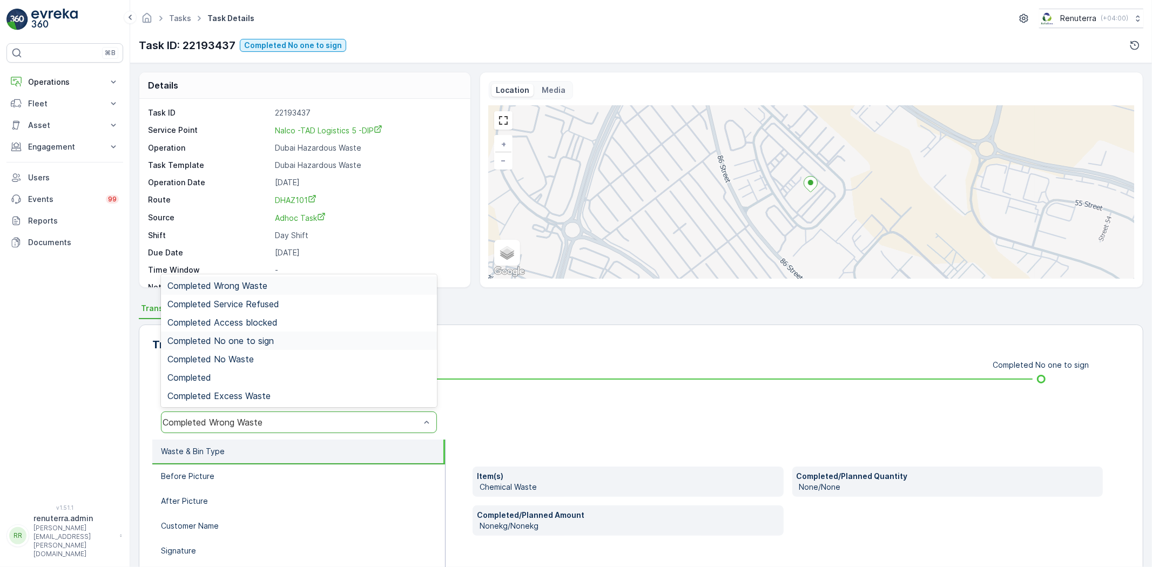
click at [250, 337] on span "Completed No one to sign" at bounding box center [220, 341] width 106 height 10
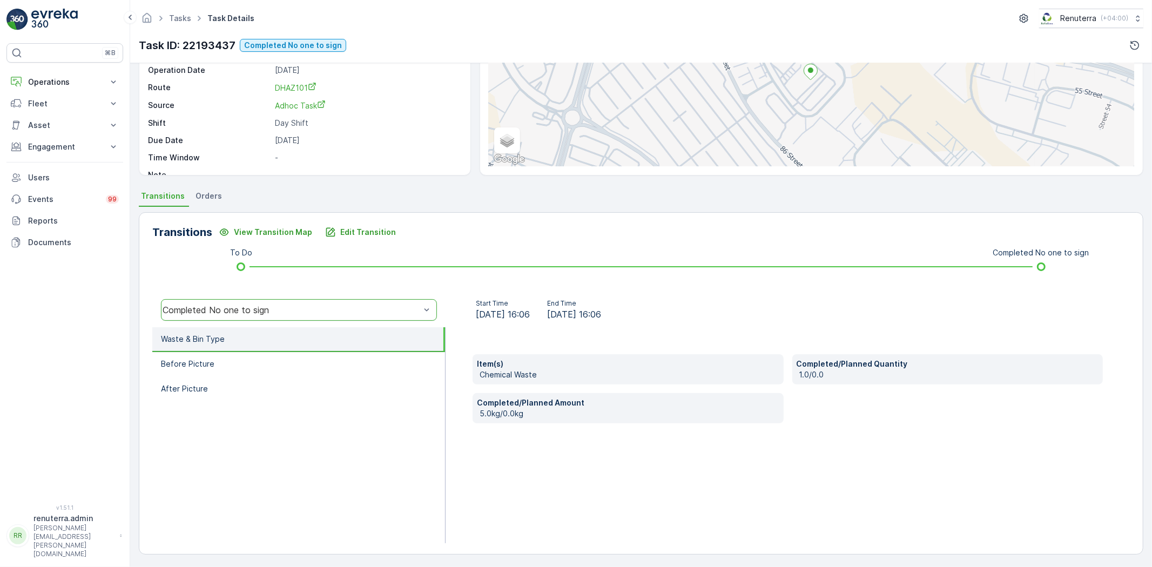
scroll to position [113, 0]
click at [255, 362] on li "Before Picture" at bounding box center [298, 363] width 293 height 25
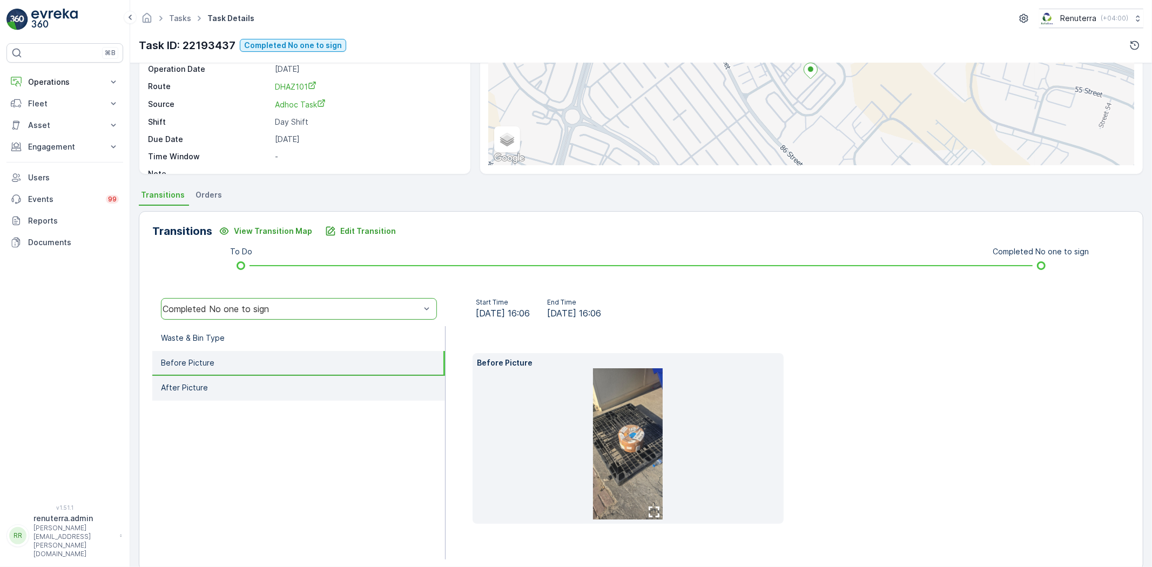
click at [261, 384] on li "After Picture" at bounding box center [298, 388] width 293 height 25
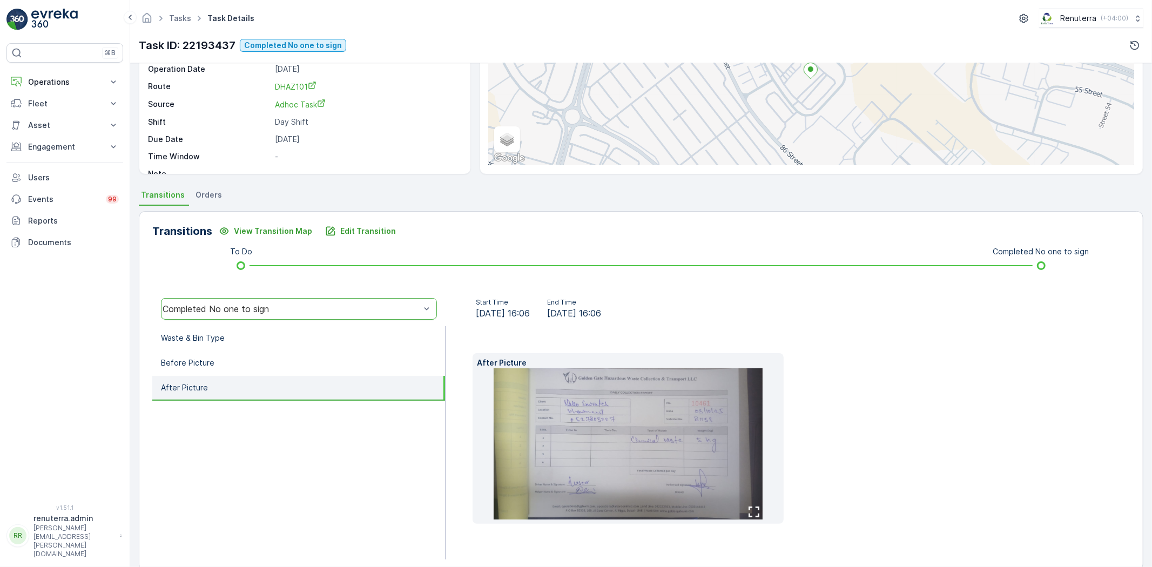
click at [632, 484] on img at bounding box center [628, 443] width 269 height 151
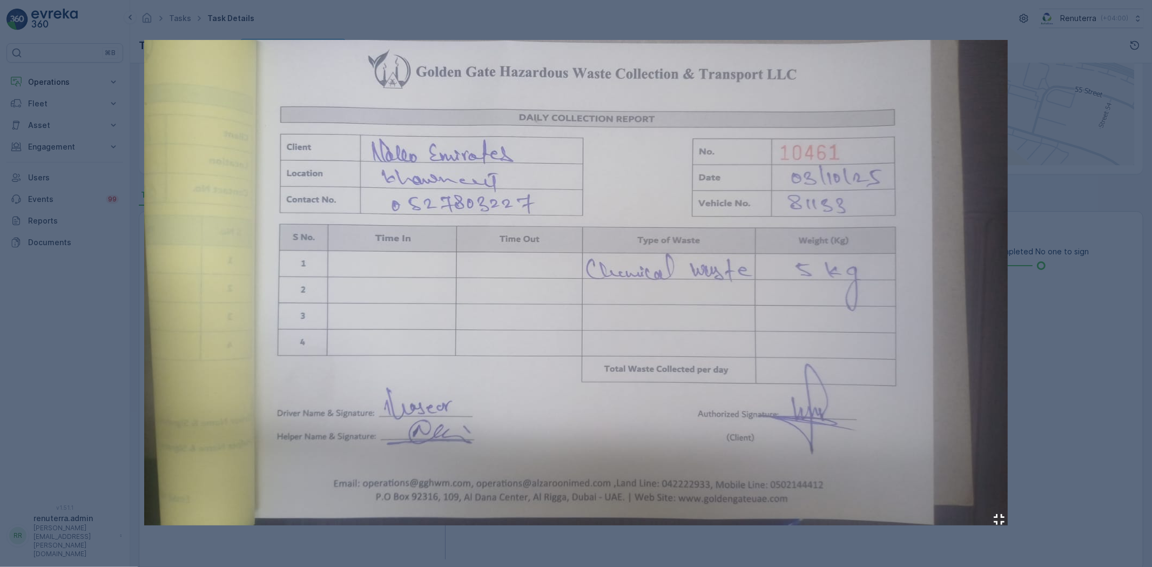
click at [1136, 448] on div at bounding box center [576, 283] width 1152 height 567
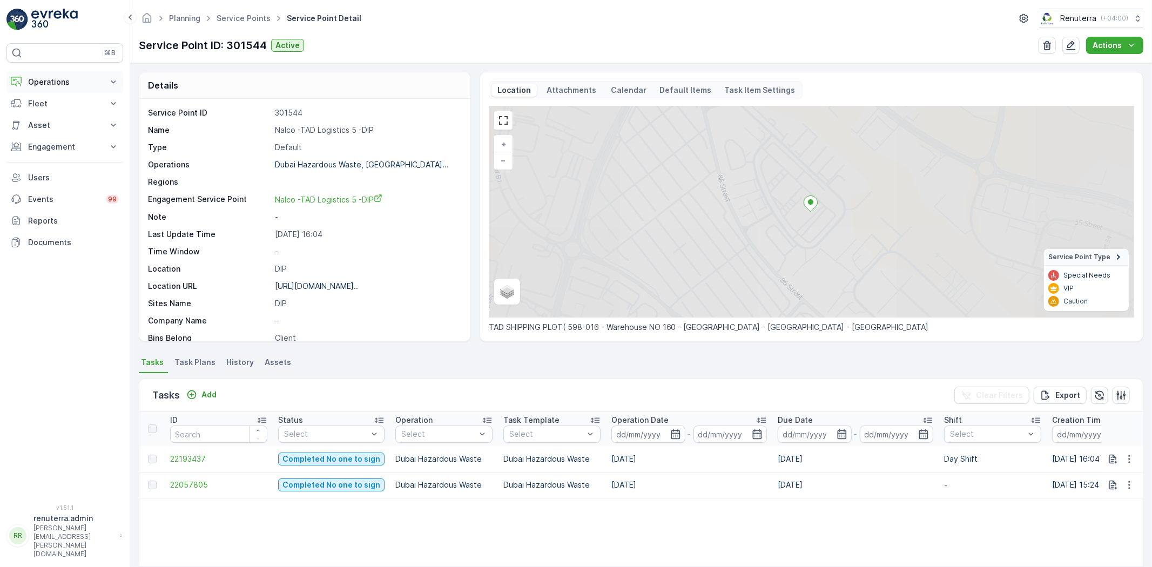
click at [66, 90] on button "Operations" at bounding box center [64, 82] width 117 height 22
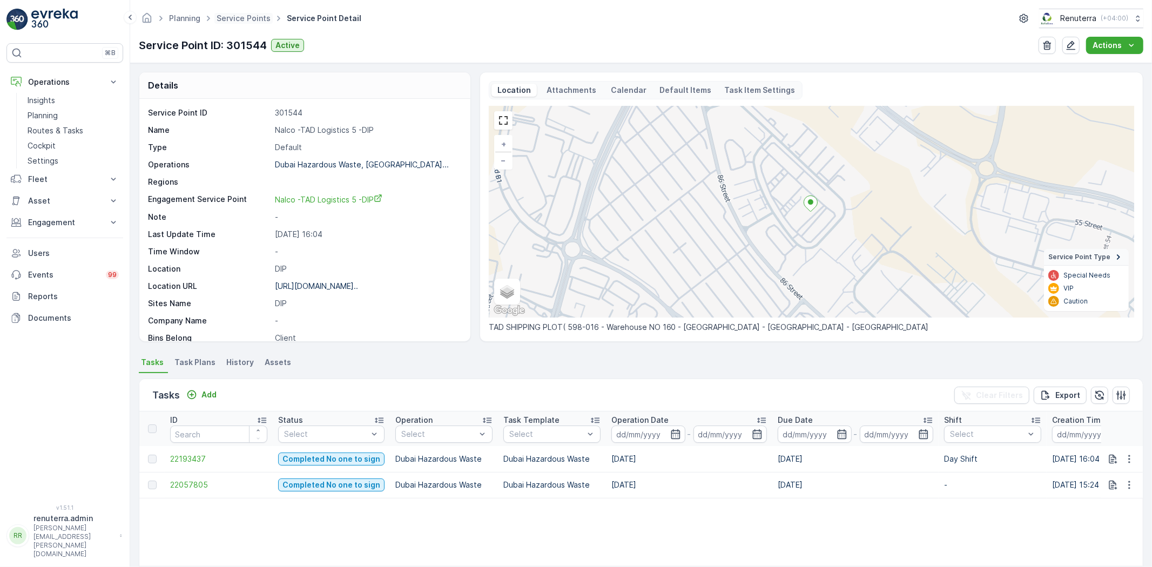
click at [249, 23] on ul "Service Points" at bounding box center [250, 19] width 70 height 16
click at [247, 22] on span "Service Points" at bounding box center [244, 18] width 58 height 11
click at [246, 16] on link "Service Points" at bounding box center [244, 18] width 54 height 9
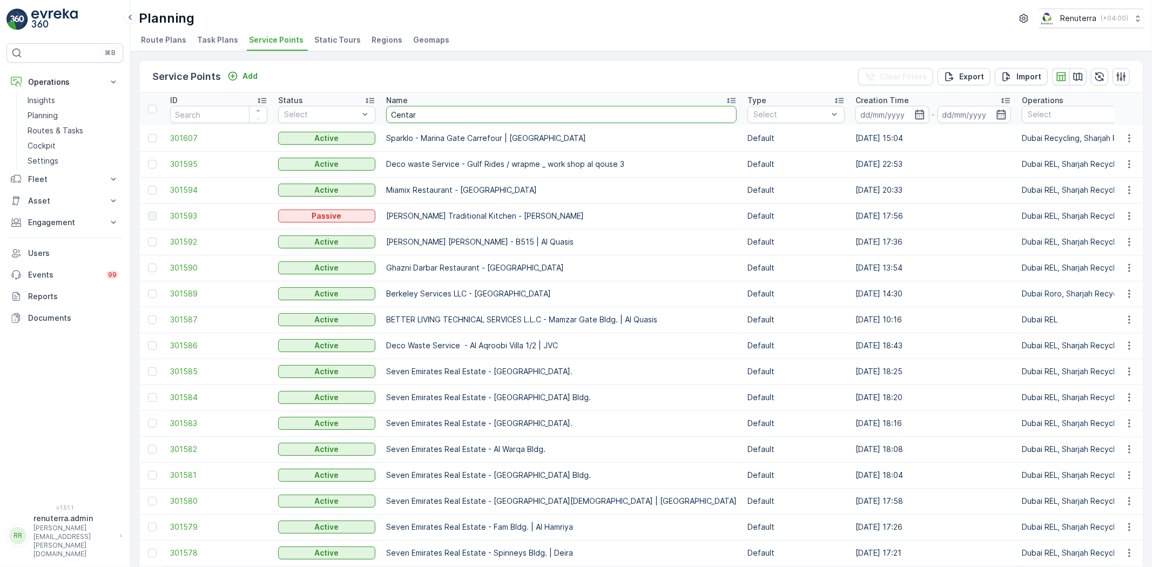
type input "Centara"
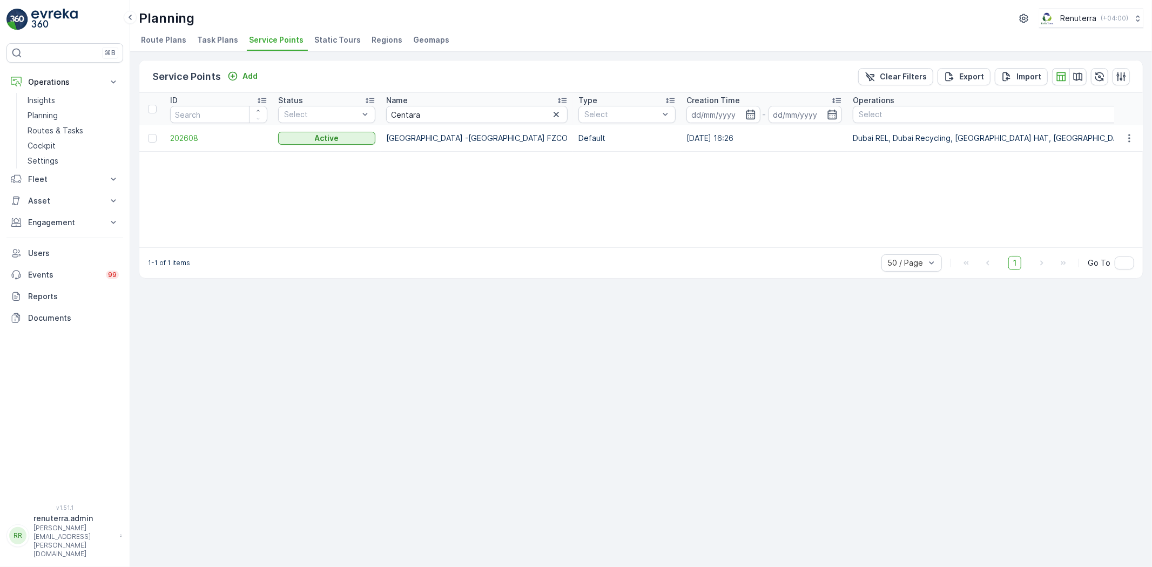
click at [185, 127] on td "202608" at bounding box center [219, 138] width 108 height 26
click at [185, 133] on span "202608" at bounding box center [218, 138] width 97 height 11
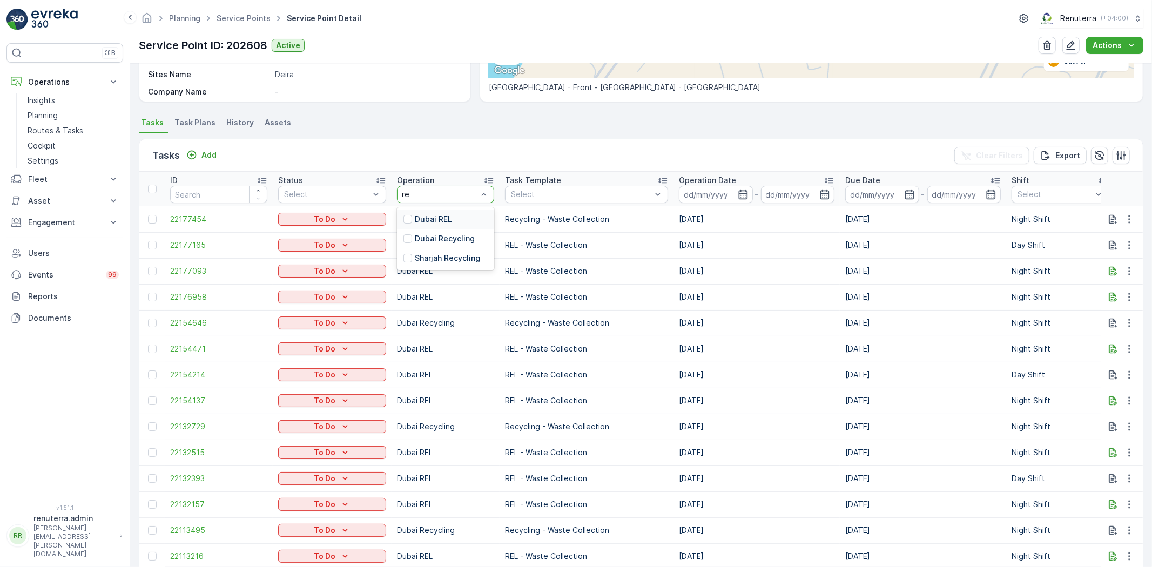
type input "rel"
click at [433, 222] on p "Dubai REL" at bounding box center [433, 219] width 37 height 11
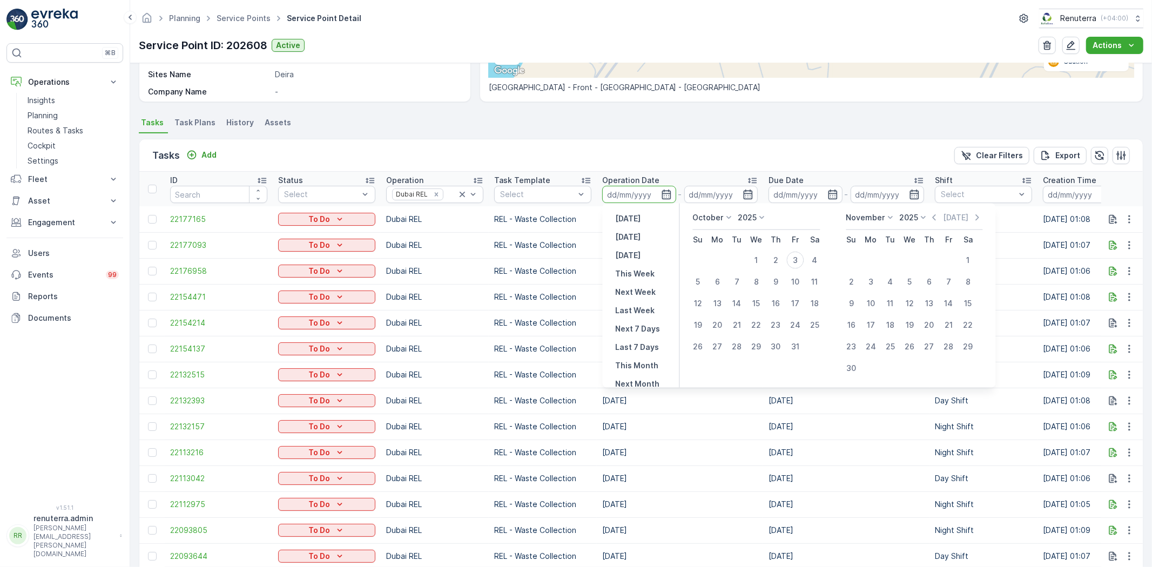
click at [672, 193] on div at bounding box center [639, 194] width 74 height 17
click at [933, 213] on icon "button" at bounding box center [934, 217] width 11 height 11
click at [723, 260] on div "1" at bounding box center [717, 260] width 17 height 17
type input "01.09.2025"
click at [743, 347] on div "30" at bounding box center [737, 346] width 17 height 17
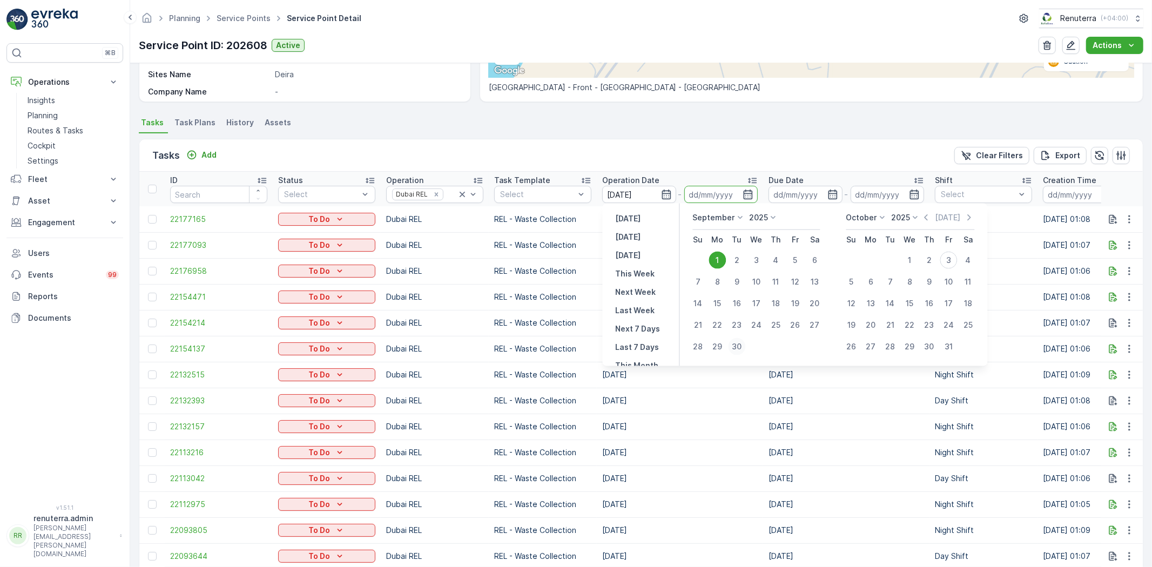
type input "30.09.2025"
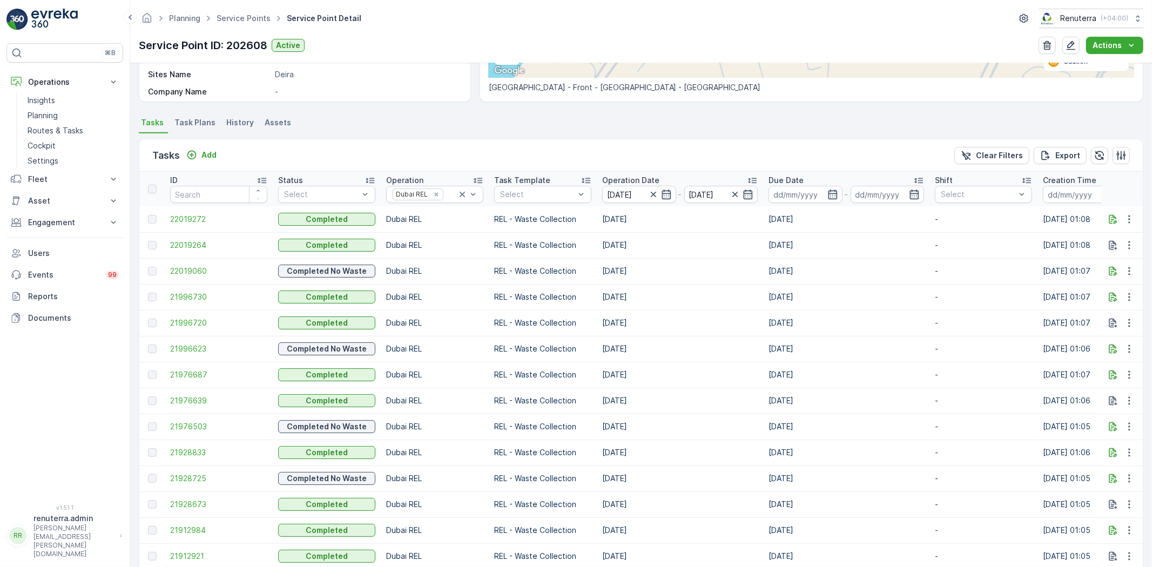
click at [622, 173] on th "Operation Date 01.09.2025 - 30.09.2025" at bounding box center [680, 189] width 166 height 35
click at [620, 176] on p "Operation Date" at bounding box center [630, 180] width 57 height 11
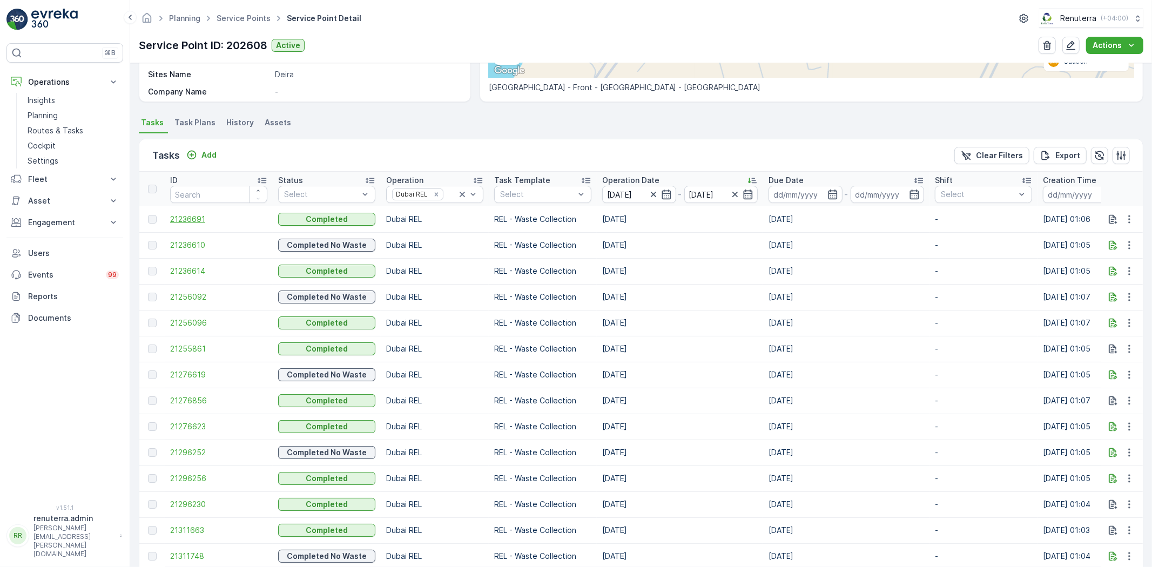
click at [184, 222] on span "21236691" at bounding box center [218, 219] width 97 height 11
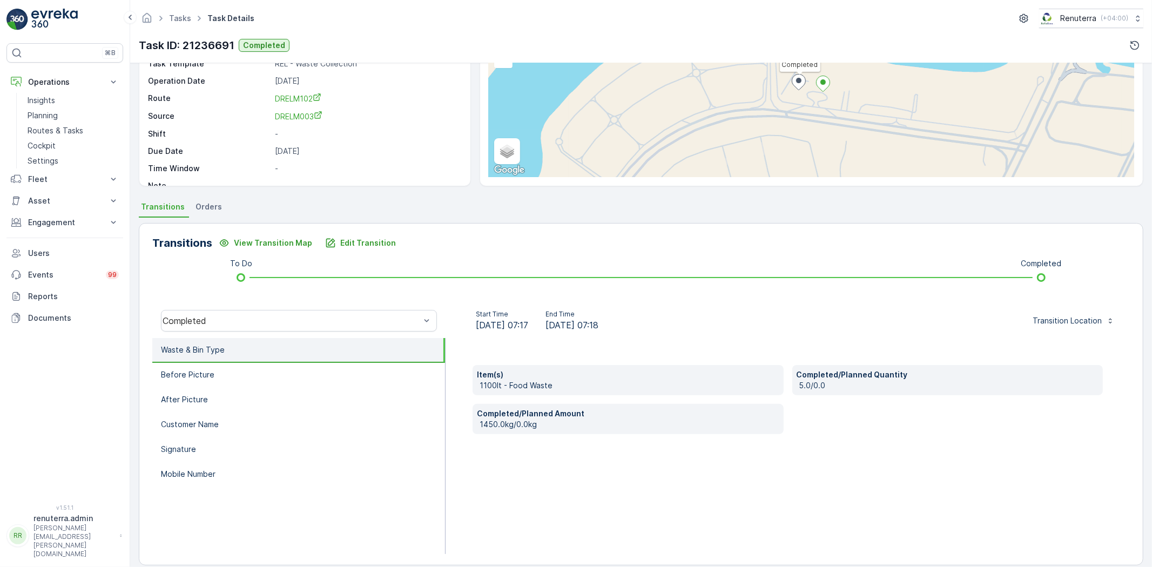
scroll to position [113, 0]
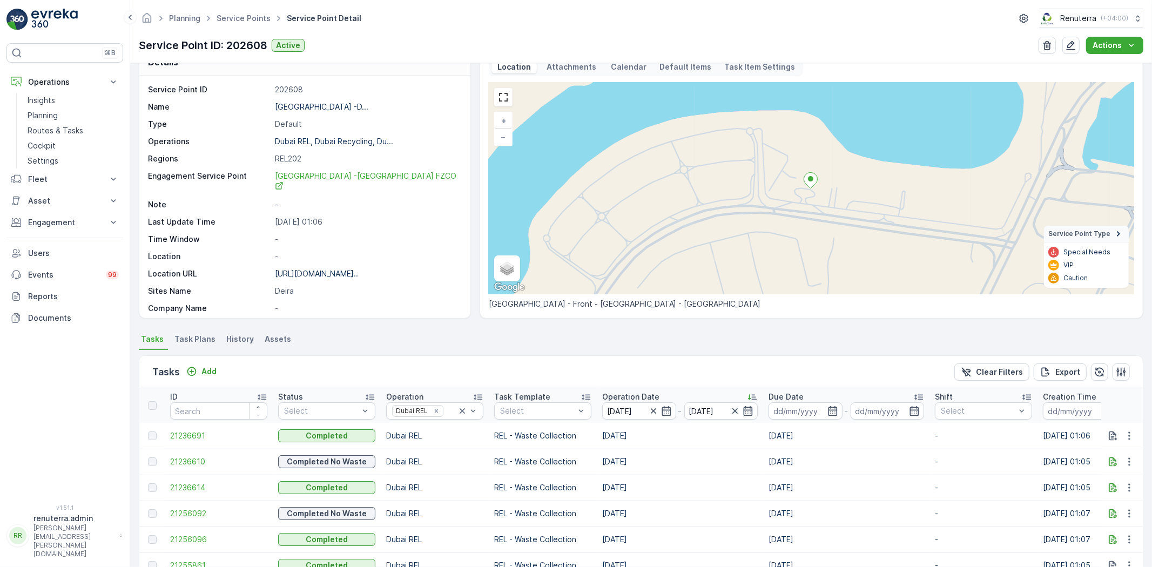
scroll to position [60, 0]
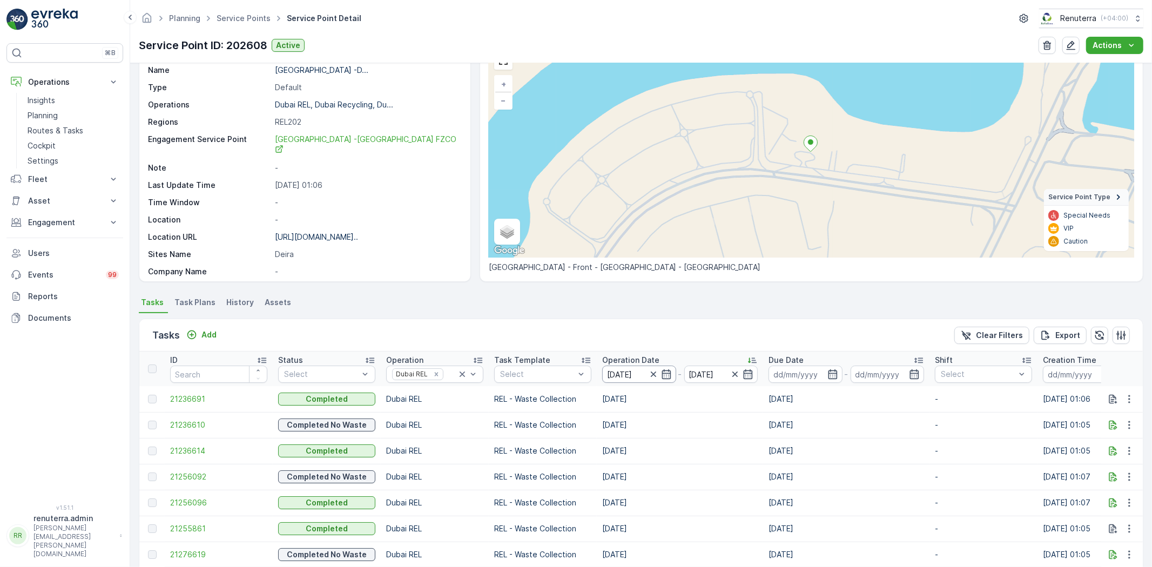
click at [619, 375] on input "01.09.2025" at bounding box center [639, 374] width 74 height 17
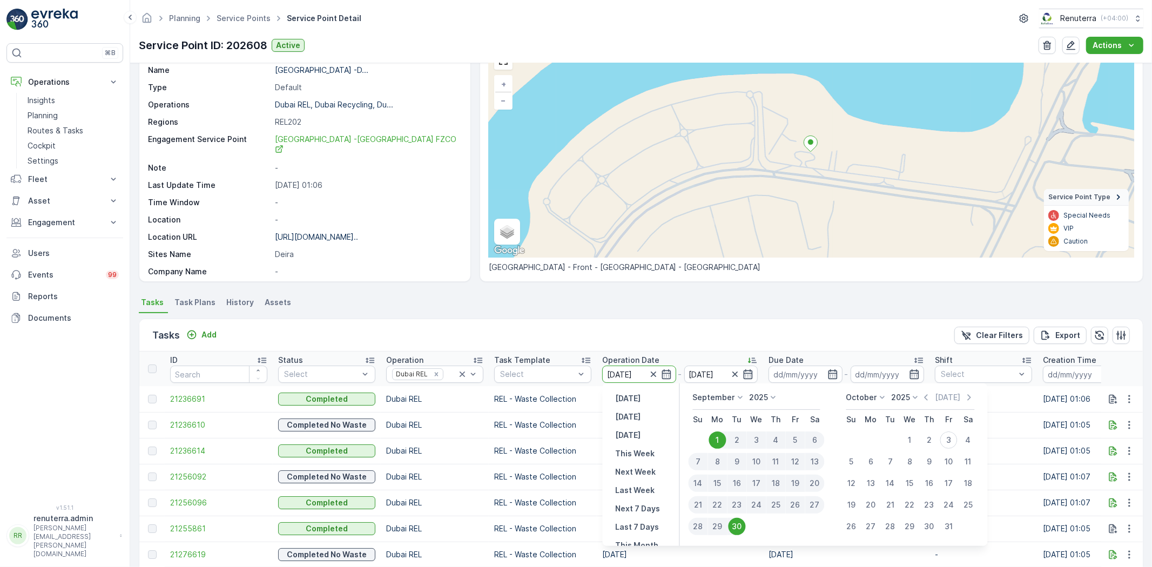
click at [739, 439] on div "2" at bounding box center [737, 440] width 19 height 17
type input "02.09.2025"
click at [739, 439] on div "2" at bounding box center [737, 440] width 19 height 17
type input "02.09.2025"
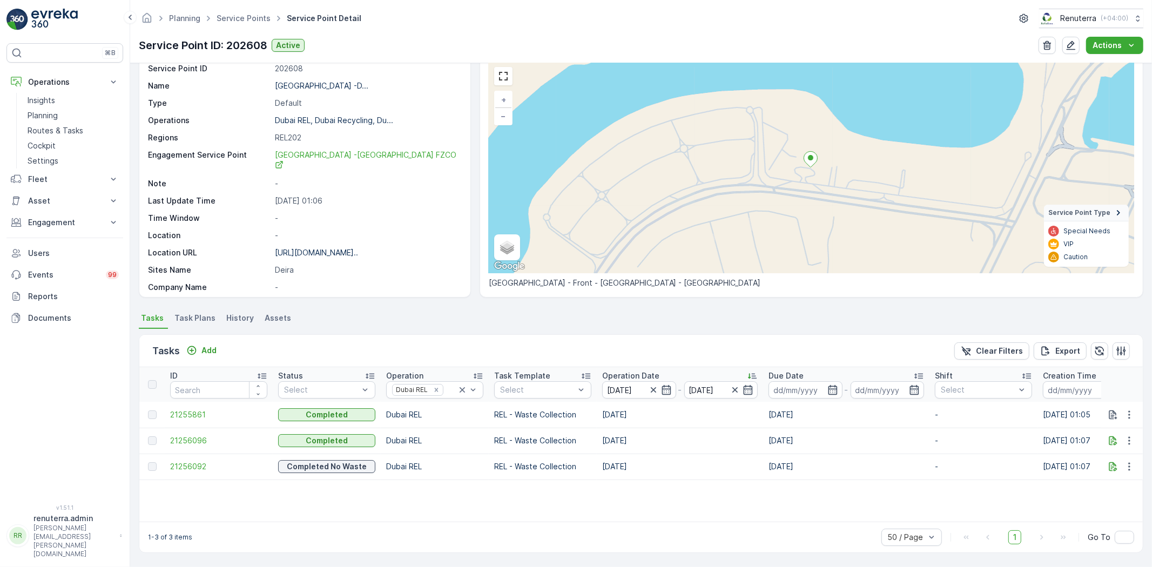
scroll to position [44, 0]
click at [192, 442] on span "21256096" at bounding box center [218, 440] width 97 height 11
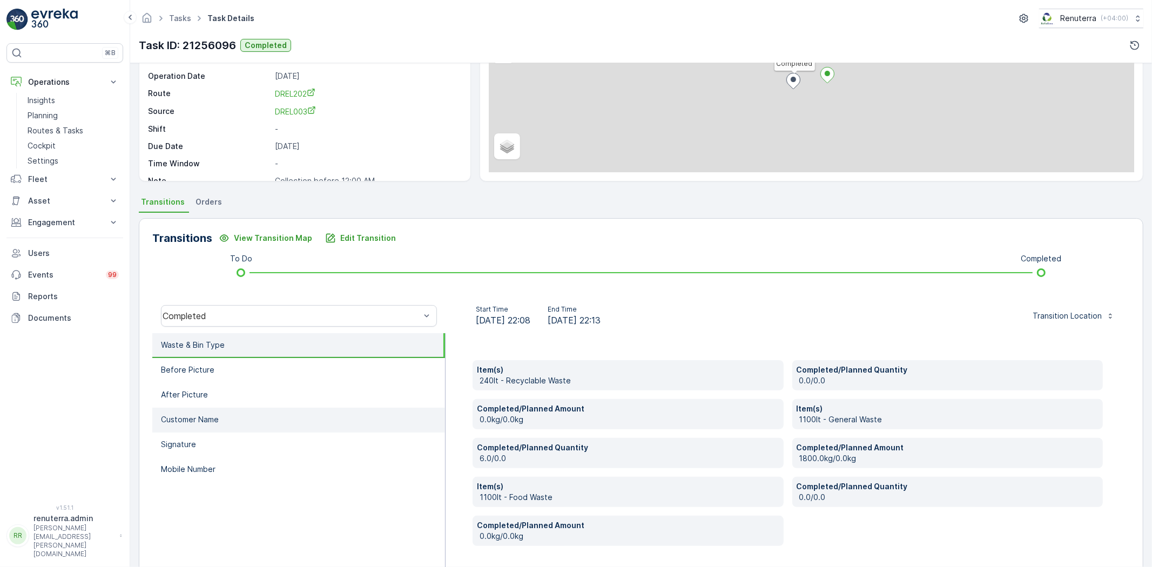
scroll to position [120, 0]
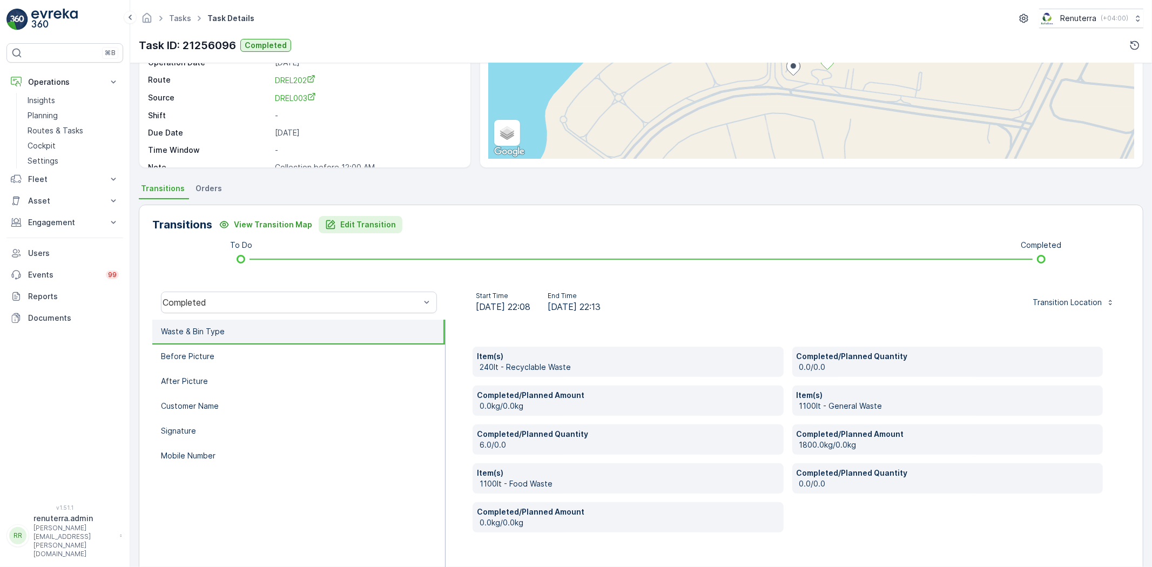
click at [350, 222] on p "Edit Transition" at bounding box center [368, 224] width 56 height 11
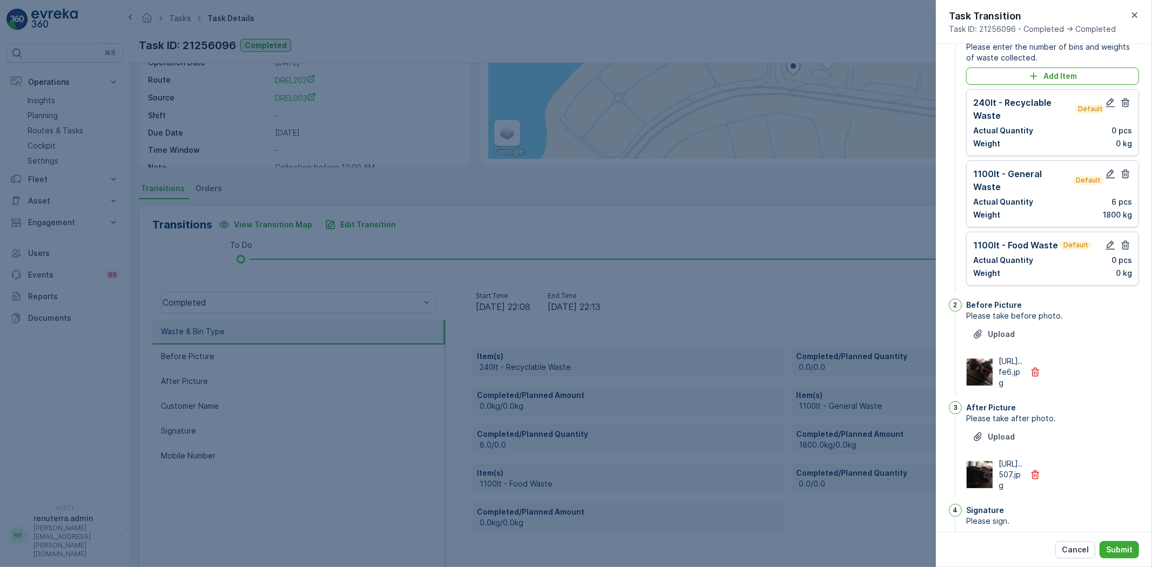
scroll to position [0, 0]
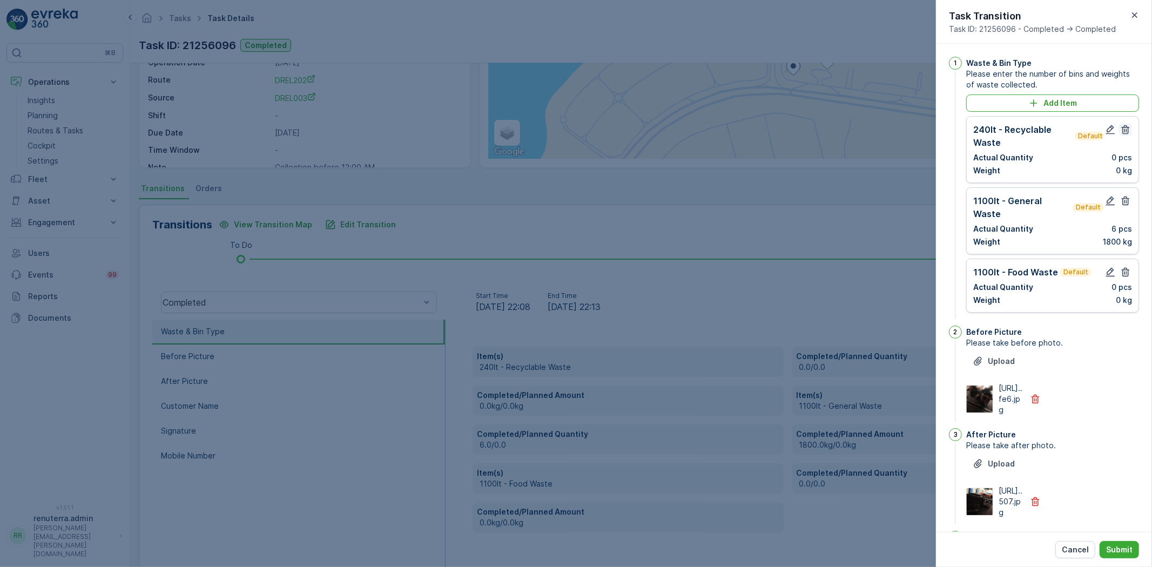
click at [1124, 126] on icon "button" at bounding box center [1126, 129] width 11 height 11
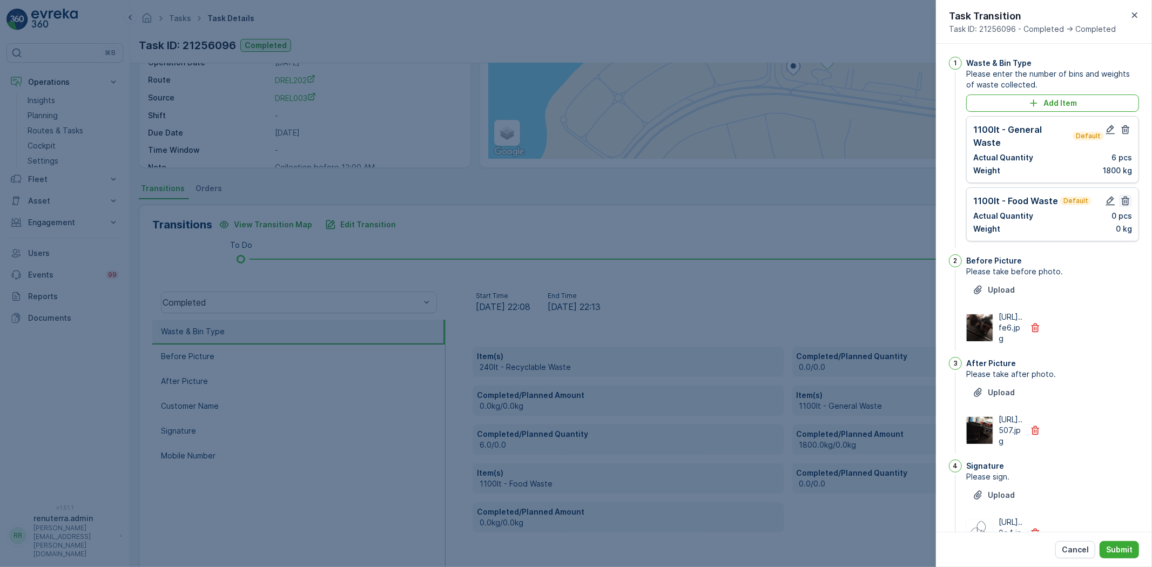
click at [1124, 196] on icon "button" at bounding box center [1126, 201] width 11 height 11
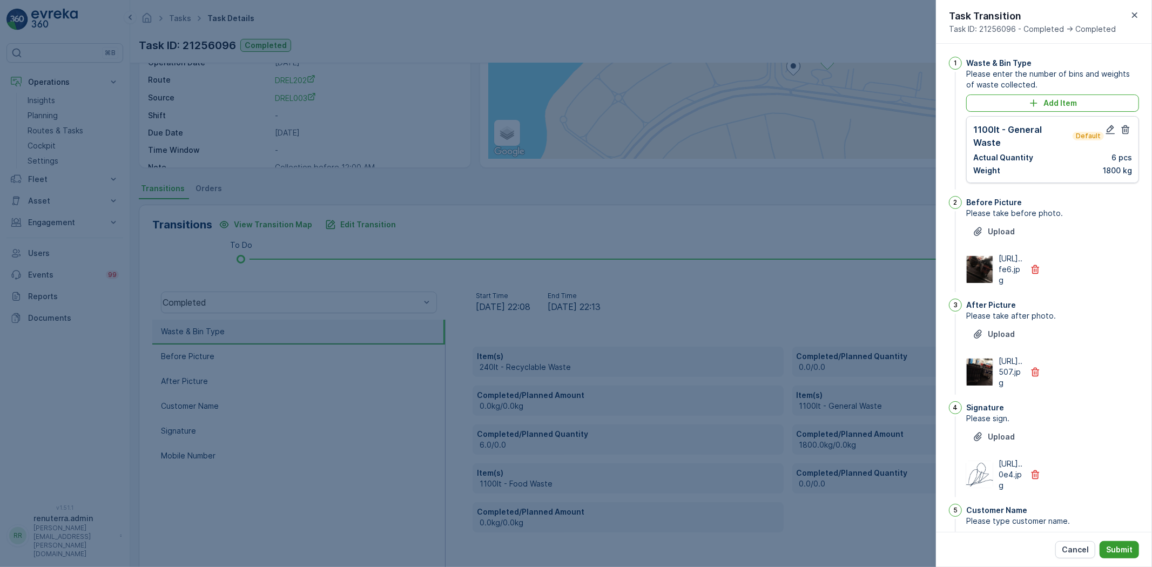
click at [1115, 544] on button "Submit" at bounding box center [1119, 549] width 39 height 17
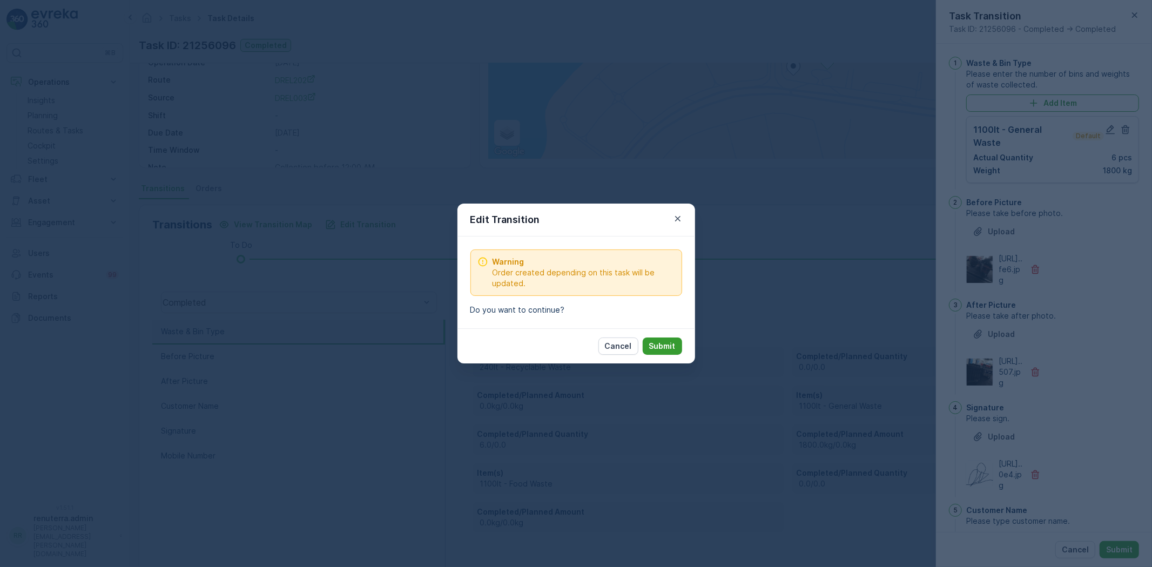
click at [672, 344] on p "Submit" at bounding box center [662, 346] width 26 height 11
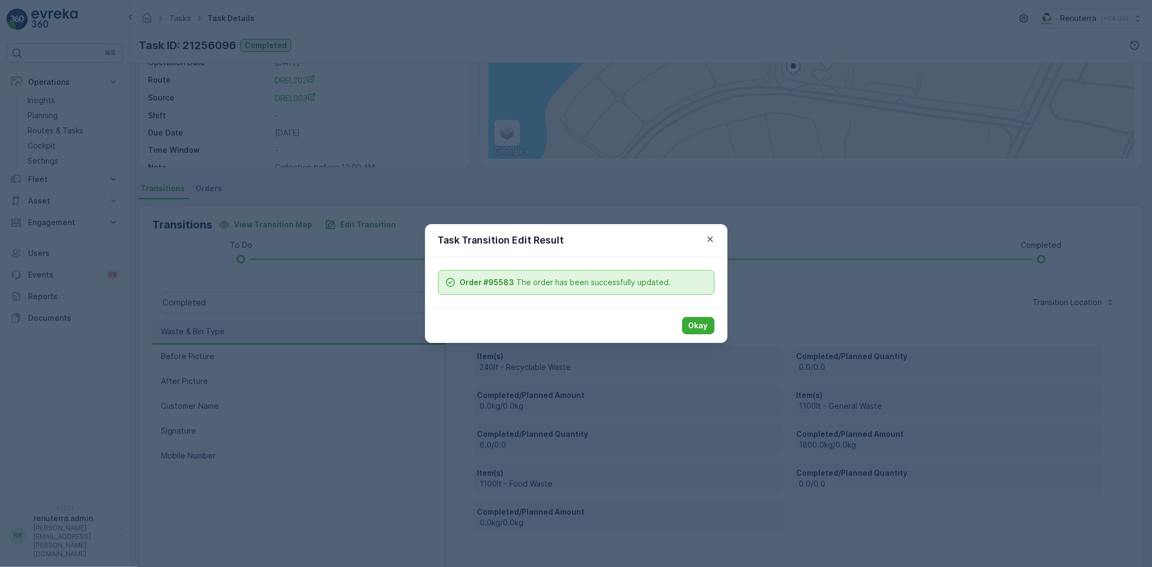
scroll to position [114, 0]
click at [687, 330] on button "Okay" at bounding box center [698, 325] width 32 height 17
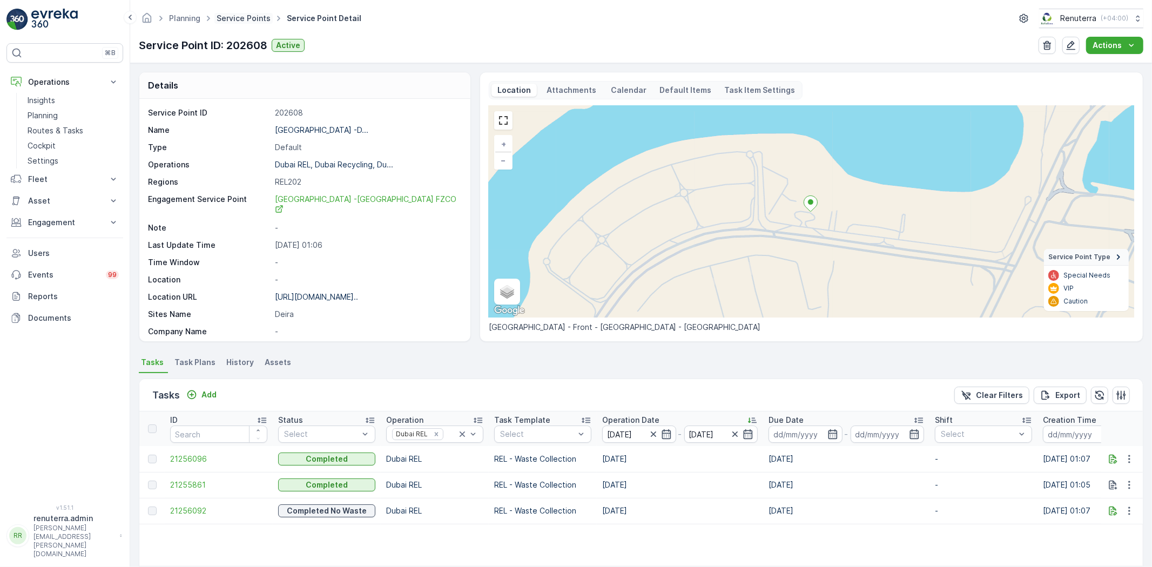
click at [251, 21] on link "Service Points" at bounding box center [244, 18] width 54 height 9
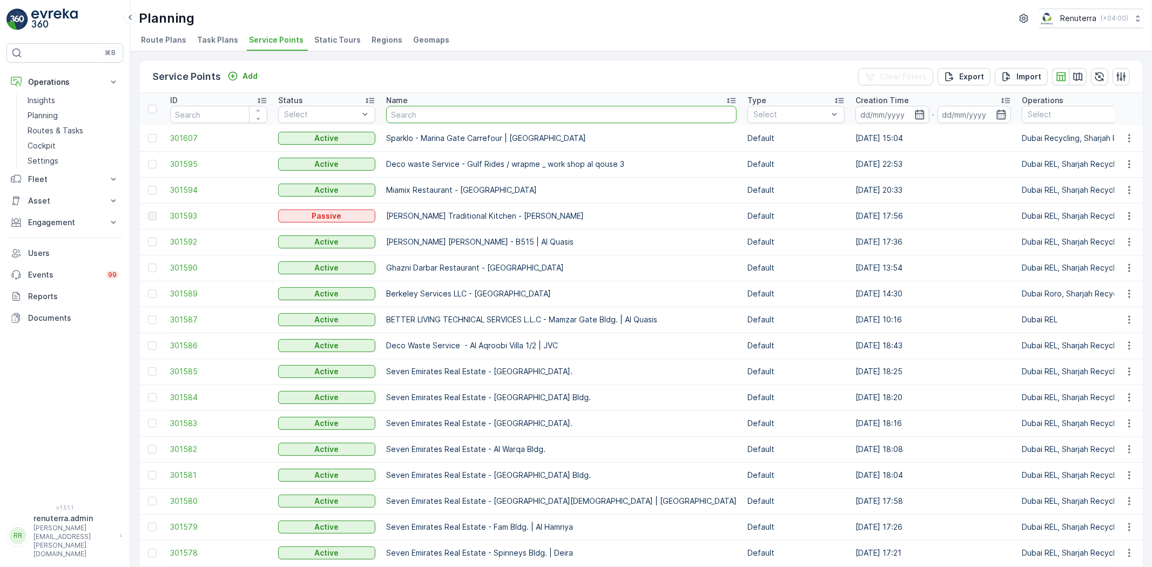
click at [408, 109] on input "text" at bounding box center [561, 114] width 351 height 17
type input "gulf"
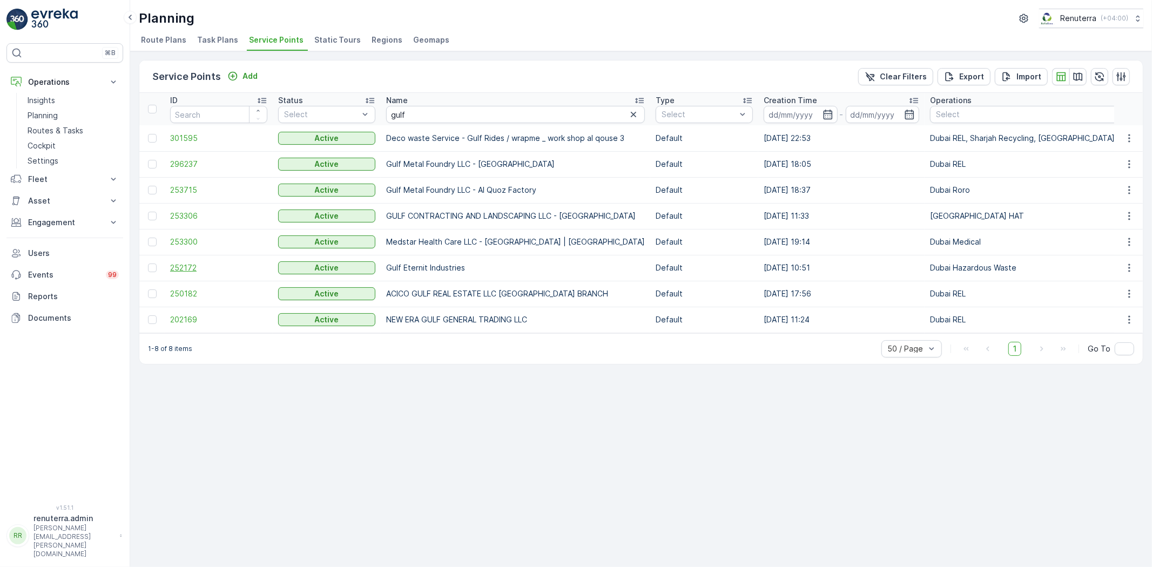
click at [219, 266] on span "252172" at bounding box center [218, 268] width 97 height 11
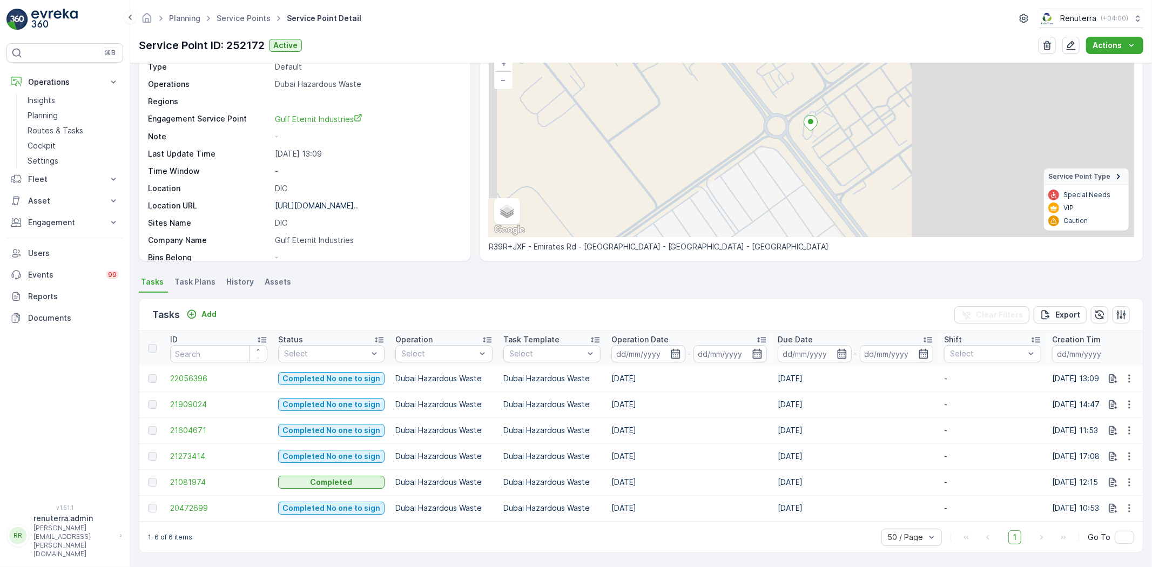
scroll to position [85, 0]
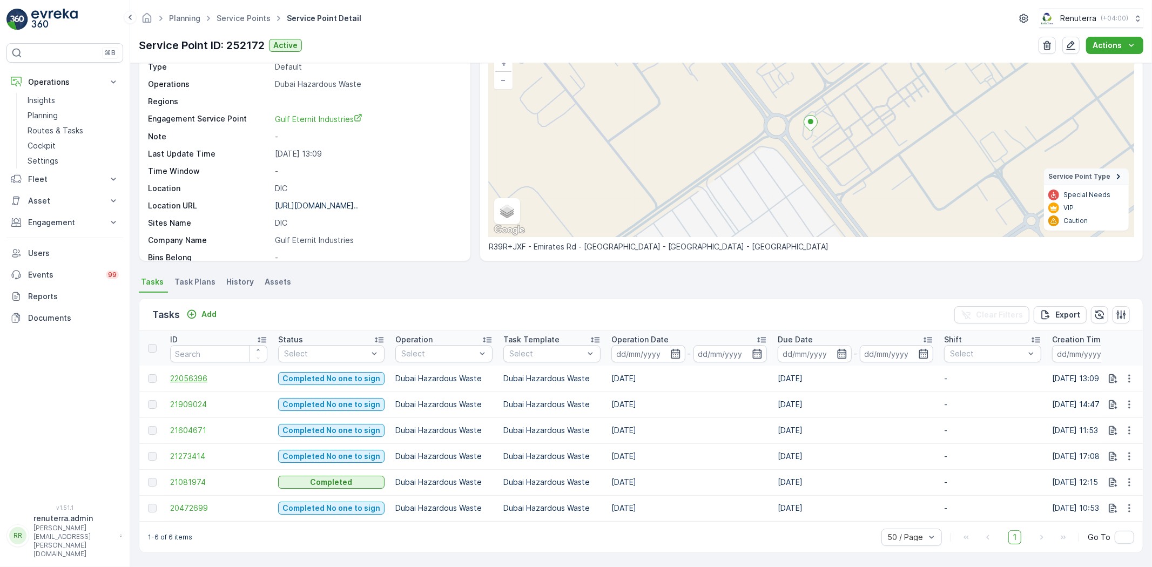
click at [187, 373] on span "22056396" at bounding box center [218, 378] width 97 height 11
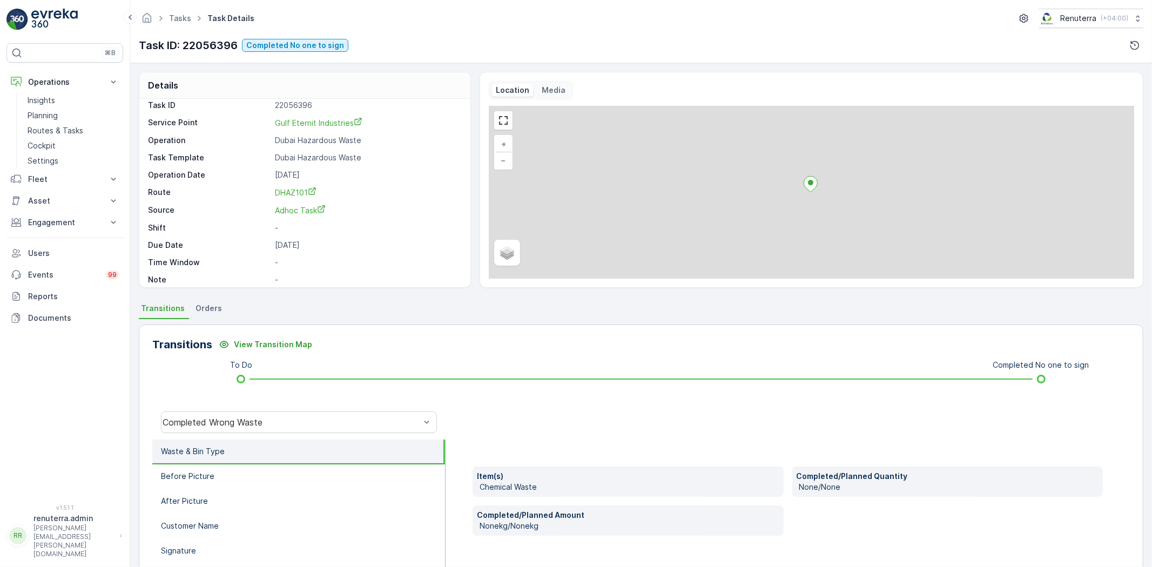
scroll to position [15, 0]
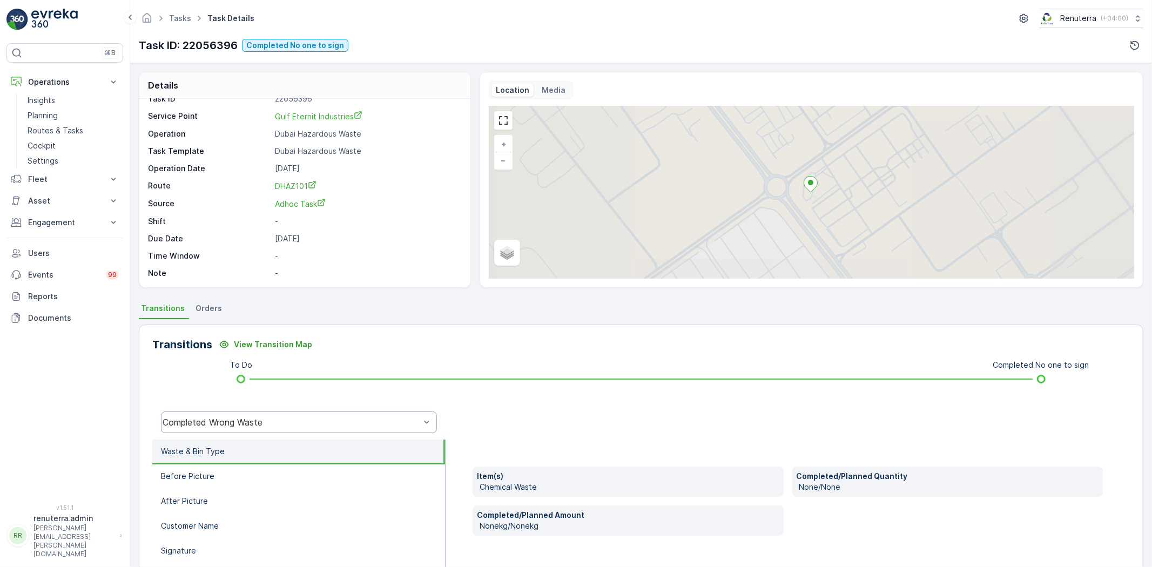
click at [288, 412] on div "Completed Wrong Waste" at bounding box center [299, 423] width 276 height 22
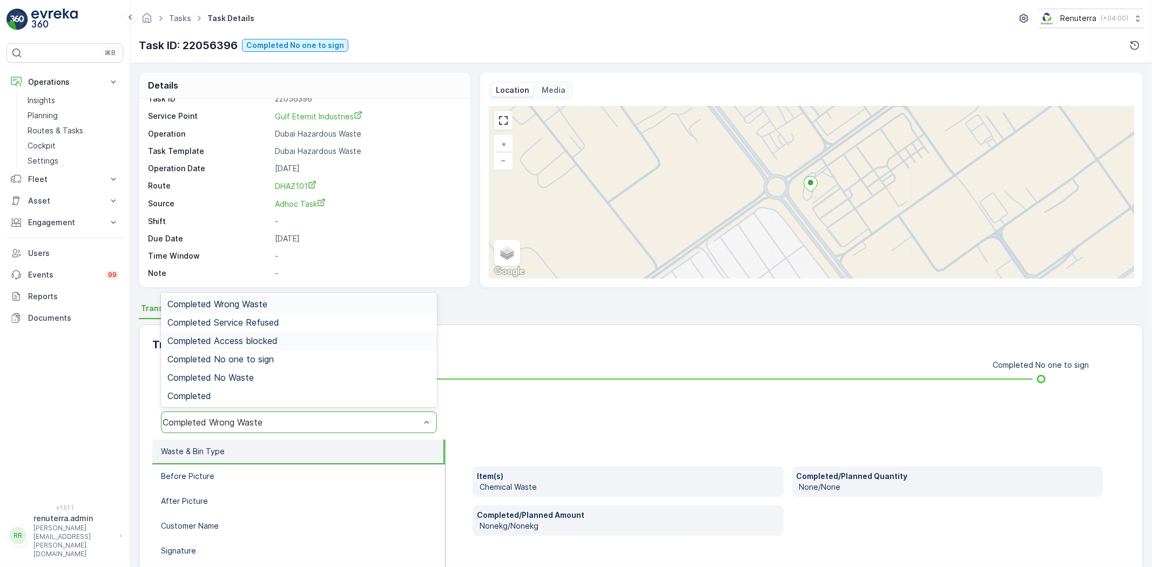
drag, startPoint x: 289, startPoint y: 343, endPoint x: 293, endPoint y: 368, distance: 25.8
click at [288, 343] on div "Completed Access blocked" at bounding box center [298, 341] width 263 height 10
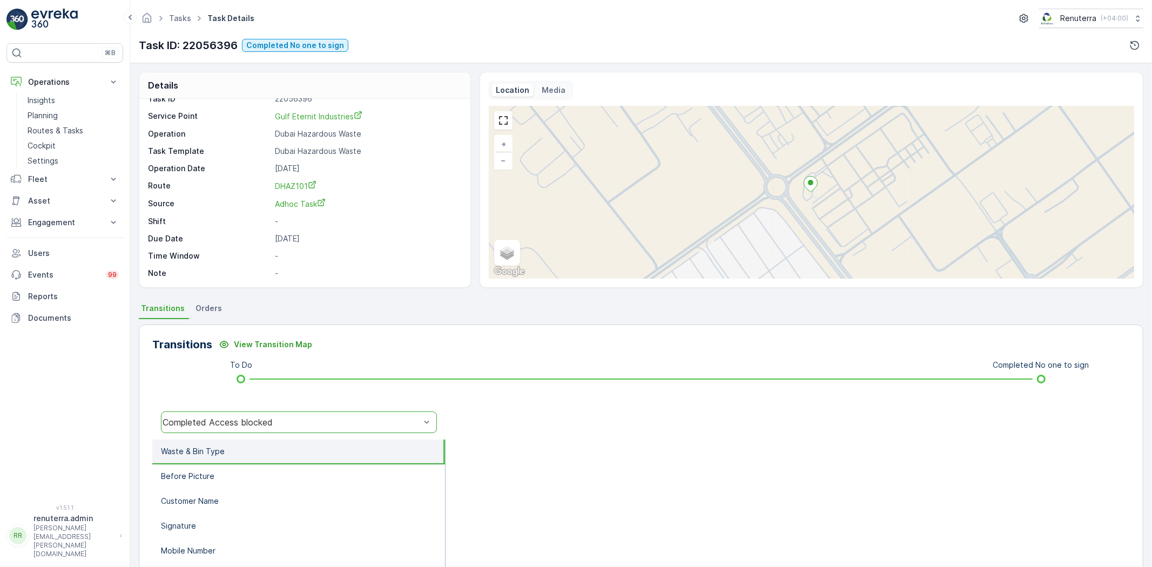
click at [272, 408] on div "option Completed Access blocked, selected. Completed Access blocked" at bounding box center [298, 422] width 293 height 35
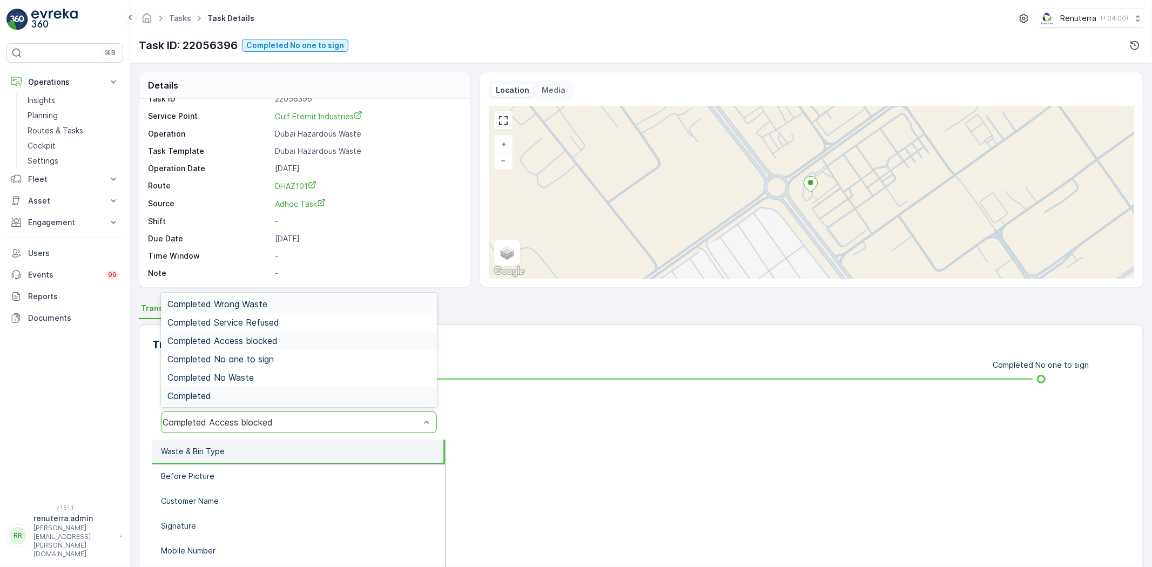
drag, startPoint x: 273, startPoint y: 429, endPoint x: 265, endPoint y: 392, distance: 38.2
click at [269, 421] on div "Completed Access blocked" at bounding box center [299, 423] width 276 height 22
click at [256, 362] on span "Completed No one to sign" at bounding box center [220, 359] width 106 height 10
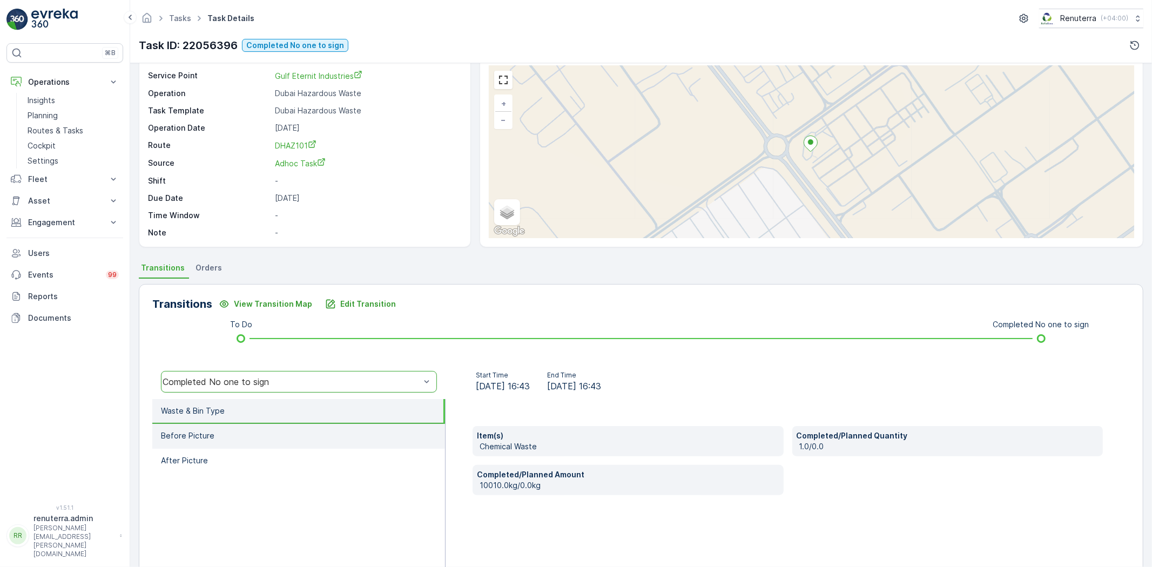
scroll to position [113, 0]
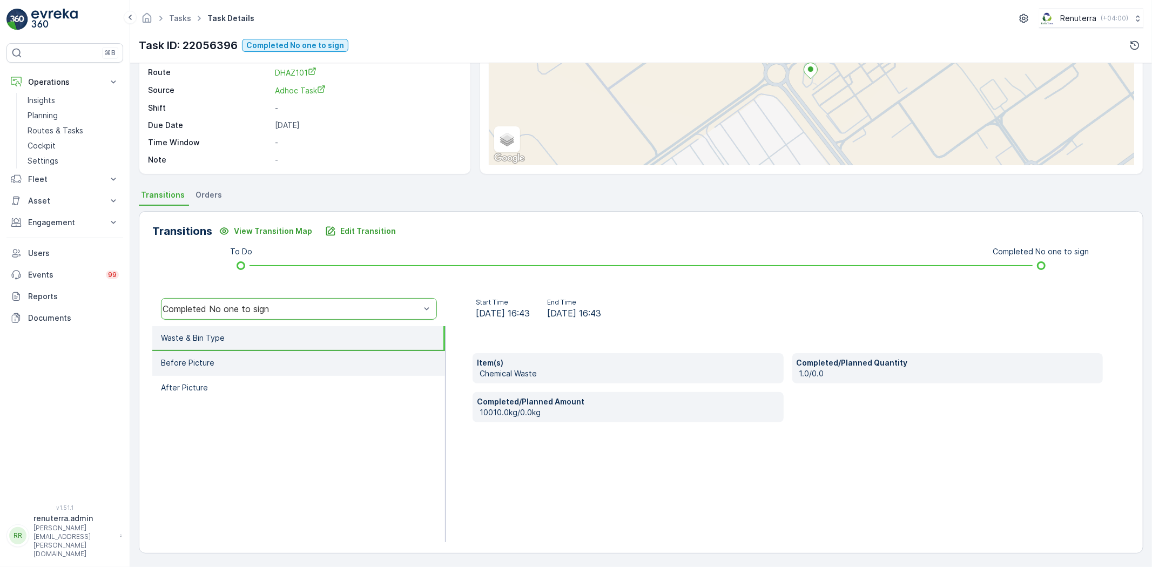
drag, startPoint x: 264, startPoint y: 341, endPoint x: 277, endPoint y: 359, distance: 21.6
click at [265, 342] on li "Waste & Bin Type" at bounding box center [298, 338] width 293 height 25
click at [277, 360] on li "Before Picture" at bounding box center [298, 363] width 293 height 25
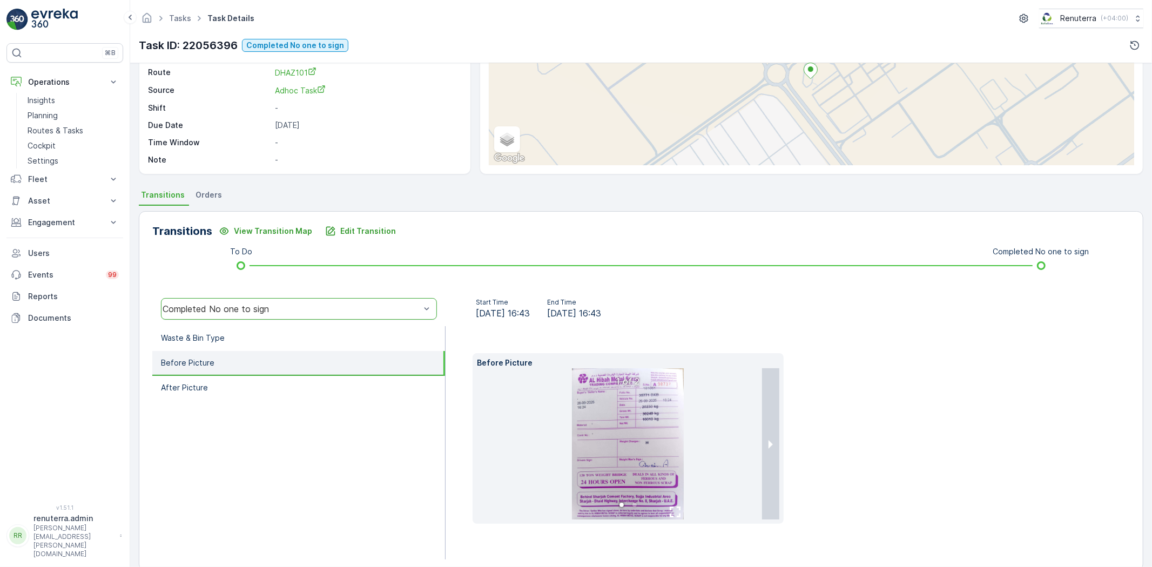
click at [651, 462] on img at bounding box center [628, 443] width 112 height 151
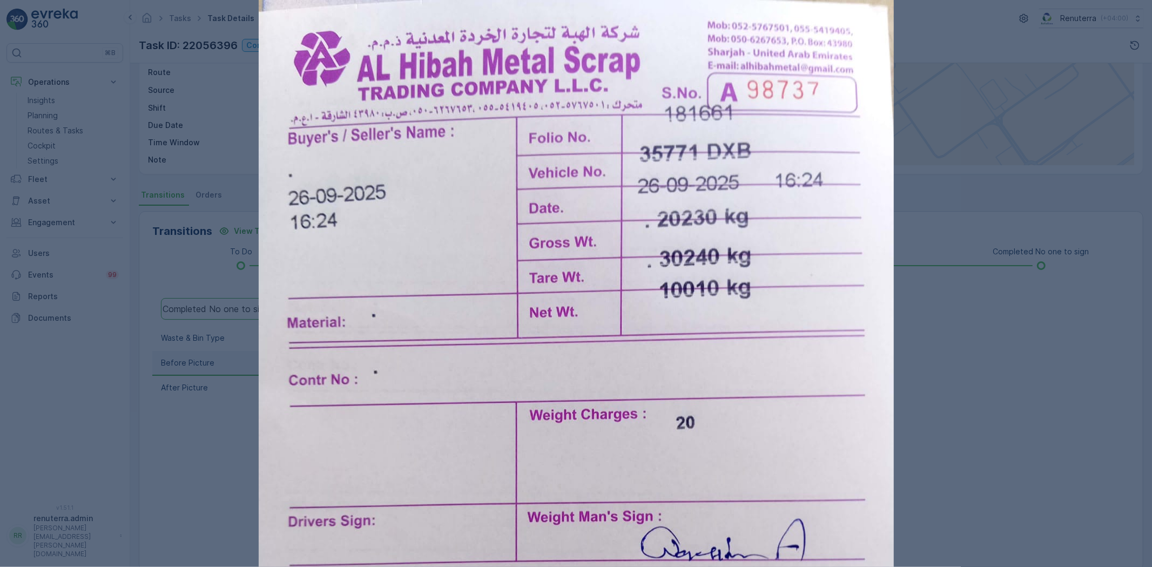
click at [981, 385] on div at bounding box center [576, 283] width 1152 height 567
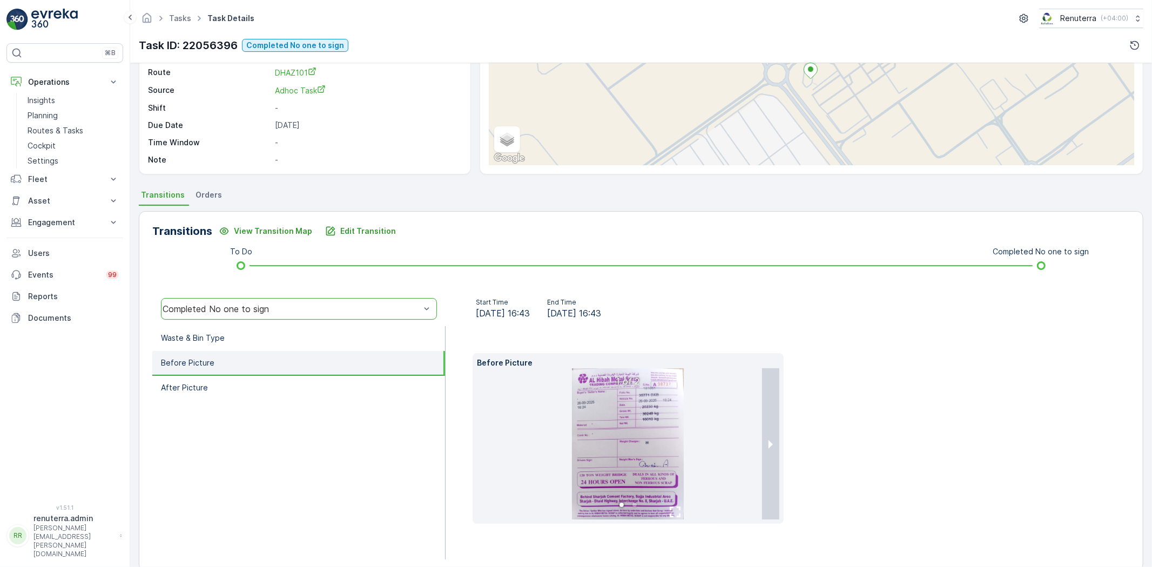
scroll to position [0, 0]
click at [197, 28] on div "Tasks Task Details Renuterra ( +04:00 )" at bounding box center [641, 18] width 1005 height 19
click at [173, 12] on ul "Tasks" at bounding box center [186, 19] width 38 height 16
click at [174, 24] on ul "Tasks" at bounding box center [186, 19] width 38 height 16
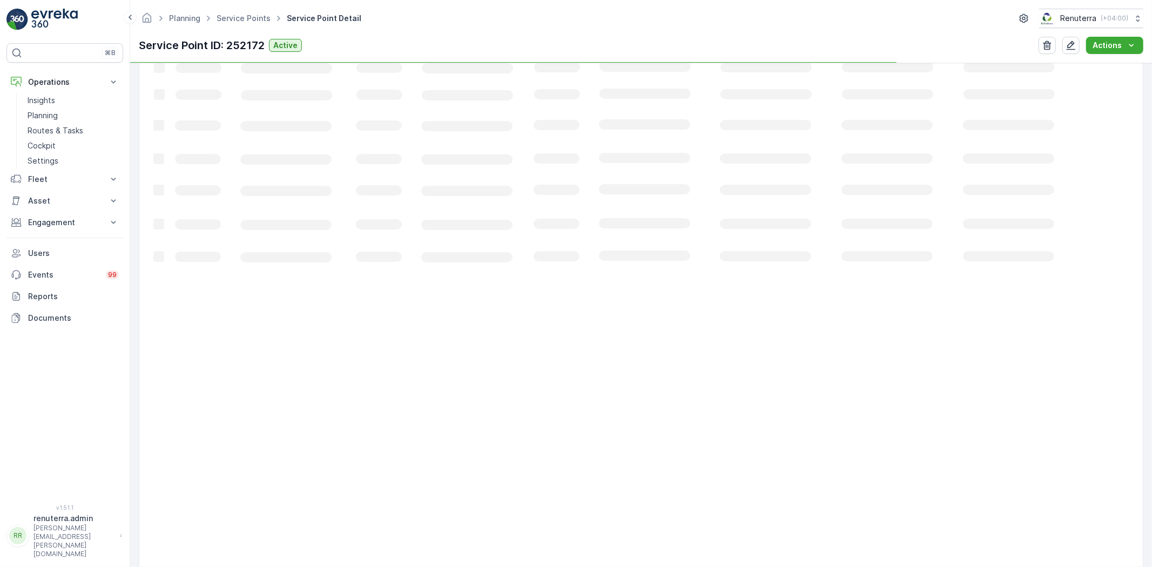
scroll to position [44, 0]
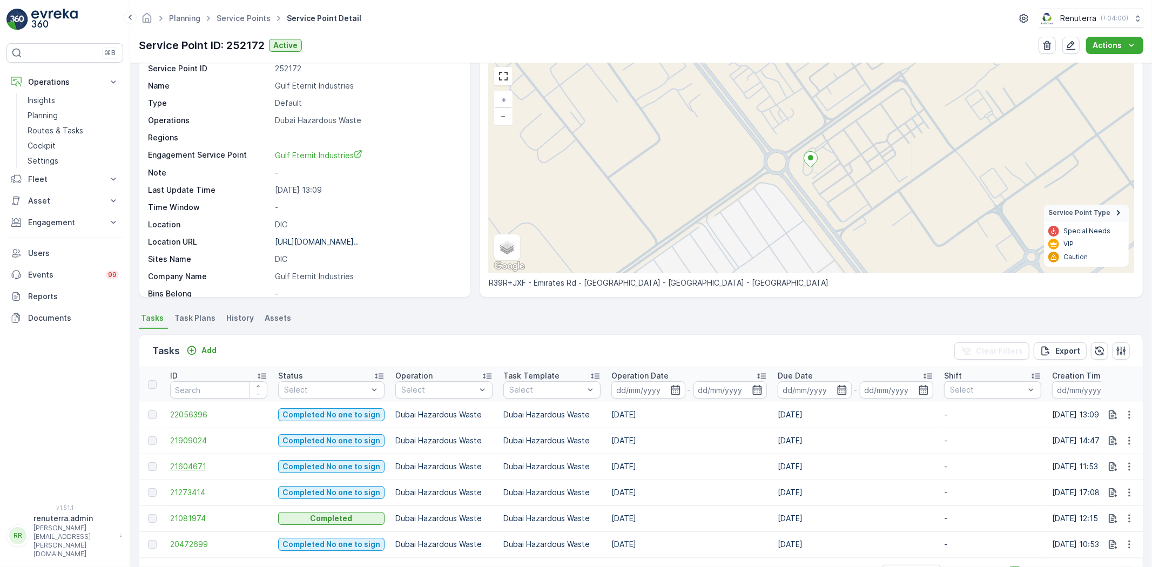
click at [171, 467] on span "21604671" at bounding box center [218, 466] width 97 height 11
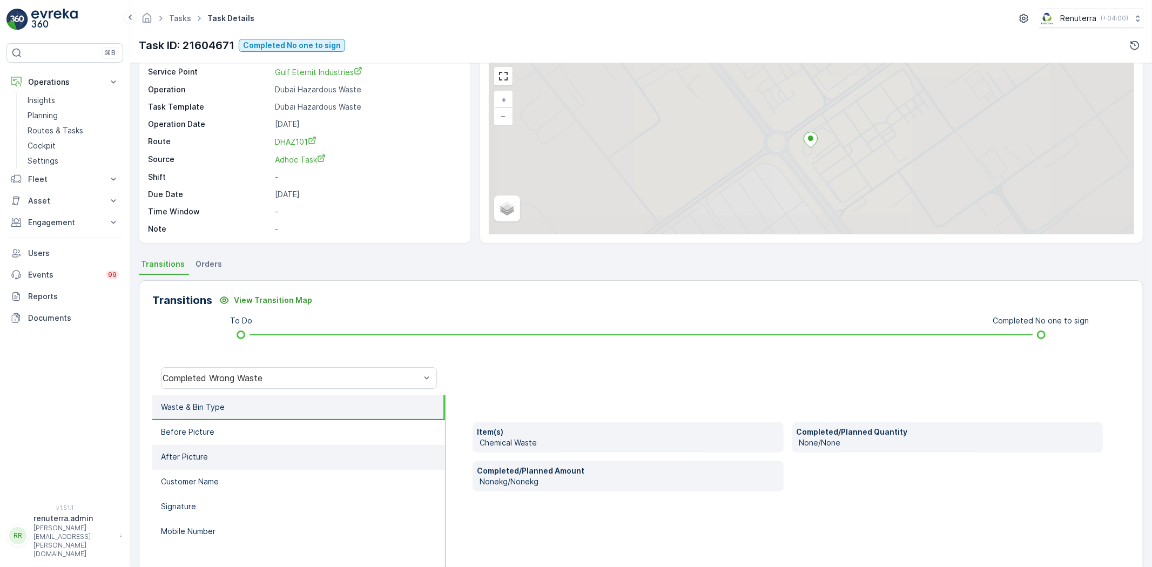
scroll to position [113, 0]
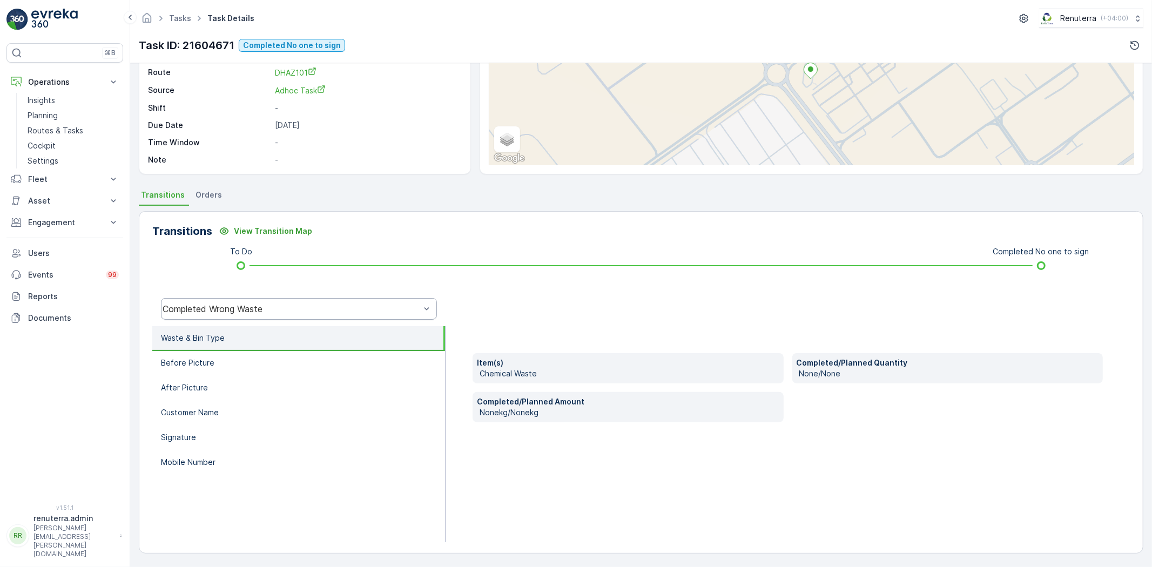
click at [272, 320] on div "Completed Wrong Waste" at bounding box center [298, 309] width 293 height 35
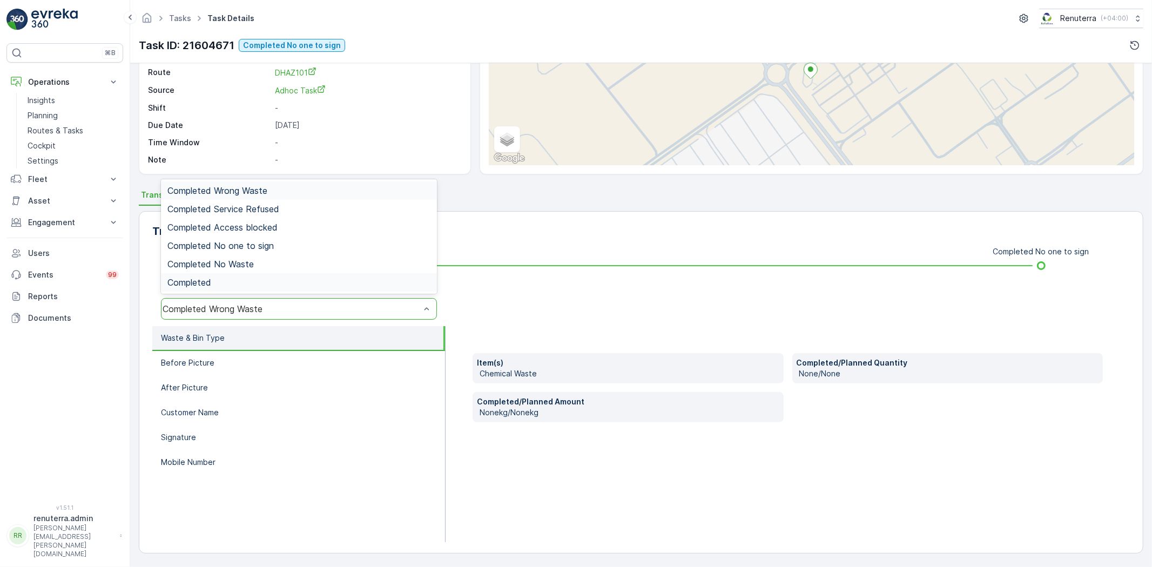
drag, startPoint x: 271, startPoint y: 316, endPoint x: 256, endPoint y: 283, distance: 35.8
click at [270, 315] on div "Completed Wrong Waste" at bounding box center [299, 309] width 276 height 22
click at [247, 250] on span "Completed No one to sign" at bounding box center [220, 246] width 106 height 10
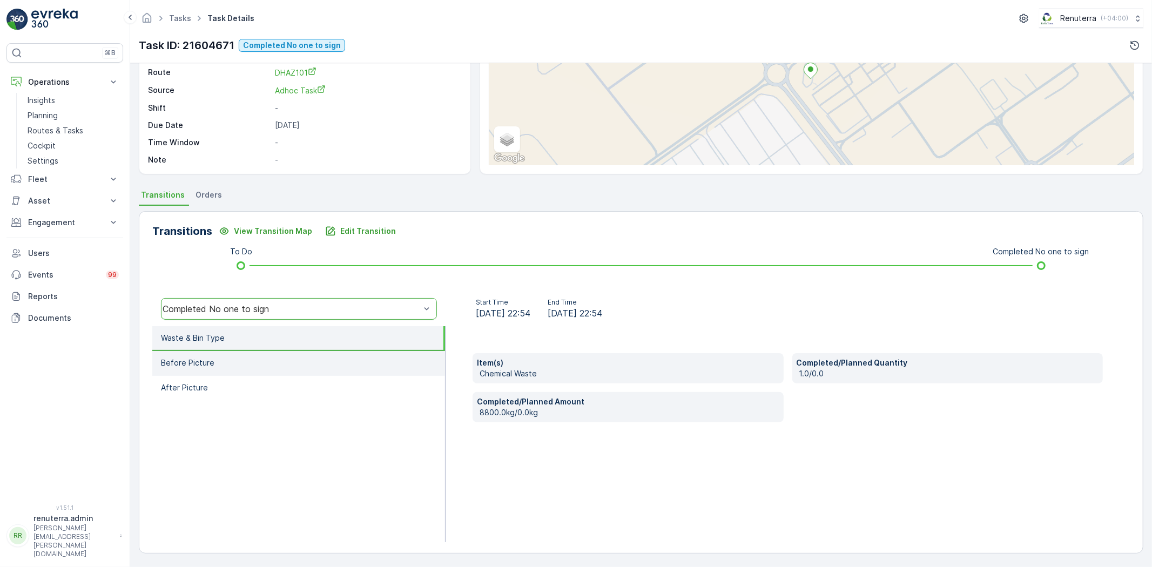
click at [256, 364] on li "Before Picture" at bounding box center [298, 363] width 293 height 25
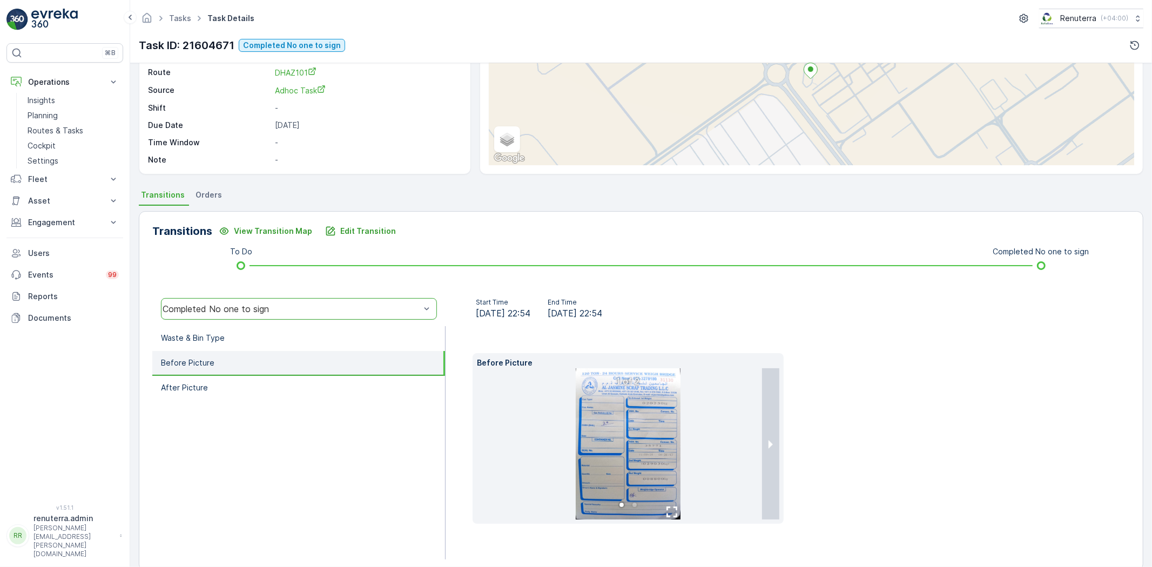
click at [631, 446] on img at bounding box center [628, 443] width 105 height 151
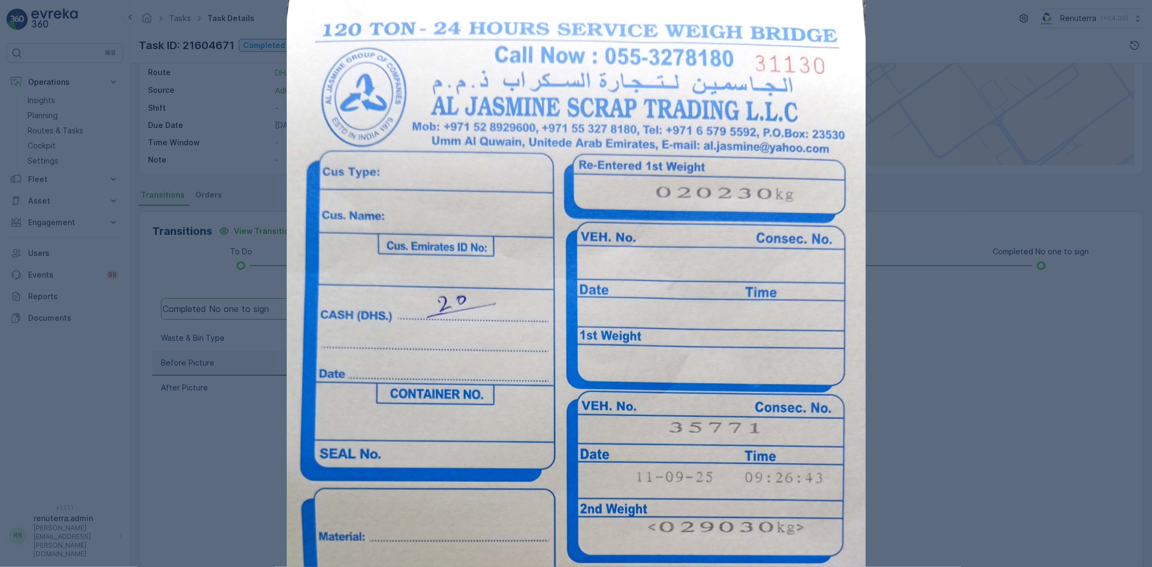
click at [783, 505] on img at bounding box center [576, 417] width 579 height 835
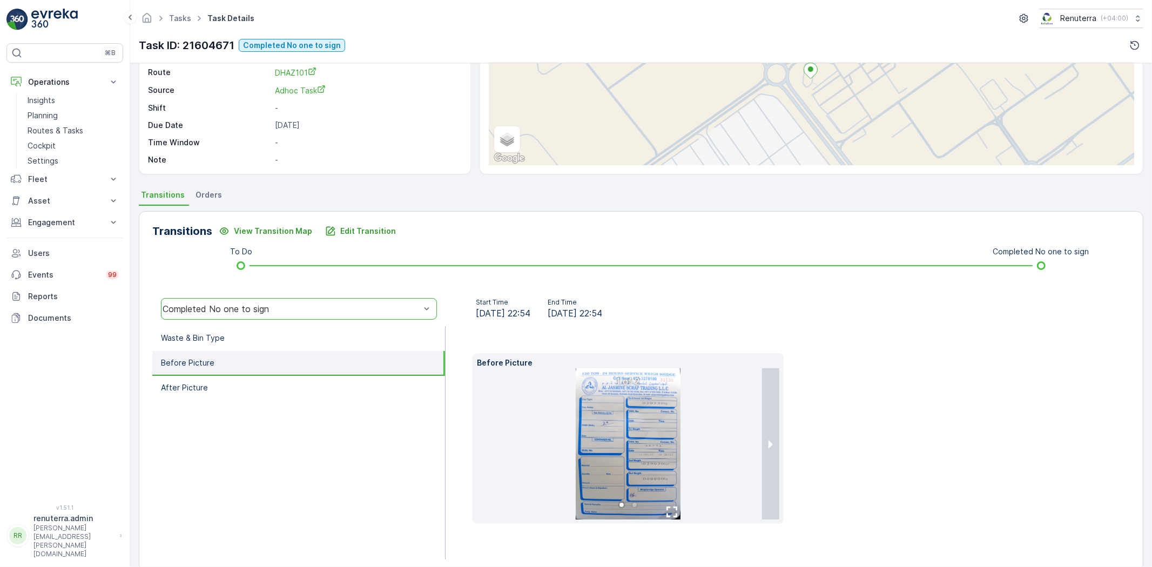
click at [668, 457] on img at bounding box center [628, 443] width 105 height 151
click at [763, 440] on button "next slide / item" at bounding box center [770, 443] width 17 height 151
click at [666, 457] on img at bounding box center [628, 443] width 105 height 151
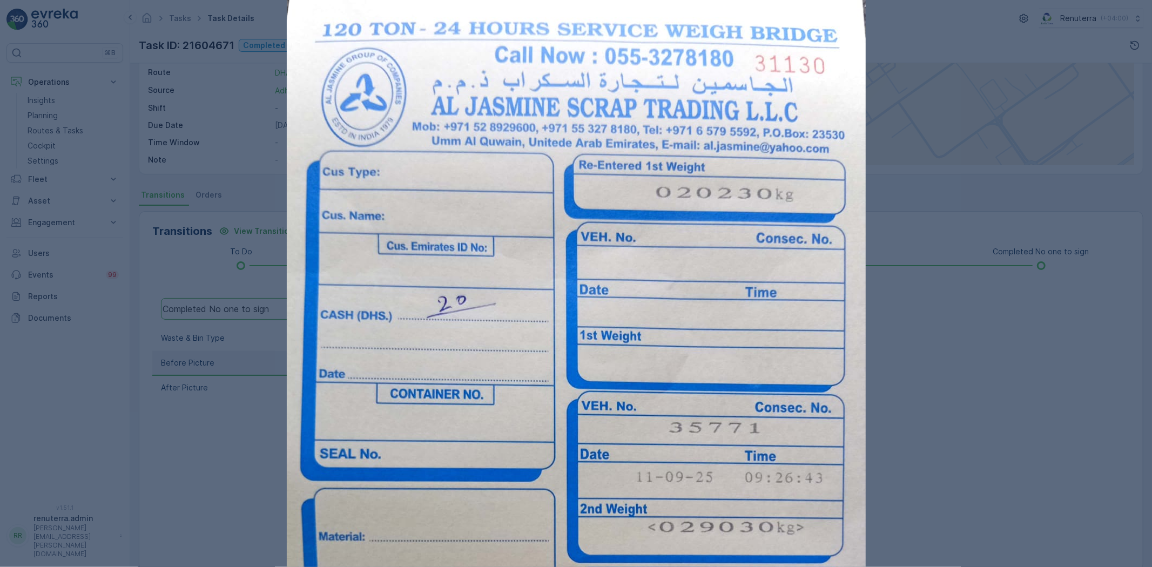
click at [942, 479] on div at bounding box center [576, 283] width 1152 height 567
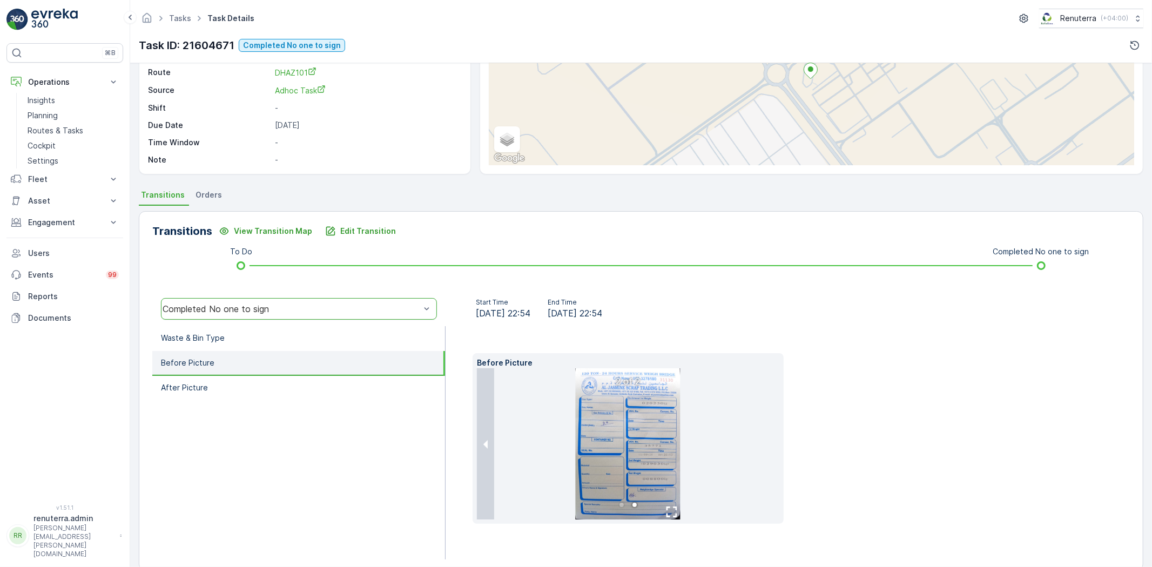
click at [638, 468] on img at bounding box center [628, 443] width 105 height 151
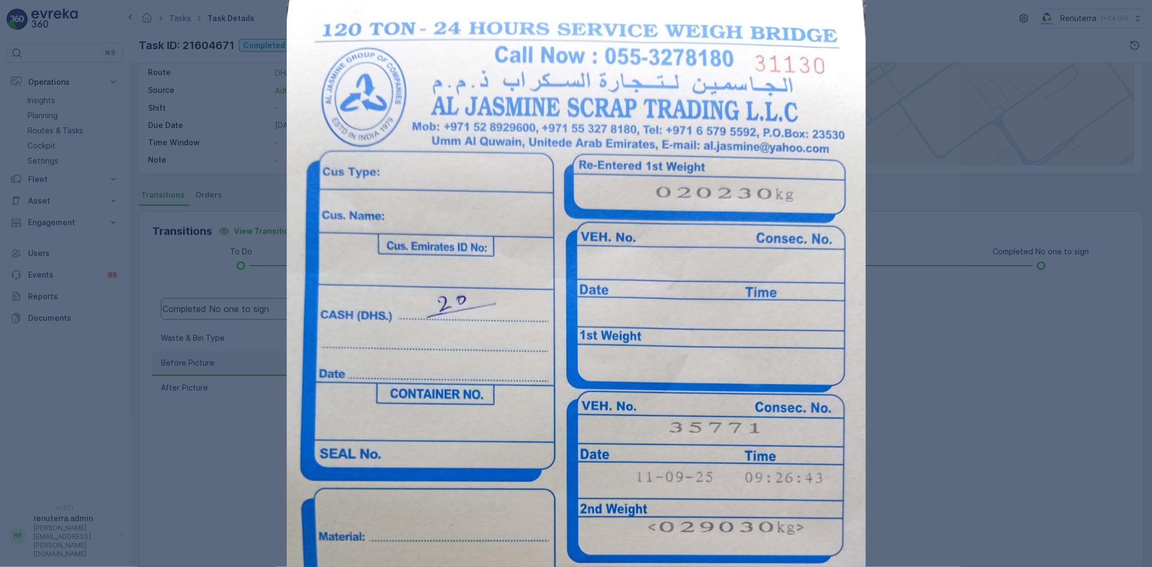
click at [1050, 454] on div at bounding box center [576, 283] width 1152 height 567
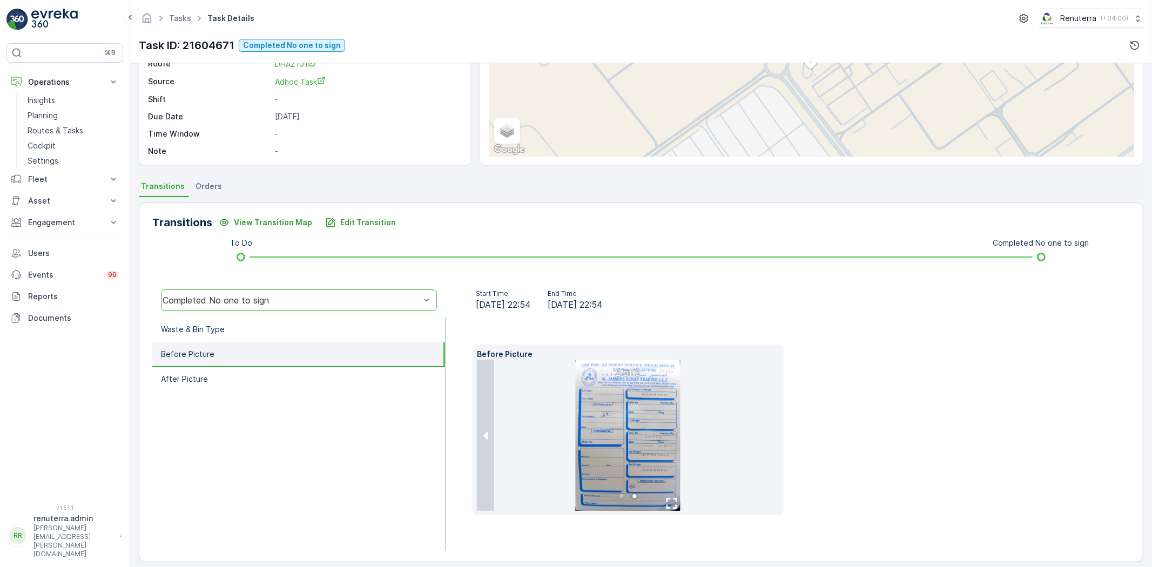
scroll to position [131, 0]
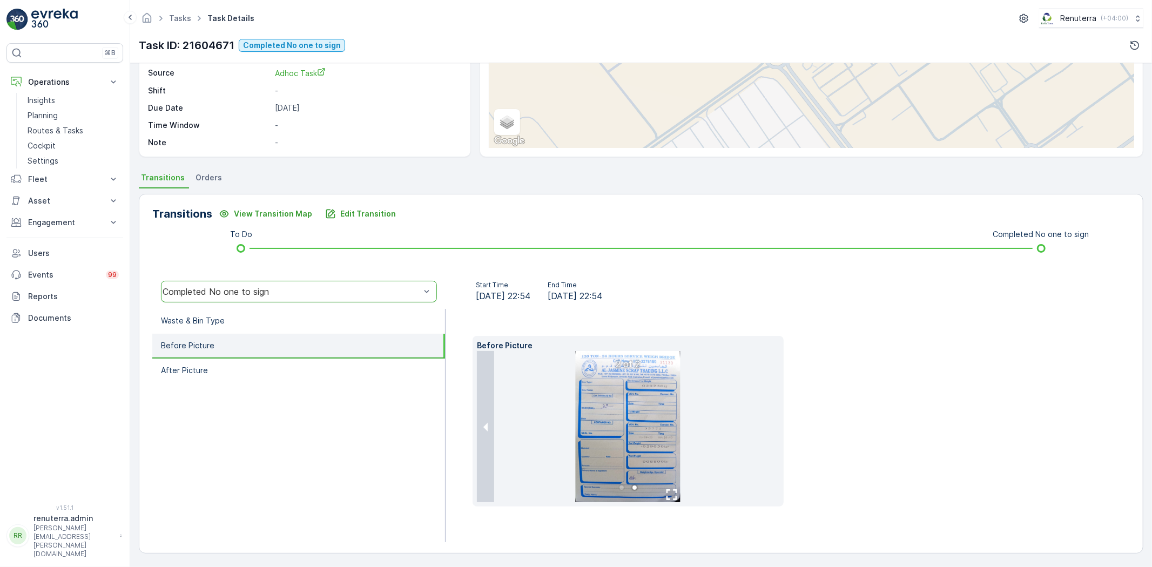
click at [654, 461] on img at bounding box center [628, 426] width 105 height 151
click at [253, 353] on li "Before Picture" at bounding box center [298, 346] width 293 height 25
click at [261, 366] on li "After Picture" at bounding box center [298, 371] width 293 height 25
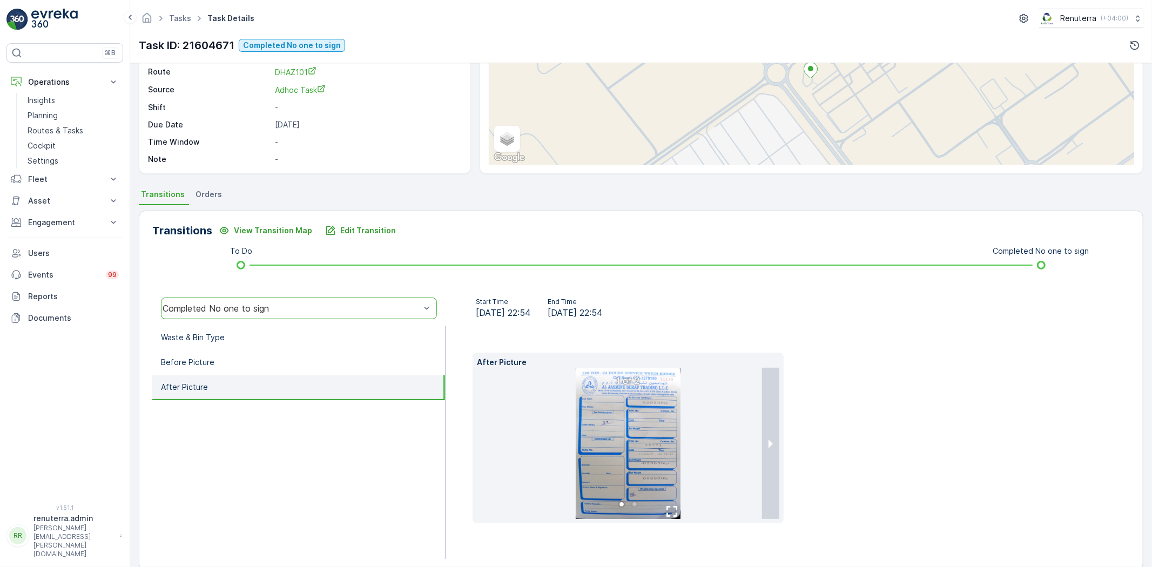
click at [622, 466] on img at bounding box center [628, 443] width 105 height 151
click at [776, 465] on button "next slide / item" at bounding box center [770, 443] width 17 height 151
click at [671, 460] on img at bounding box center [628, 443] width 105 height 151
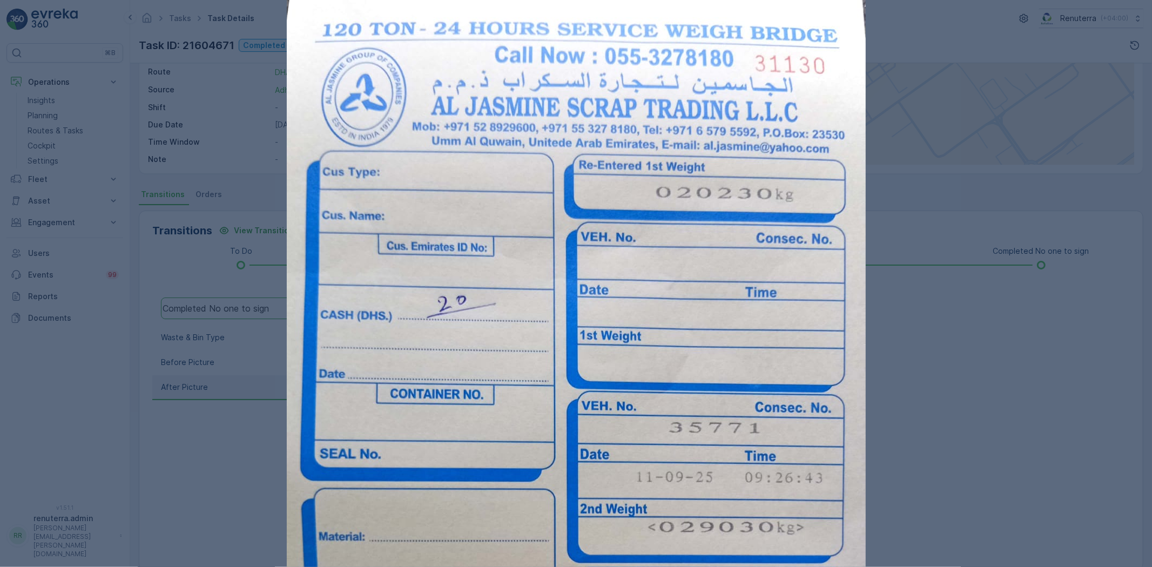
click at [934, 181] on div at bounding box center [576, 283] width 1152 height 567
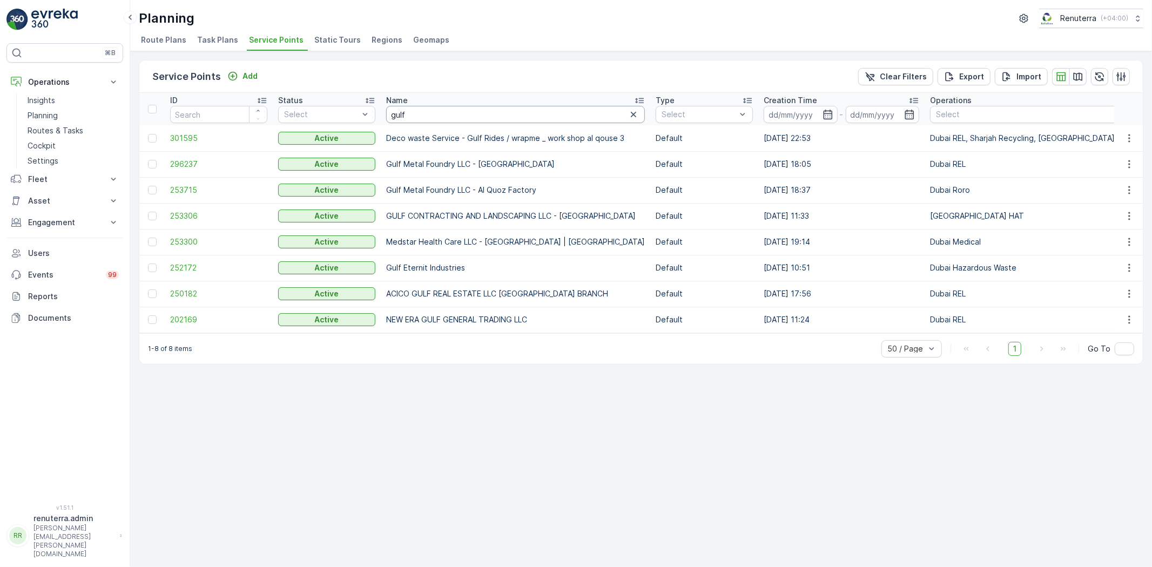
type input "Uncare"
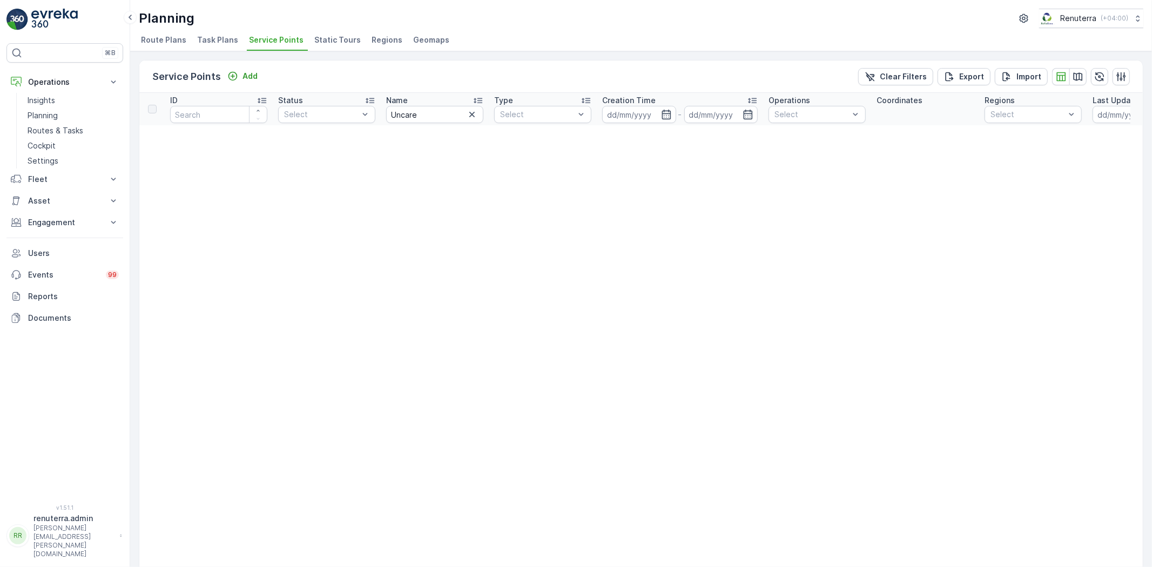
drag, startPoint x: 398, startPoint y: 103, endPoint x: 401, endPoint y: 109, distance: 7.0
click at [398, 103] on p "Name" at bounding box center [397, 100] width 22 height 11
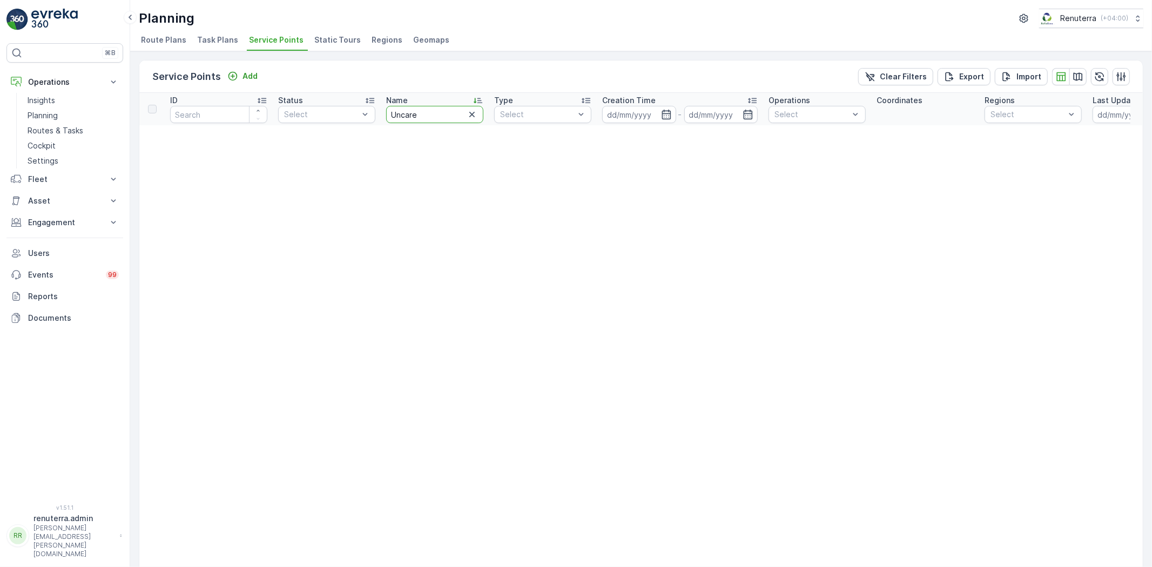
click at [399, 110] on input "Uncare" at bounding box center [434, 114] width 97 height 17
type input "Unicare"
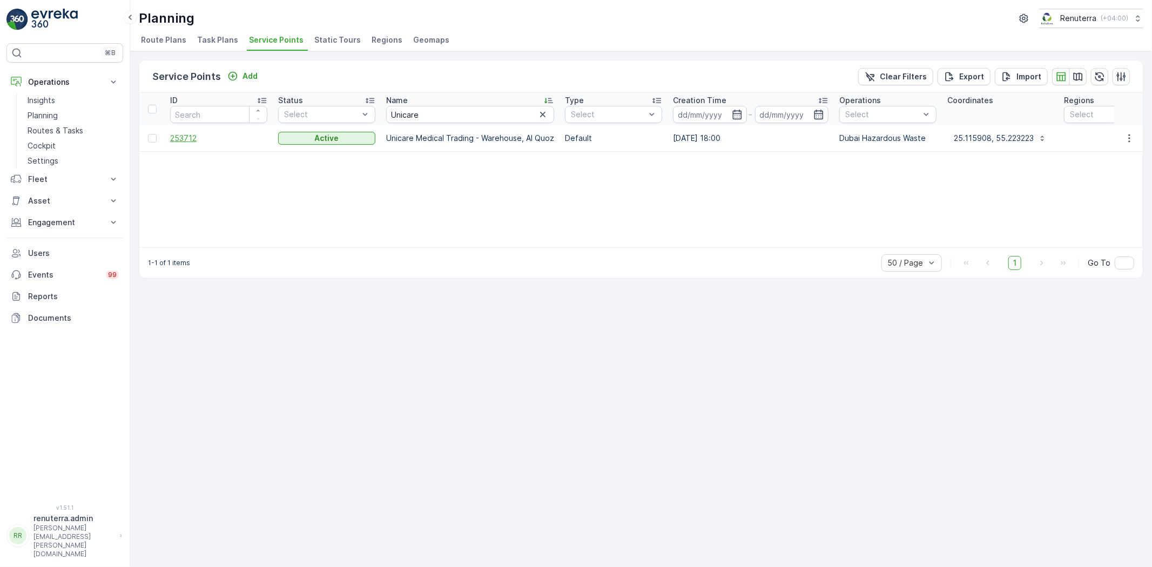
click at [180, 141] on span "253712" at bounding box center [218, 138] width 97 height 11
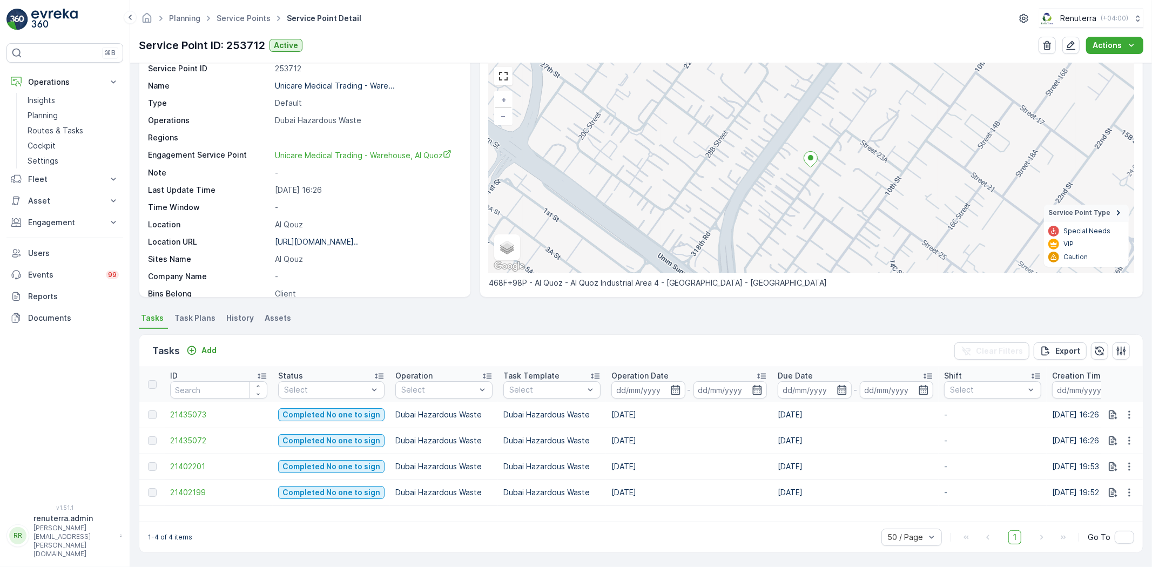
scroll to position [44, 0]
click at [227, 487] on span "21402199" at bounding box center [218, 492] width 97 height 11
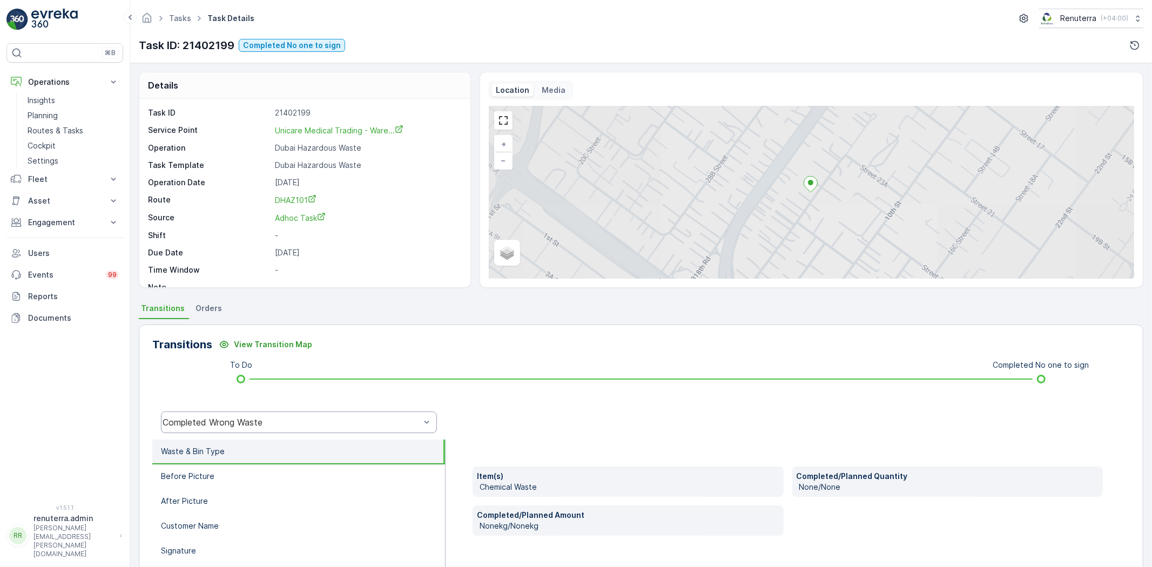
click at [306, 416] on div "Completed Wrong Waste" at bounding box center [299, 423] width 276 height 22
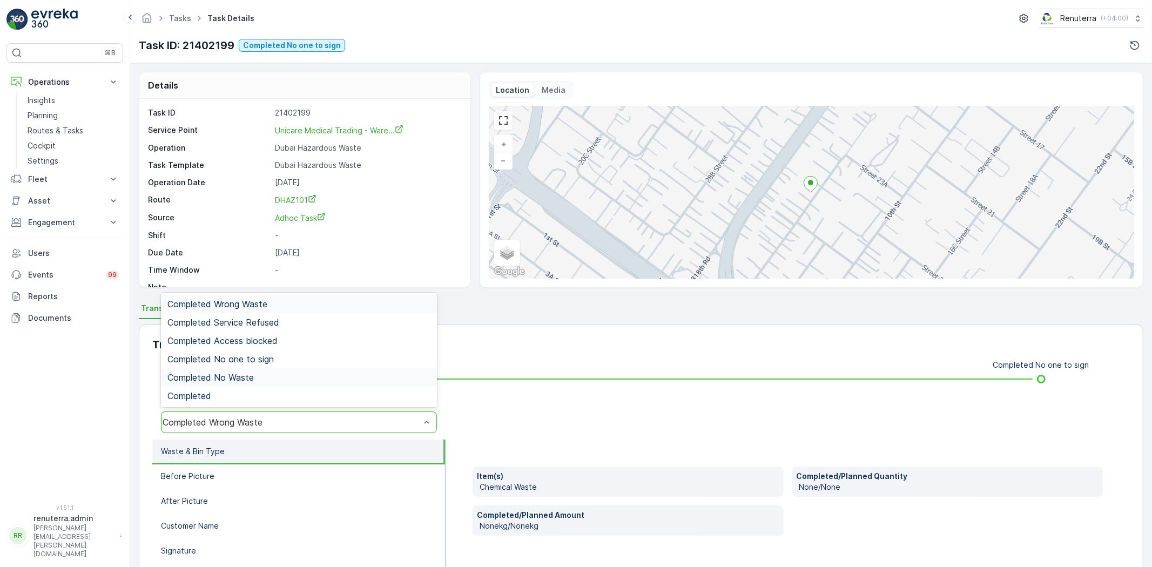
click at [278, 368] on div "Completed No Waste" at bounding box center [299, 377] width 276 height 18
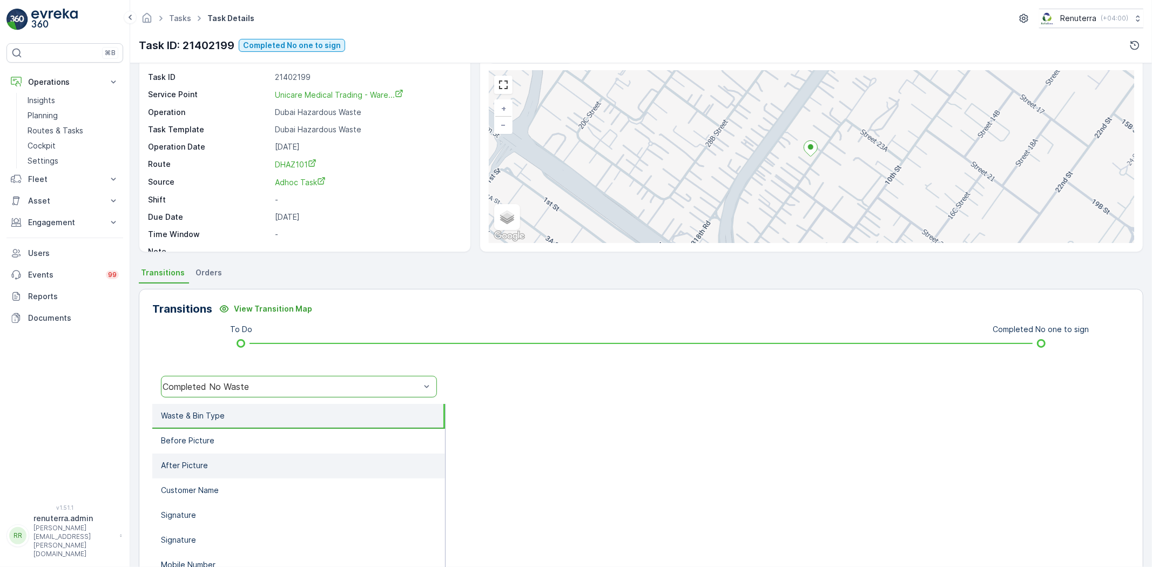
scroll to position [60, 0]
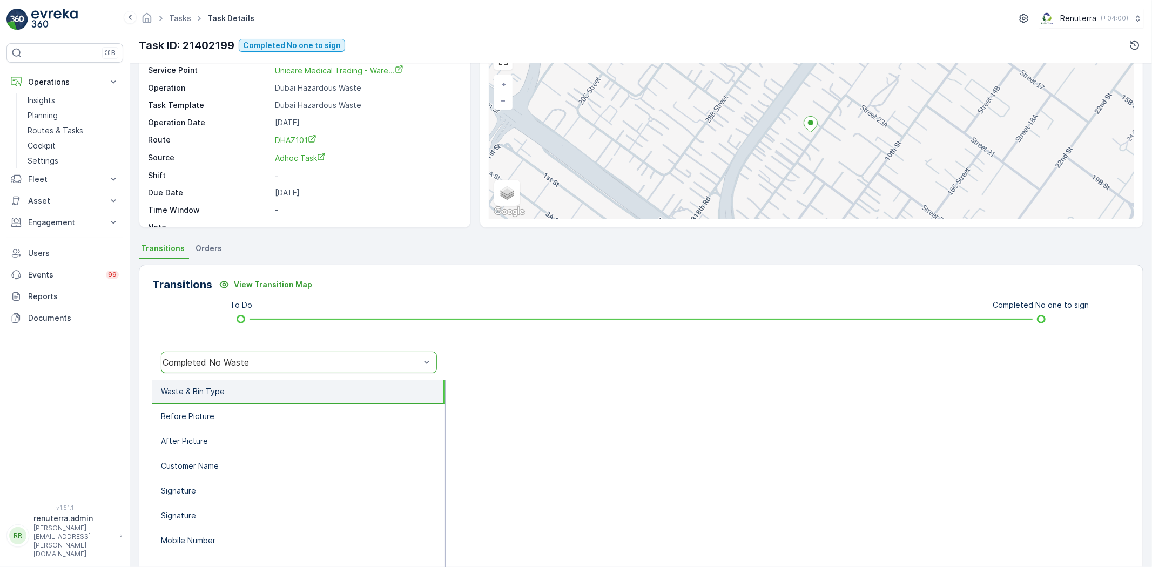
click at [256, 368] on div "Completed No Waste" at bounding box center [299, 363] width 276 height 22
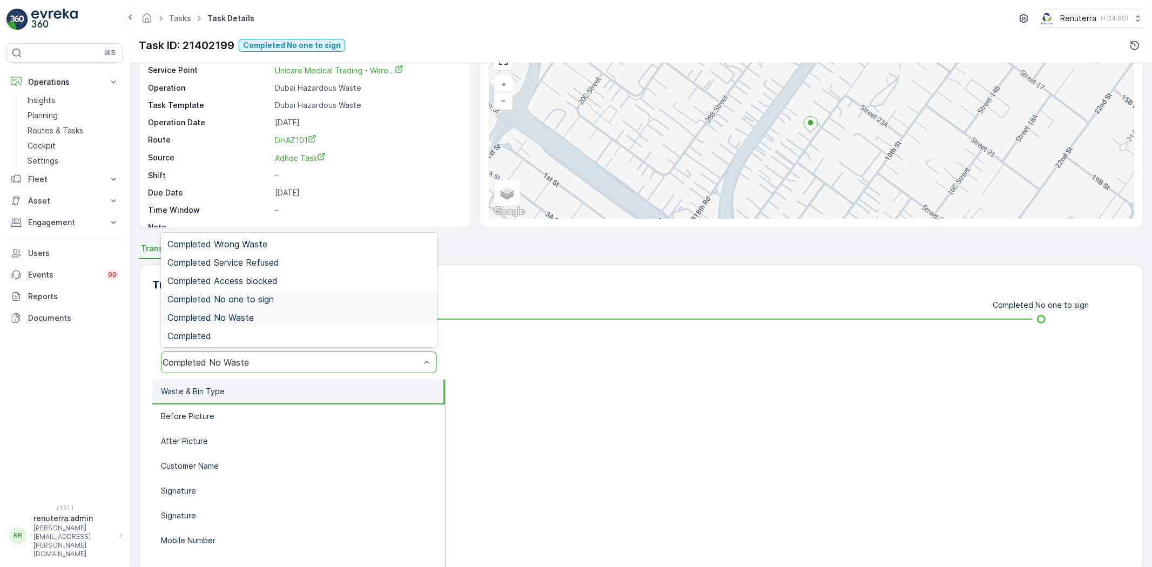
click at [244, 301] on span "Completed No one to sign" at bounding box center [220, 299] width 106 height 10
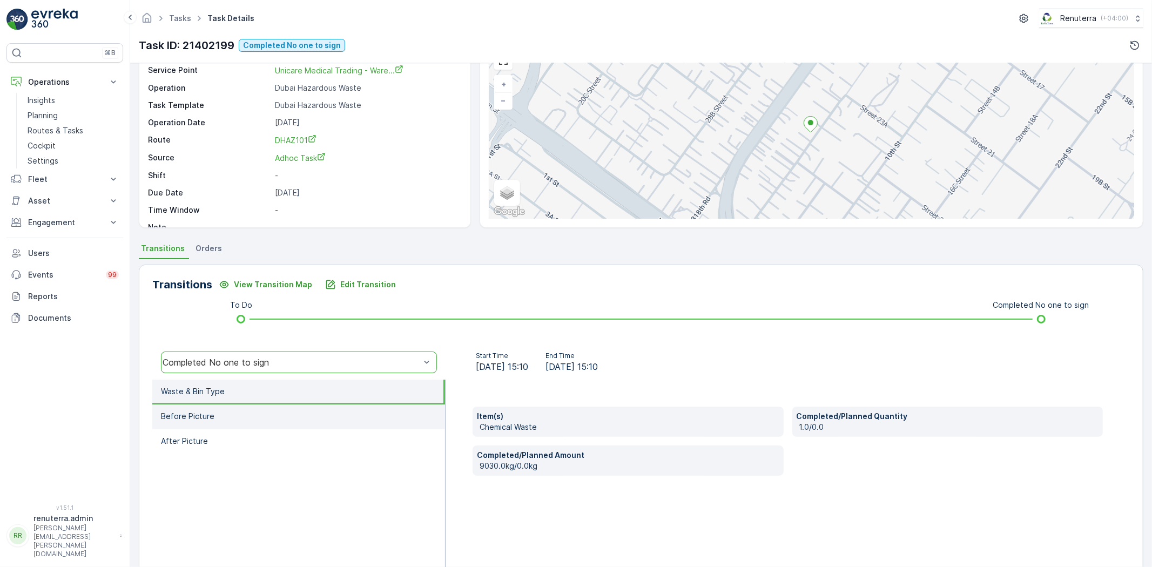
click at [241, 418] on li "Before Picture" at bounding box center [298, 417] width 293 height 25
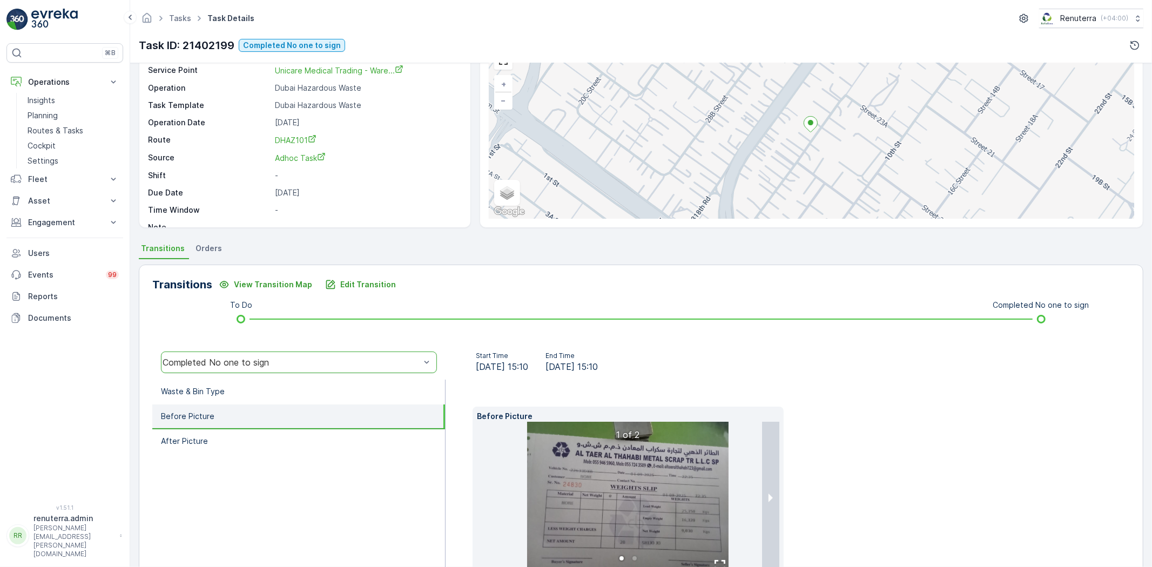
click at [631, 485] on img at bounding box center [628, 497] width 202 height 151
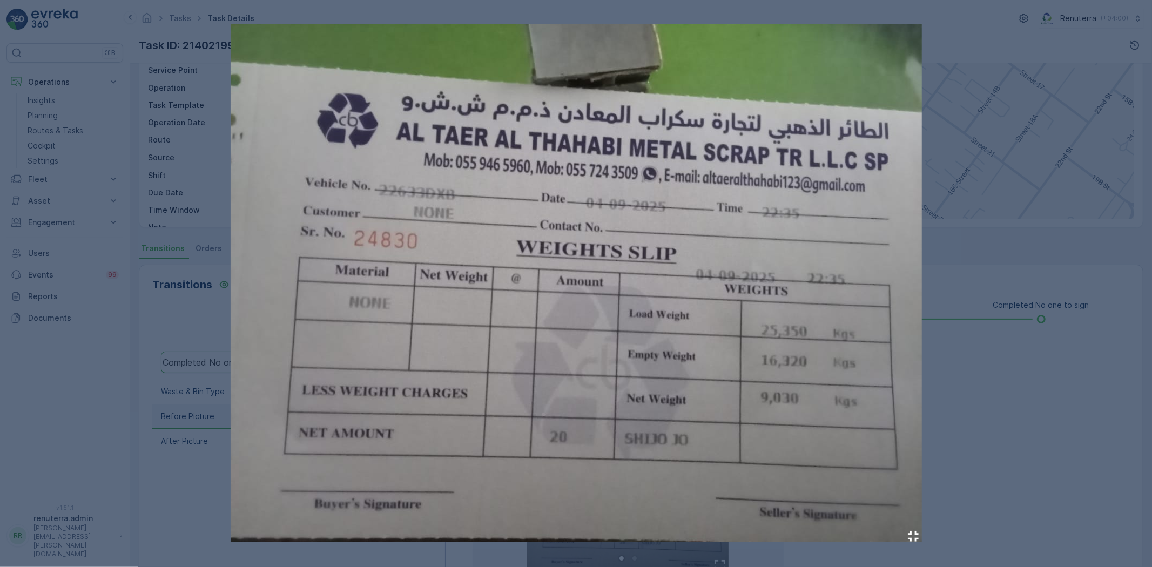
click at [1048, 403] on div at bounding box center [576, 283] width 1152 height 567
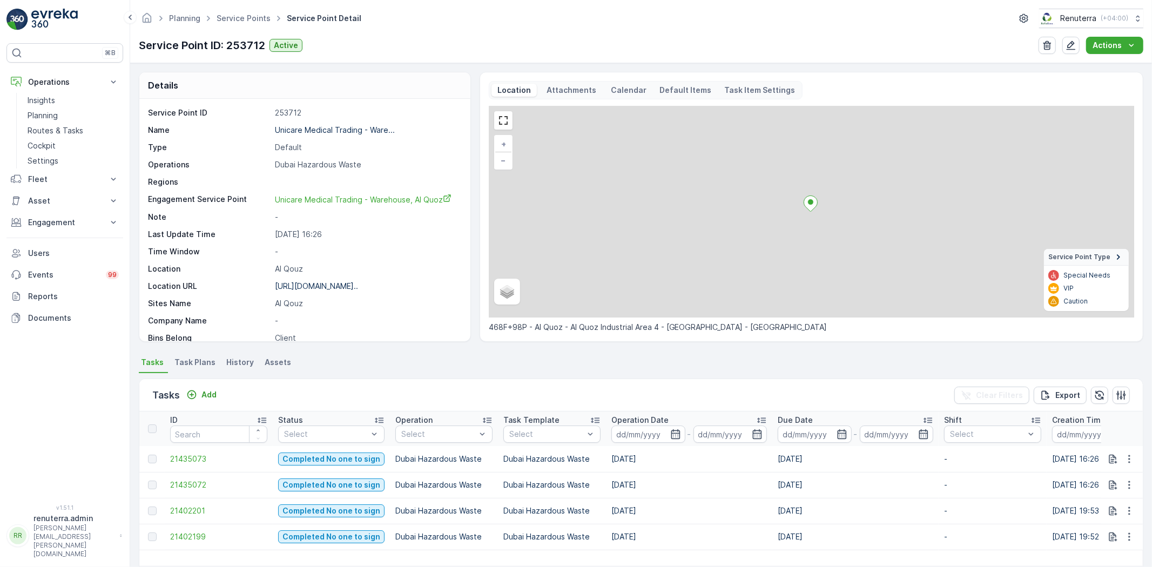
scroll to position [44, 0]
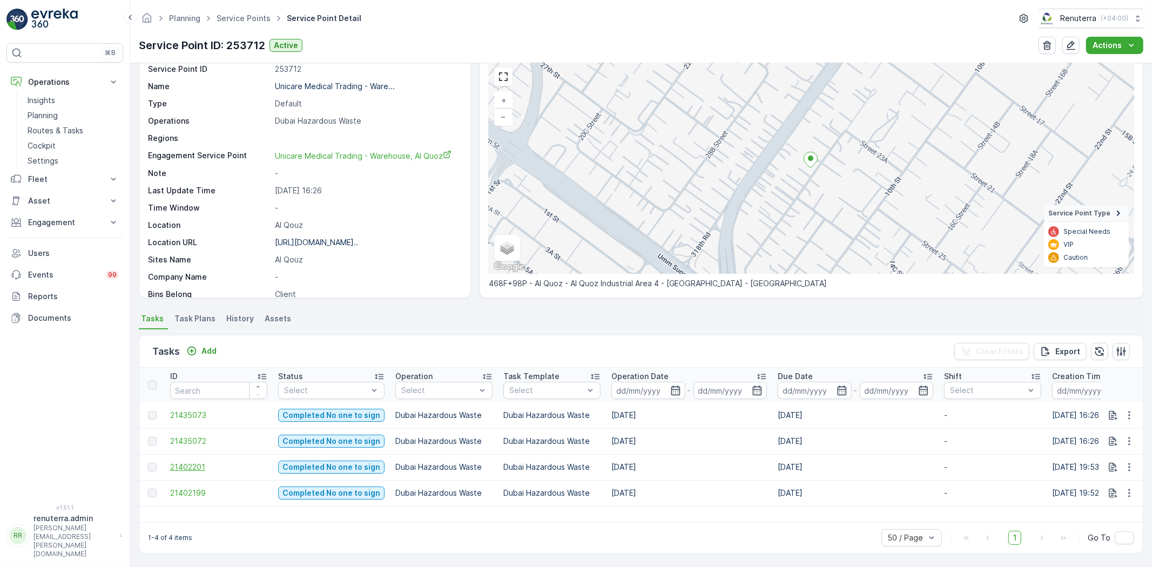
click at [206, 464] on span "21402201" at bounding box center [218, 467] width 97 height 11
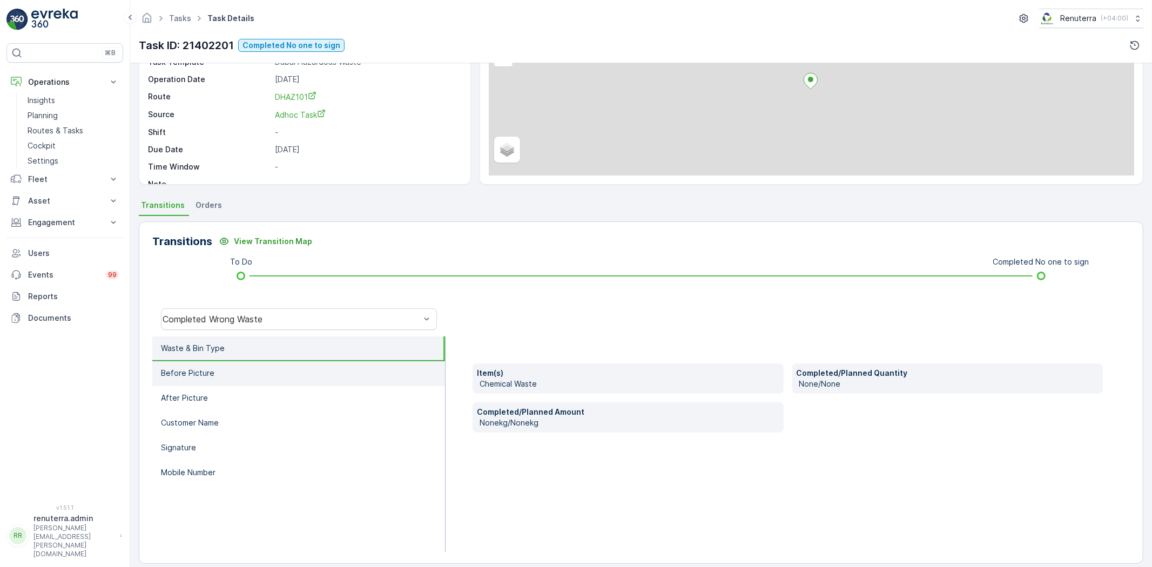
scroll to position [113, 0]
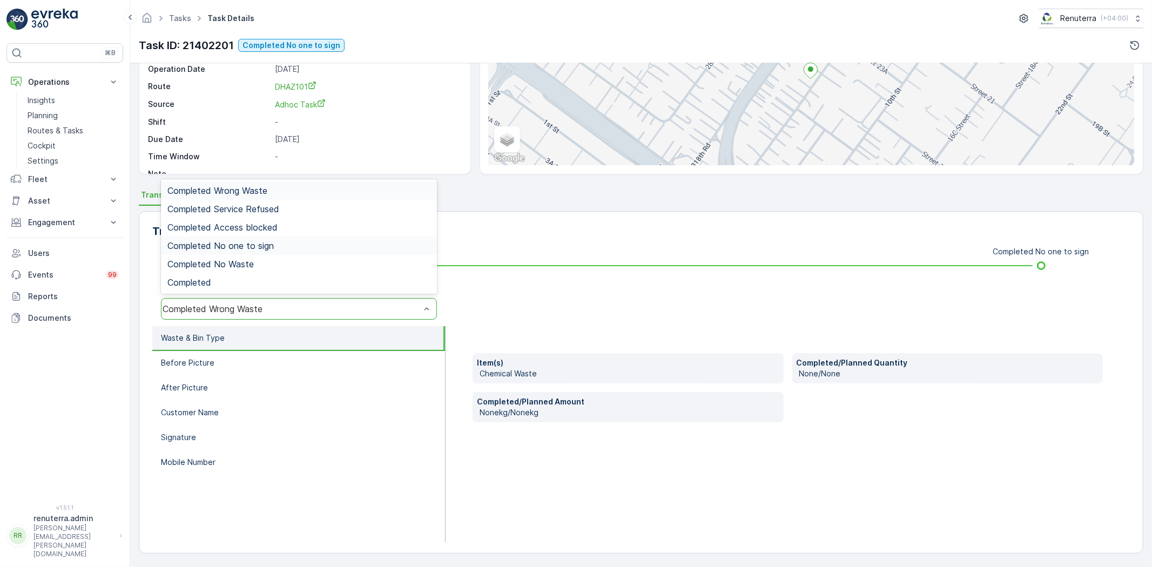
click at [258, 250] on span "Completed No one to sign" at bounding box center [220, 246] width 106 height 10
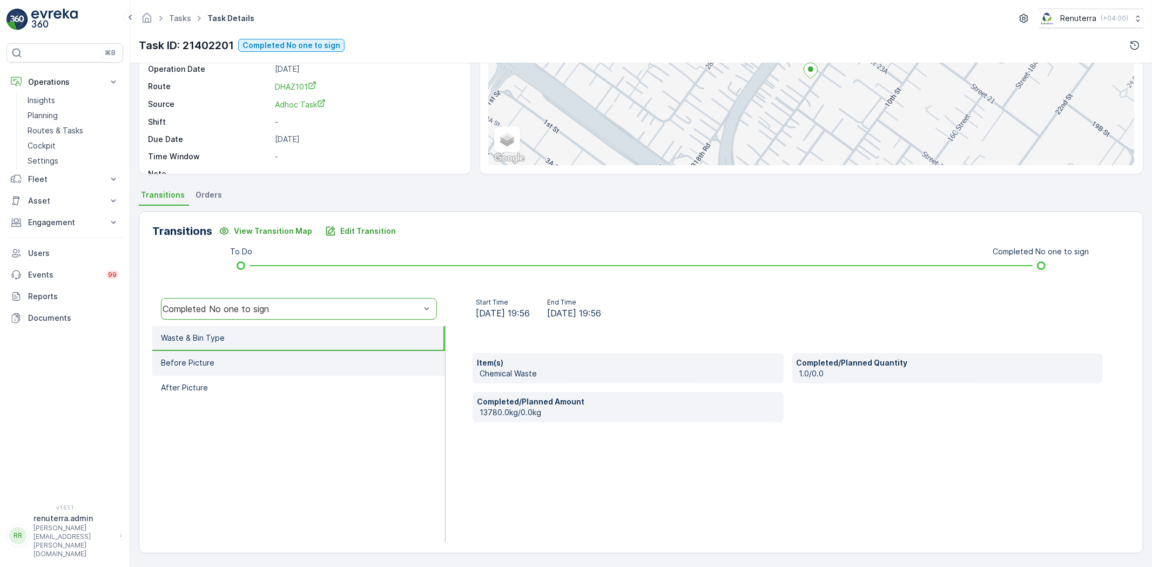
click at [276, 360] on li "Before Picture" at bounding box center [298, 363] width 293 height 25
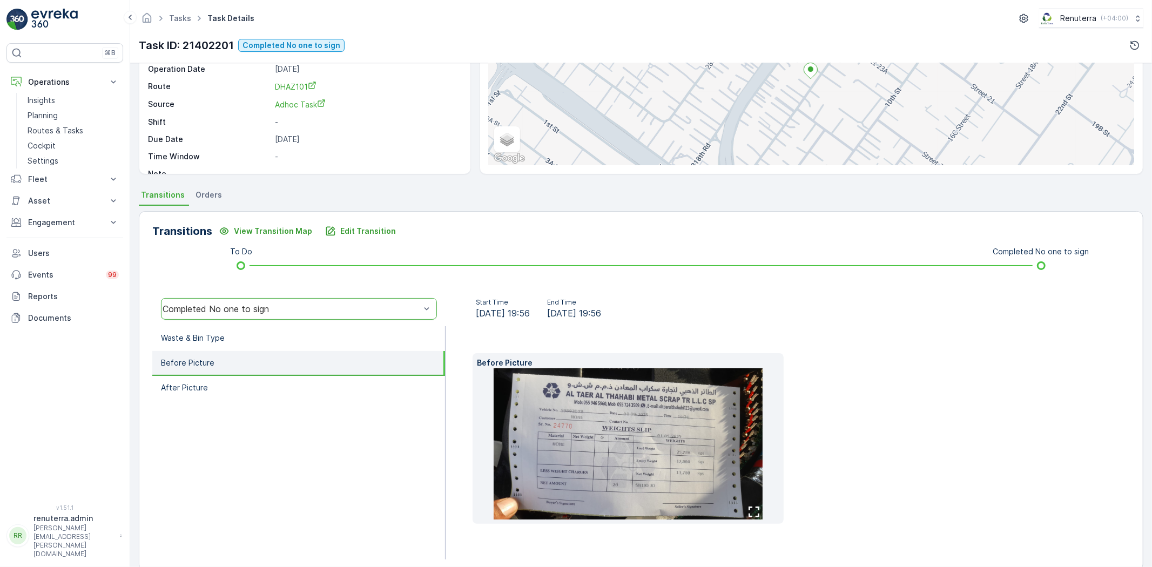
click at [587, 446] on img at bounding box center [628, 443] width 269 height 151
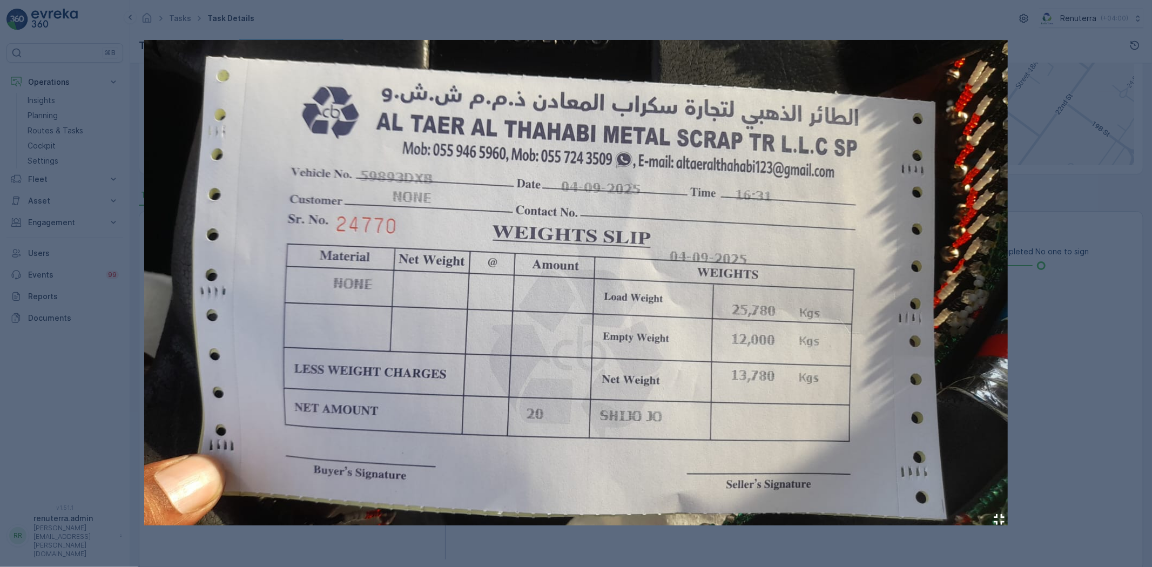
click at [1077, 293] on div at bounding box center [576, 283] width 1152 height 567
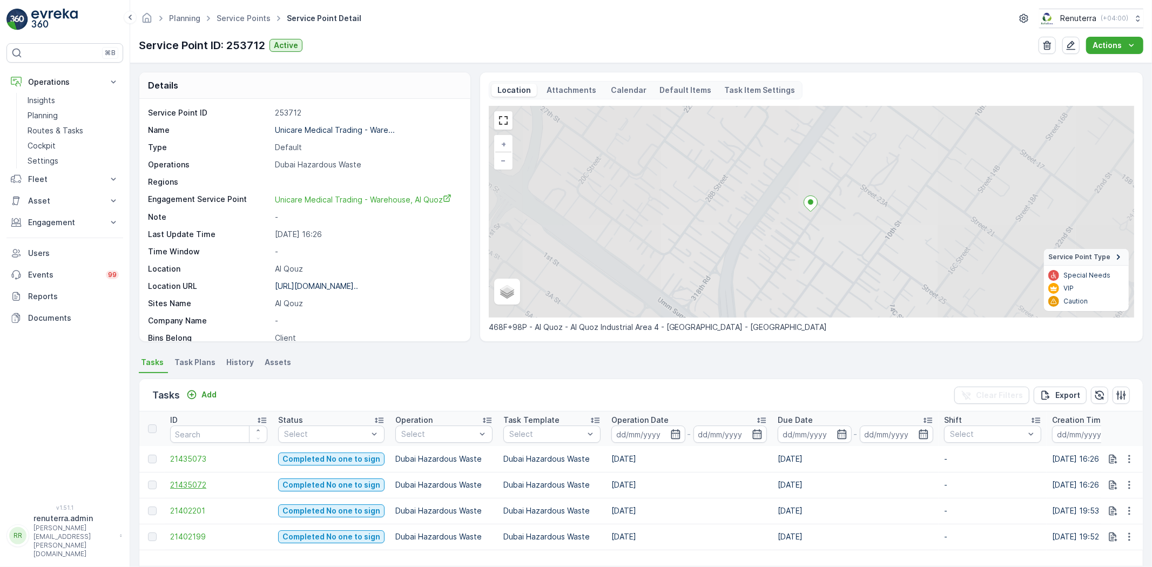
click at [195, 487] on span "21435072" at bounding box center [218, 485] width 97 height 11
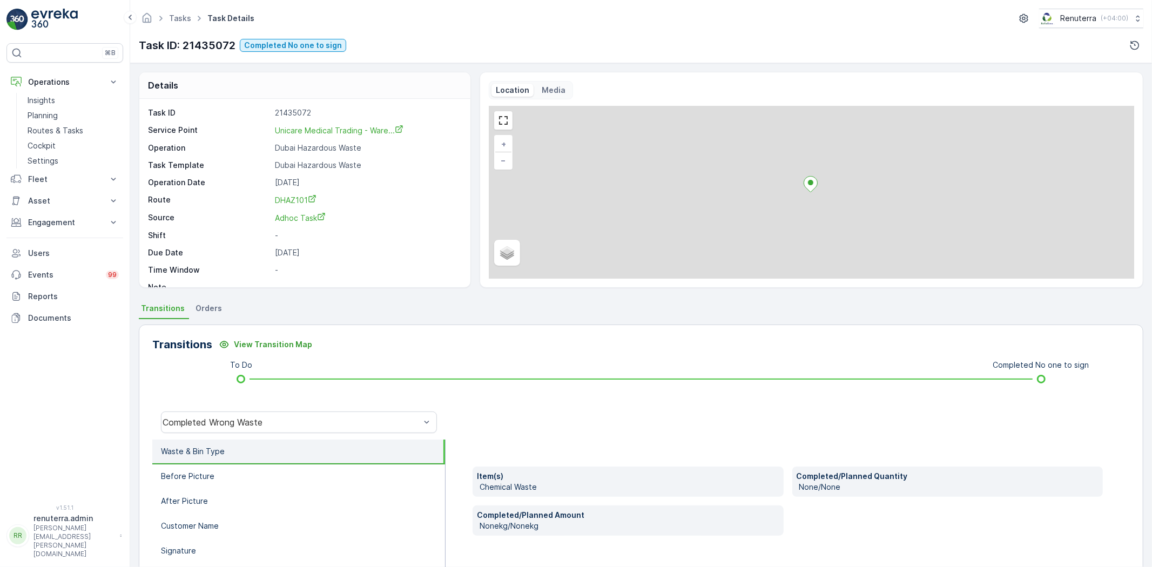
click at [271, 372] on div "To Do Completed No one to sign" at bounding box center [641, 379] width 943 height 17
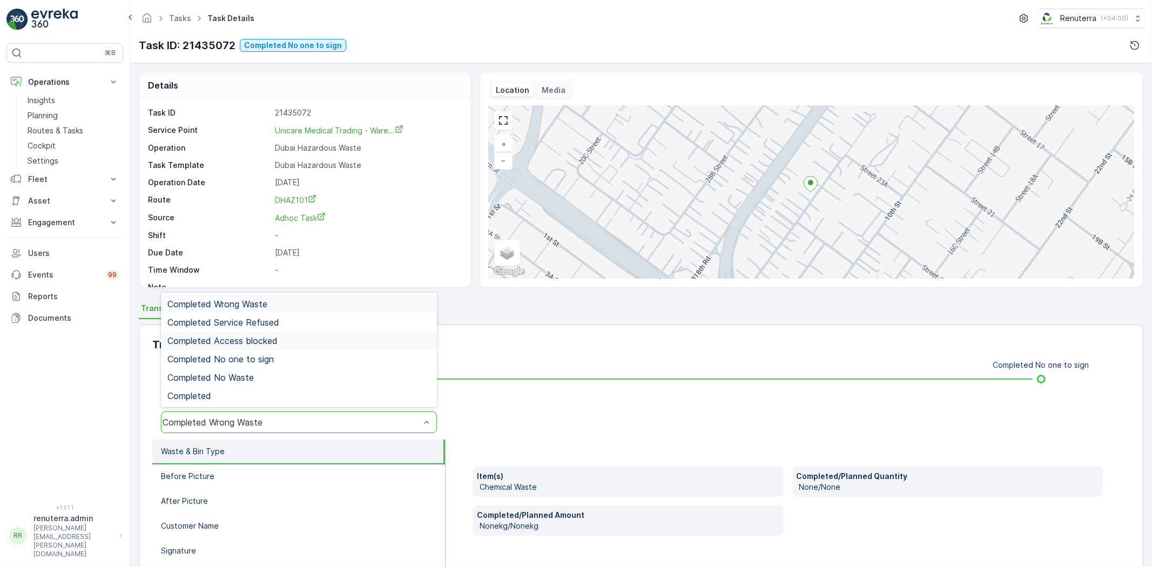
click at [265, 344] on span "Completed Access blocked" at bounding box center [222, 341] width 110 height 10
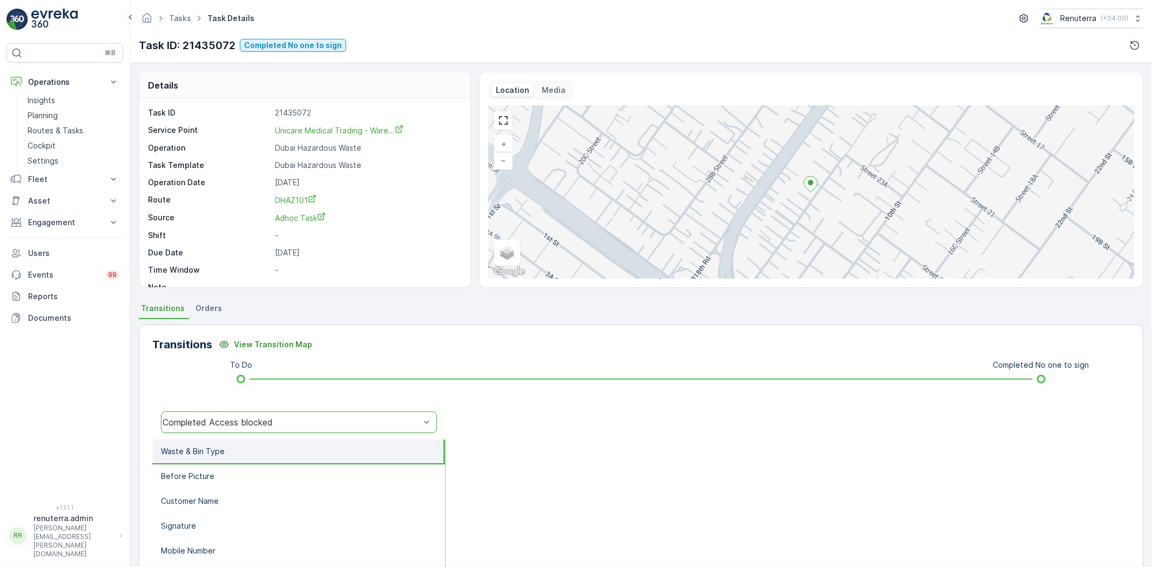
drag, startPoint x: 264, startPoint y: 404, endPoint x: 261, endPoint y: 414, distance: 10.6
click at [265, 408] on div "Transitions View Transition Map To Do Completed No one to sign option Completed…" at bounding box center [641, 496] width 1005 height 343
click at [260, 418] on div "Completed Access blocked" at bounding box center [292, 423] width 260 height 10
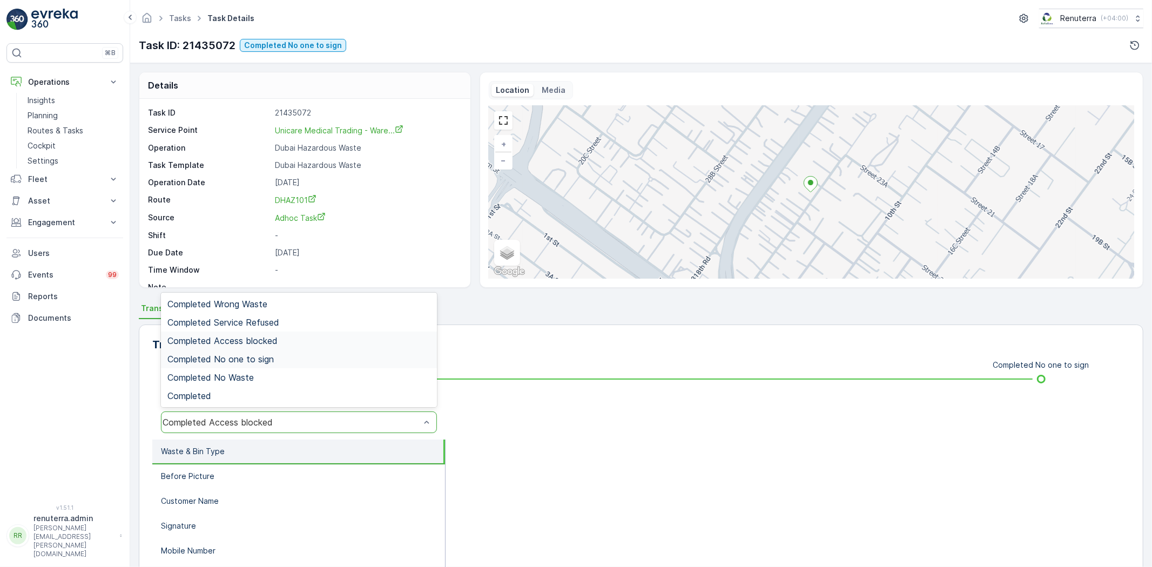
click at [243, 360] on span "Completed No one to sign" at bounding box center [220, 359] width 106 height 10
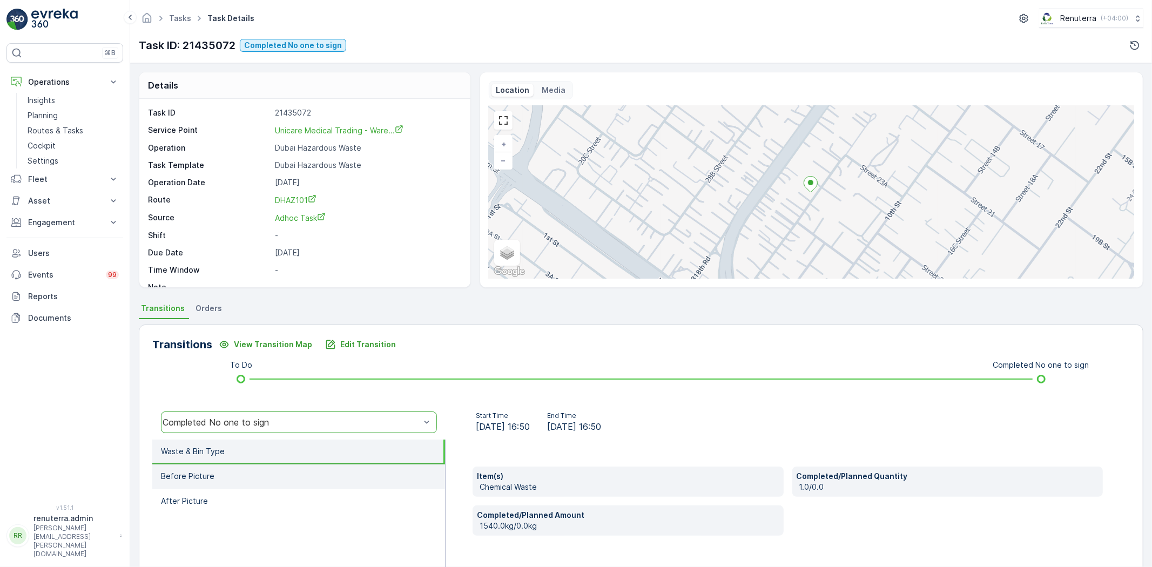
click at [316, 465] on li "Before Picture" at bounding box center [298, 477] width 293 height 25
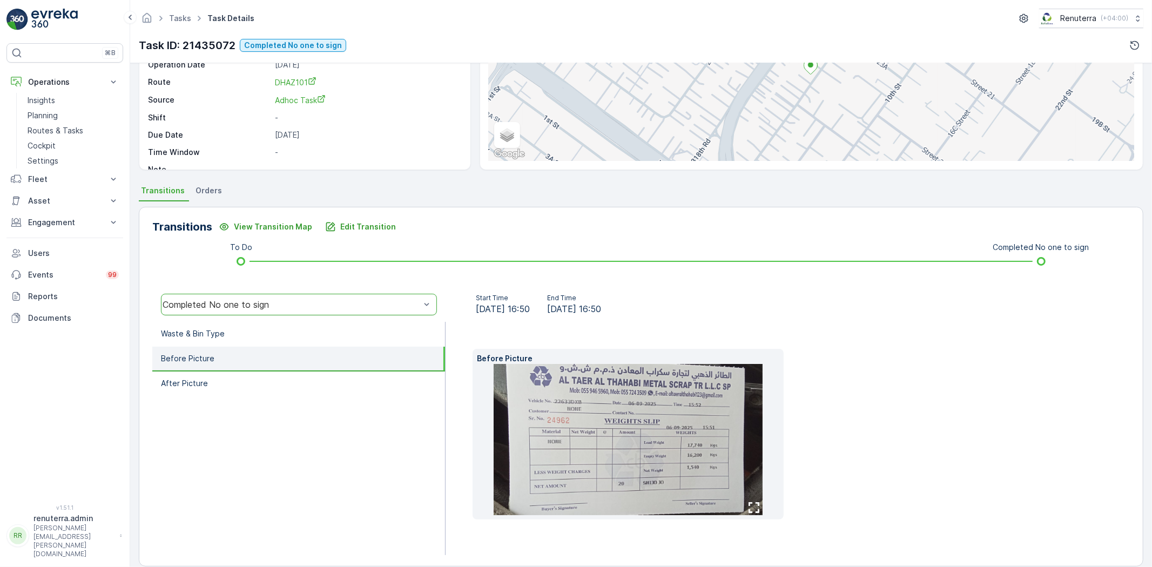
scroll to position [131, 0]
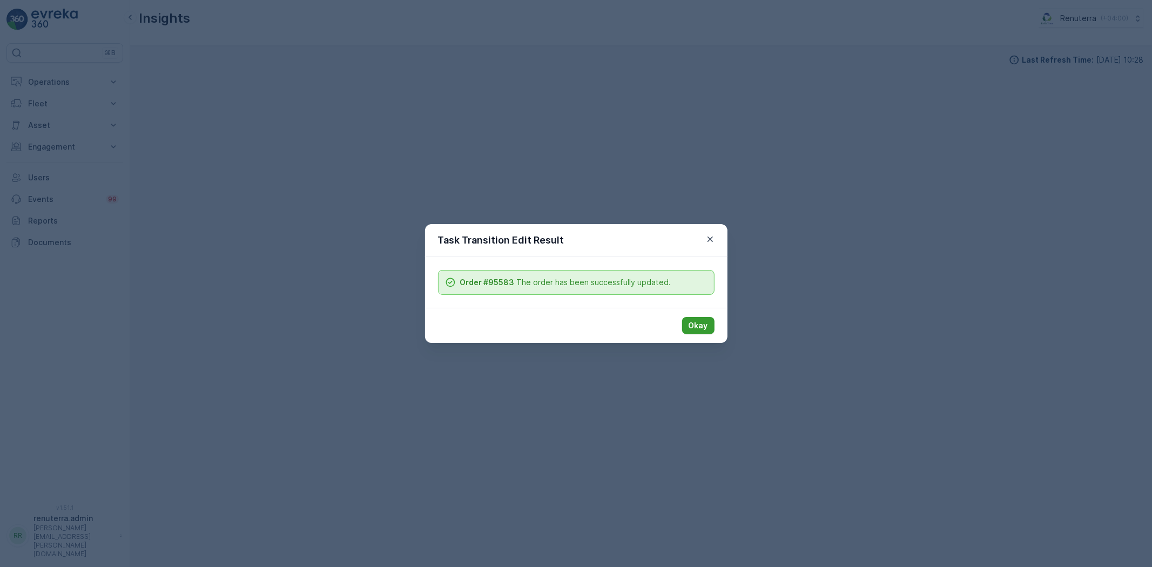
click at [708, 317] on button "Okay" at bounding box center [698, 325] width 32 height 17
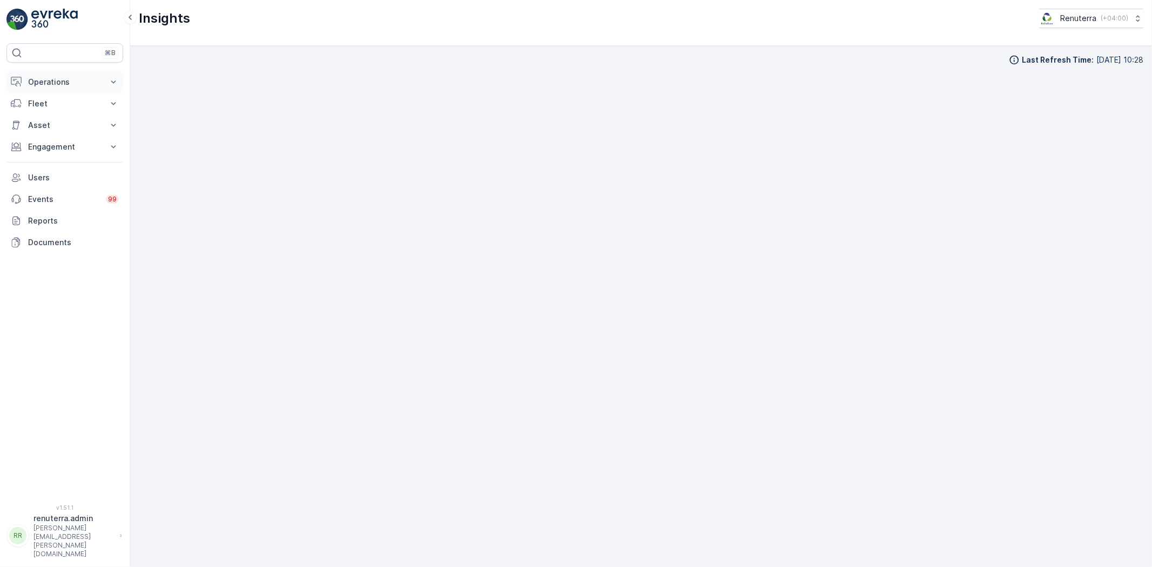
click at [56, 82] on p "Operations" at bounding box center [64, 82] width 73 height 11
click at [57, 113] on p "Planning" at bounding box center [43, 115] width 30 height 11
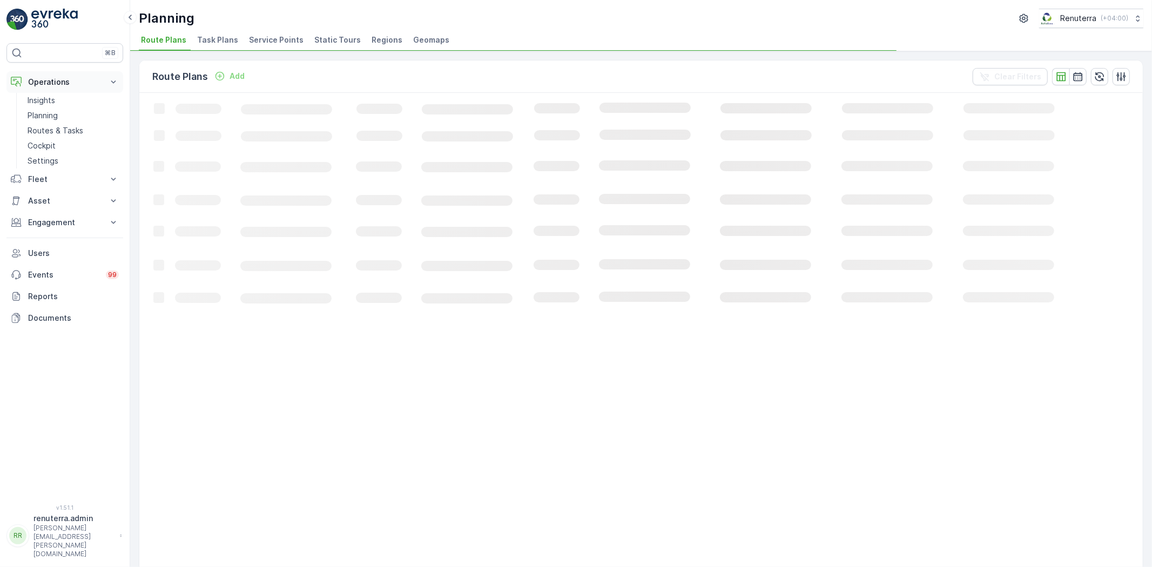
click at [84, 82] on p "Operations" at bounding box center [64, 82] width 73 height 11
click at [61, 86] on p "Operations" at bounding box center [64, 82] width 73 height 11
click at [66, 109] on link "Planning" at bounding box center [73, 115] width 100 height 15
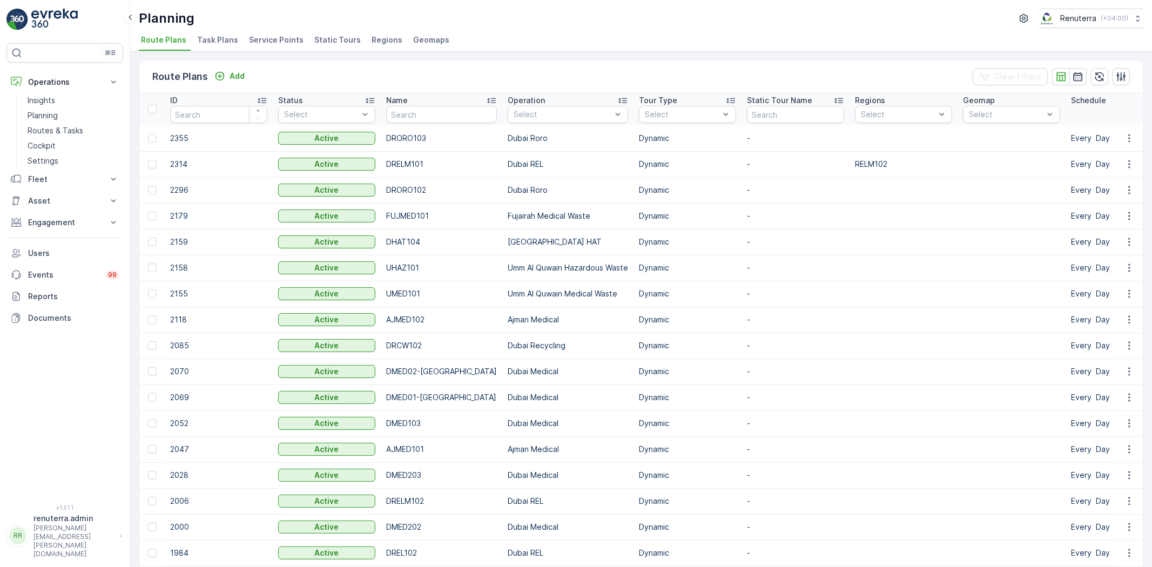
click at [262, 49] on div "Planning Renuterra ( +04:00 ) Route Plans Task Plans Service Points Static Tour…" at bounding box center [641, 283] width 1022 height 567
click at [259, 38] on span "Service Points" at bounding box center [276, 40] width 55 height 11
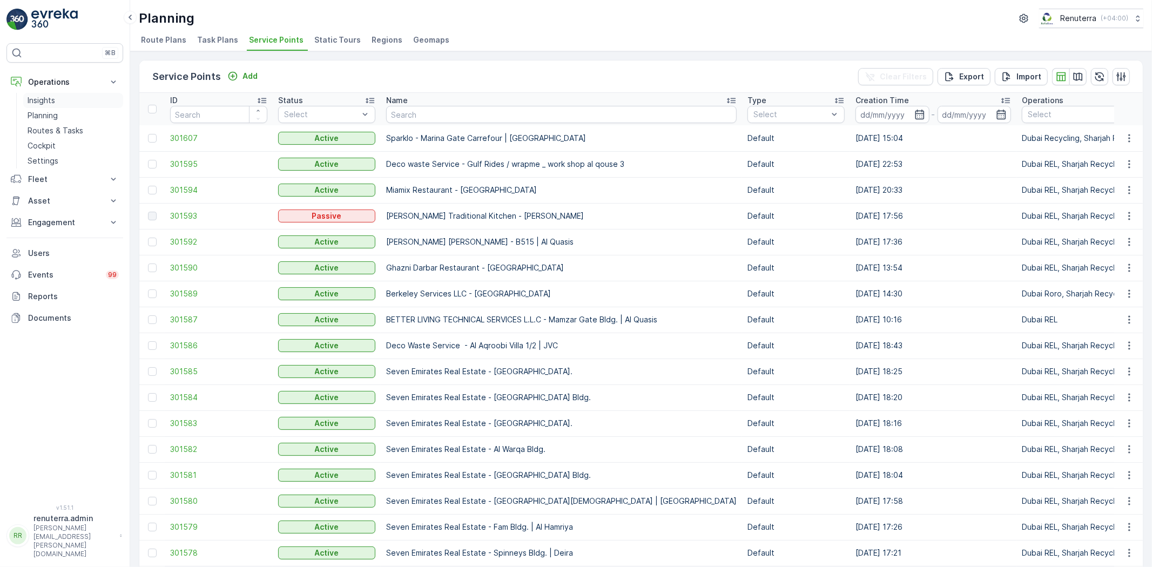
click at [56, 101] on link "Insights" at bounding box center [73, 100] width 100 height 15
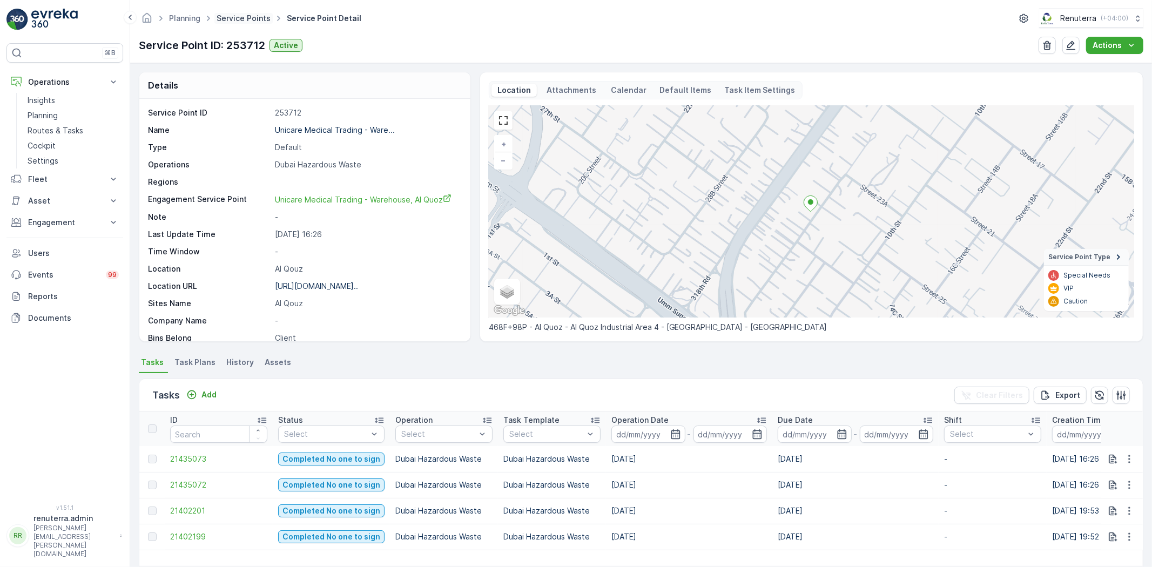
click at [236, 14] on link "Service Points" at bounding box center [244, 18] width 54 height 9
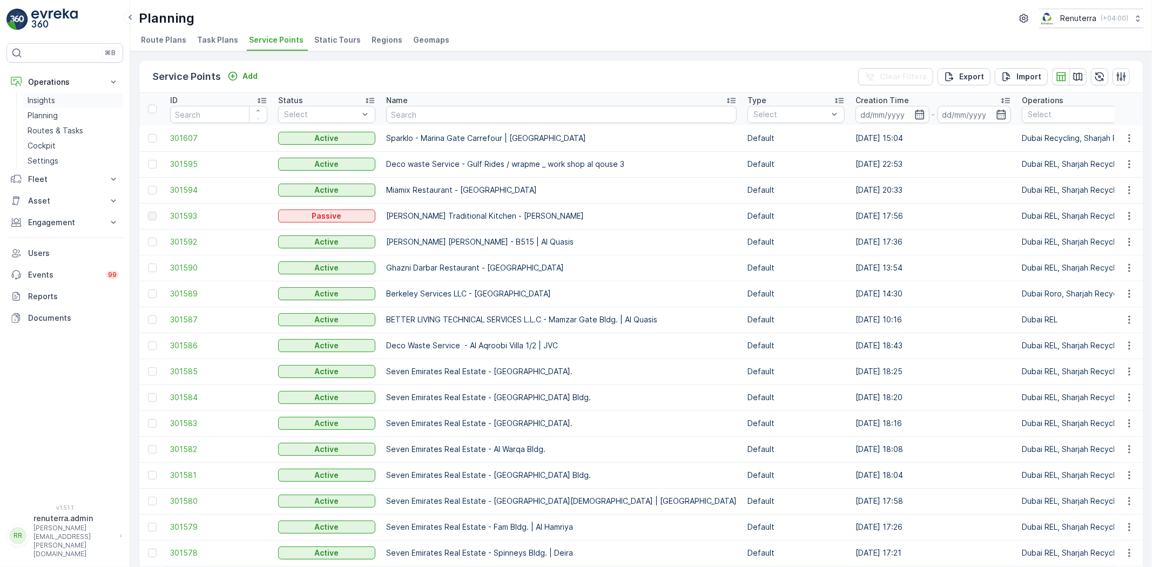
click at [60, 95] on link "Insights" at bounding box center [73, 100] width 100 height 15
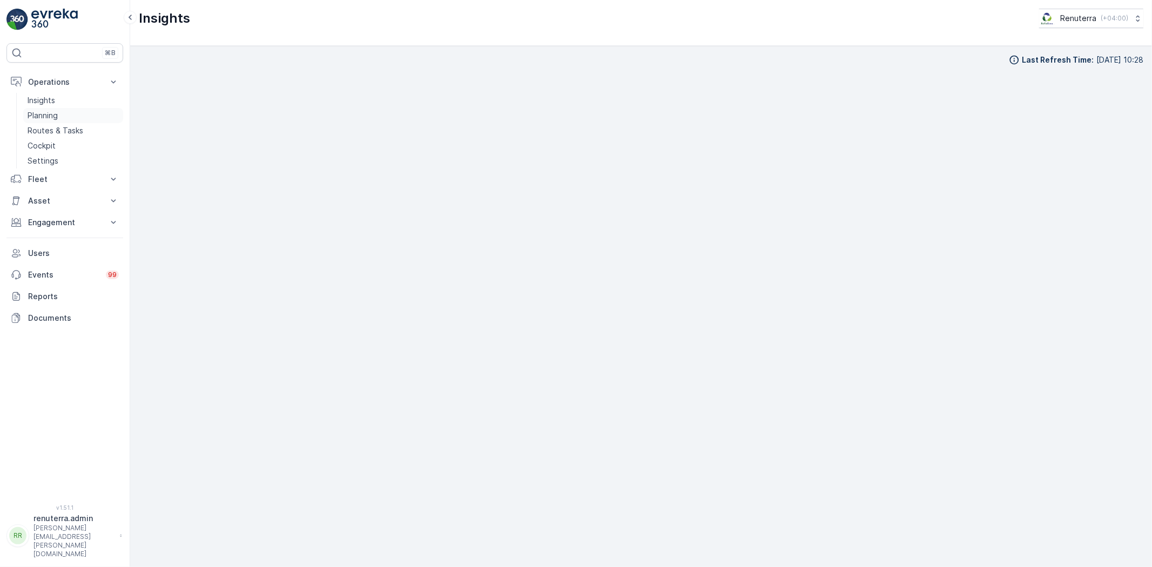
click at [29, 114] on p "Planning" at bounding box center [43, 115] width 30 height 11
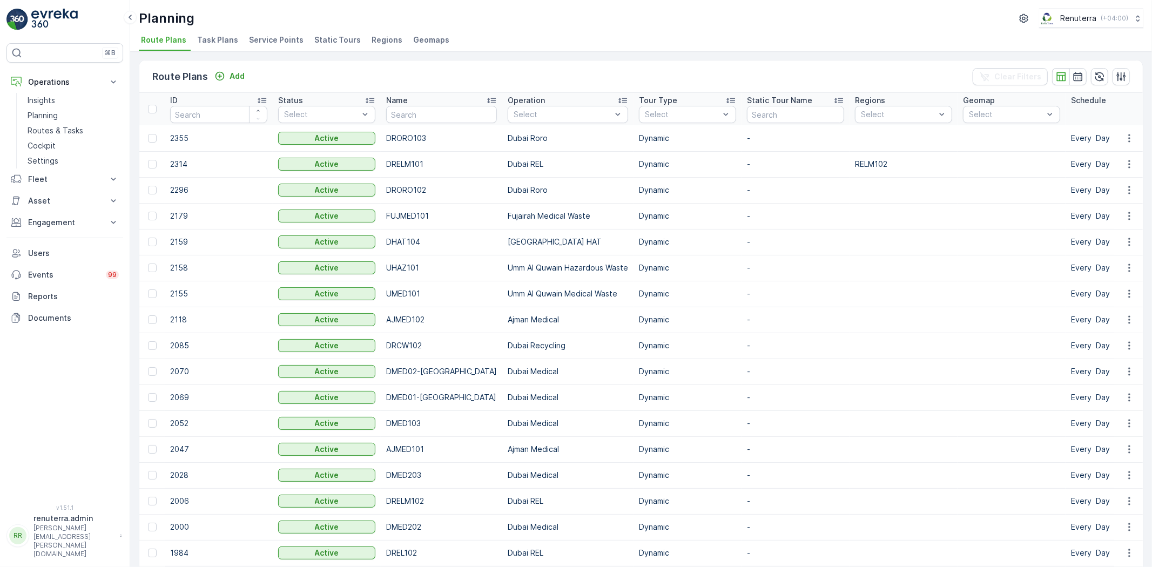
click at [256, 48] on li "Service Points" at bounding box center [277, 41] width 61 height 18
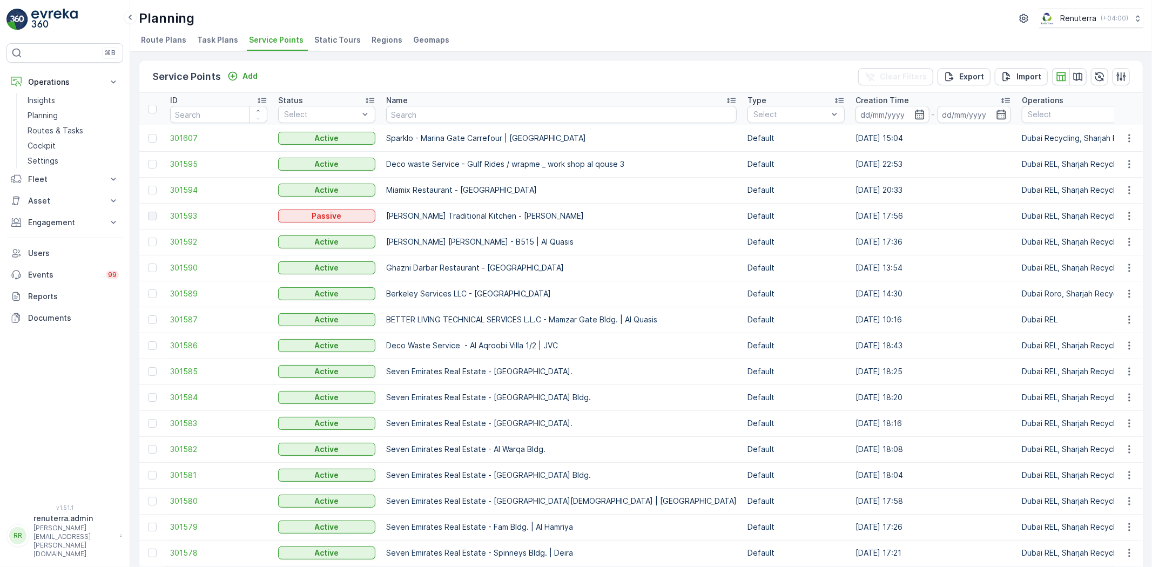
click at [406, 126] on td "Sparklo - Marina Gate Carrefour | Dubai Marina" at bounding box center [561, 138] width 361 height 26
click at [404, 117] on input "text" at bounding box center [561, 114] width 351 height 17
type input "Serkal"
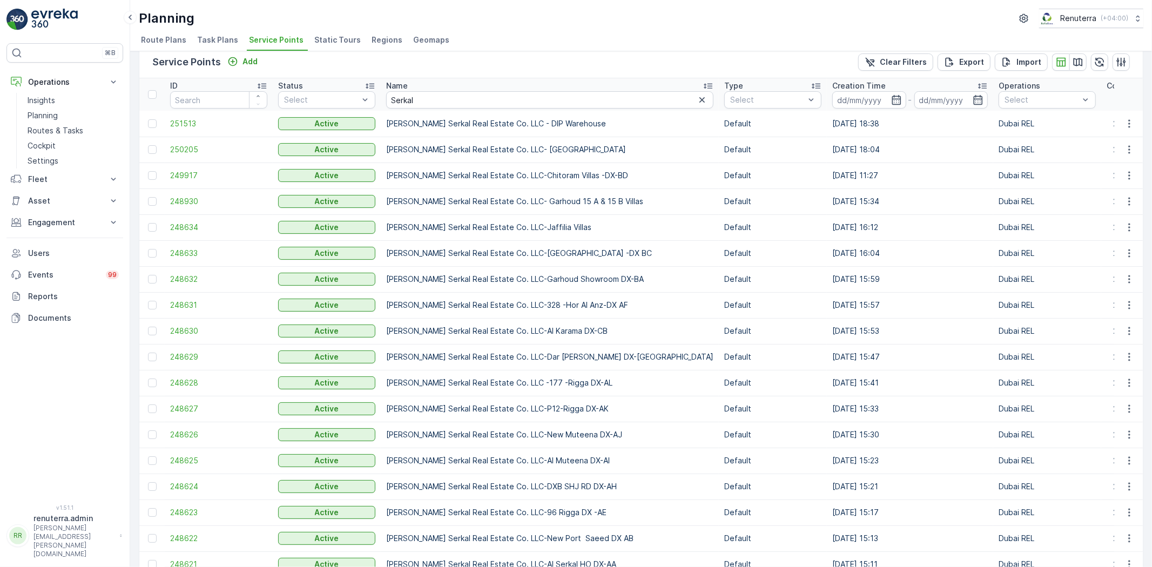
scroll to position [70, 0]
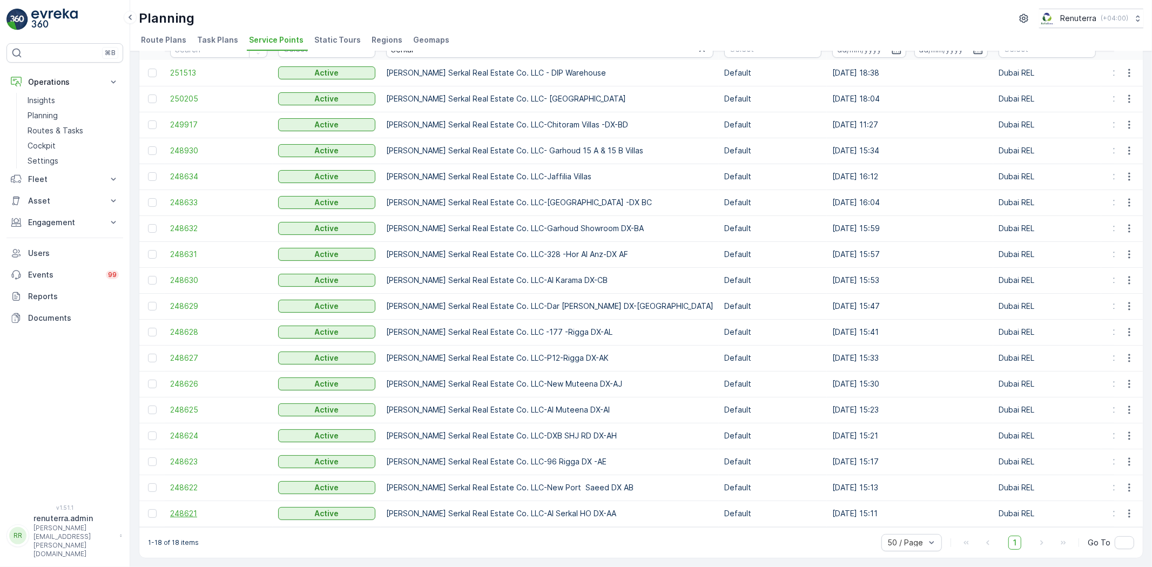
click at [191, 510] on span "248621" at bounding box center [218, 513] width 97 height 11
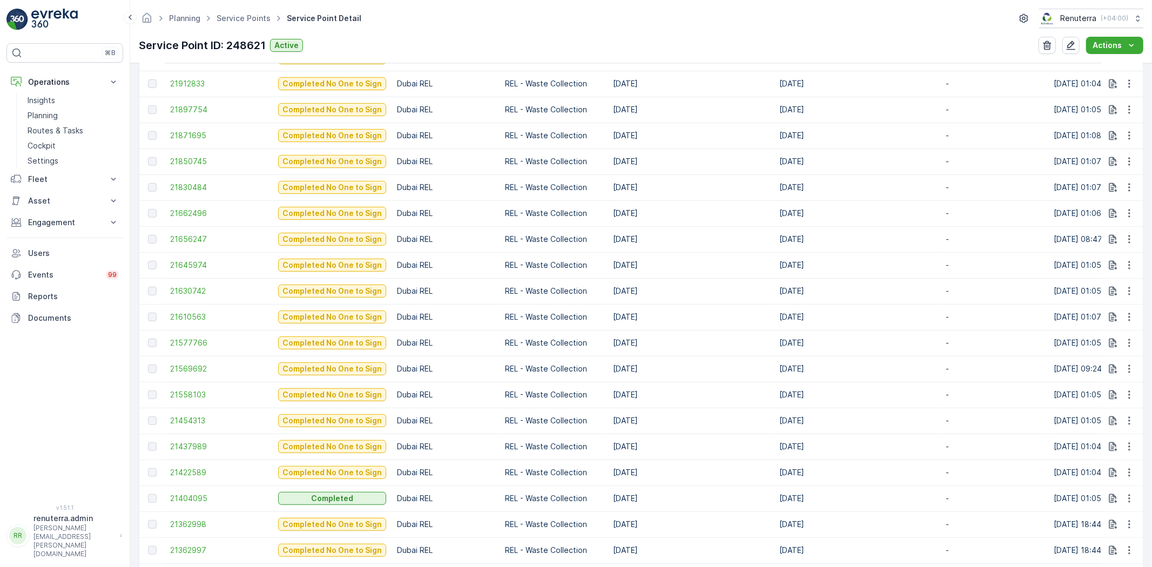
scroll to position [660, 0]
click at [229, 17] on link "Service Points" at bounding box center [244, 18] width 54 height 9
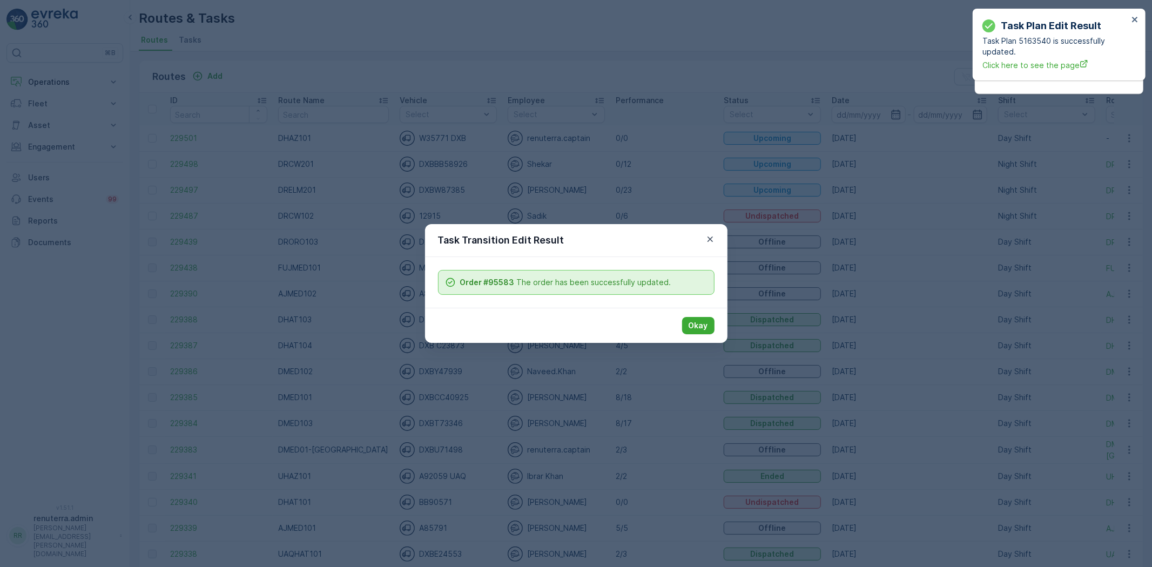
click at [685, 321] on button "Okay" at bounding box center [698, 325] width 32 height 17
